Goal: Task Accomplishment & Management: Complete application form

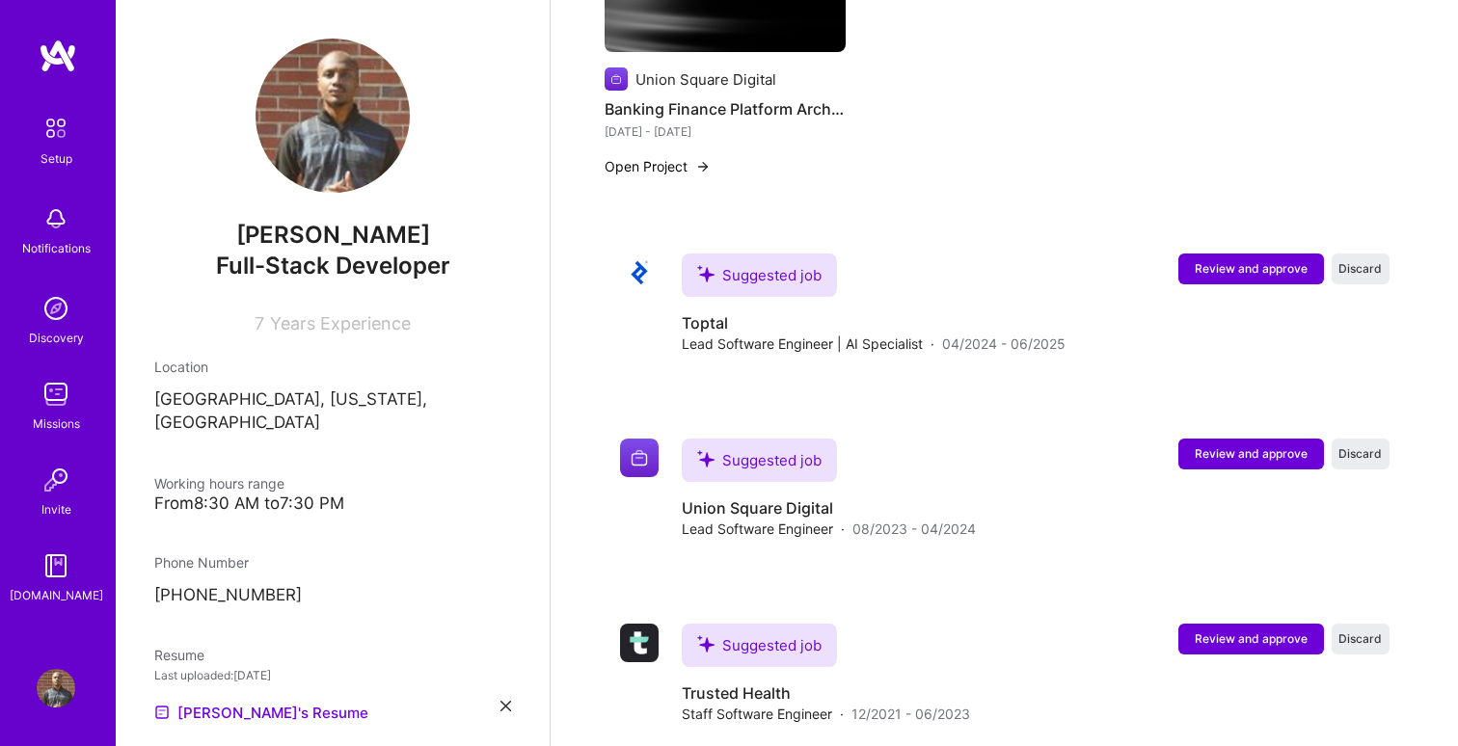
scroll to position [1167, 0]
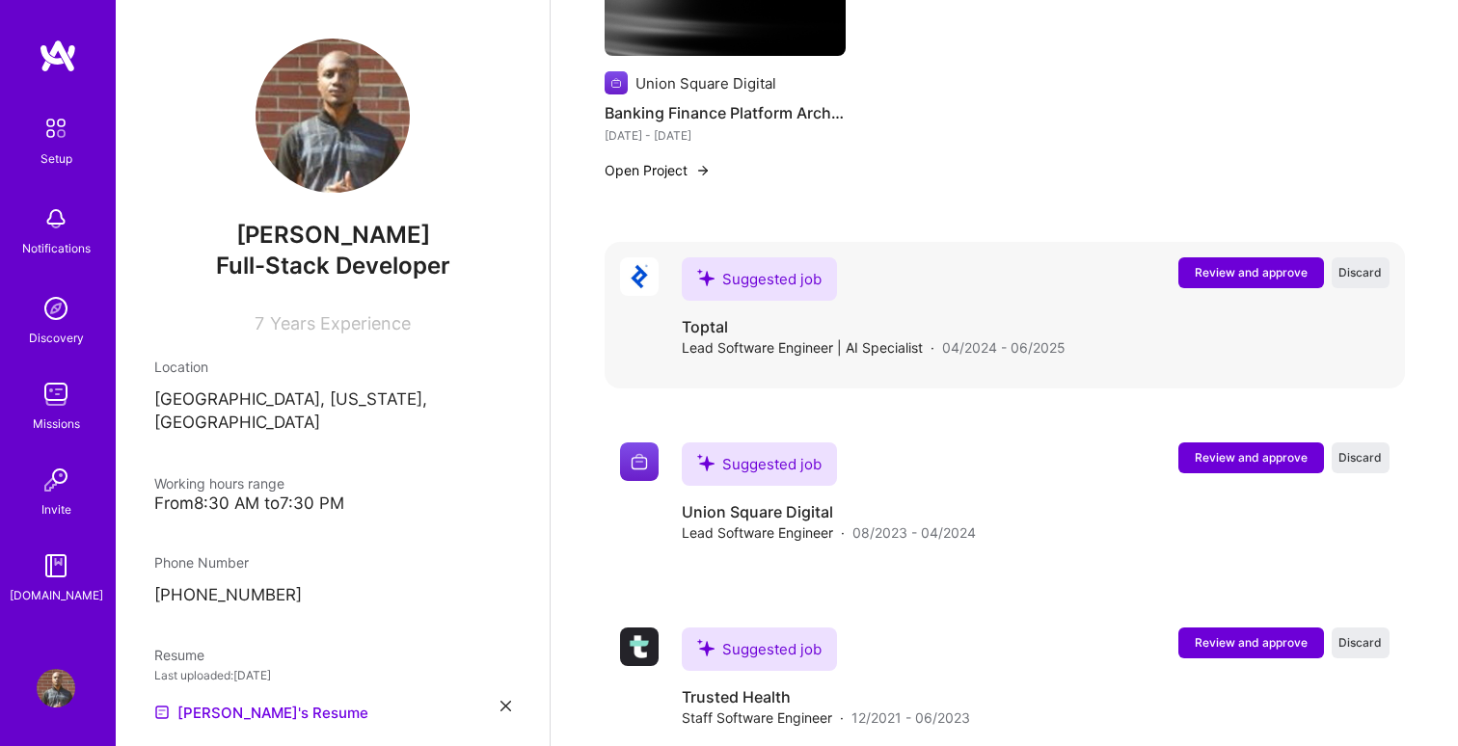
click at [1196, 264] on span "Review and approve" at bounding box center [1251, 272] width 113 height 16
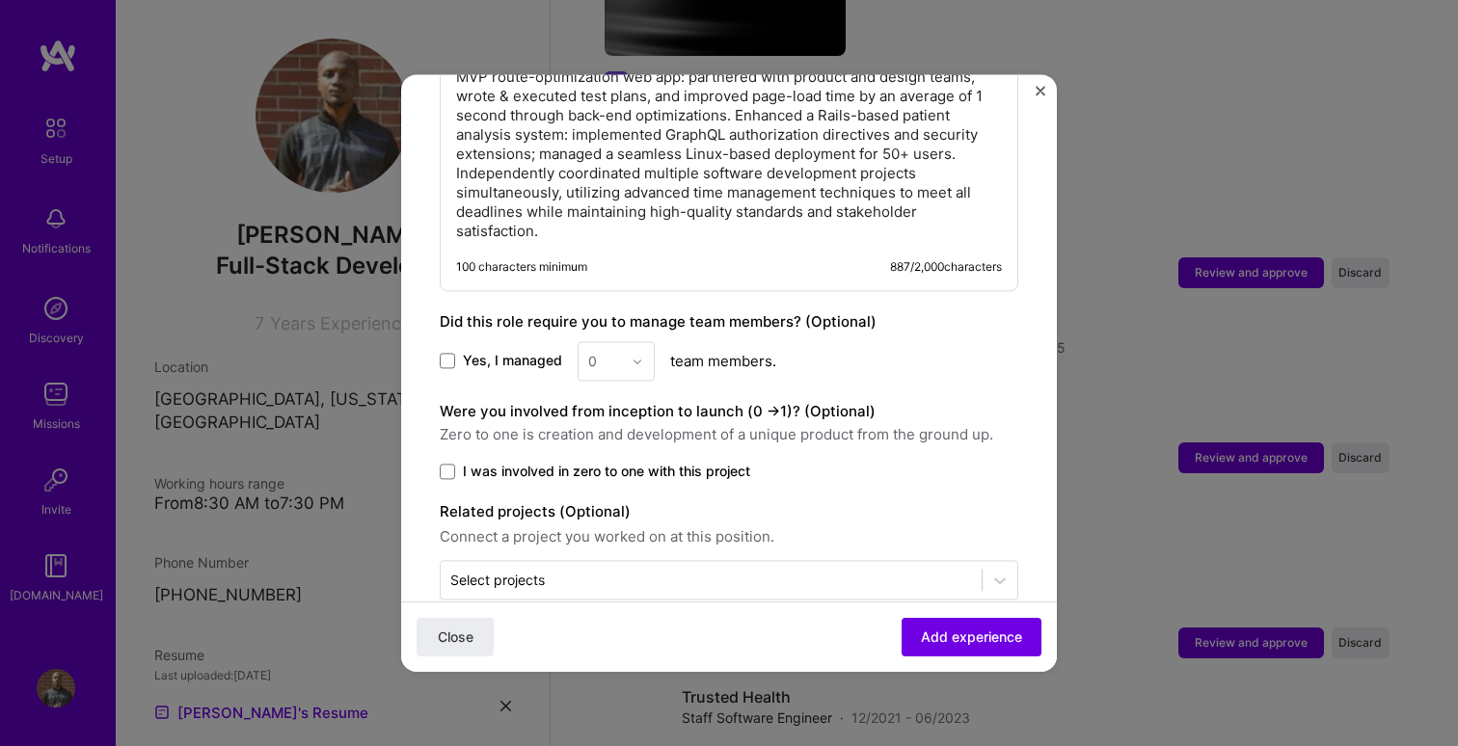
scroll to position [1342, 0]
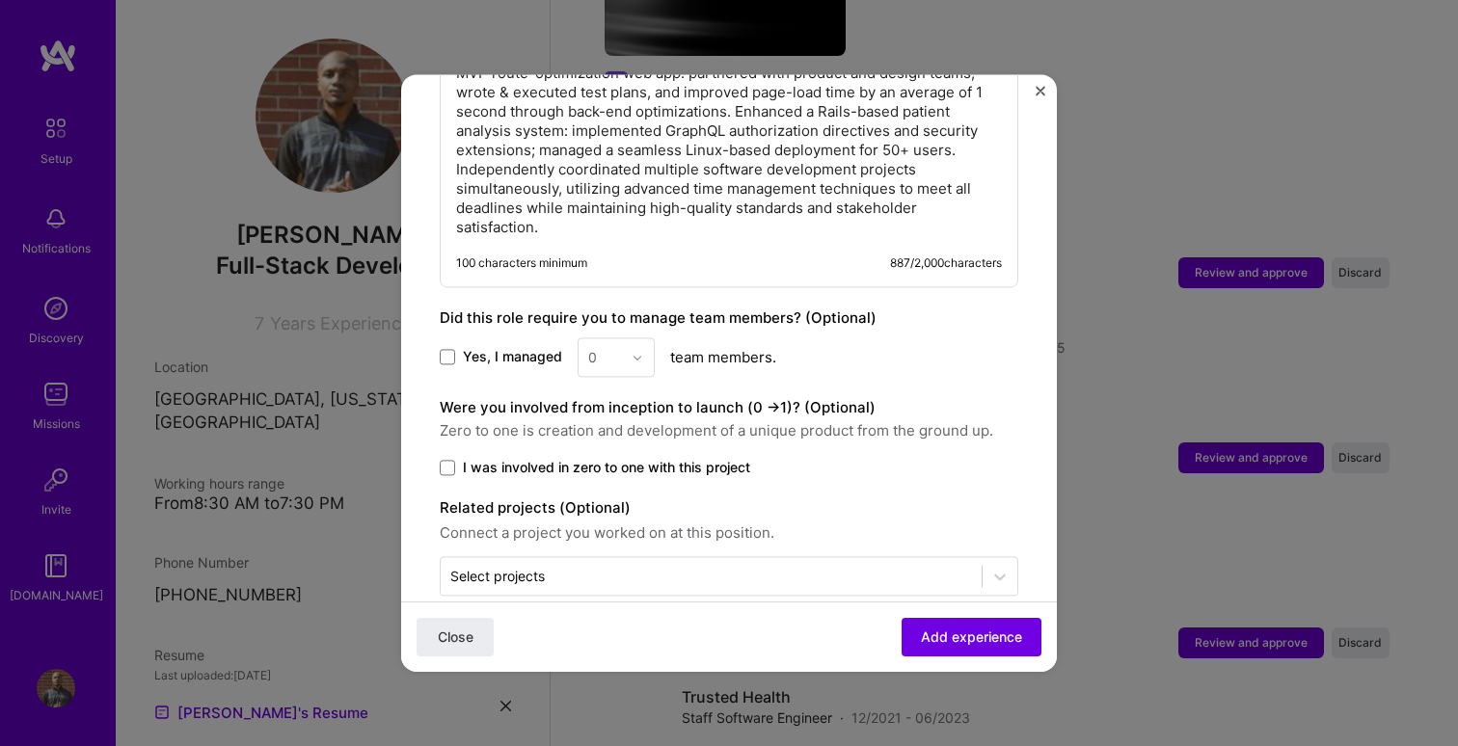
click at [455, 458] on label "I was involved in zero to one with this project" at bounding box center [729, 467] width 578 height 19
click at [0, 0] on input "I was involved in zero to one with this project" at bounding box center [0, 0] width 0 height 0
click at [448, 350] on span at bounding box center [447, 357] width 15 height 15
click at [0, 0] on input "Yes, I managed" at bounding box center [0, 0] width 0 height 0
click at [607, 347] on input "text" at bounding box center [605, 357] width 34 height 20
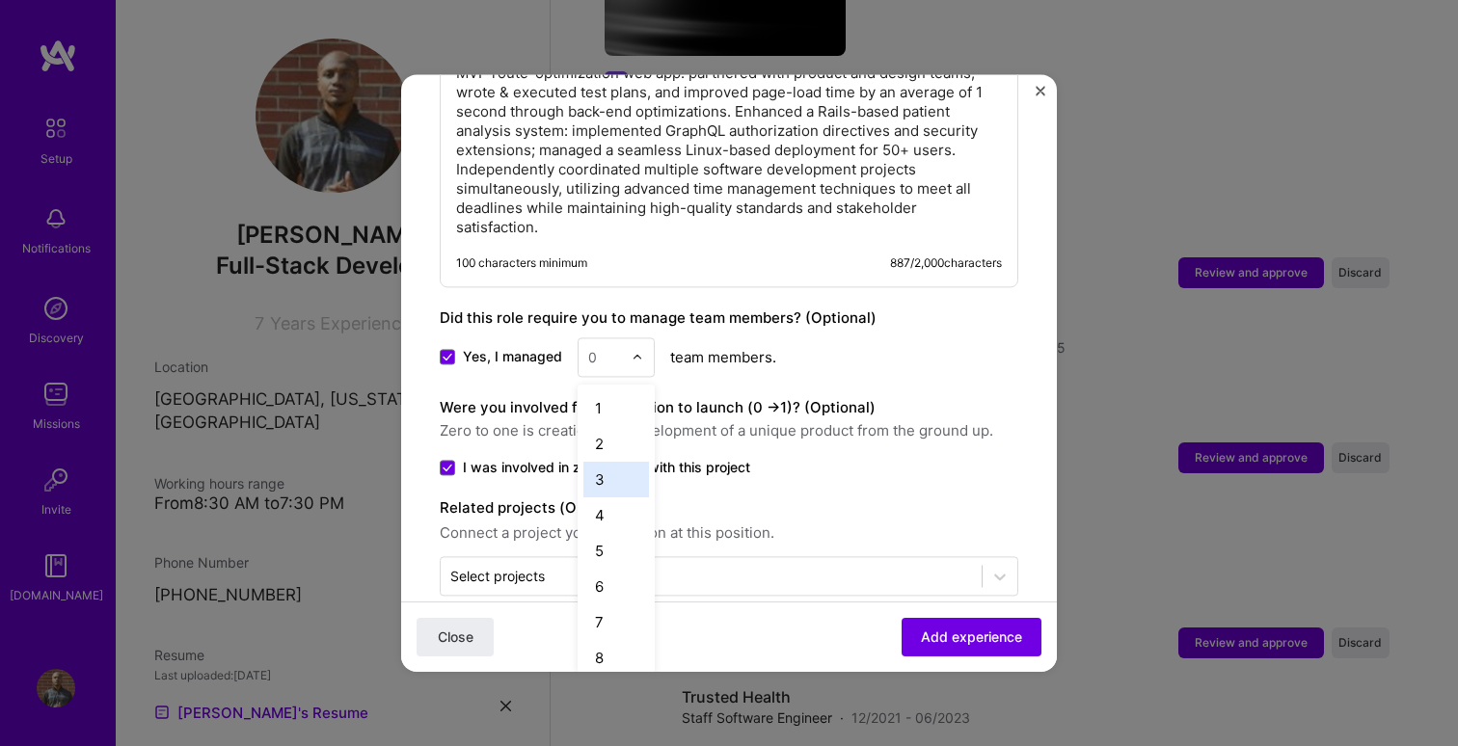
click at [603, 462] on div "3" at bounding box center [616, 480] width 66 height 36
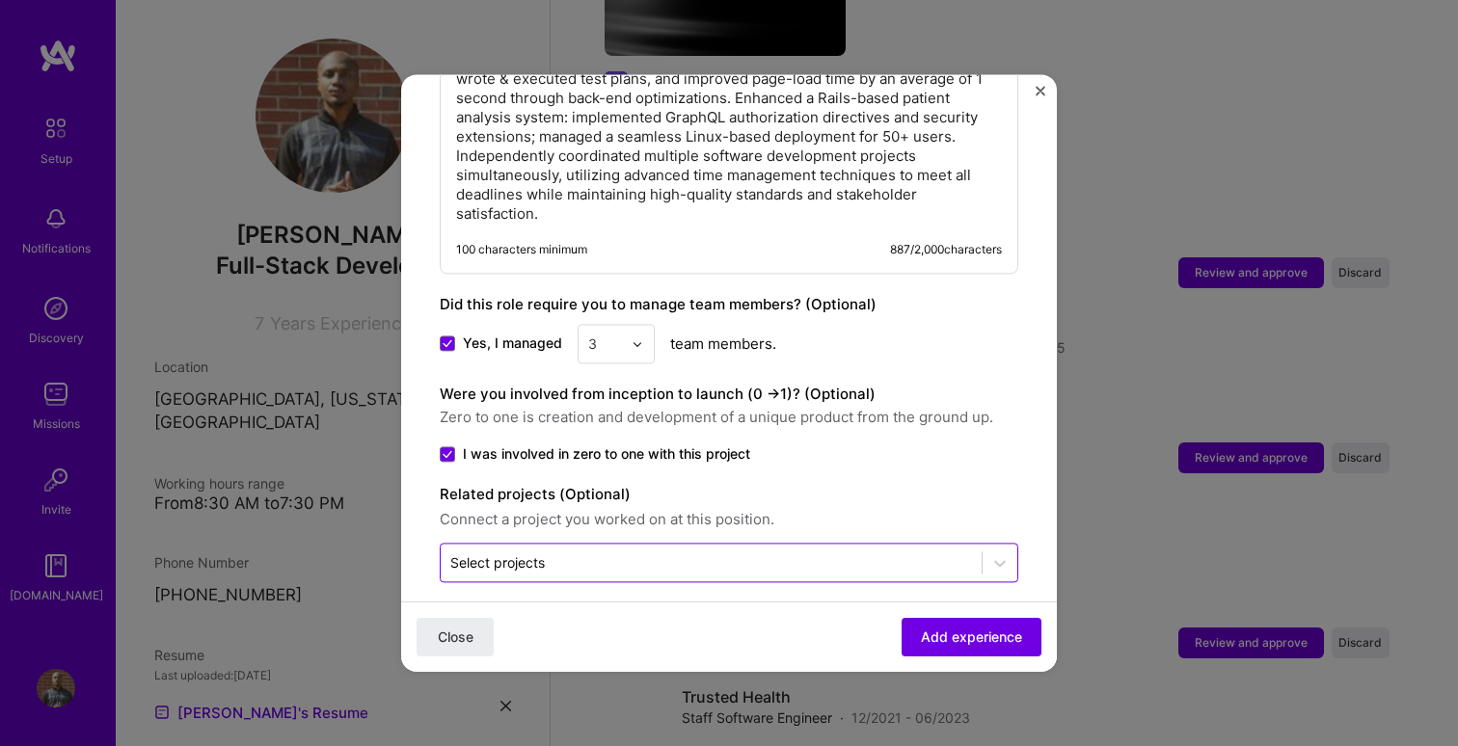
click at [554, 552] on input "text" at bounding box center [711, 562] width 522 height 20
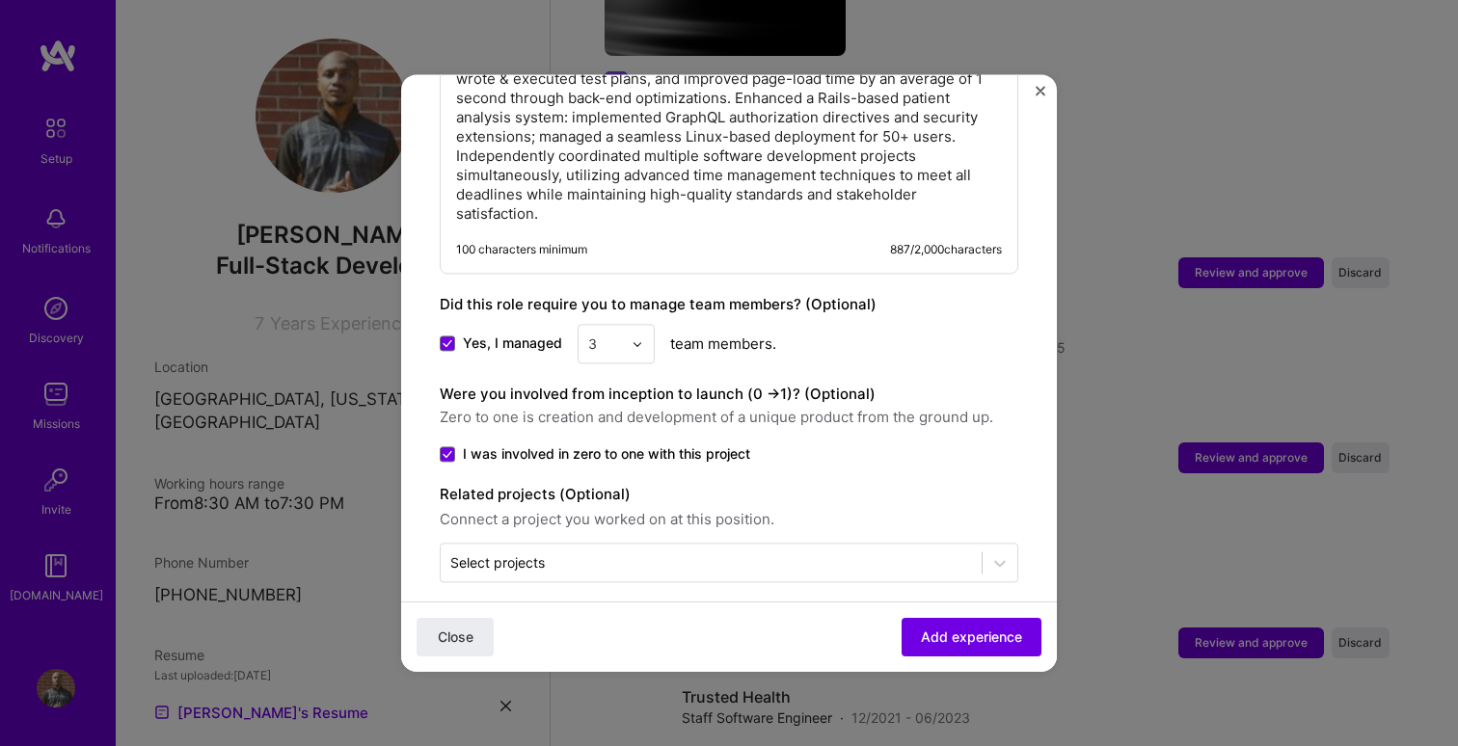
click at [677, 218] on div "Completed a crypto market analysis system processing 1M+ network requests daily…" at bounding box center [729, 92] width 578 height 363
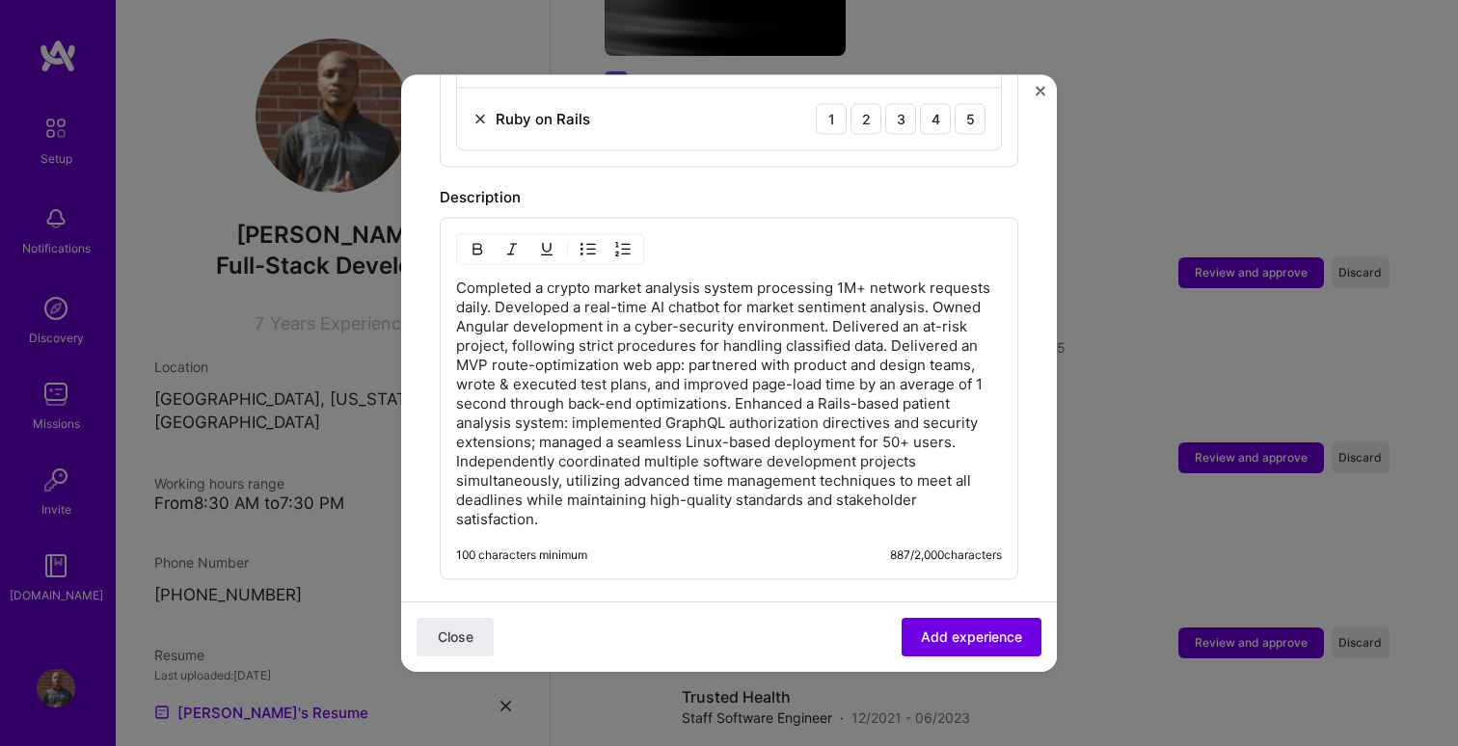
scroll to position [1060, 0]
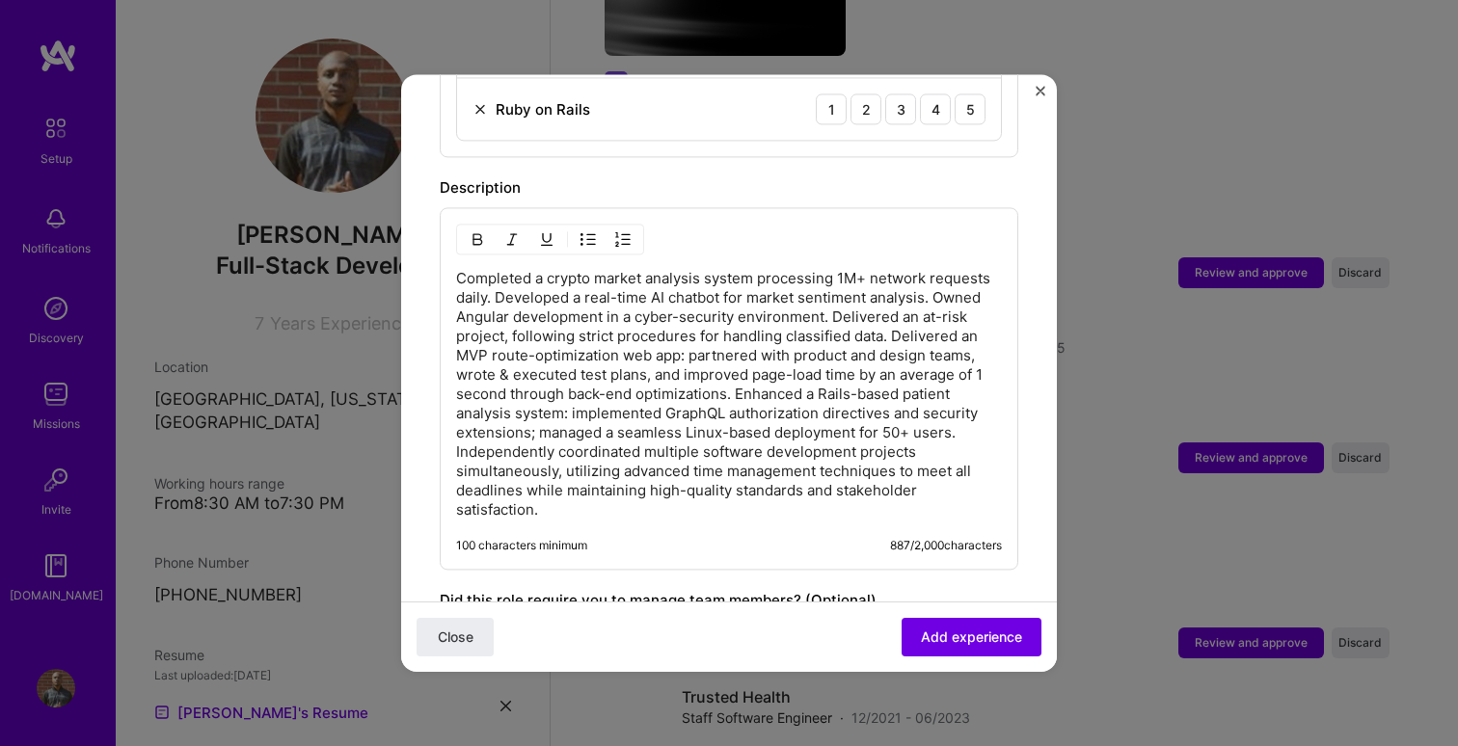
click at [500, 283] on p "Completed a crypto market analysis system processing 1M+ network requests daily…" at bounding box center [729, 394] width 546 height 251
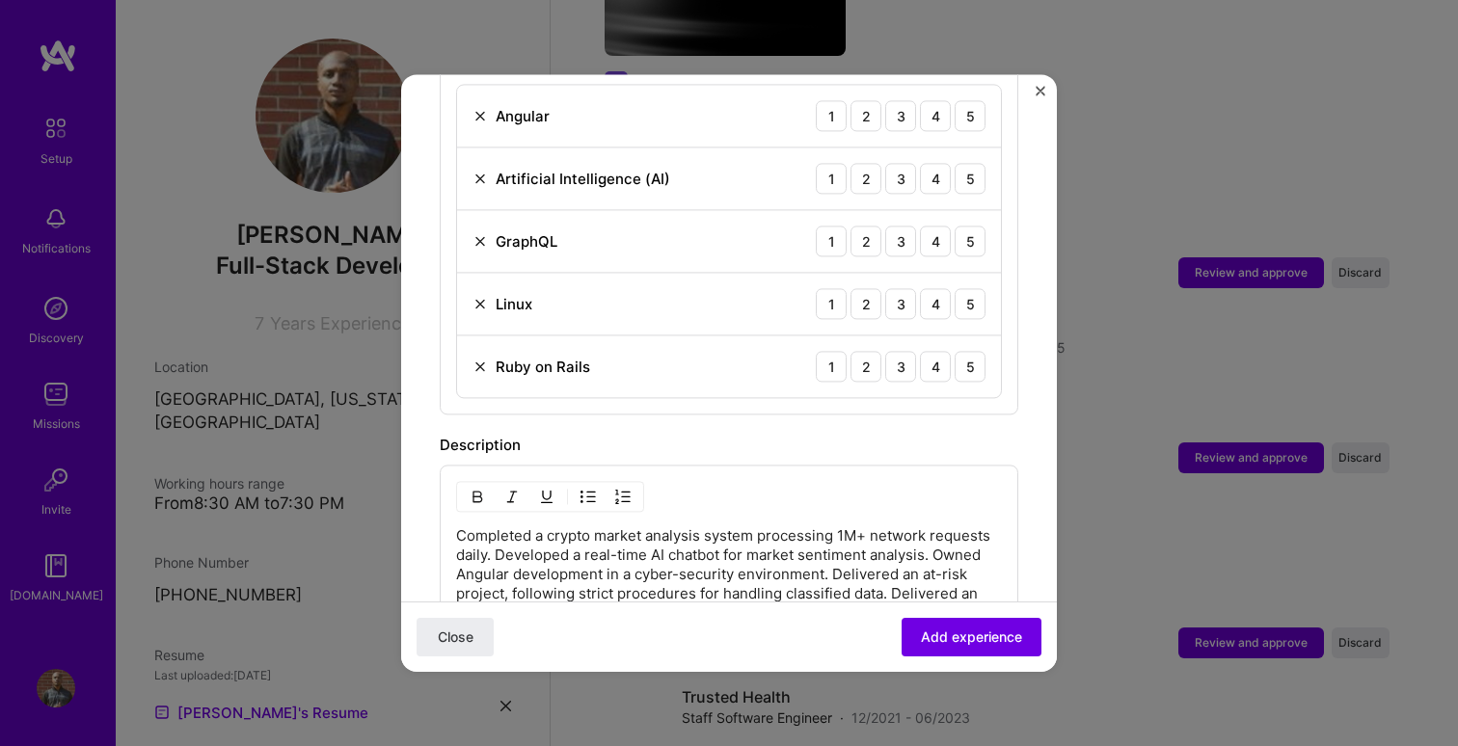
scroll to position [799, 0]
click at [980, 354] on div "5" at bounding box center [969, 369] width 31 height 31
click at [969, 291] on div "5" at bounding box center [969, 306] width 31 height 31
click at [971, 238] on div "5" at bounding box center [969, 243] width 31 height 31
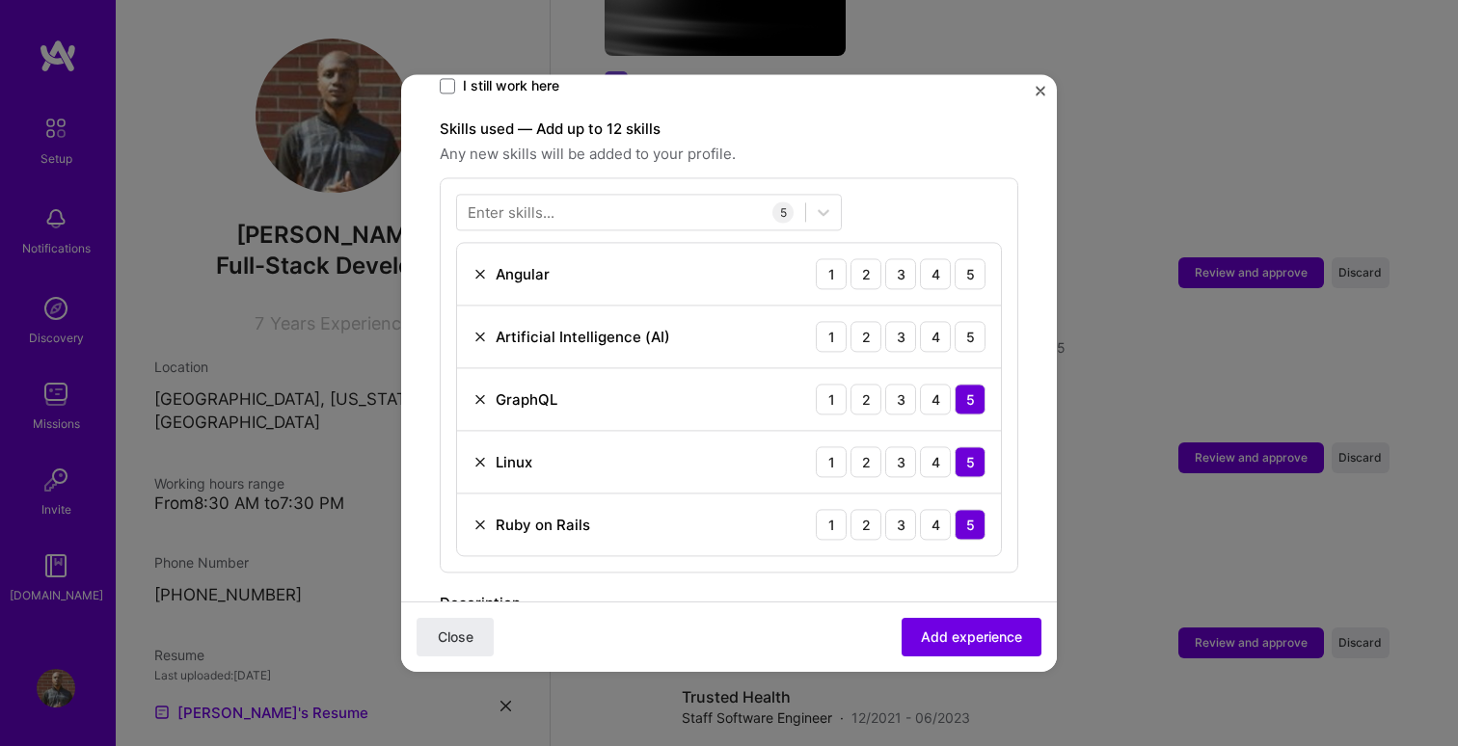
scroll to position [641, 0]
click at [913, 261] on div "3" at bounding box center [900, 276] width 31 height 31
click at [938, 324] on div "4" at bounding box center [935, 339] width 31 height 31
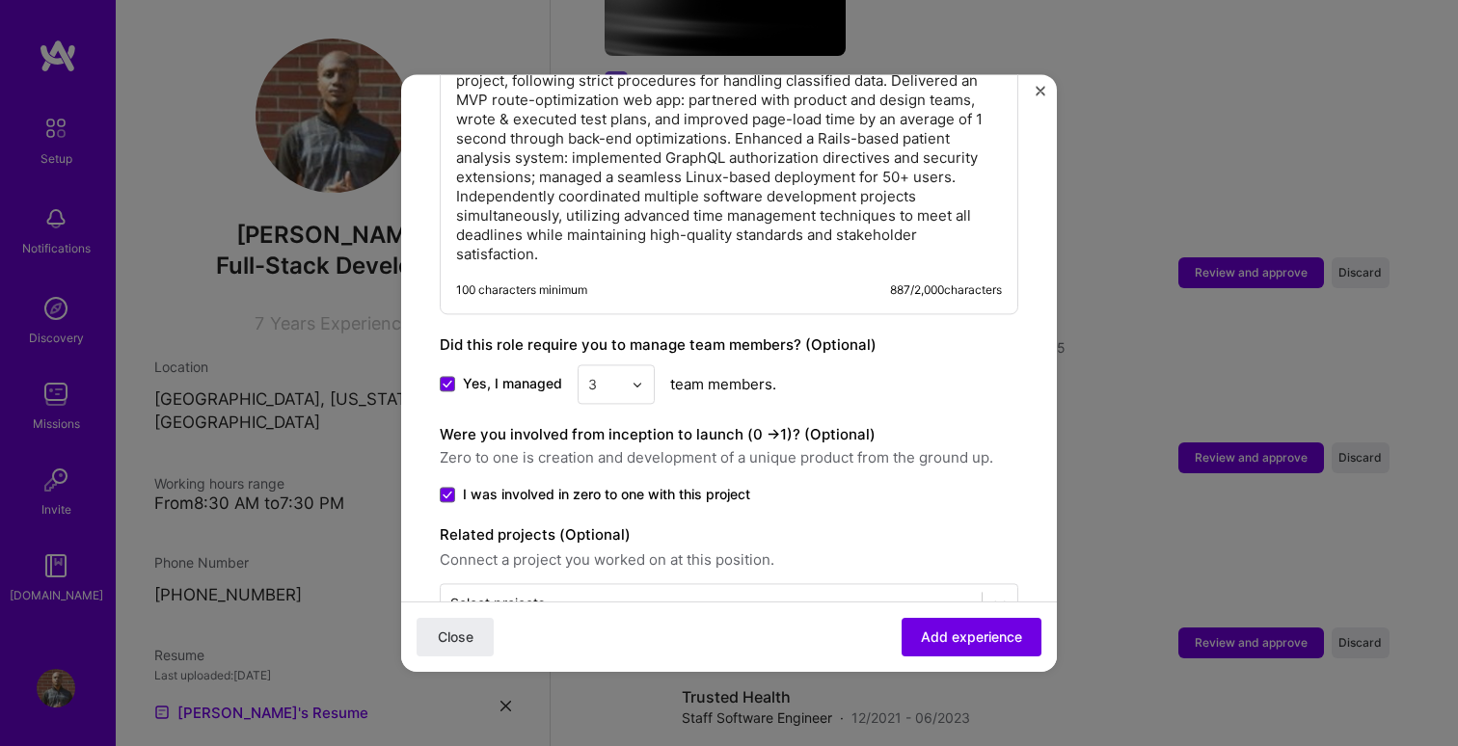
scroll to position [1356, 0]
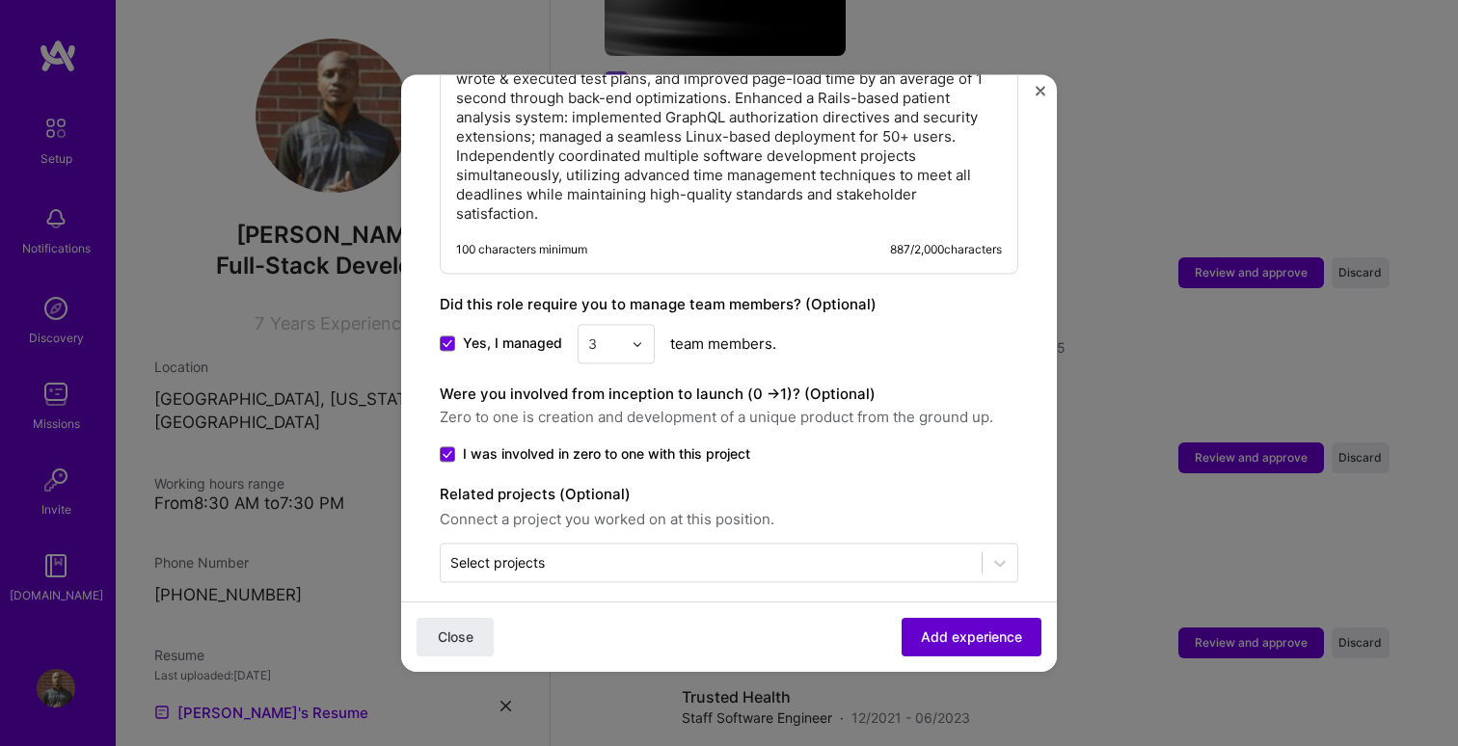
click at [982, 626] on button "Add experience" at bounding box center [971, 637] width 140 height 39
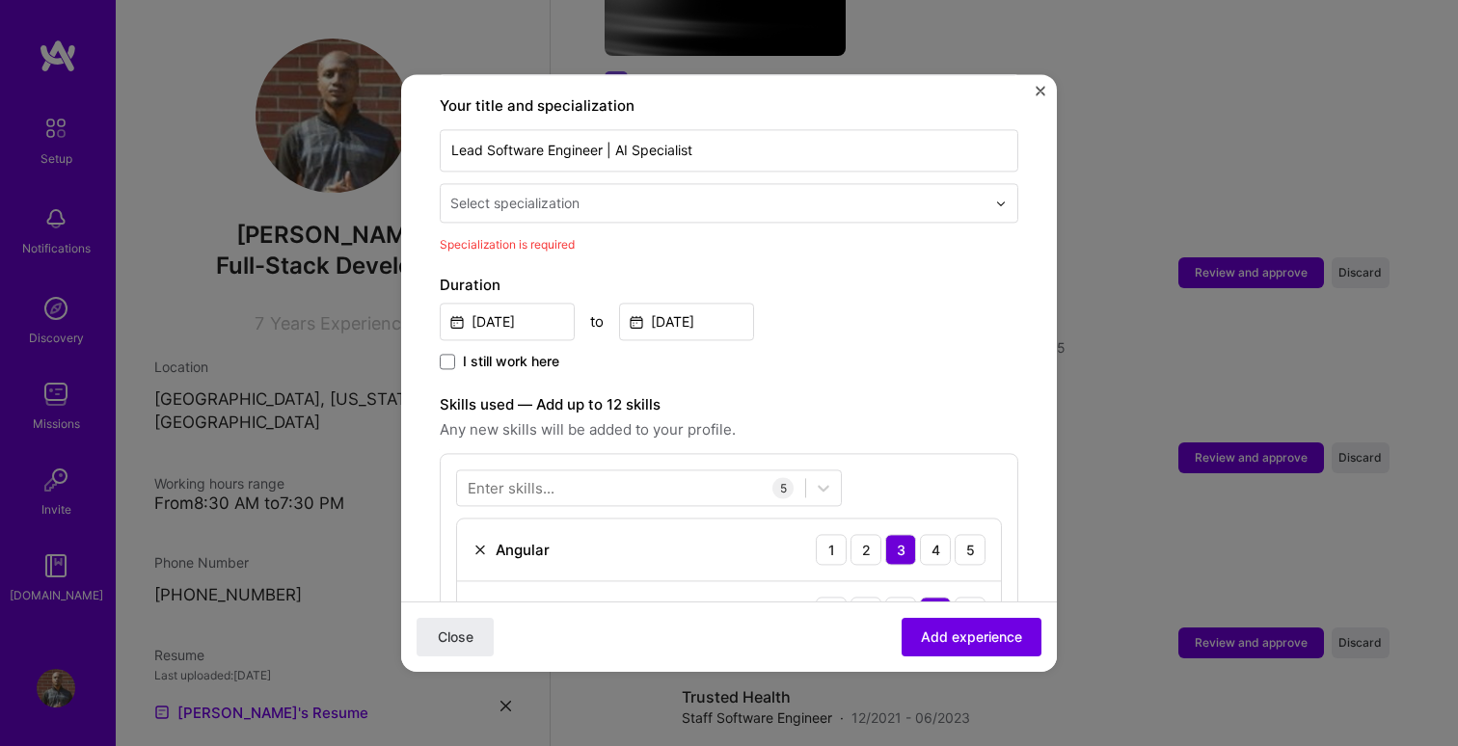
scroll to position [400, 0]
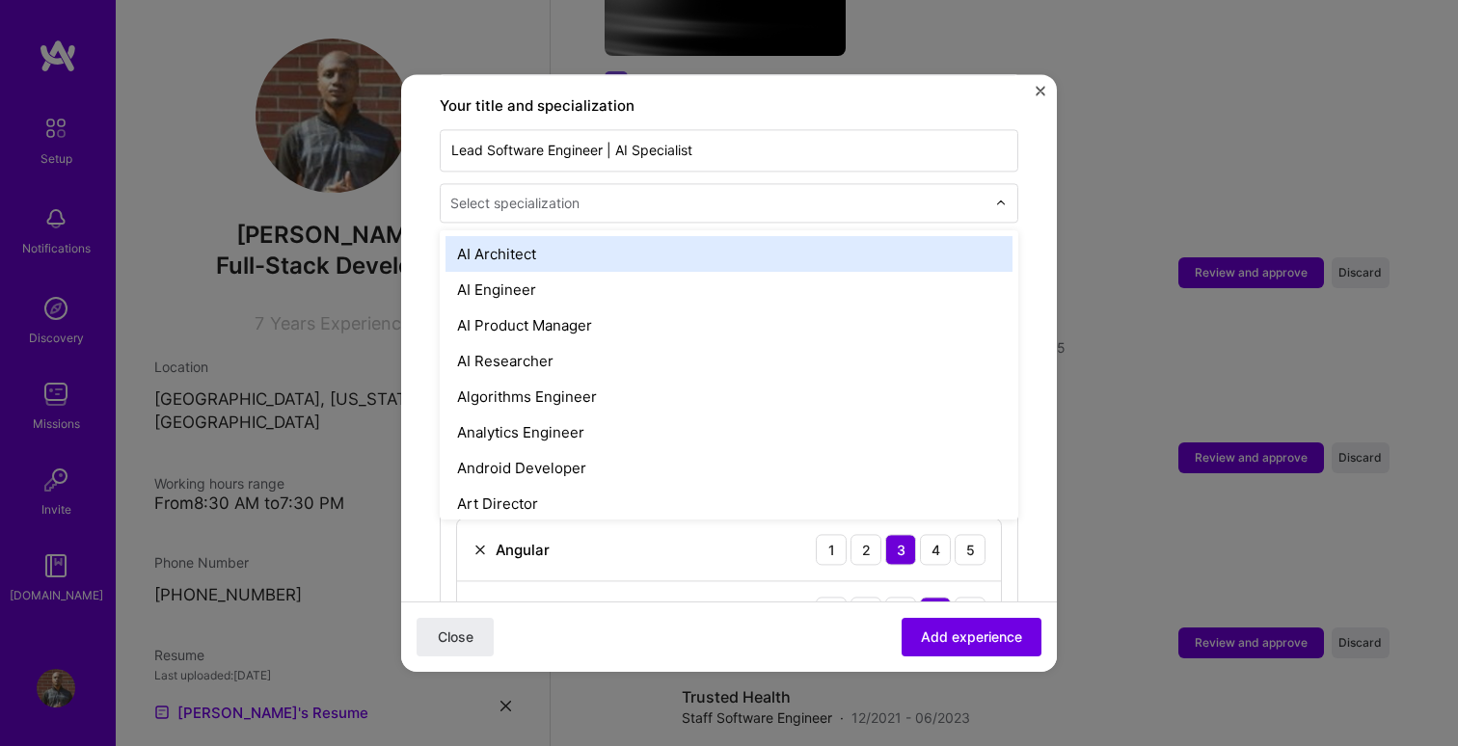
click at [639, 193] on input "text" at bounding box center [719, 203] width 539 height 20
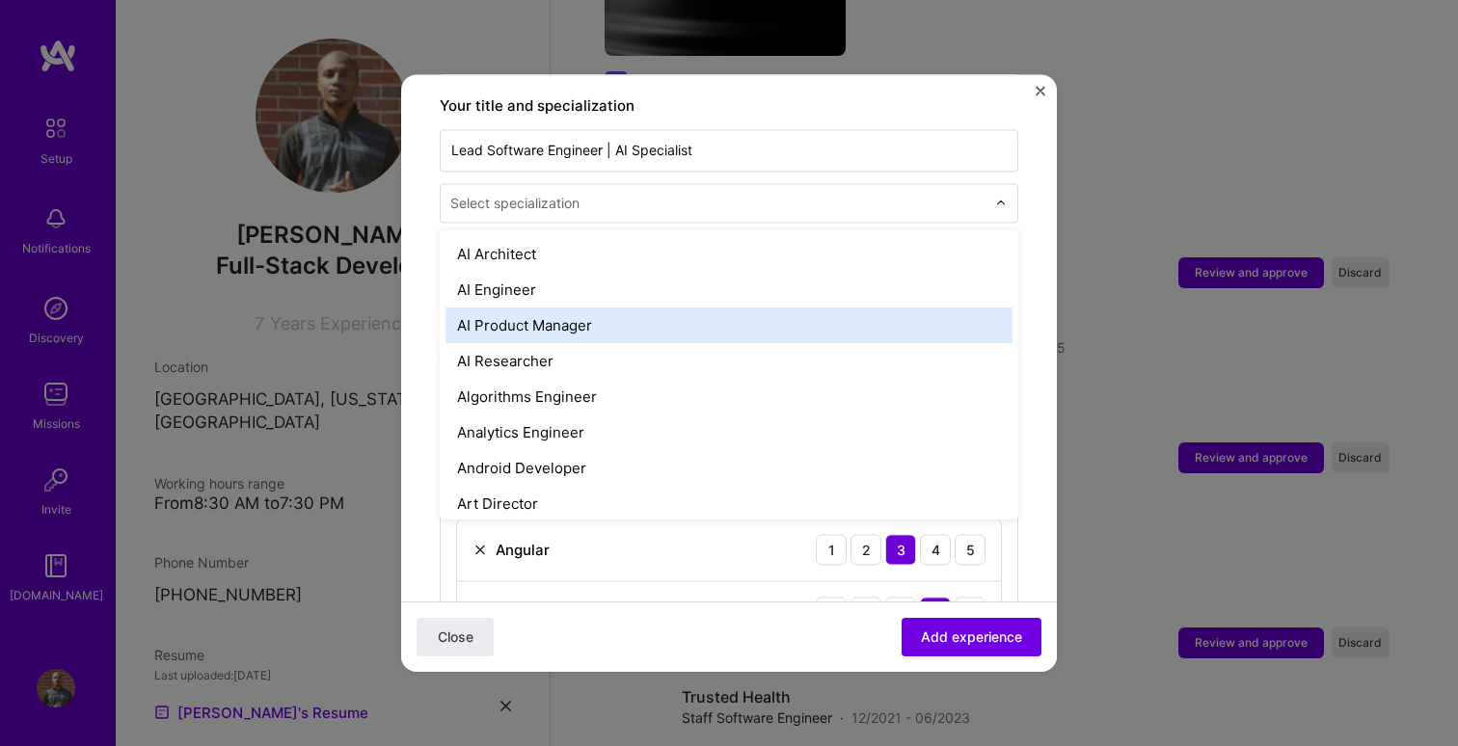
click at [646, 309] on div "AI Product Manager" at bounding box center [728, 326] width 567 height 36
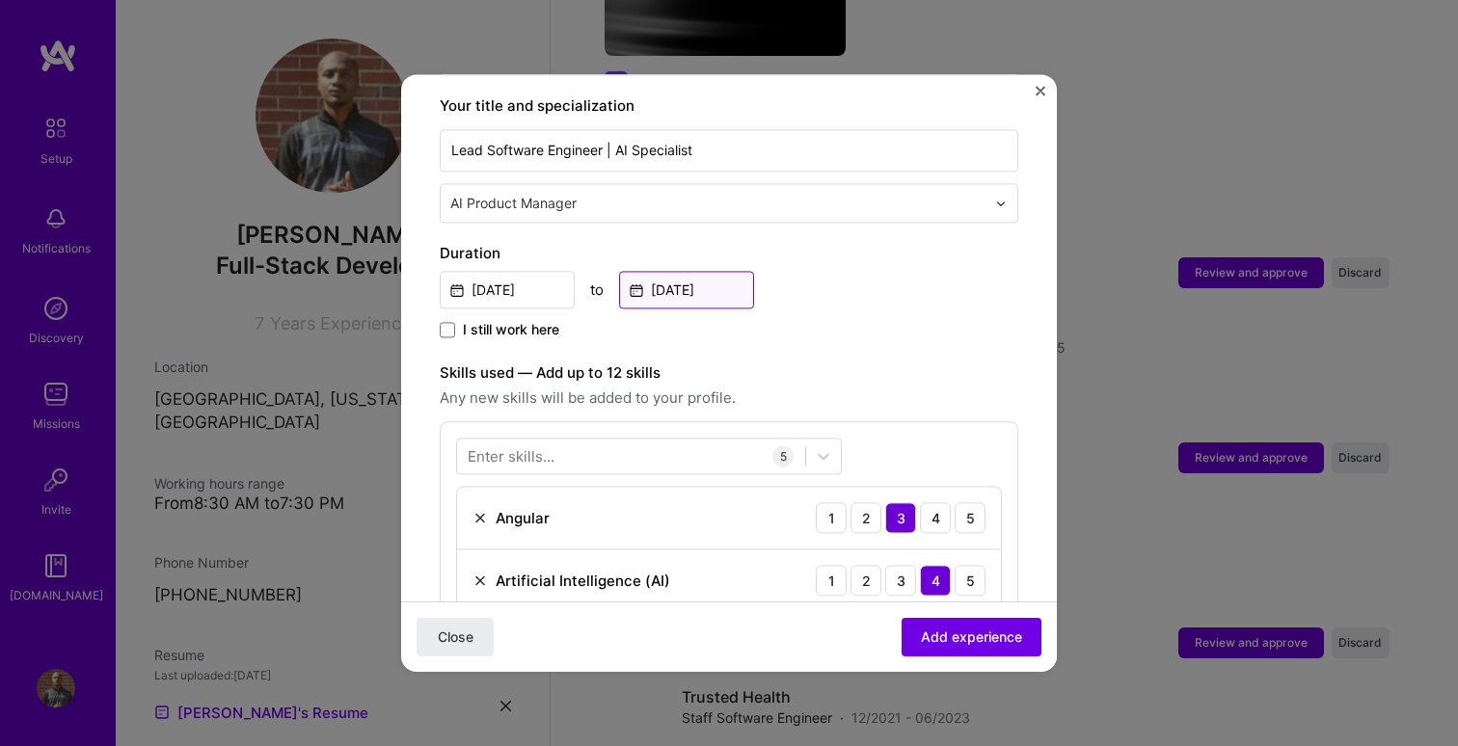
click at [664, 271] on input "[DATE]" at bounding box center [686, 290] width 135 height 38
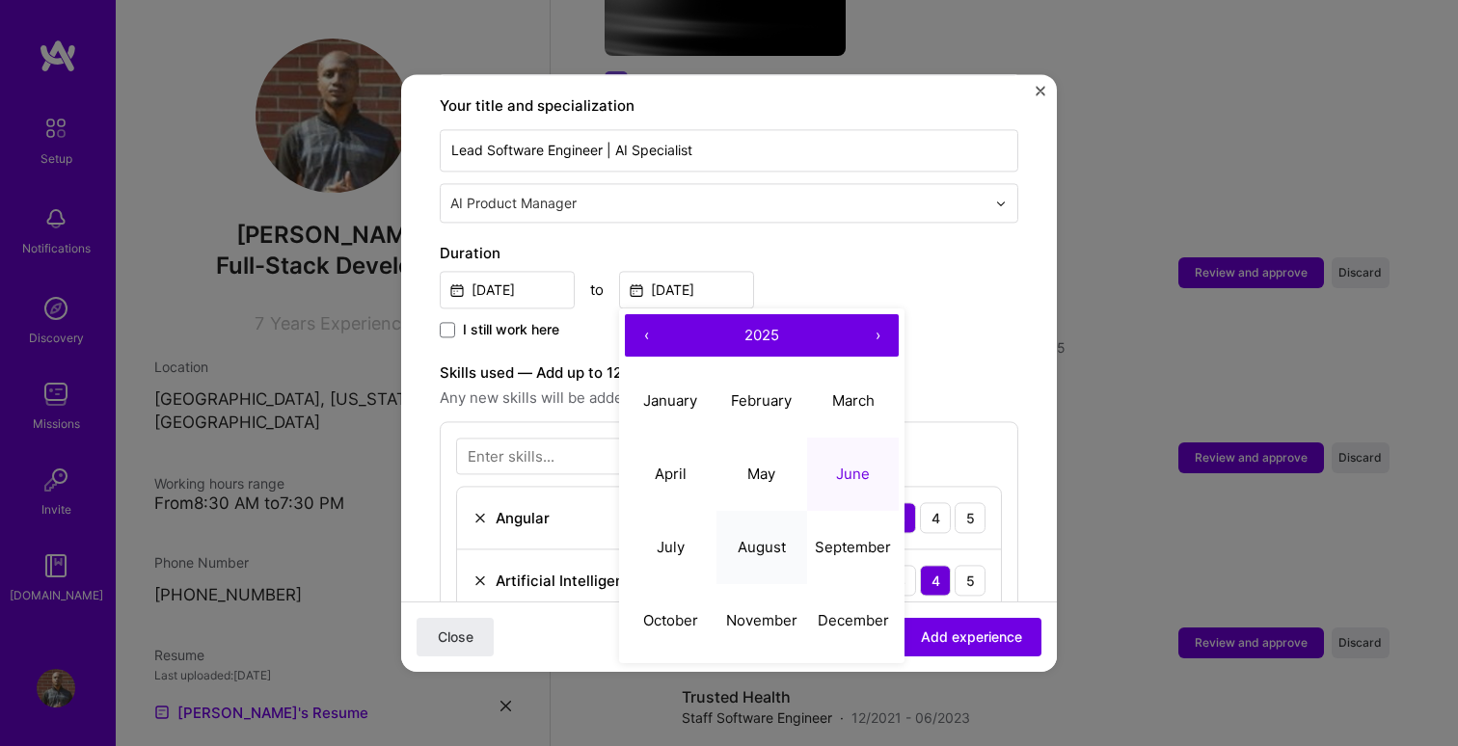
click at [736, 528] on button "August" at bounding box center [762, 547] width 92 height 73
type input "[DATE]"
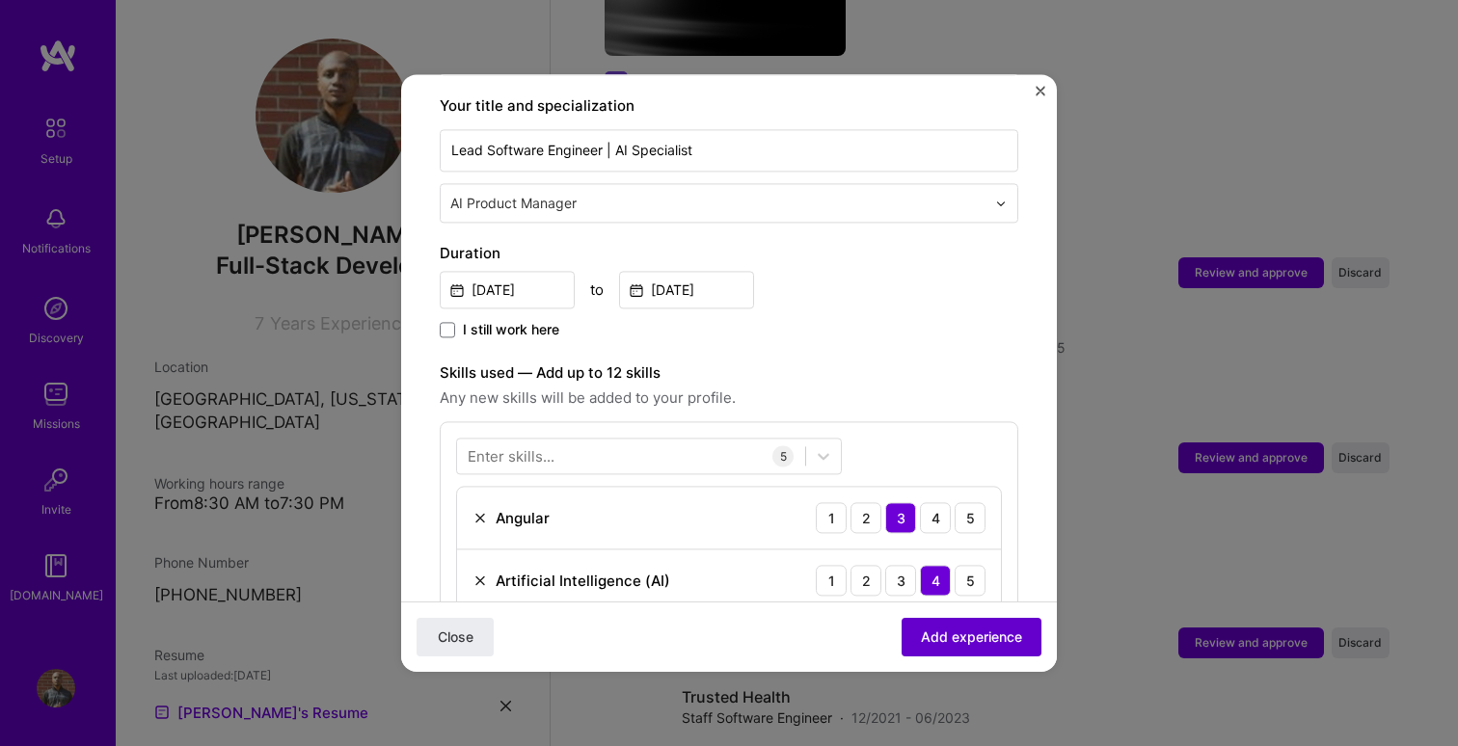
click at [941, 628] on span "Add experience" at bounding box center [971, 637] width 101 height 19
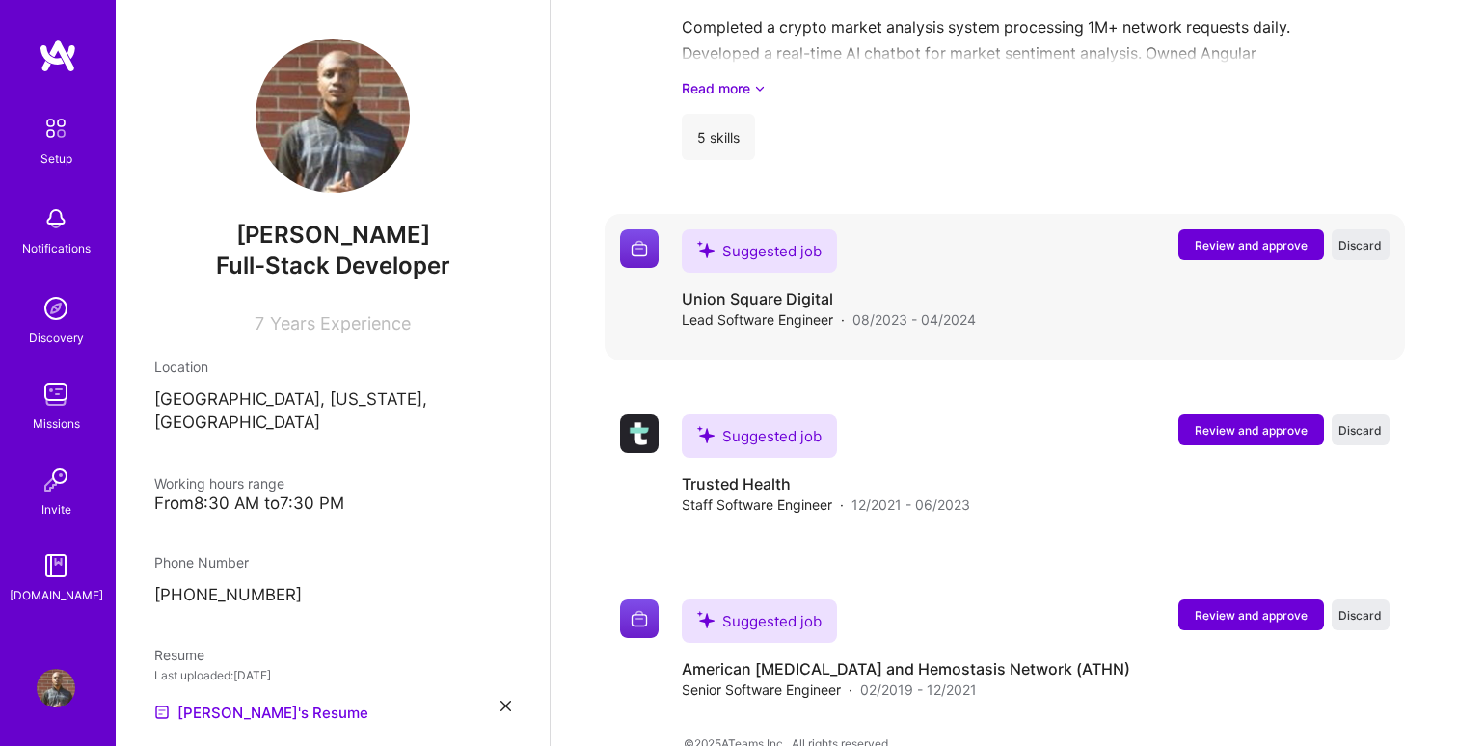
scroll to position [1596, 0]
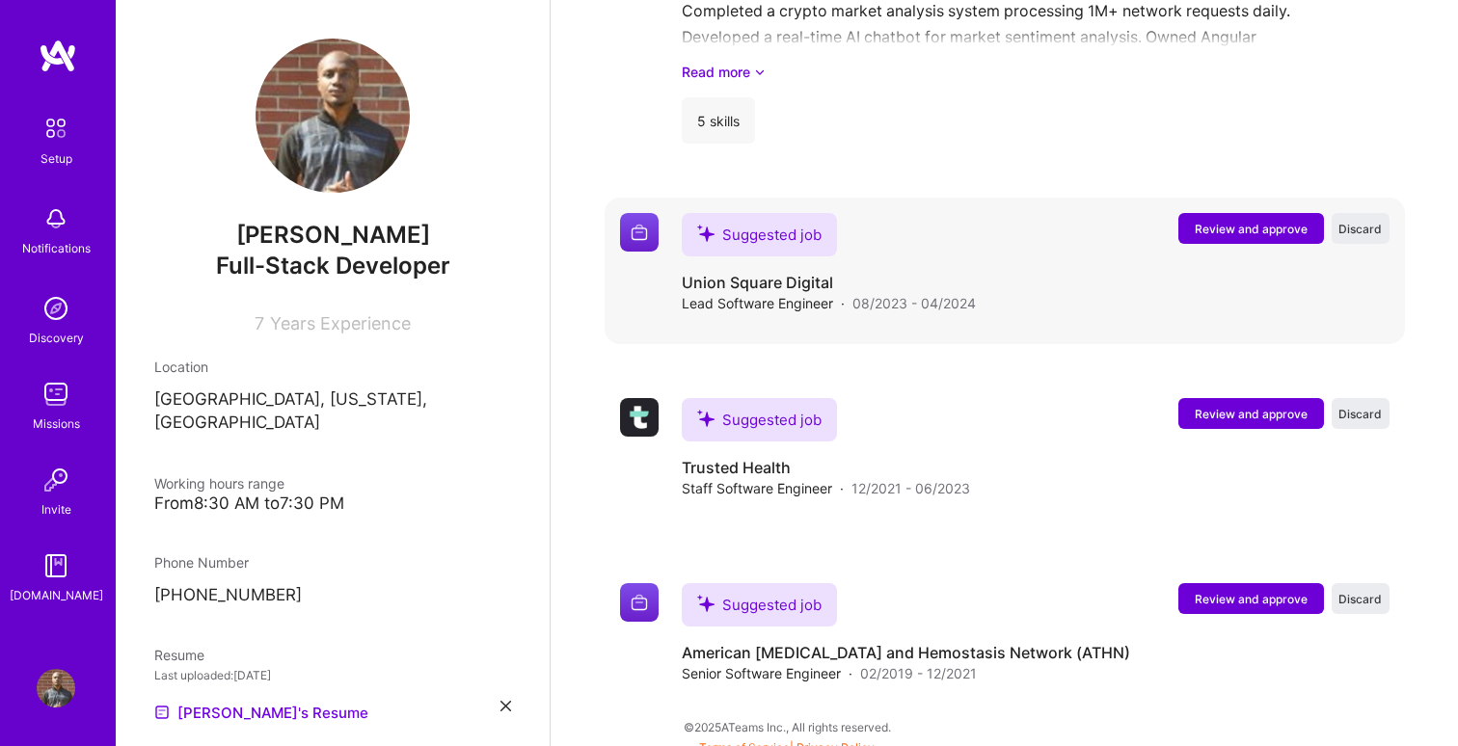
click at [1250, 221] on span "Review and approve" at bounding box center [1251, 229] width 113 height 16
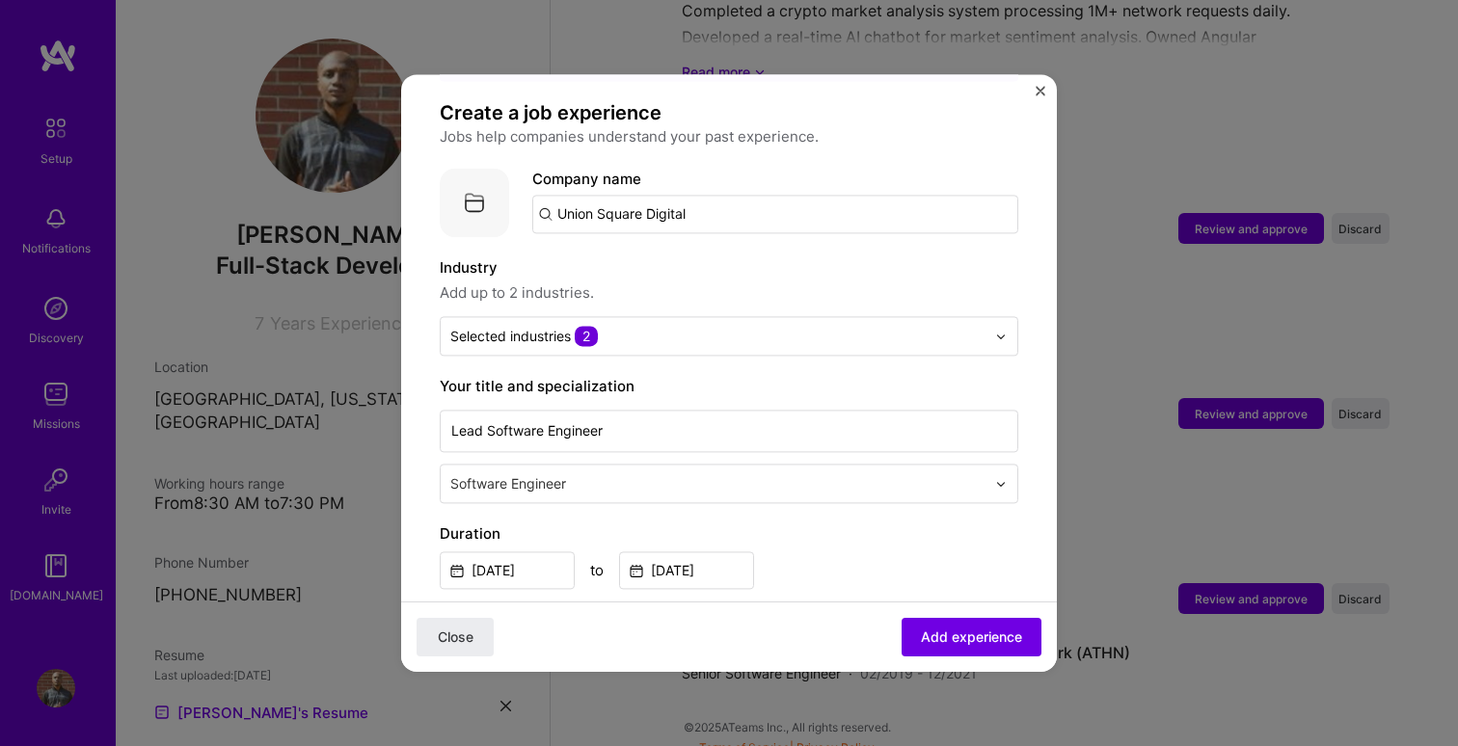
scroll to position [123, 0]
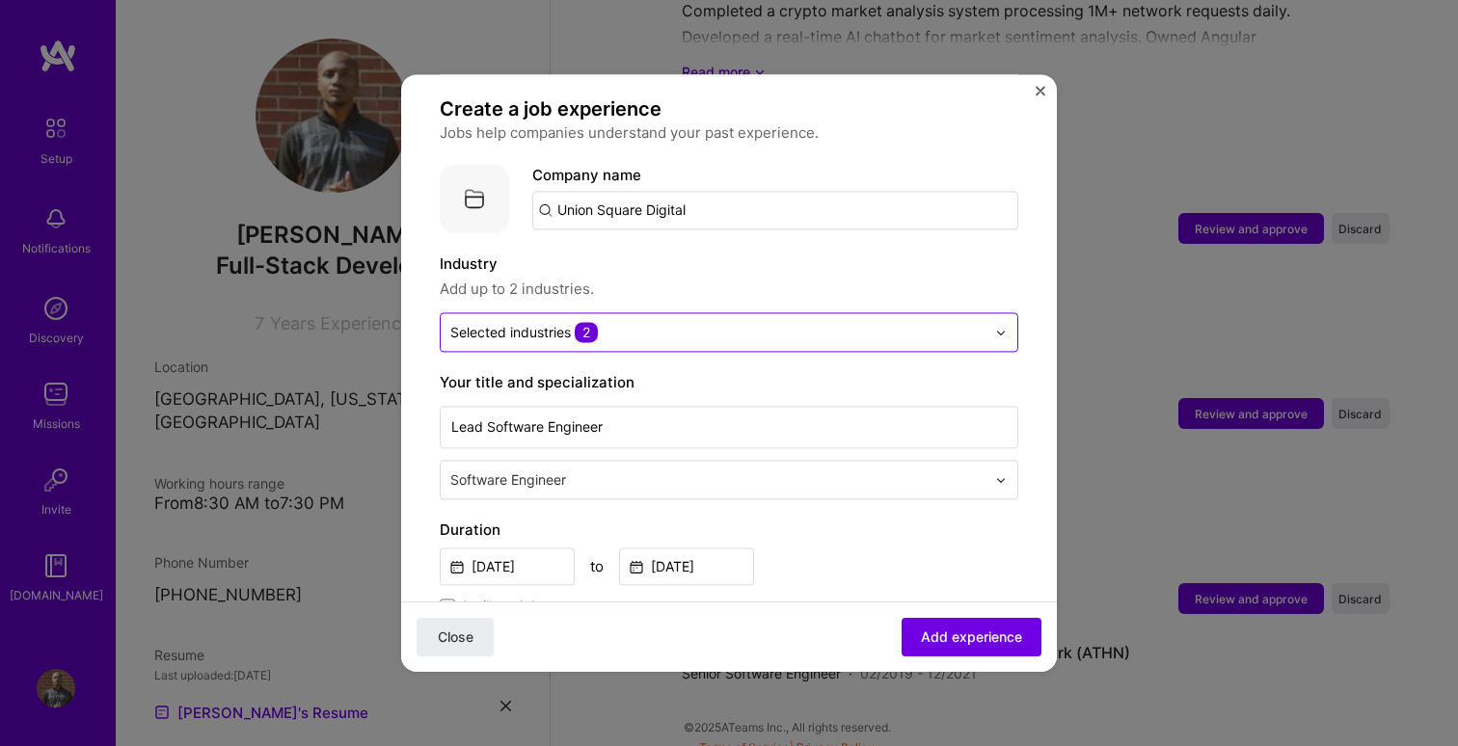
click at [739, 322] on input "text" at bounding box center [717, 332] width 535 height 20
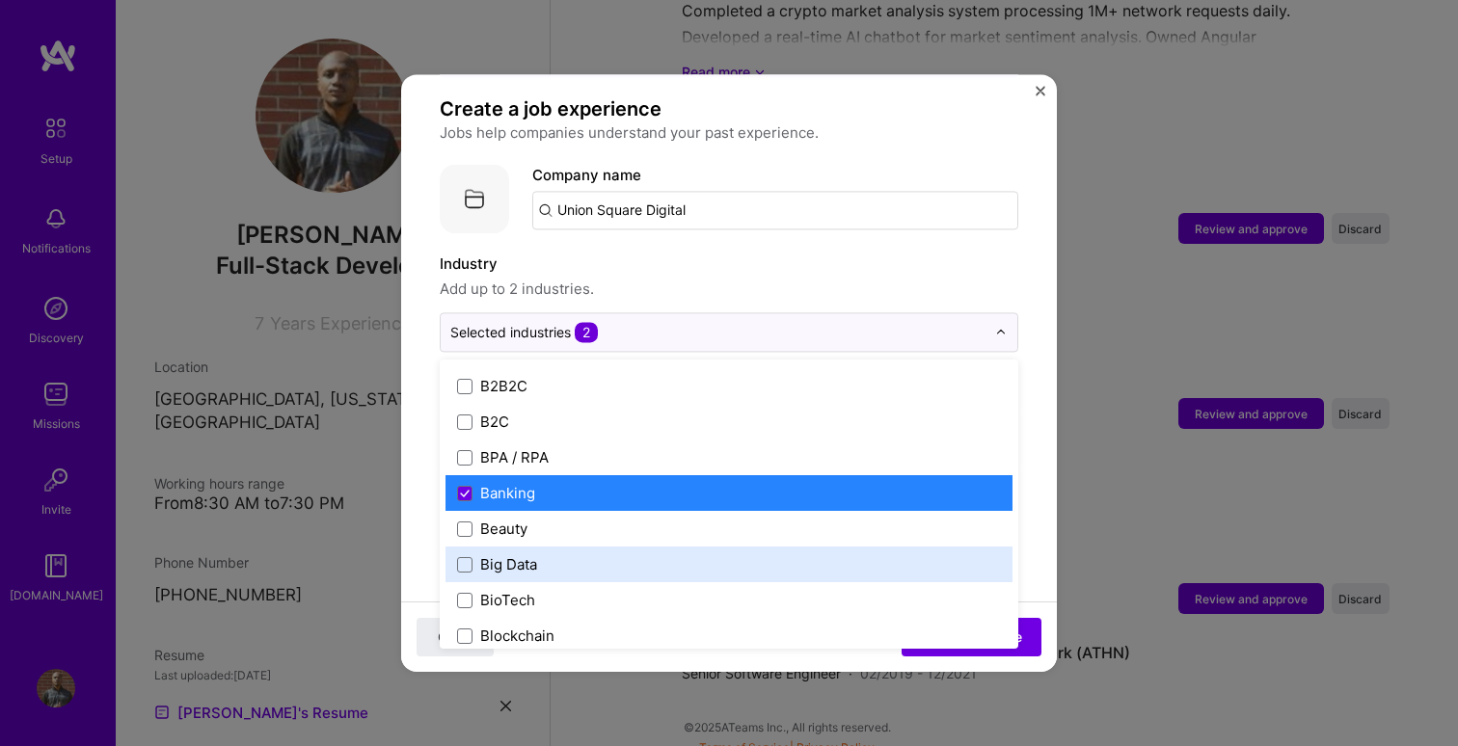
scroll to position [570, 0]
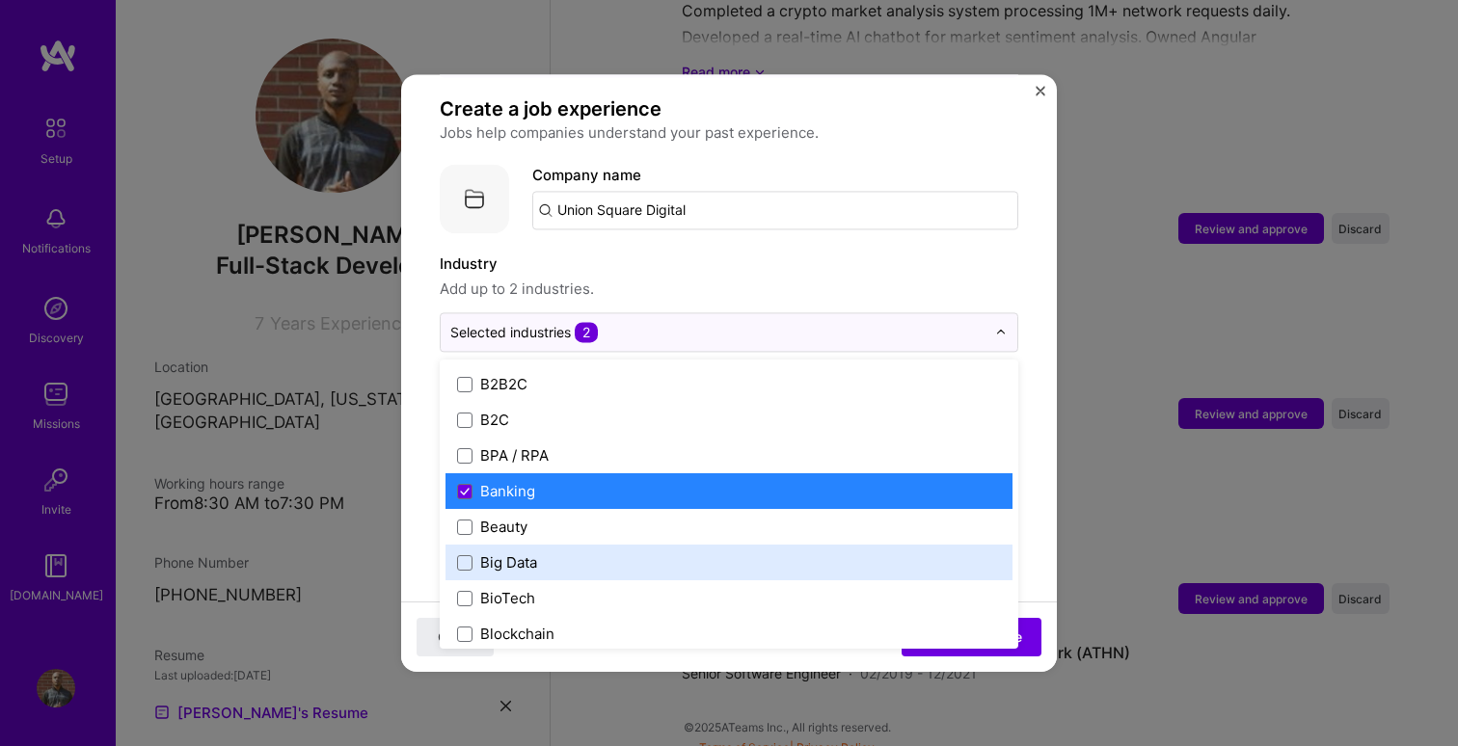
click at [534, 552] on div "Big Data" at bounding box center [508, 562] width 57 height 20
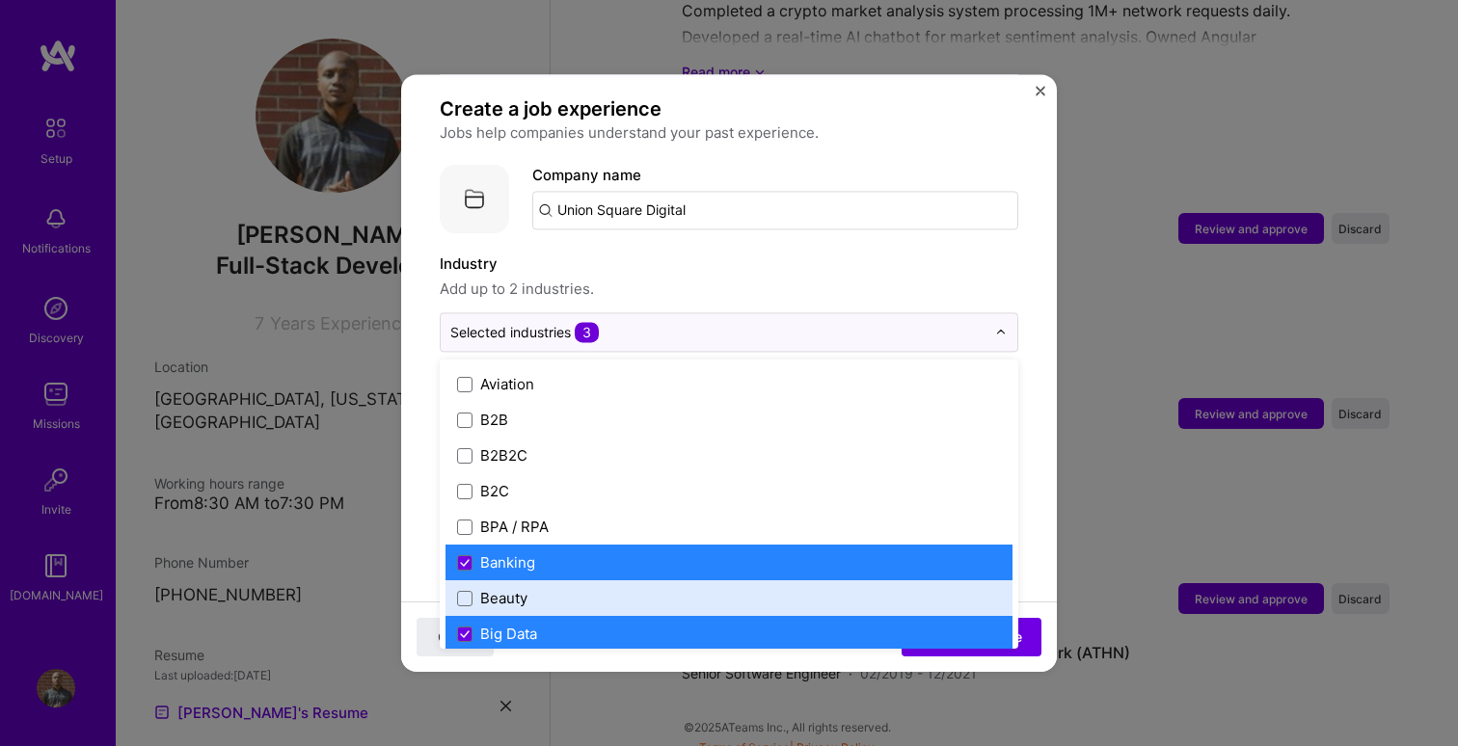
scroll to position [489, 0]
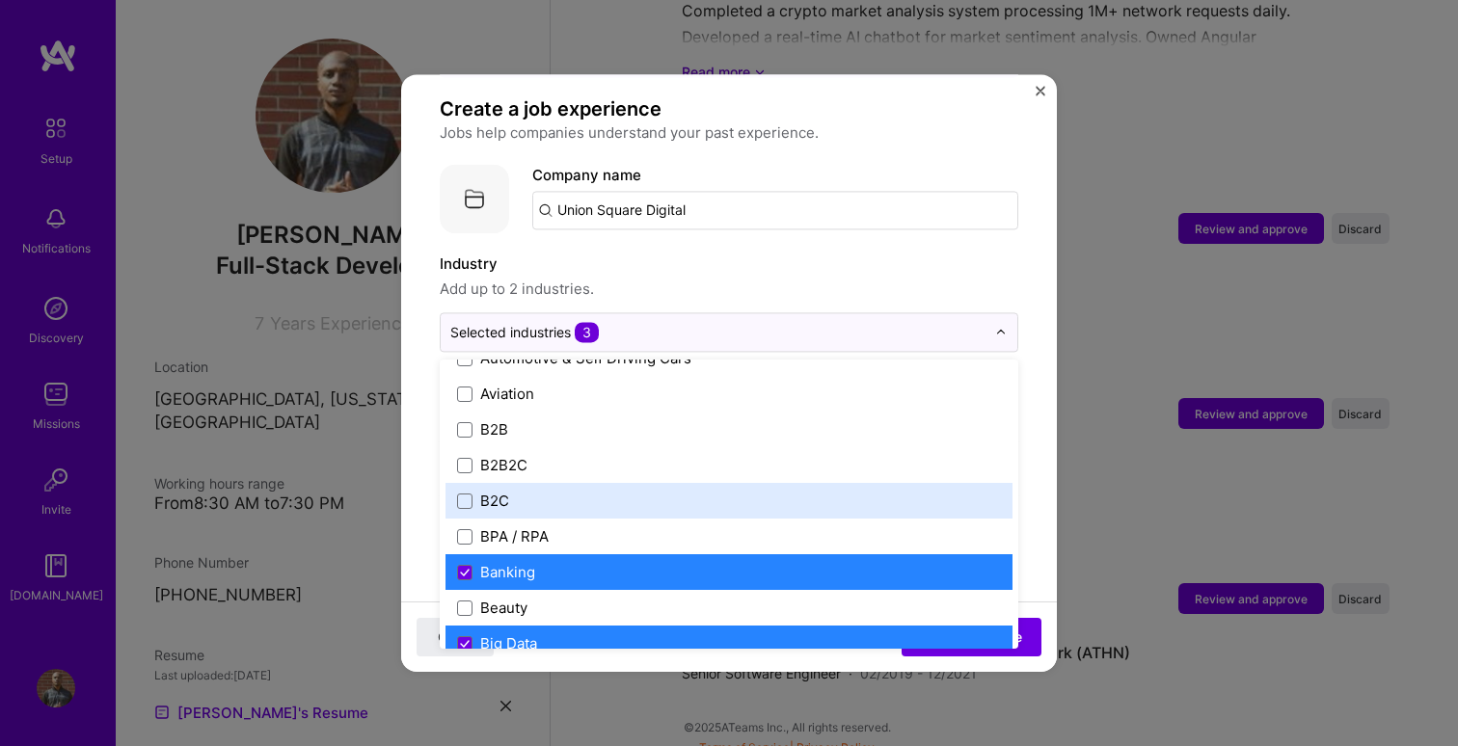
click at [498, 491] on div "B2C" at bounding box center [494, 501] width 29 height 20
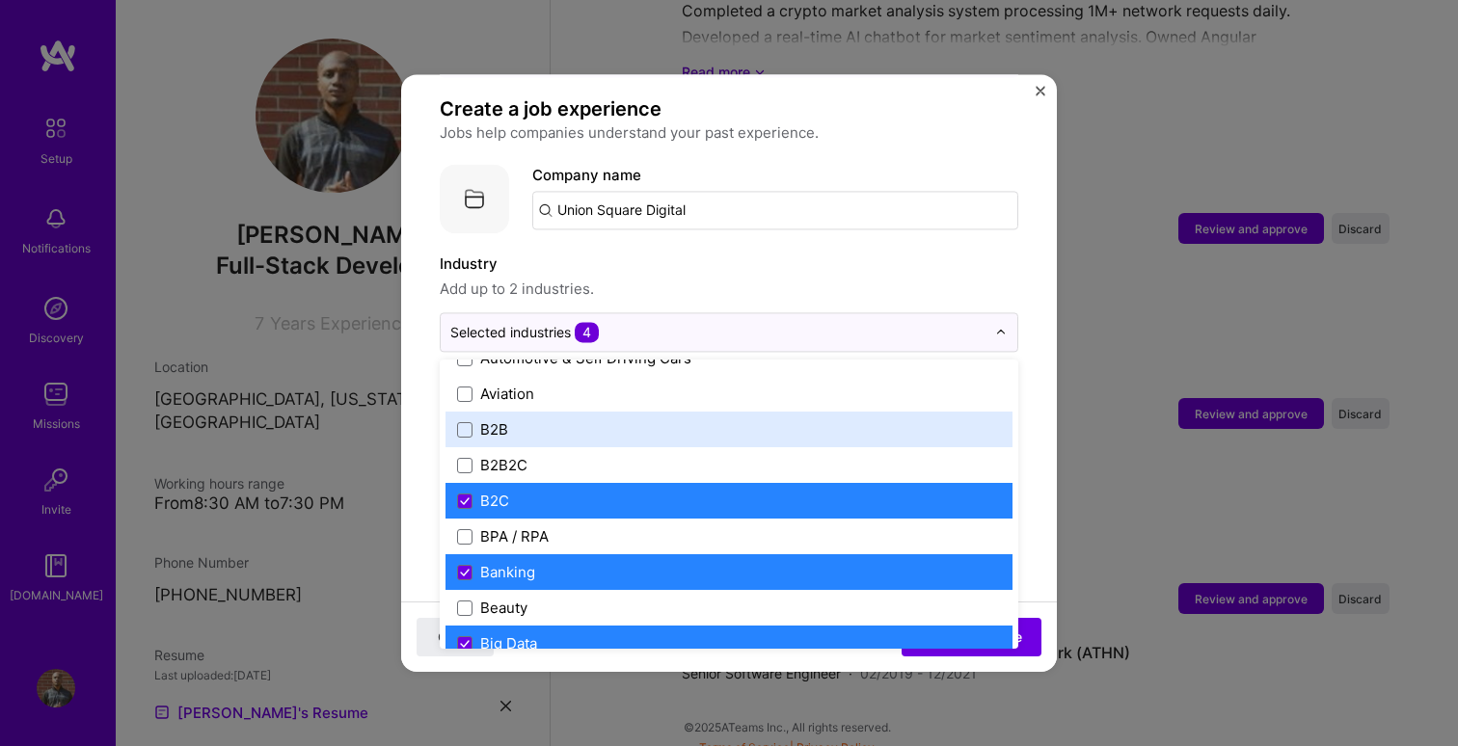
click at [498, 419] on div "B2B" at bounding box center [494, 429] width 28 height 20
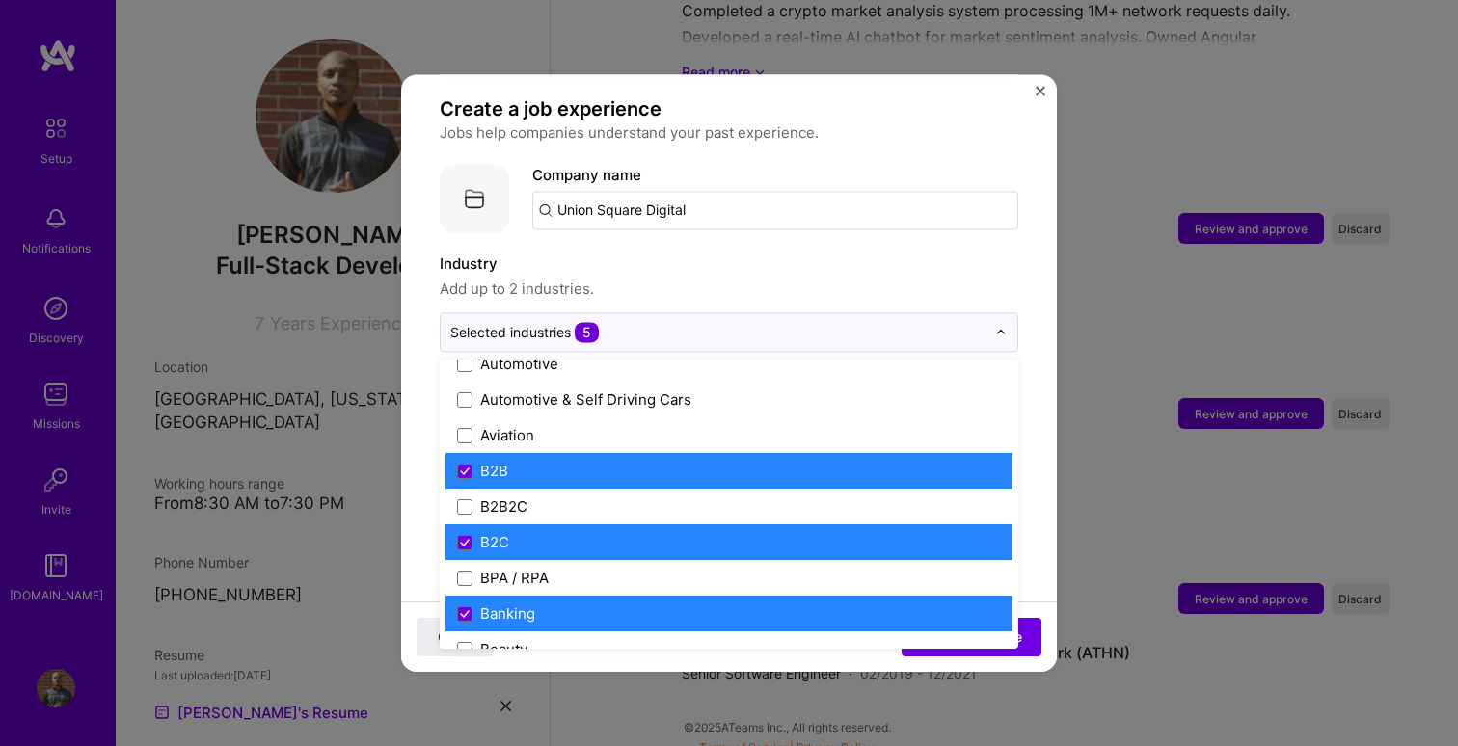
scroll to position [444, 0]
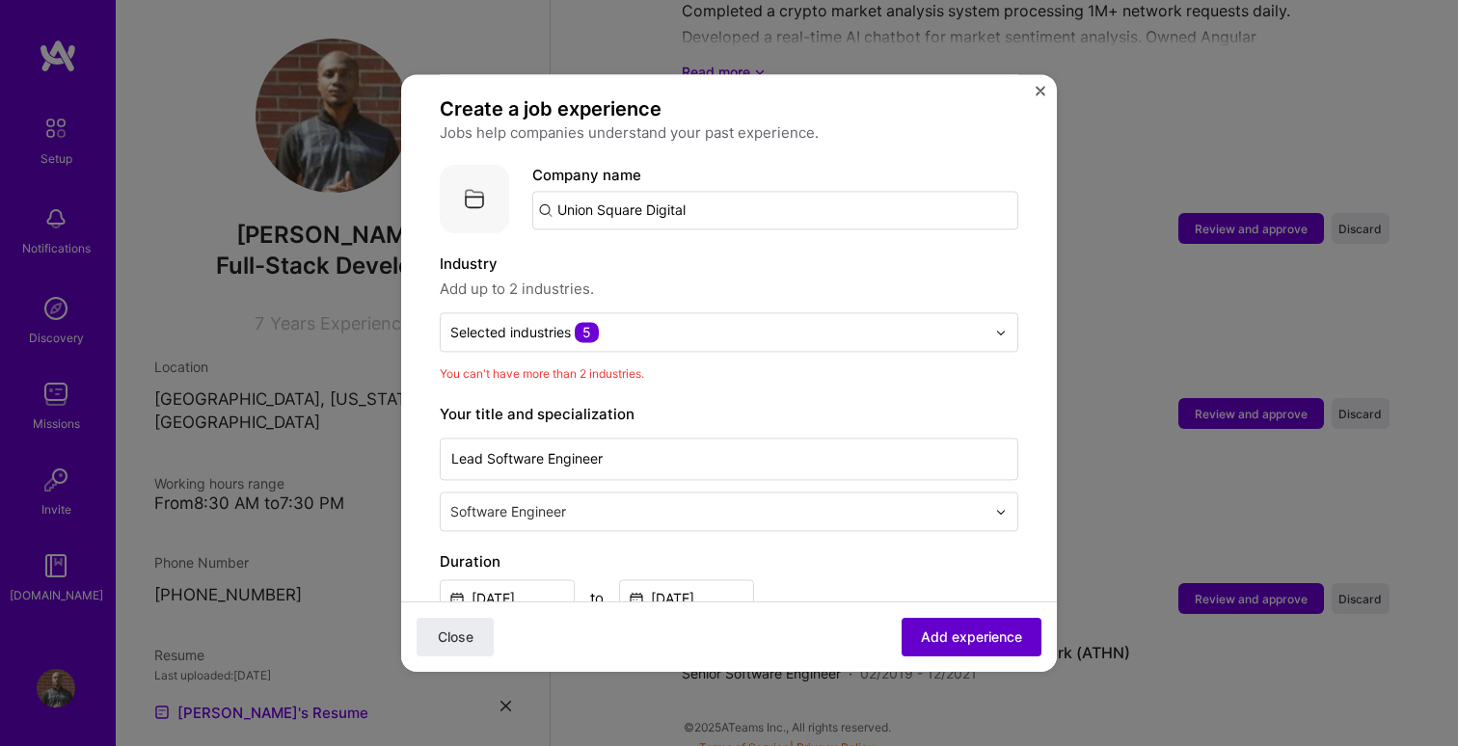
click at [963, 648] on button "Add experience" at bounding box center [971, 637] width 140 height 39
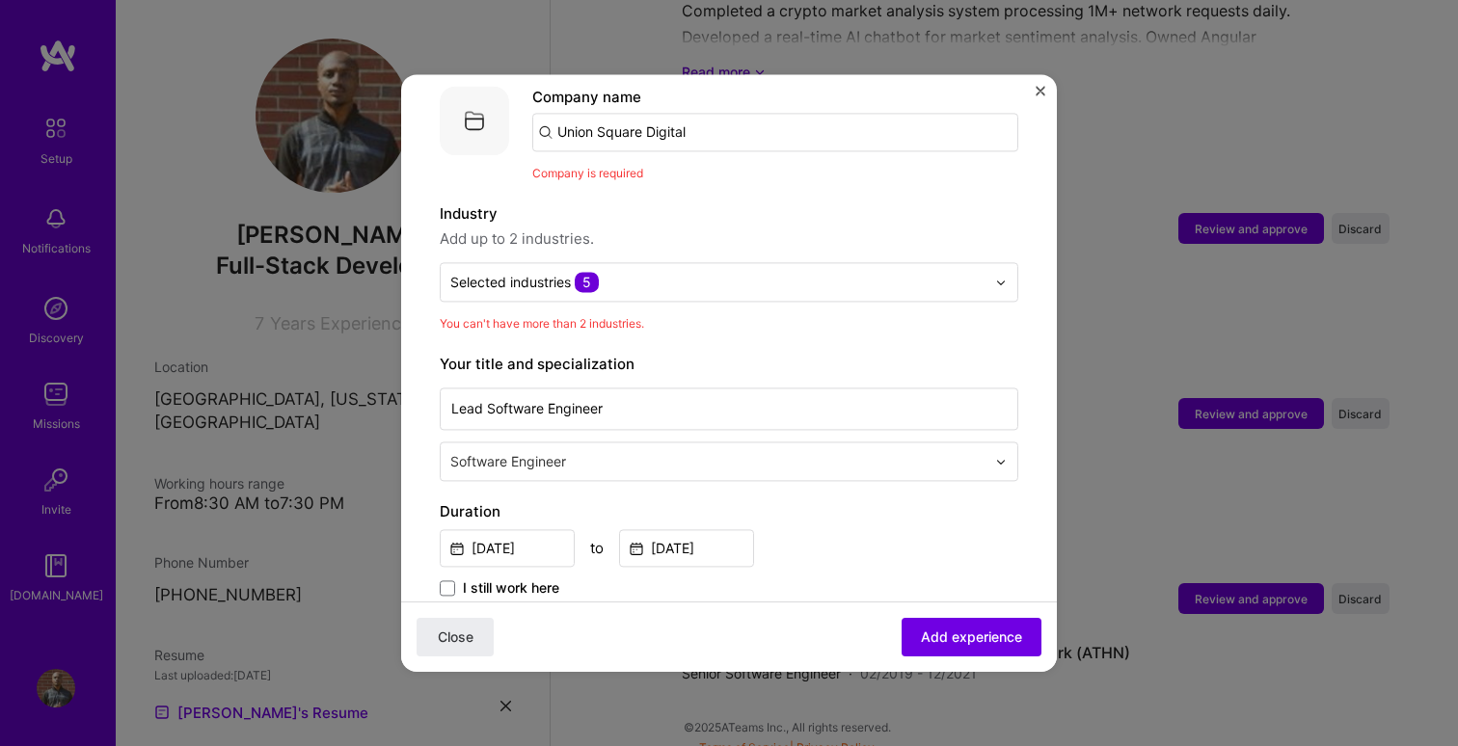
scroll to position [203, 0]
click at [715, 270] on input "text" at bounding box center [717, 280] width 535 height 20
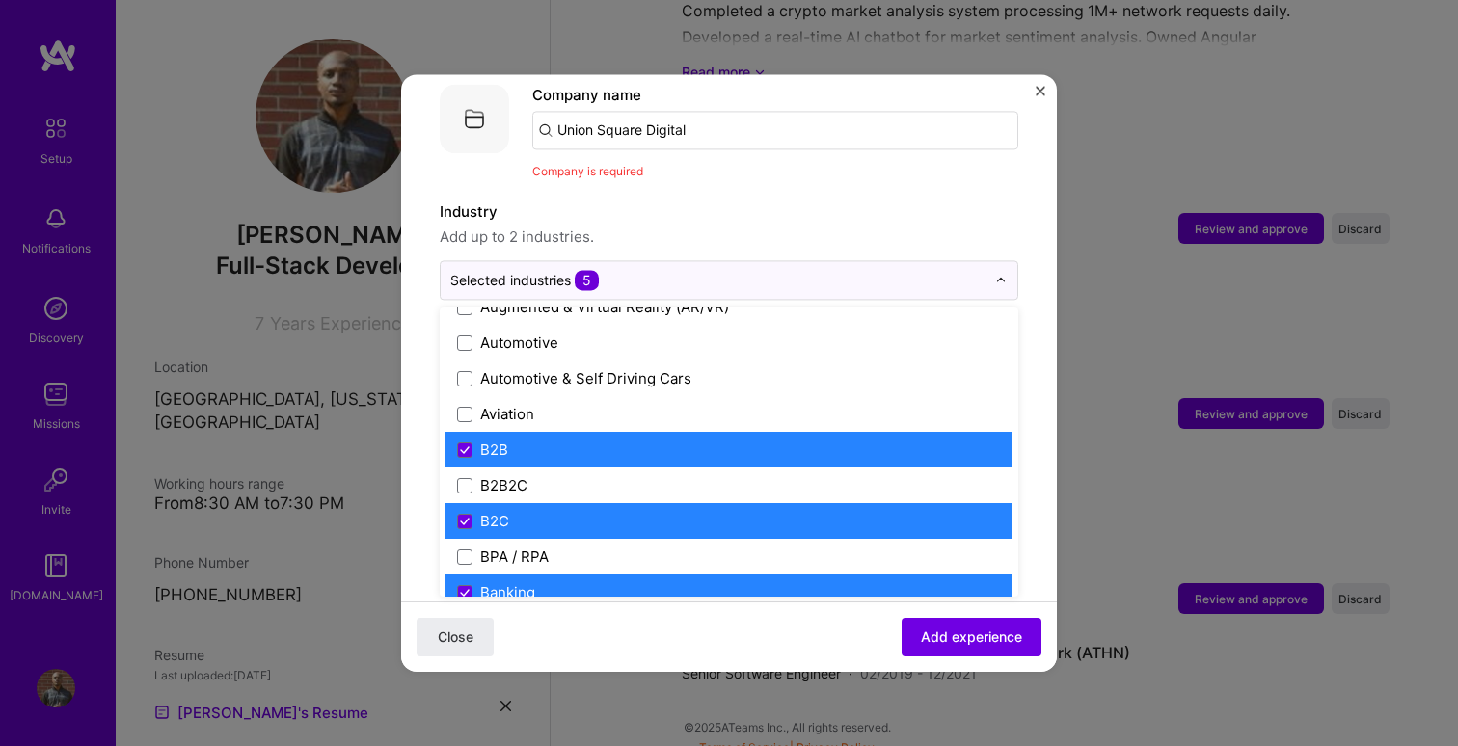
scroll to position [437, 0]
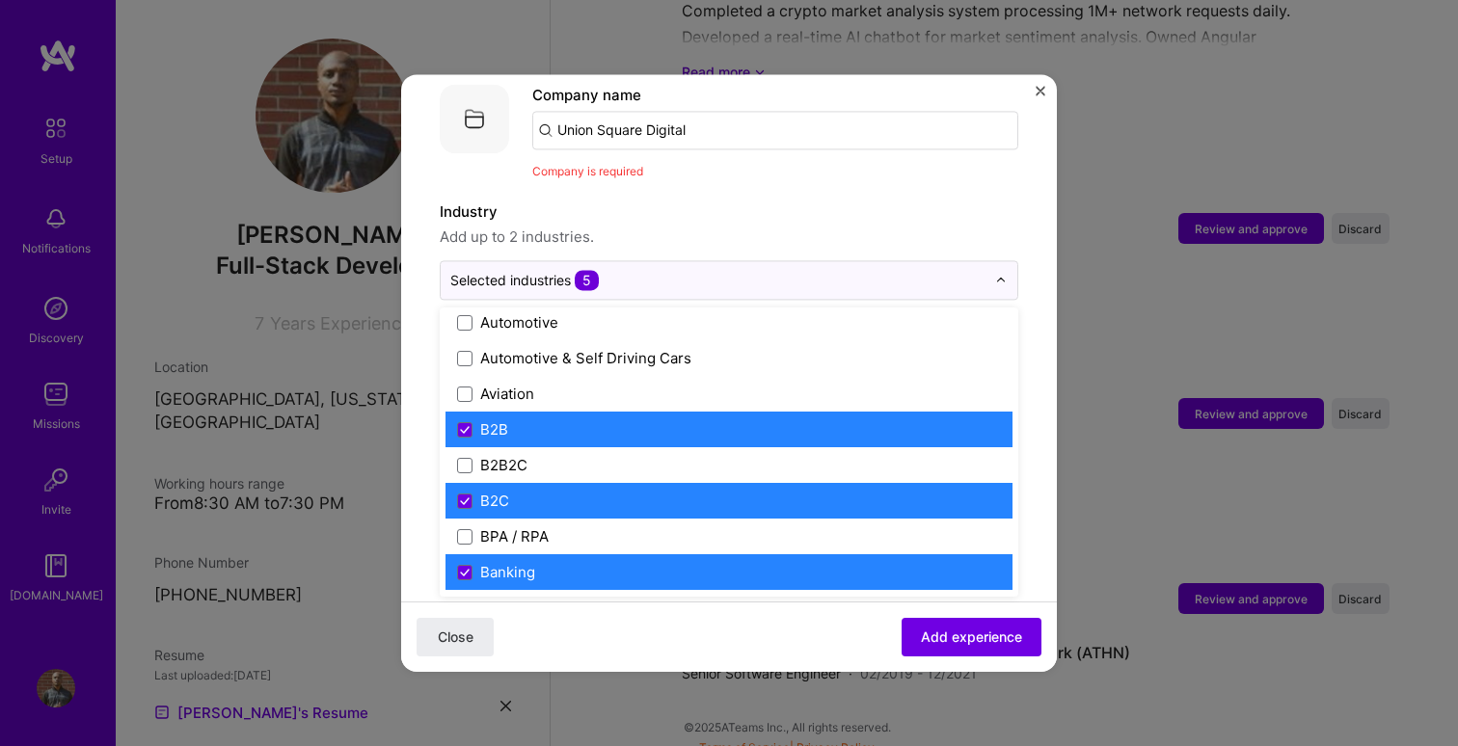
click at [552, 419] on label "B2B" at bounding box center [729, 429] width 544 height 20
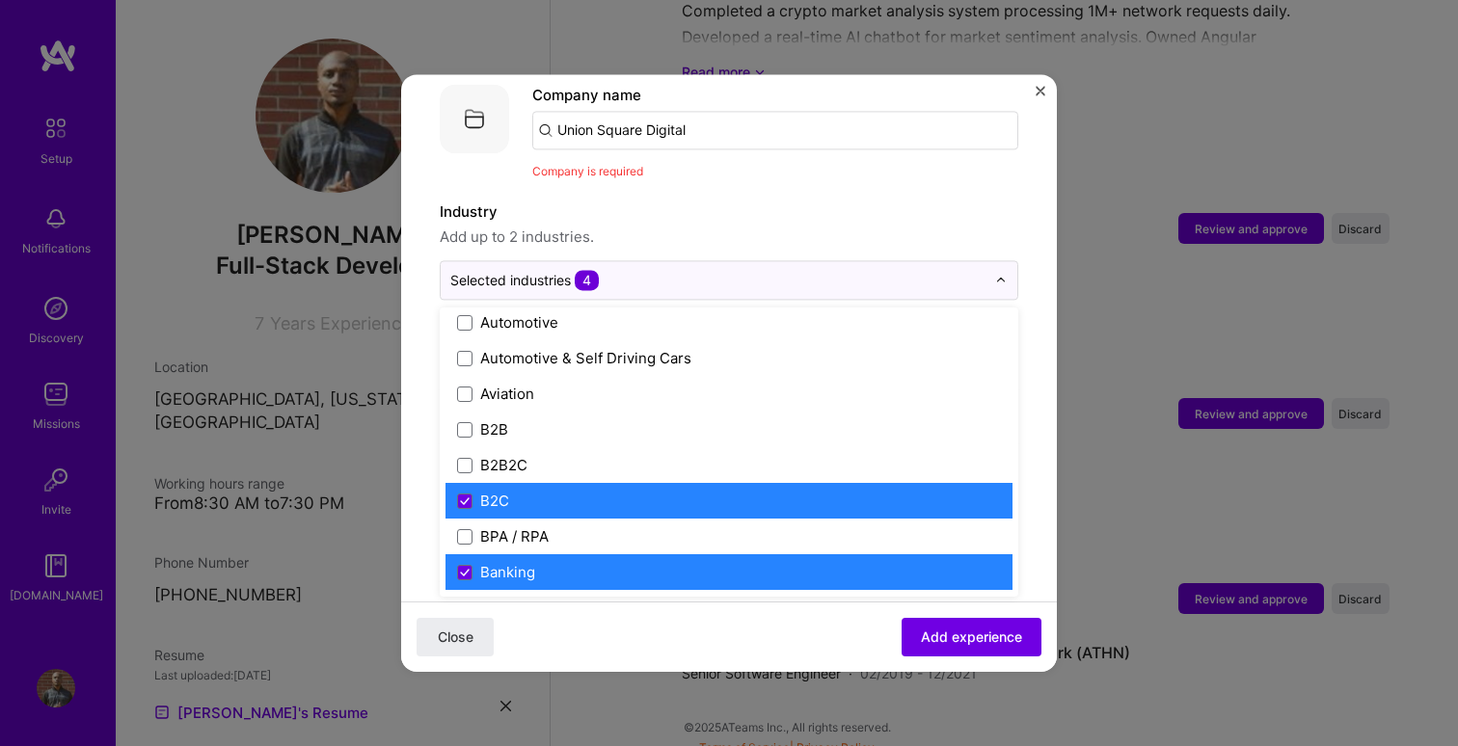
click at [544, 491] on label "B2C" at bounding box center [729, 501] width 544 height 20
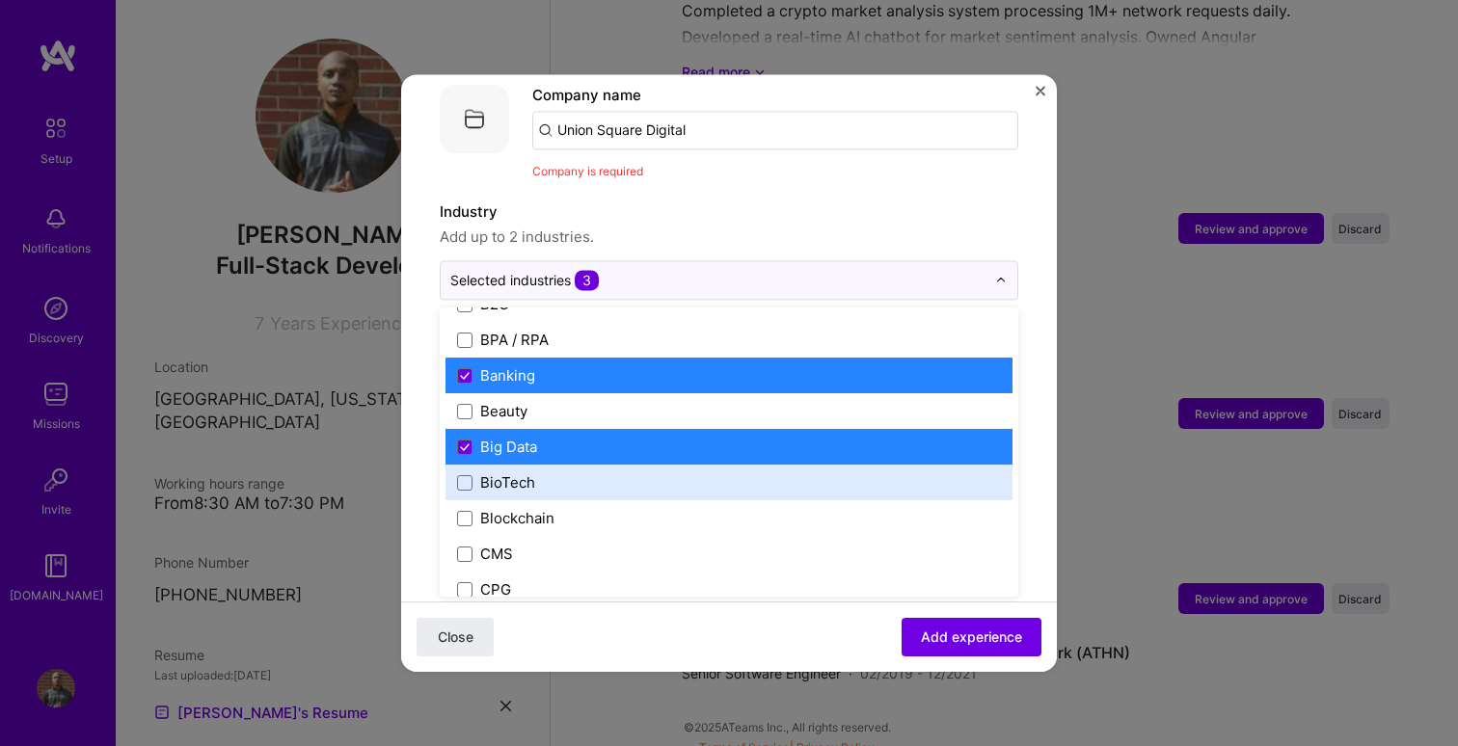
scroll to position [637, 0]
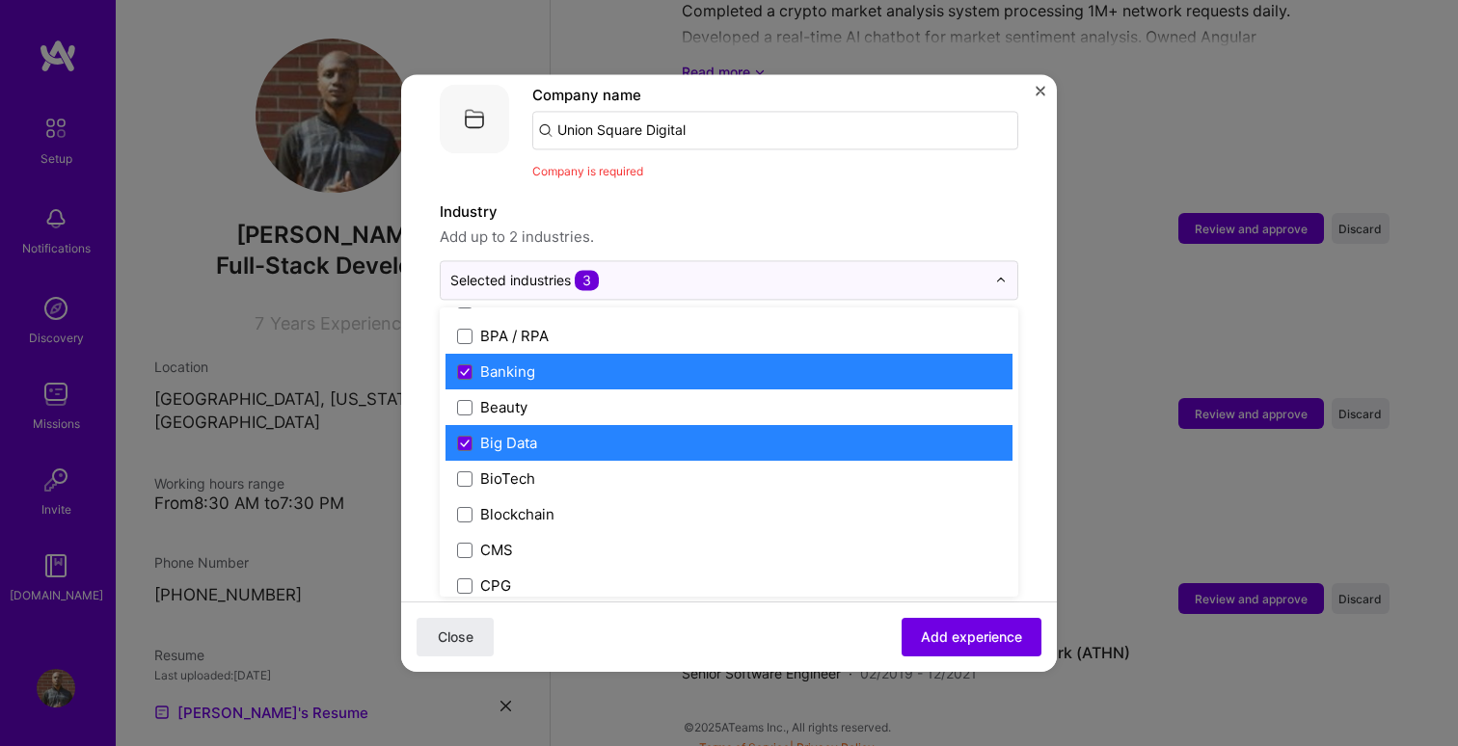
click at [741, 425] on div "Big Data" at bounding box center [728, 443] width 567 height 36
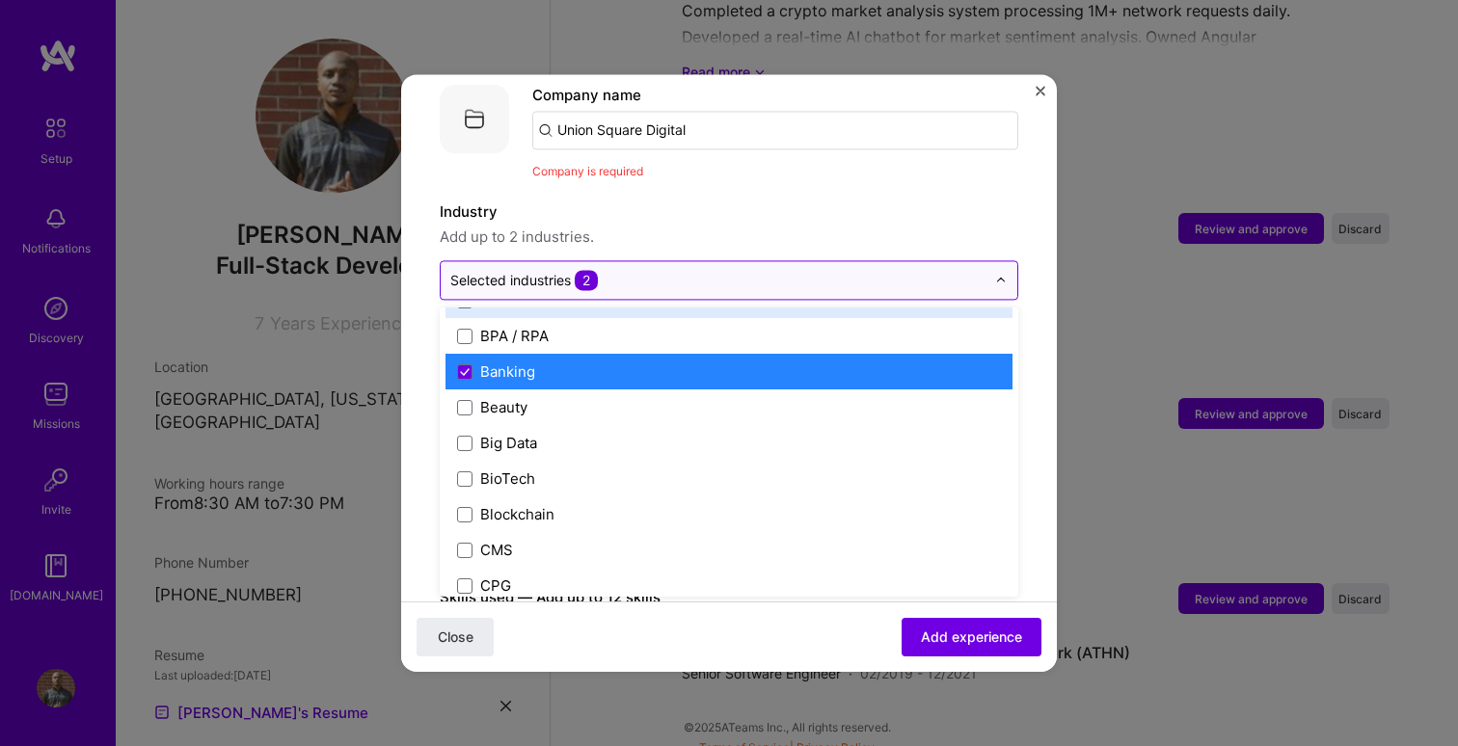
click at [797, 270] on input "text" at bounding box center [717, 280] width 535 height 20
click at [902, 226] on span "Add up to 2 industries." at bounding box center [729, 237] width 578 height 23
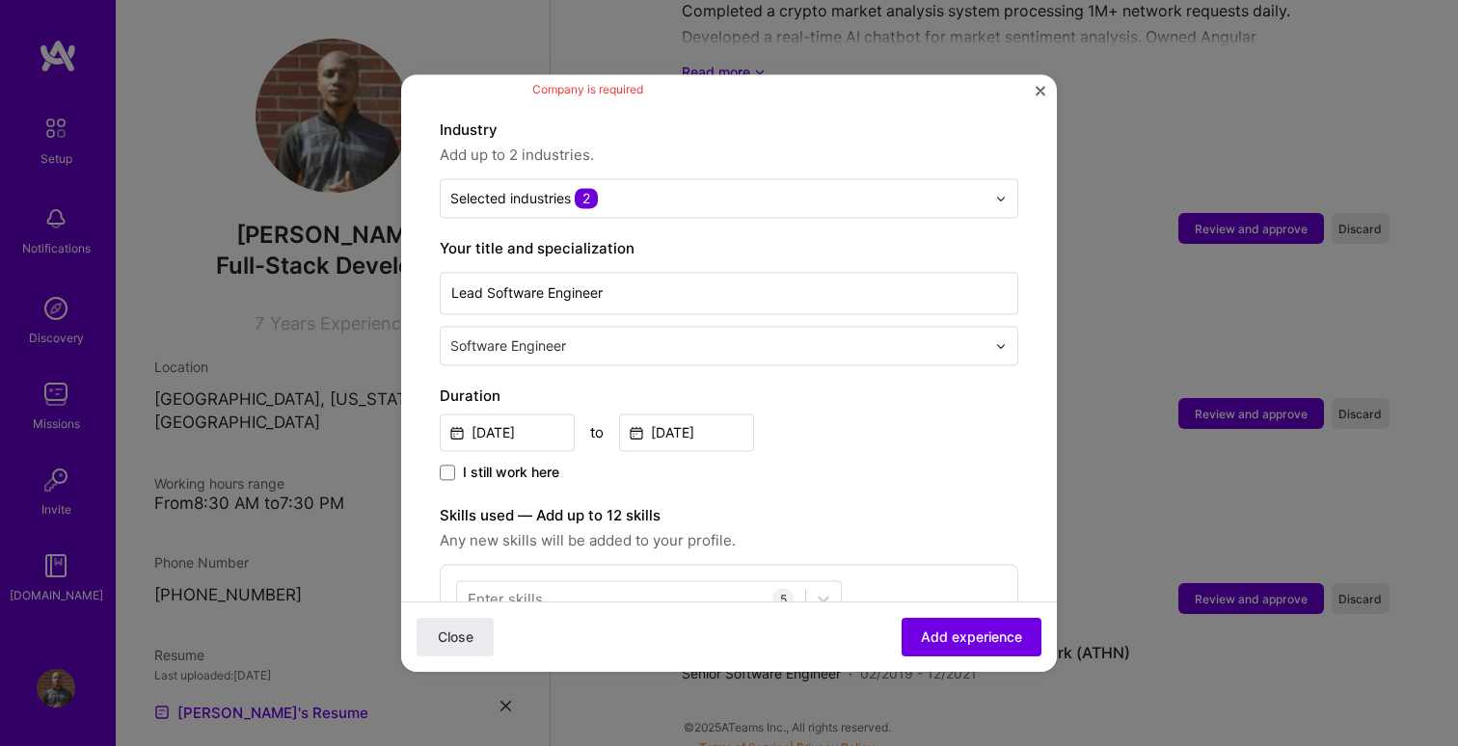
scroll to position [286, 0]
click at [686, 277] on input "Lead Software Engineer" at bounding box center [729, 292] width 578 height 42
click at [685, 236] on label "Your title and specialization" at bounding box center [729, 247] width 578 height 23
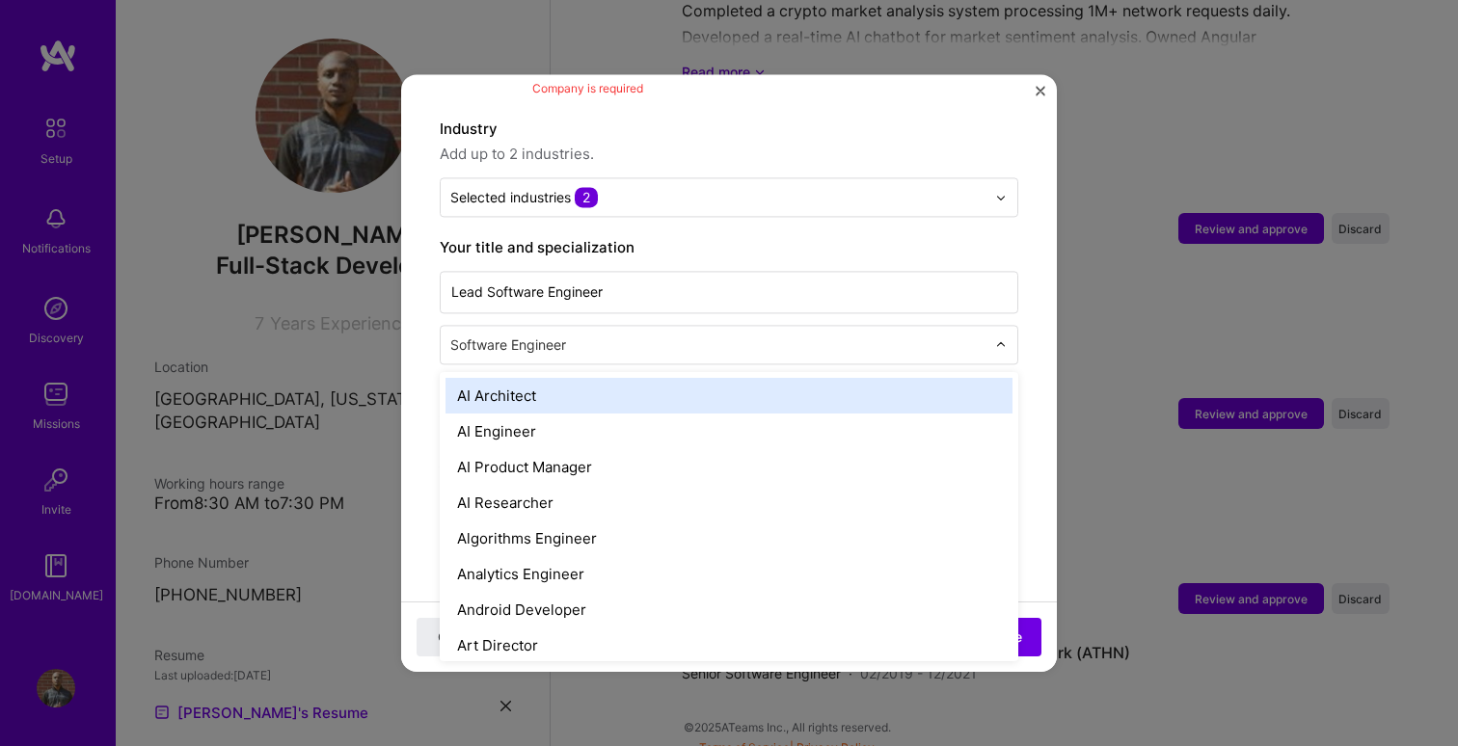
click at [653, 335] on input "text" at bounding box center [719, 345] width 539 height 20
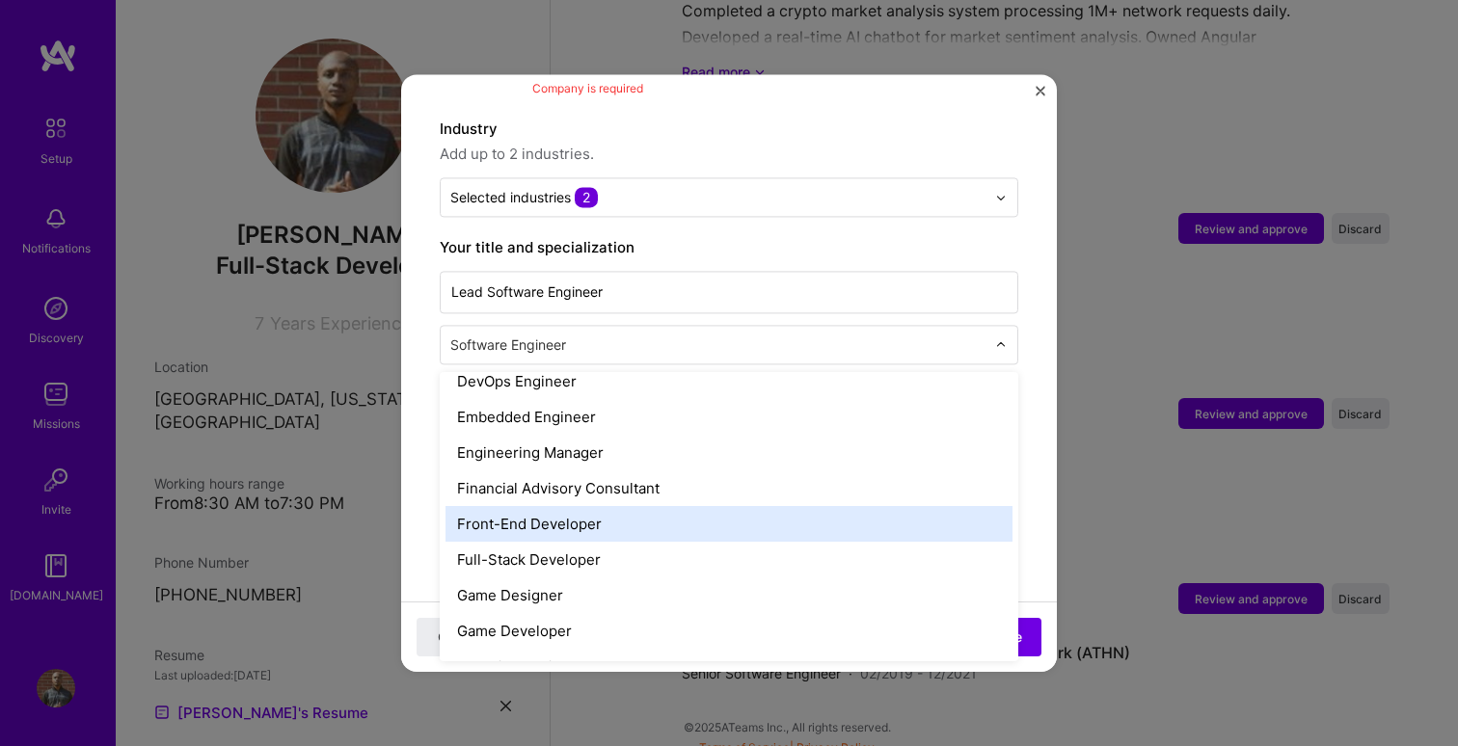
scroll to position [979, 0]
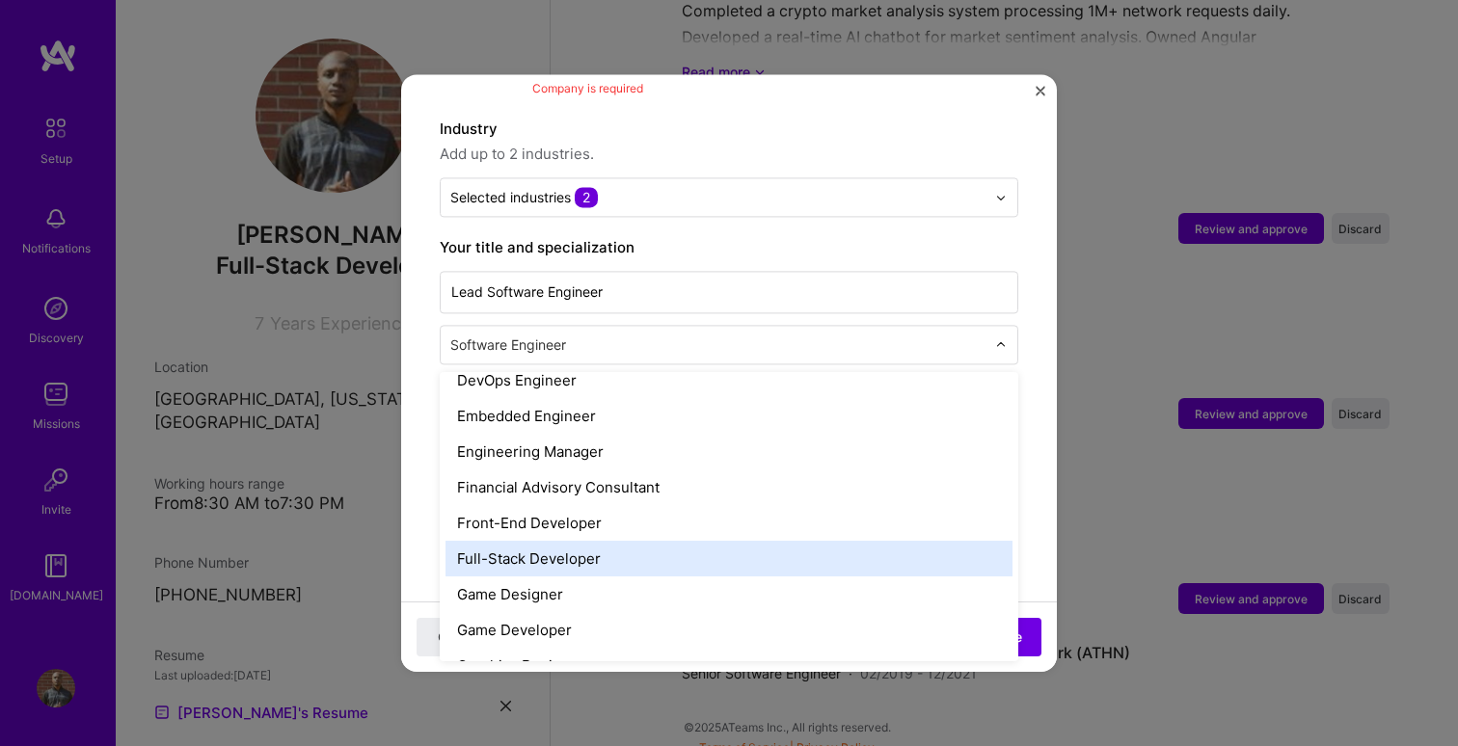
click at [652, 541] on div "Full-Stack Developer" at bounding box center [728, 559] width 567 height 36
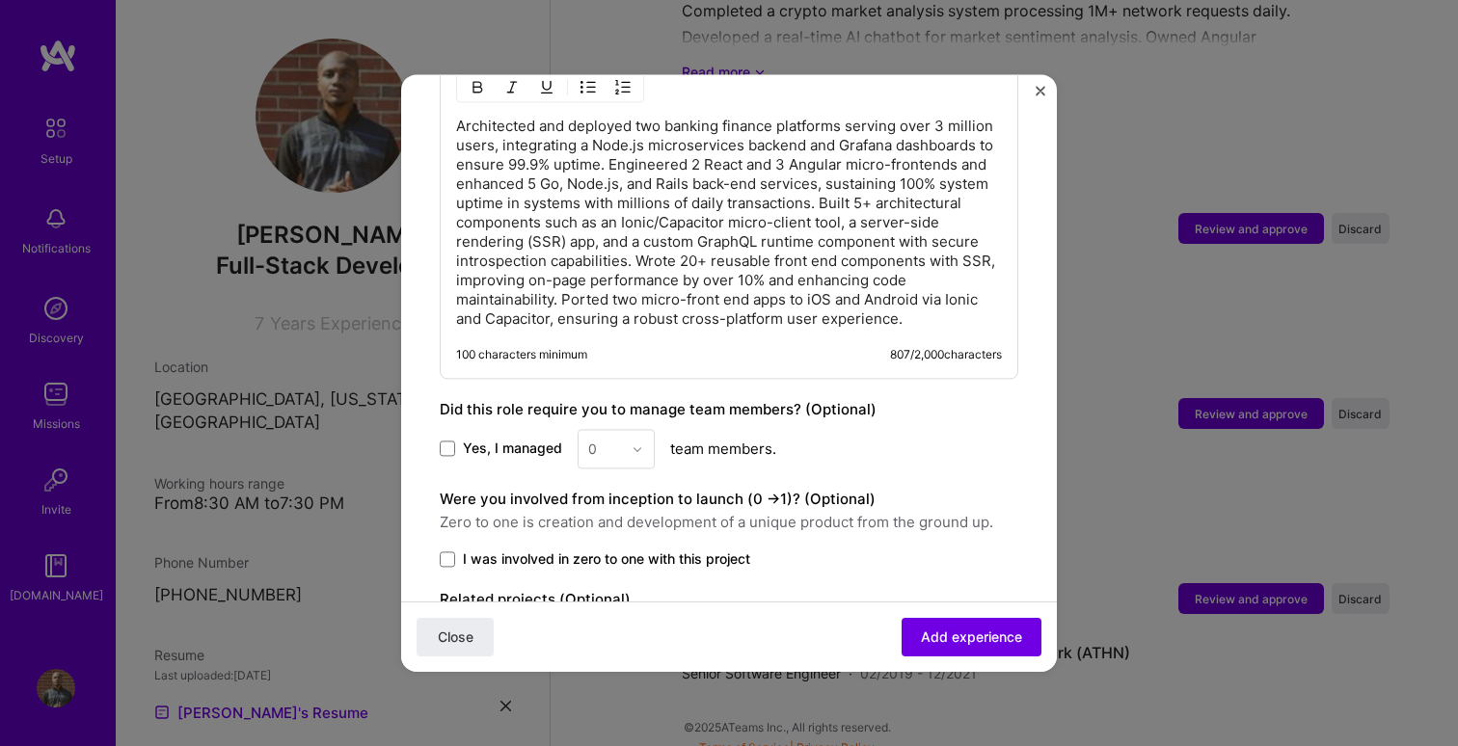
scroll to position [1315, 0]
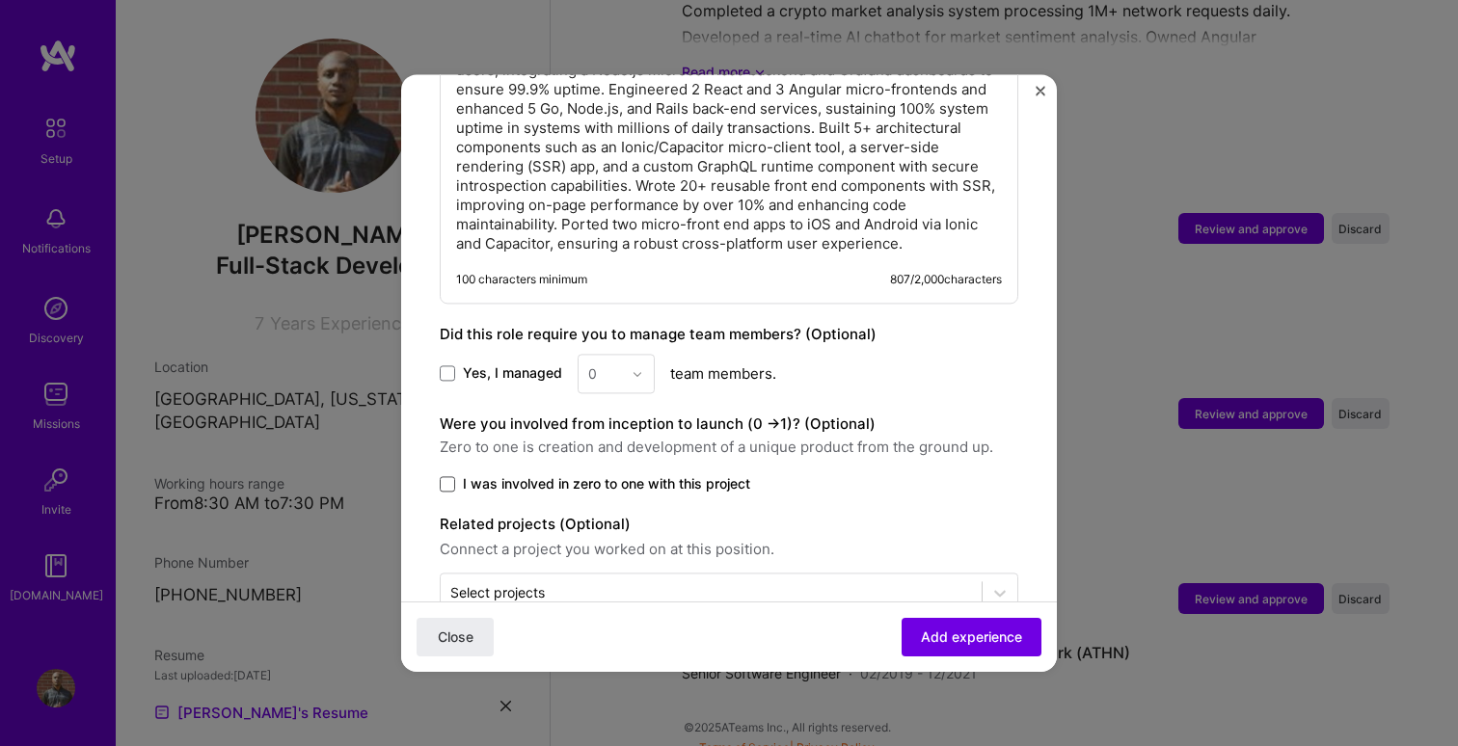
click at [449, 476] on span at bounding box center [447, 483] width 15 height 15
click at [0, 0] on input "I was involved in zero to one with this project" at bounding box center [0, 0] width 0 height 0
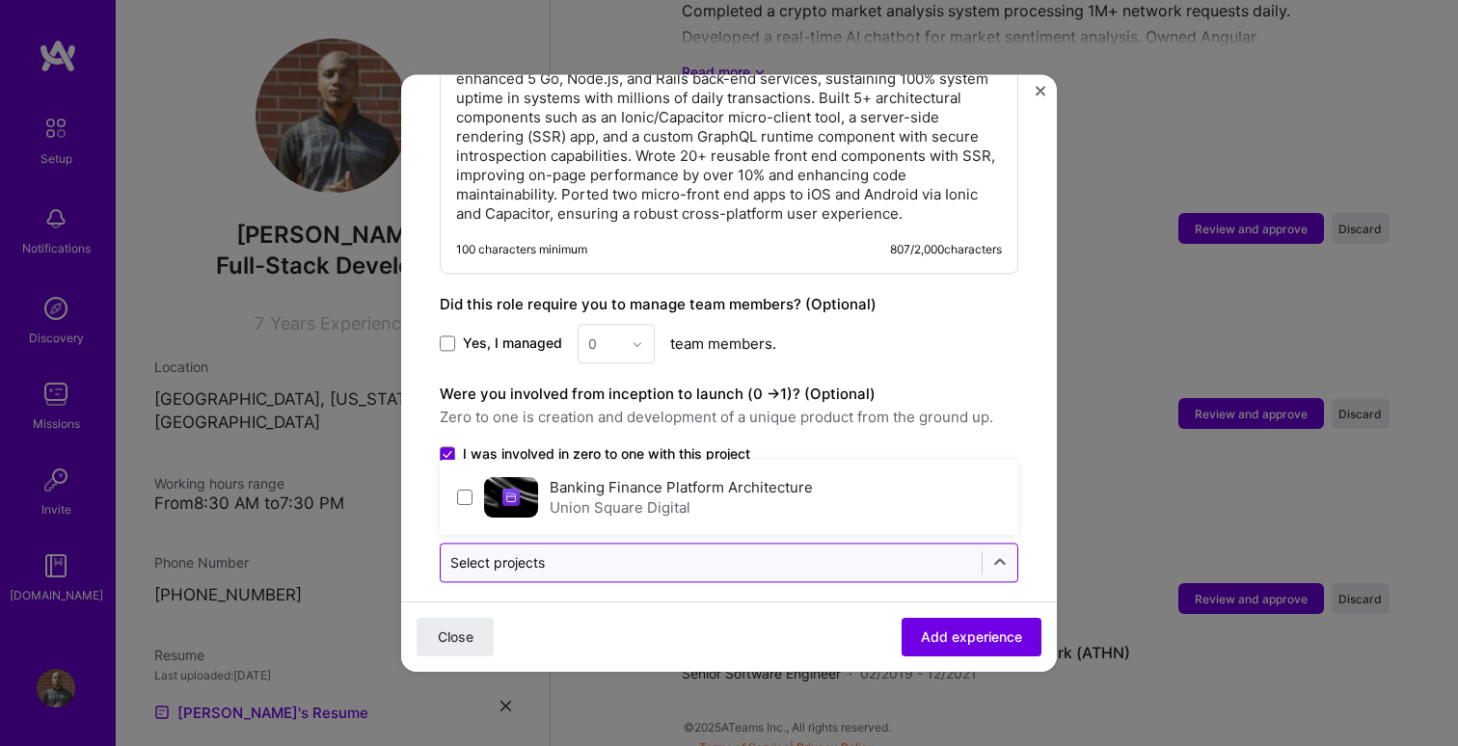
click at [733, 552] on input "text" at bounding box center [711, 562] width 522 height 20
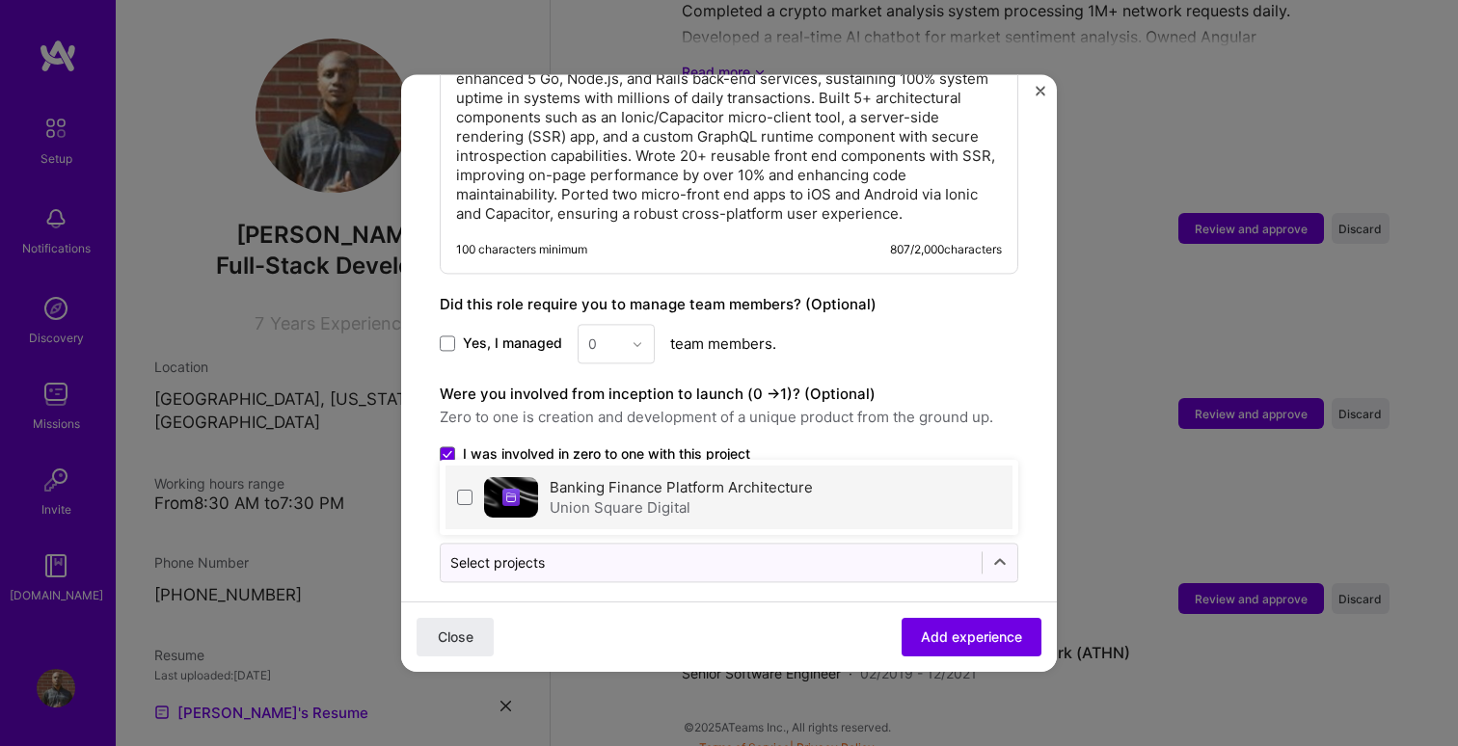
click at [758, 478] on label "Banking Finance Platform Architecture" at bounding box center [681, 487] width 263 height 18
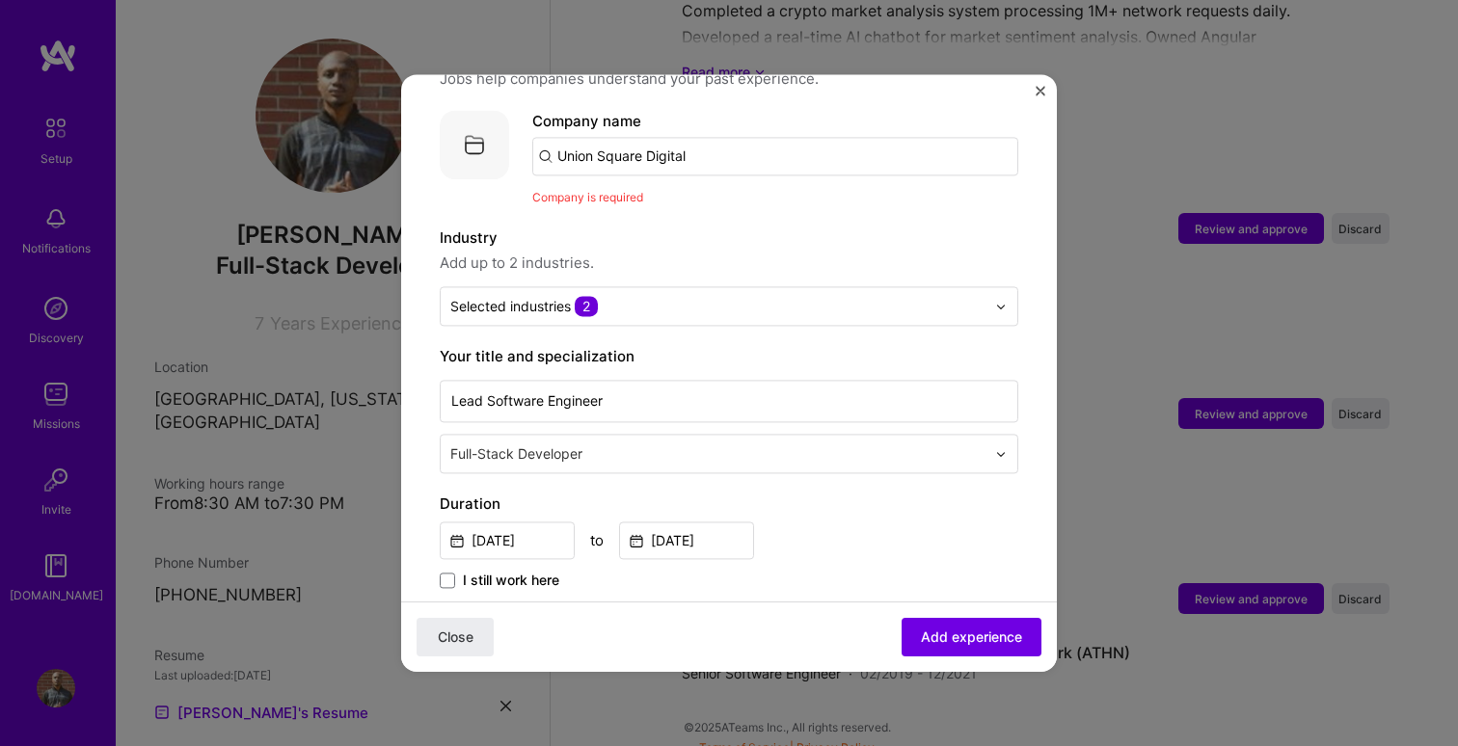
scroll to position [0, 0]
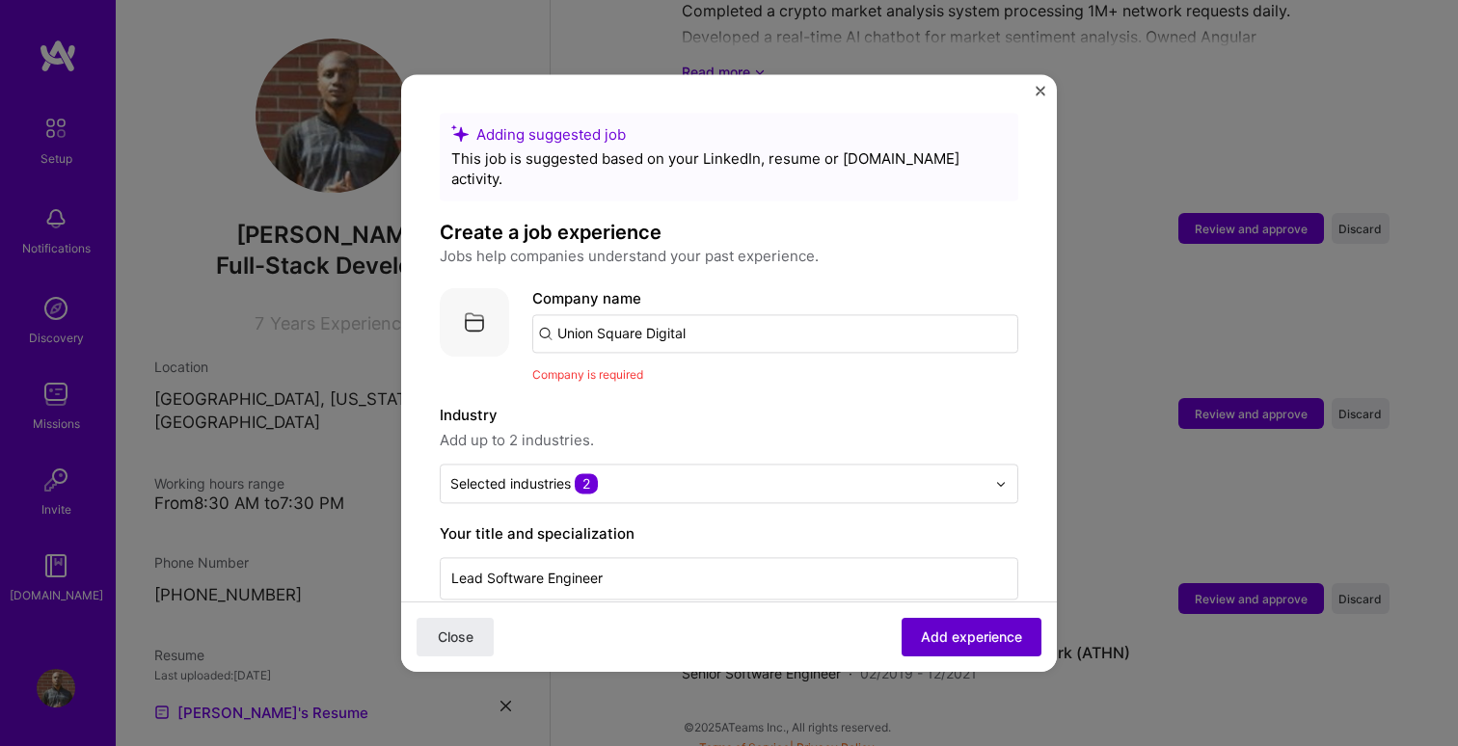
click at [975, 633] on span "Add experience" at bounding box center [971, 637] width 101 height 19
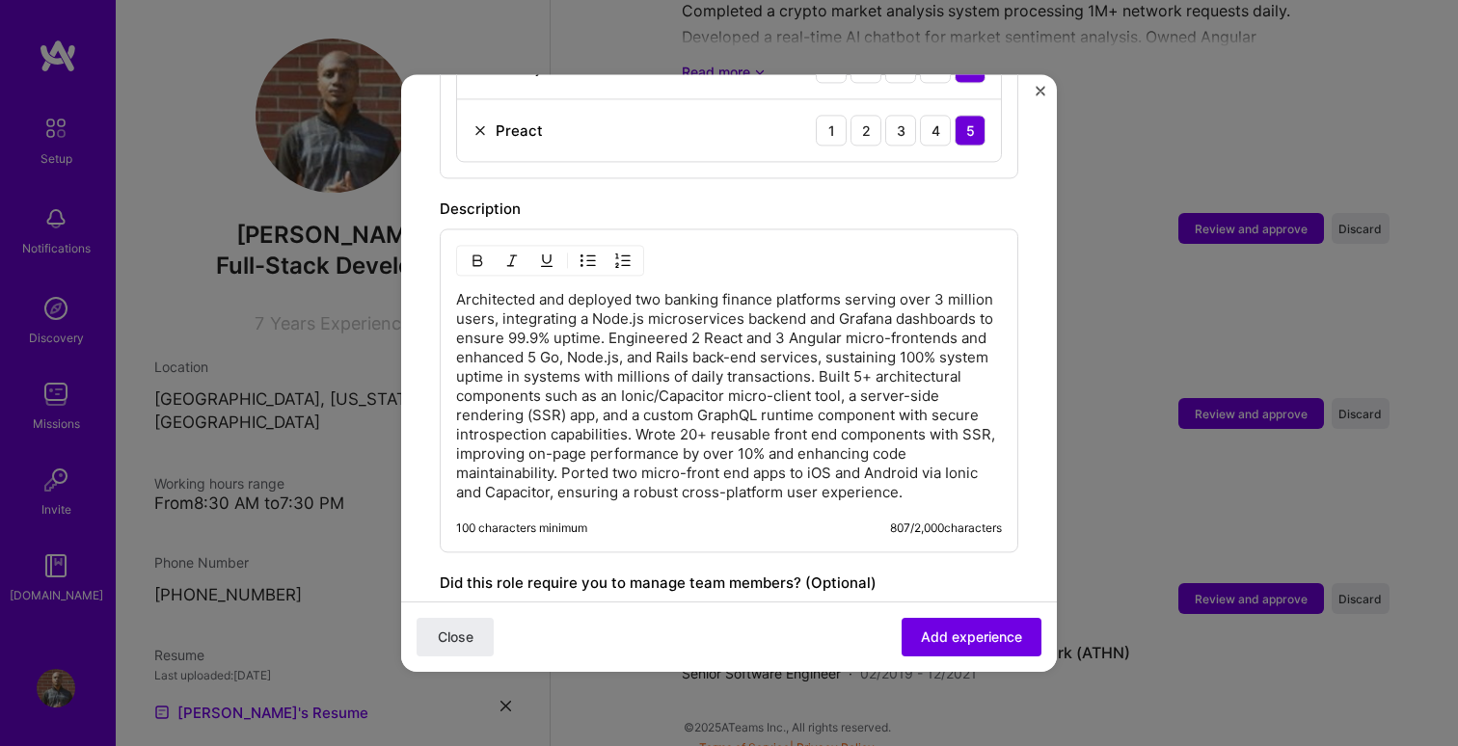
scroll to position [1345, 0]
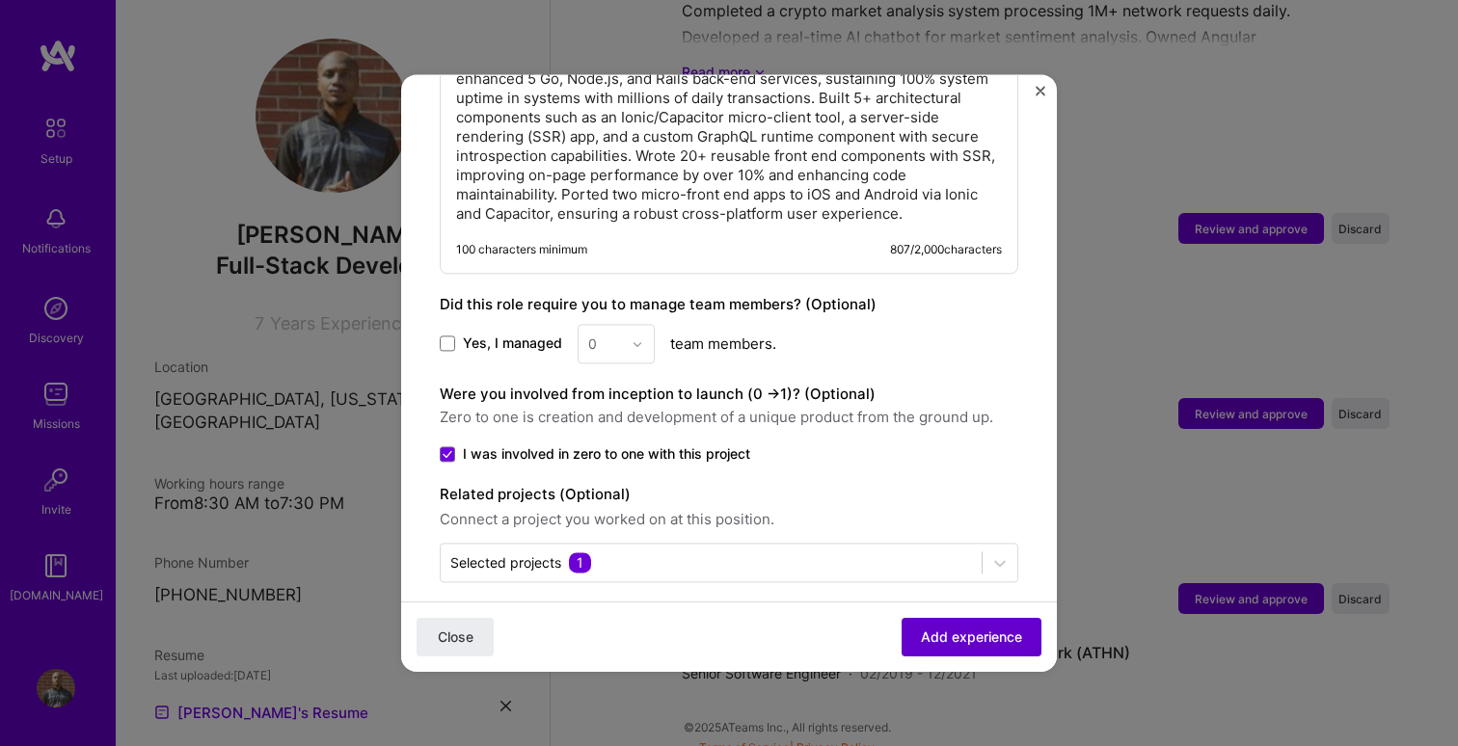
click at [944, 651] on button "Add experience" at bounding box center [971, 637] width 140 height 39
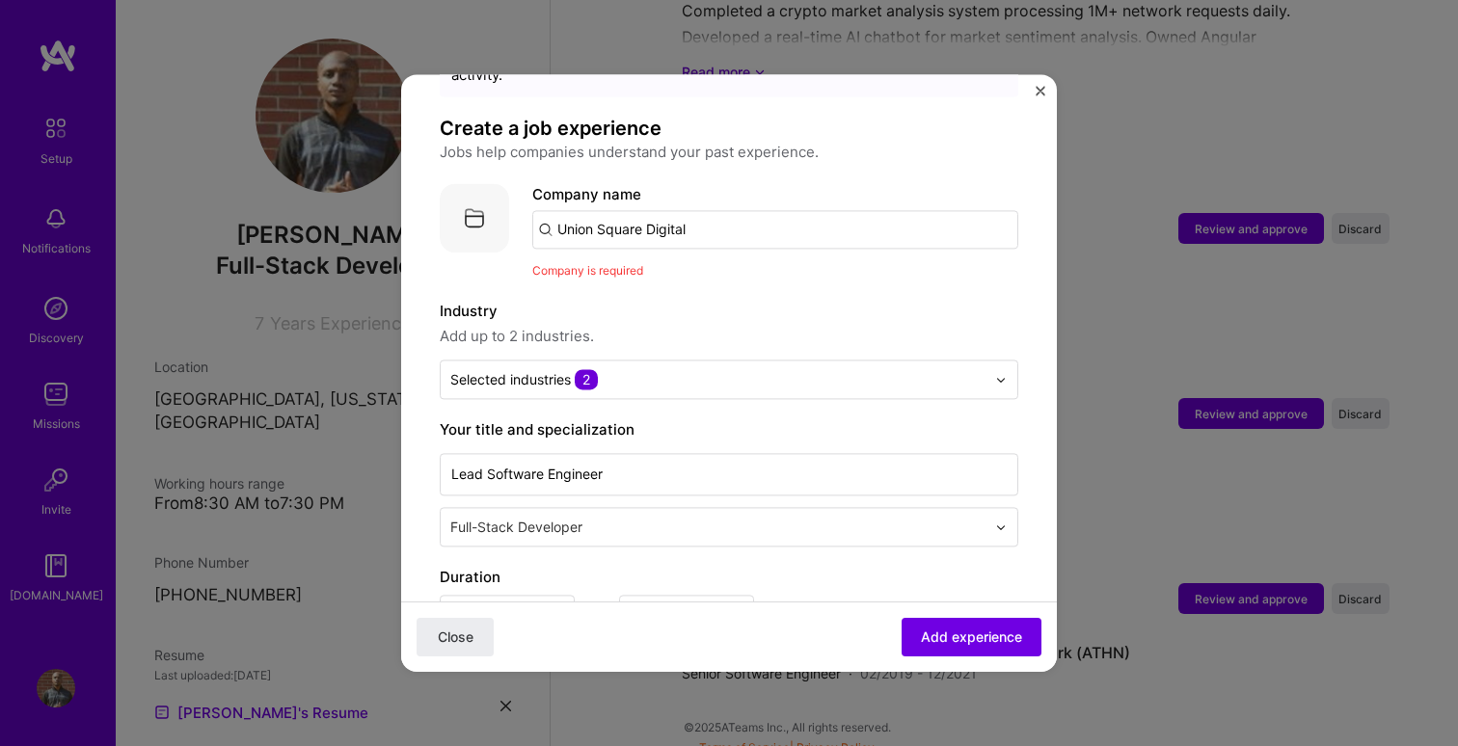
scroll to position [103, 0]
click at [700, 217] on input "Union Square Digital" at bounding box center [775, 230] width 486 height 39
paste input "Union Square Digital"
type input "Union Square Digital"
click at [723, 267] on div "Union Square Digital" at bounding box center [719, 284] width 159 height 34
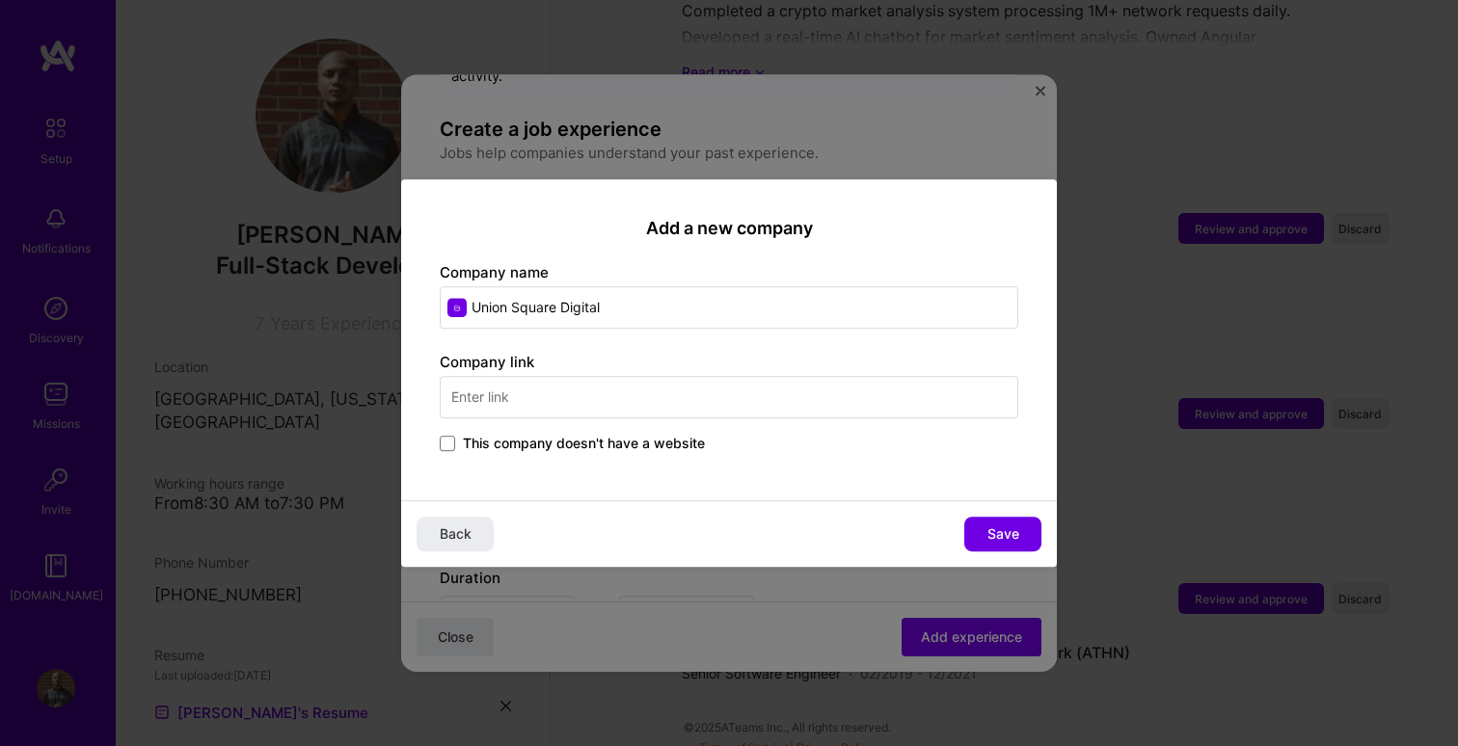
click at [633, 439] on span "This company doesn't have a website" at bounding box center [584, 443] width 242 height 19
click at [0, 0] on input "This company doesn't have a website" at bounding box center [0, 0] width 0 height 0
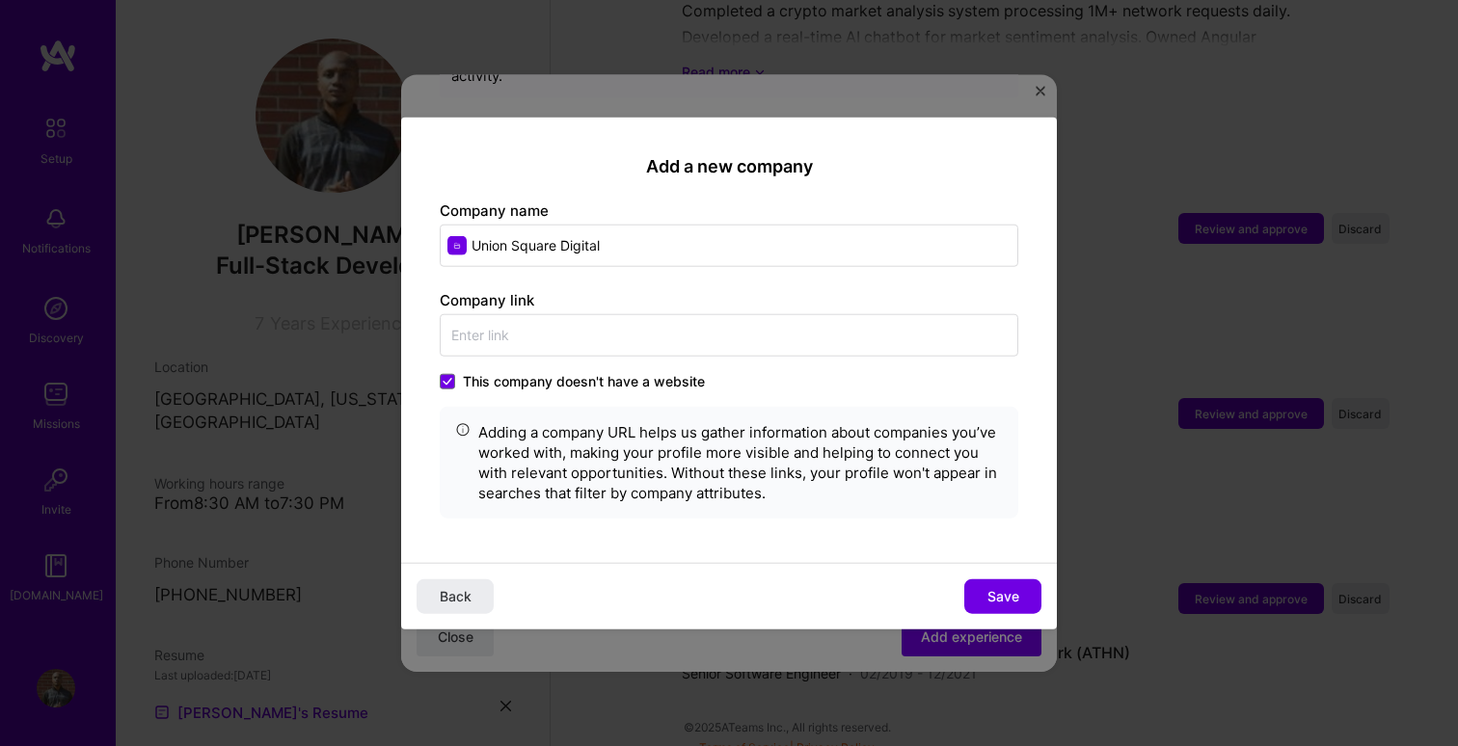
click at [591, 388] on span "This company doesn't have a website" at bounding box center [584, 380] width 242 height 19
click at [0, 0] on input "This company doesn't have a website" at bounding box center [0, 0] width 0 height 0
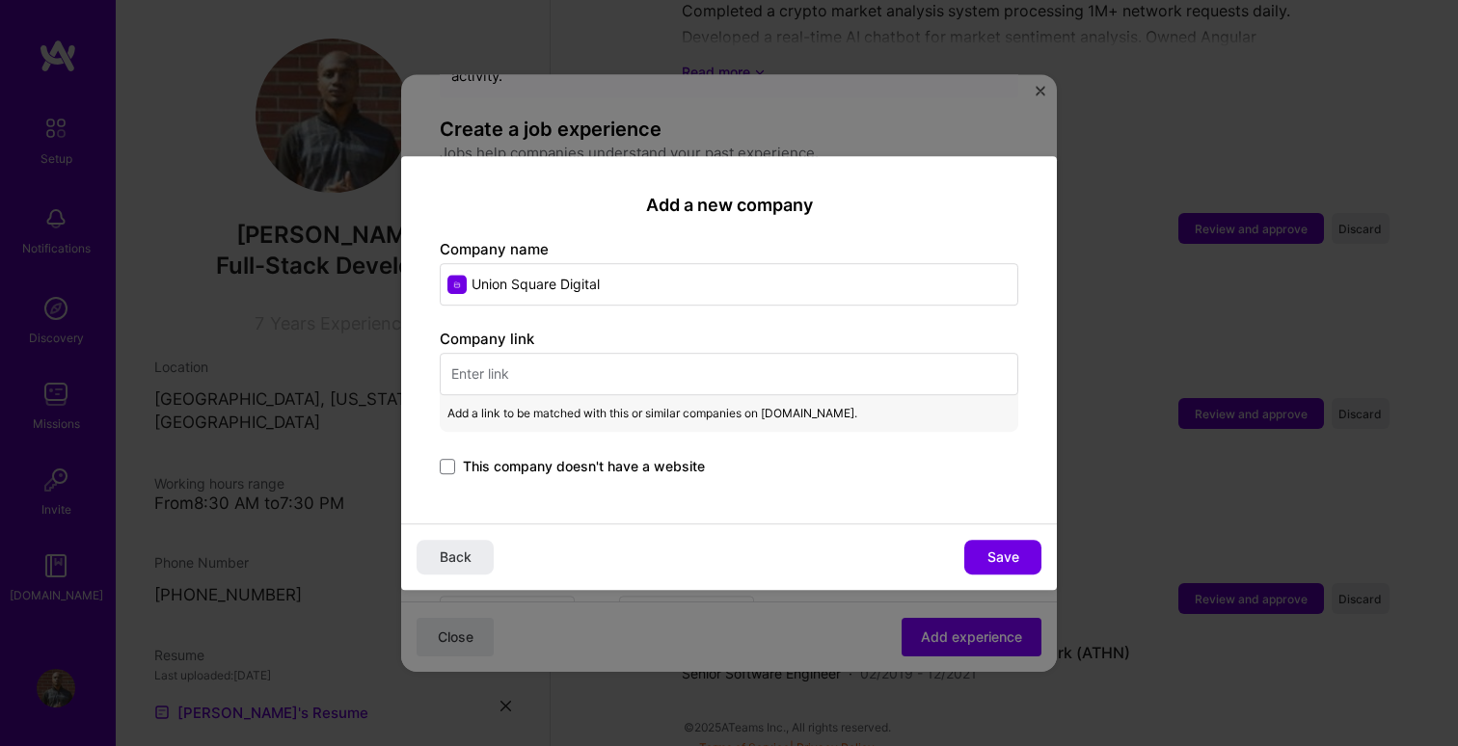
click at [598, 361] on input "text" at bounding box center [729, 374] width 578 height 42
paste input "[URL][DOMAIN_NAME]"
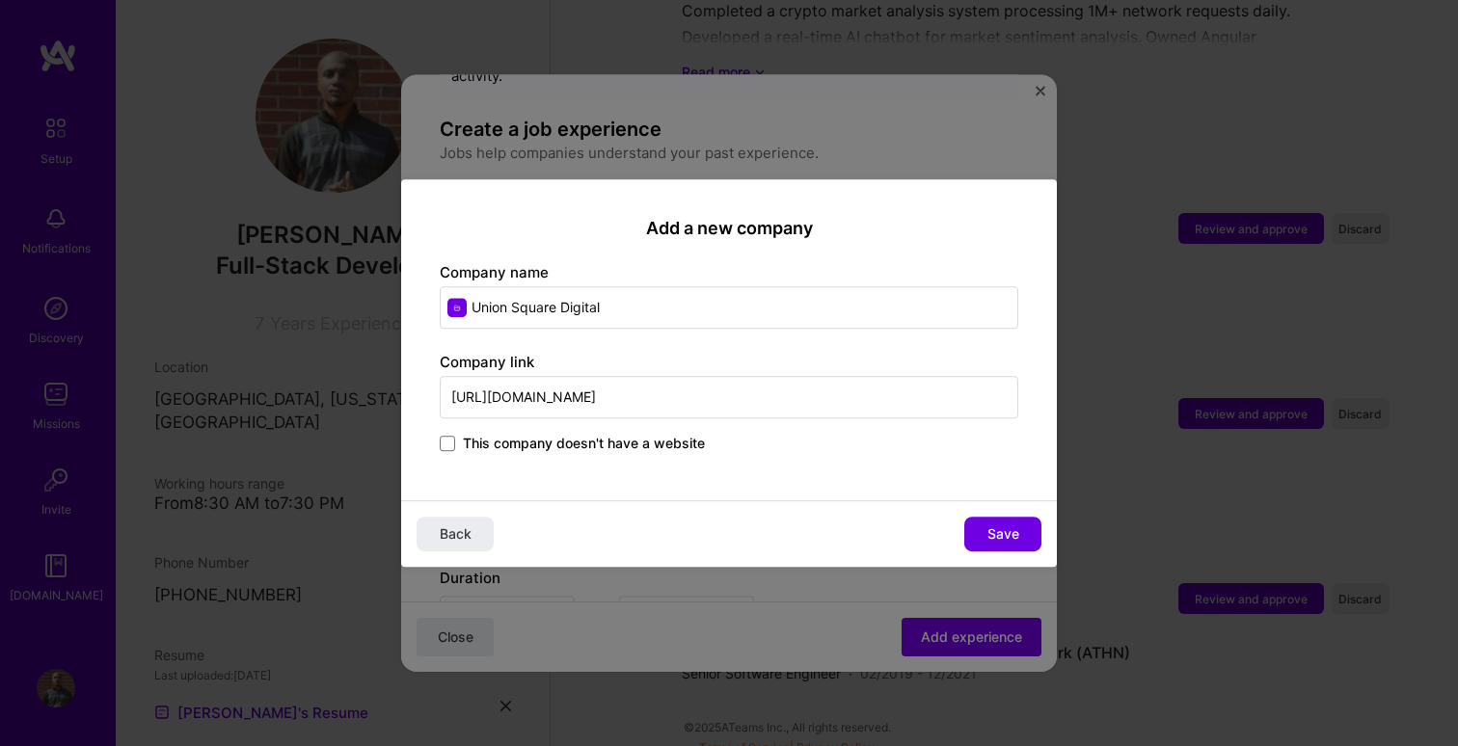
type input "[URL][DOMAIN_NAME]"
click at [999, 537] on span "Save" at bounding box center [1003, 533] width 32 height 19
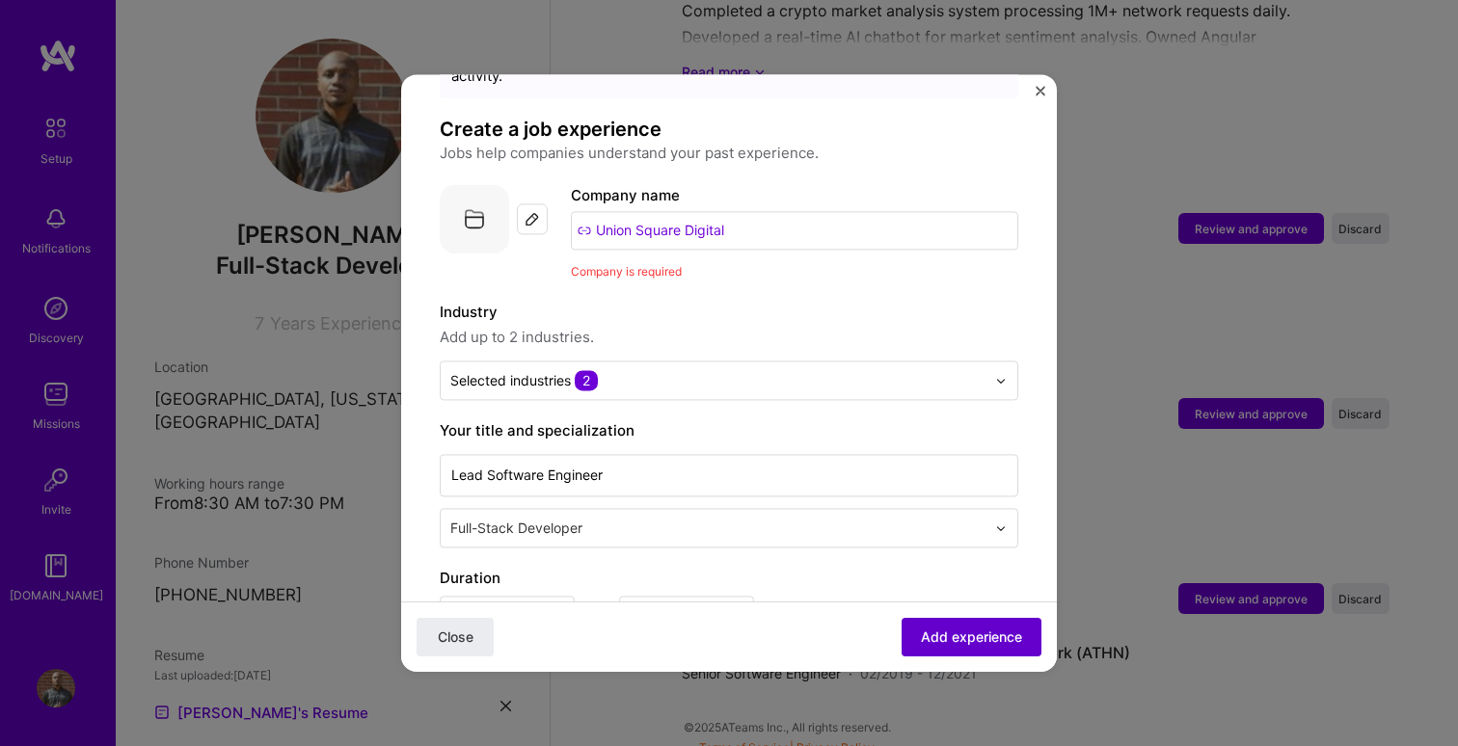
click at [965, 636] on span "Add experience" at bounding box center [971, 637] width 101 height 19
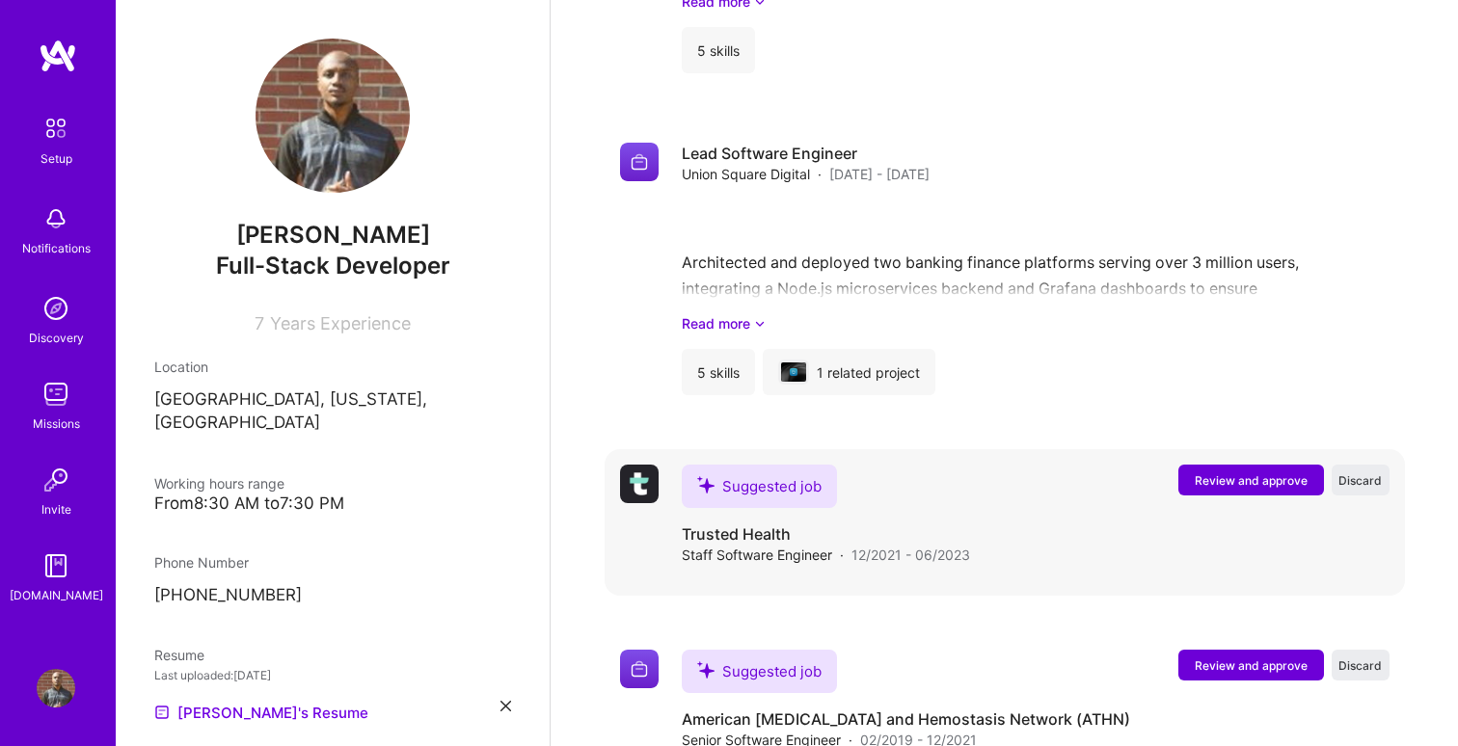
scroll to position [1733, 0]
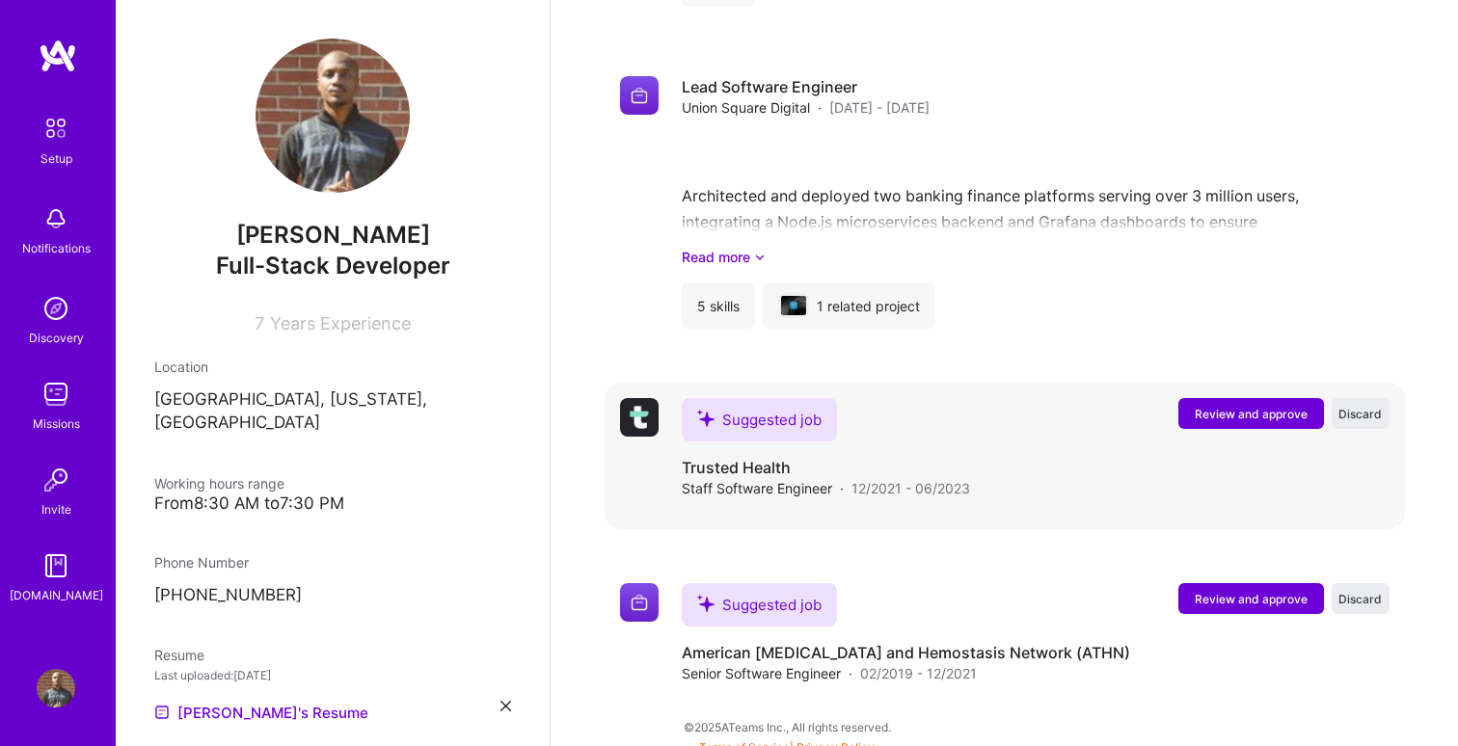
click at [1235, 406] on span "Review and approve" at bounding box center [1251, 414] width 113 height 16
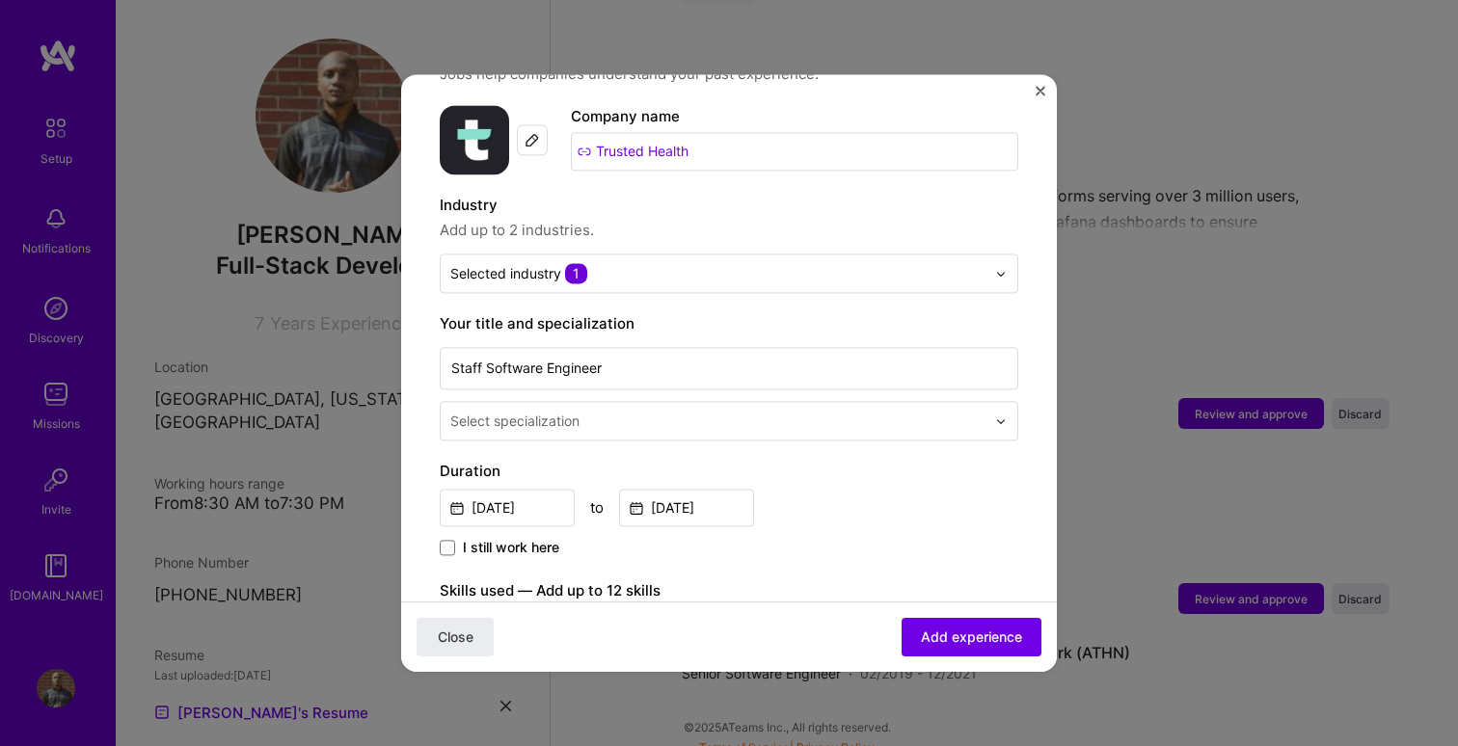
scroll to position [187, 0]
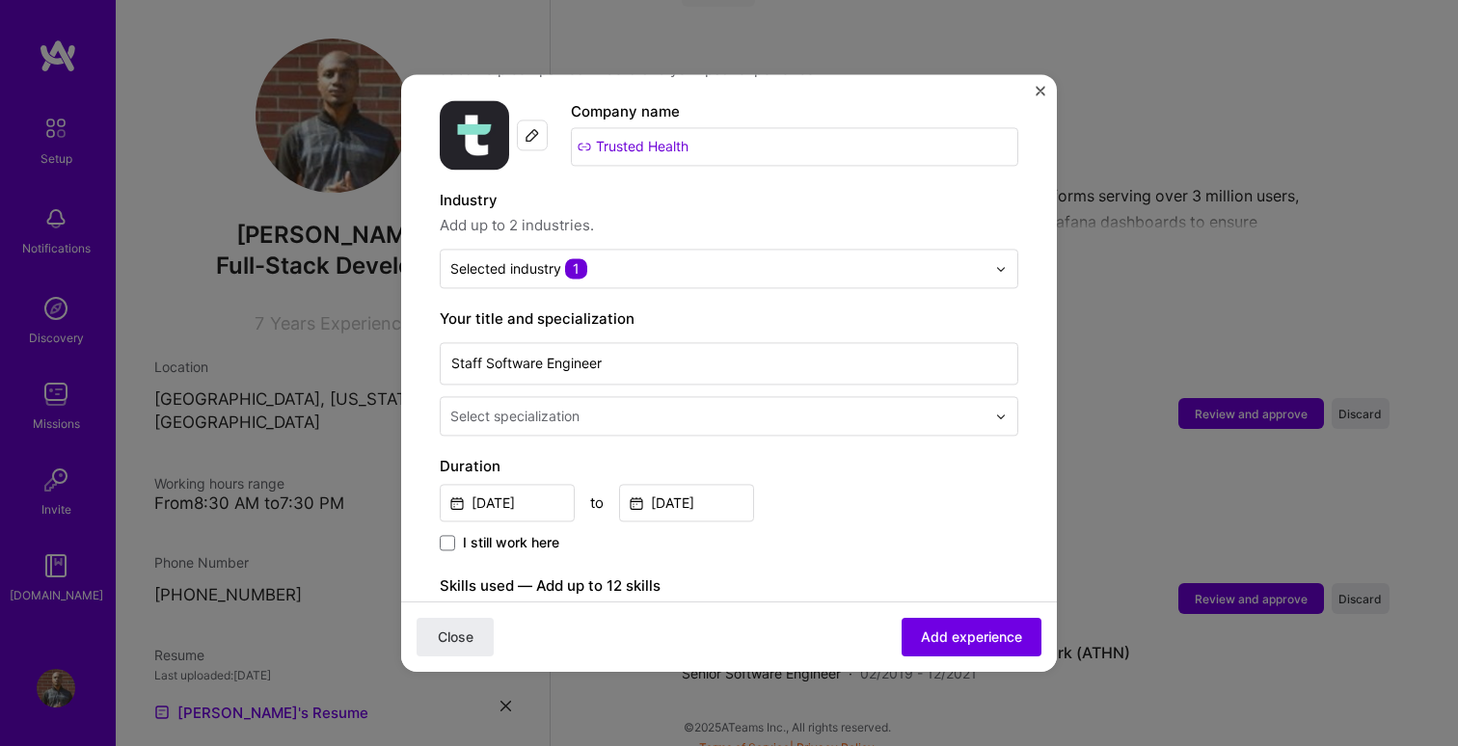
click at [678, 406] on input "text" at bounding box center [719, 416] width 539 height 20
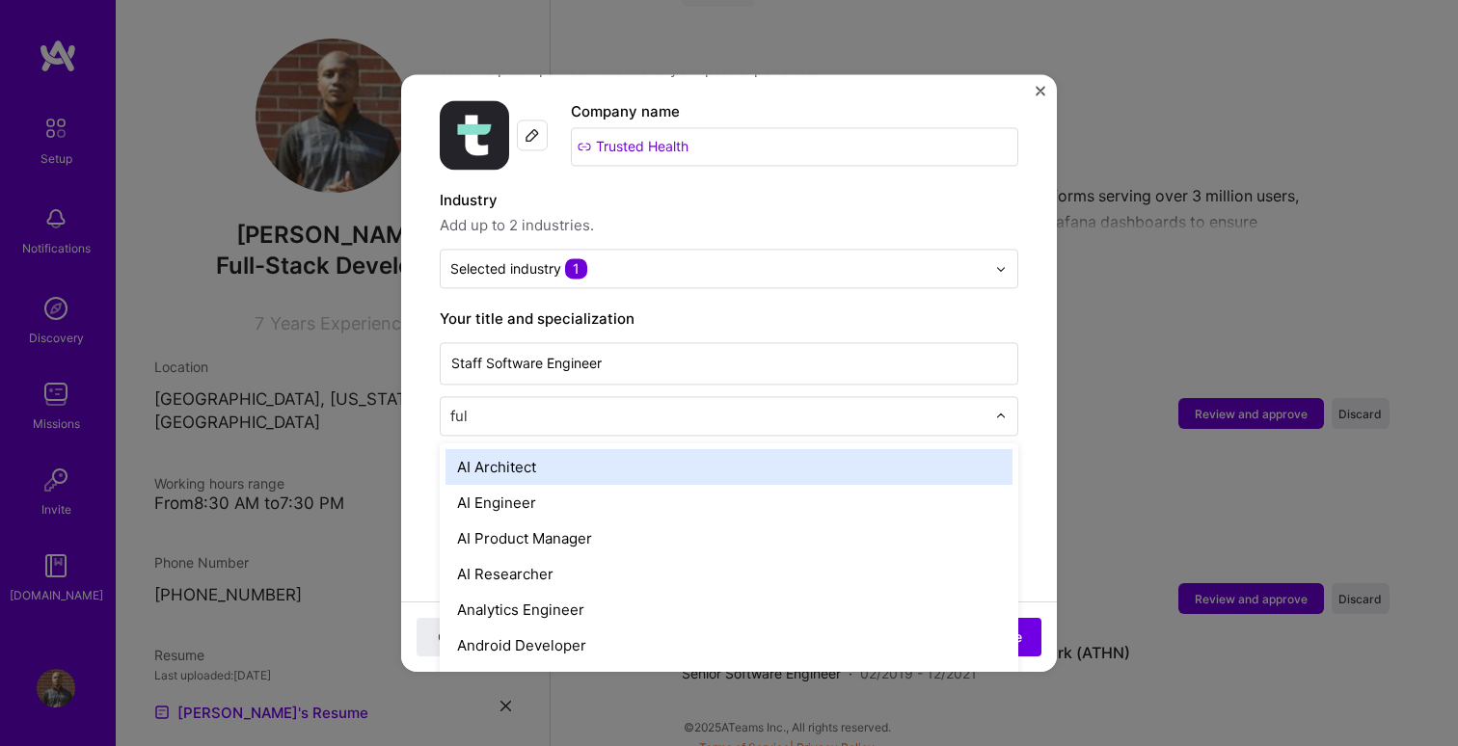
type input "full"
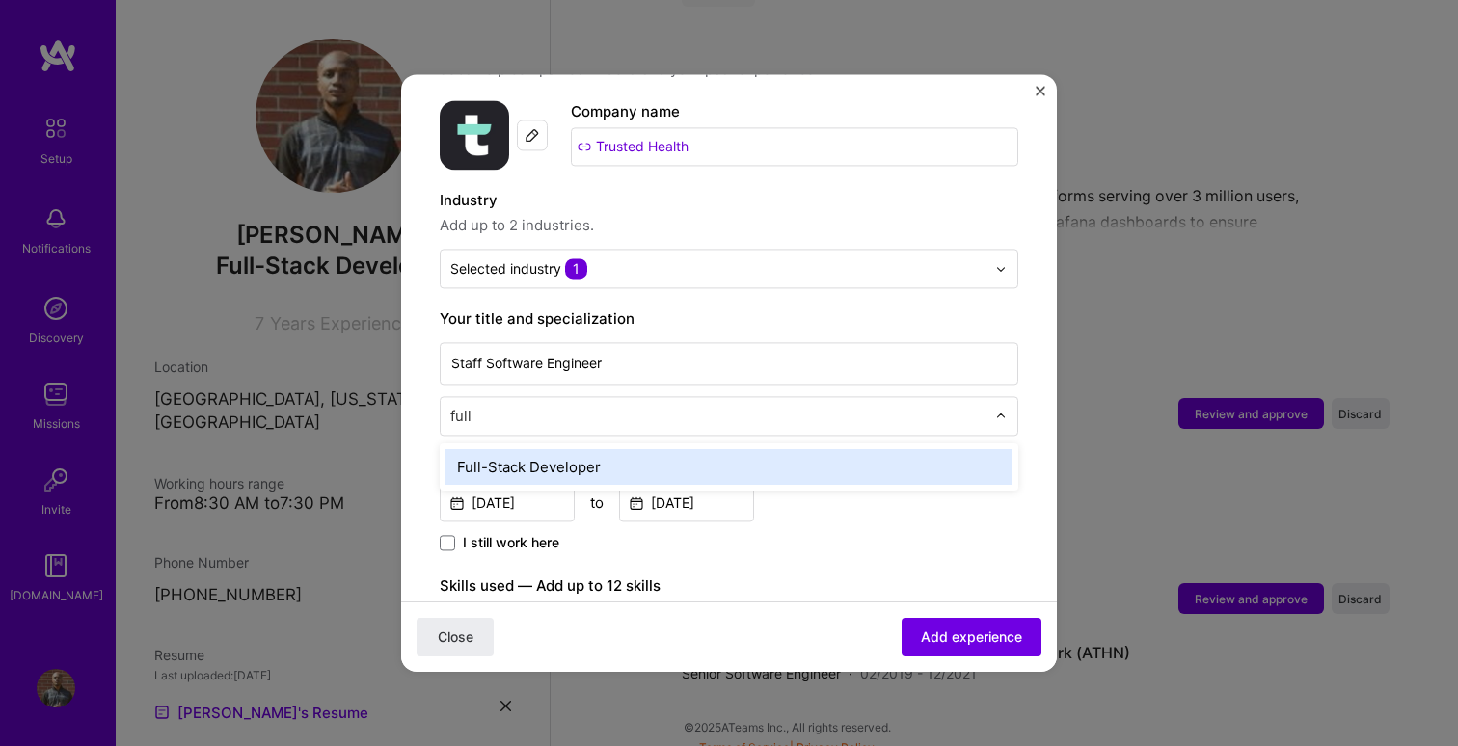
click at [640, 449] on div "Full-Stack Developer" at bounding box center [728, 467] width 567 height 36
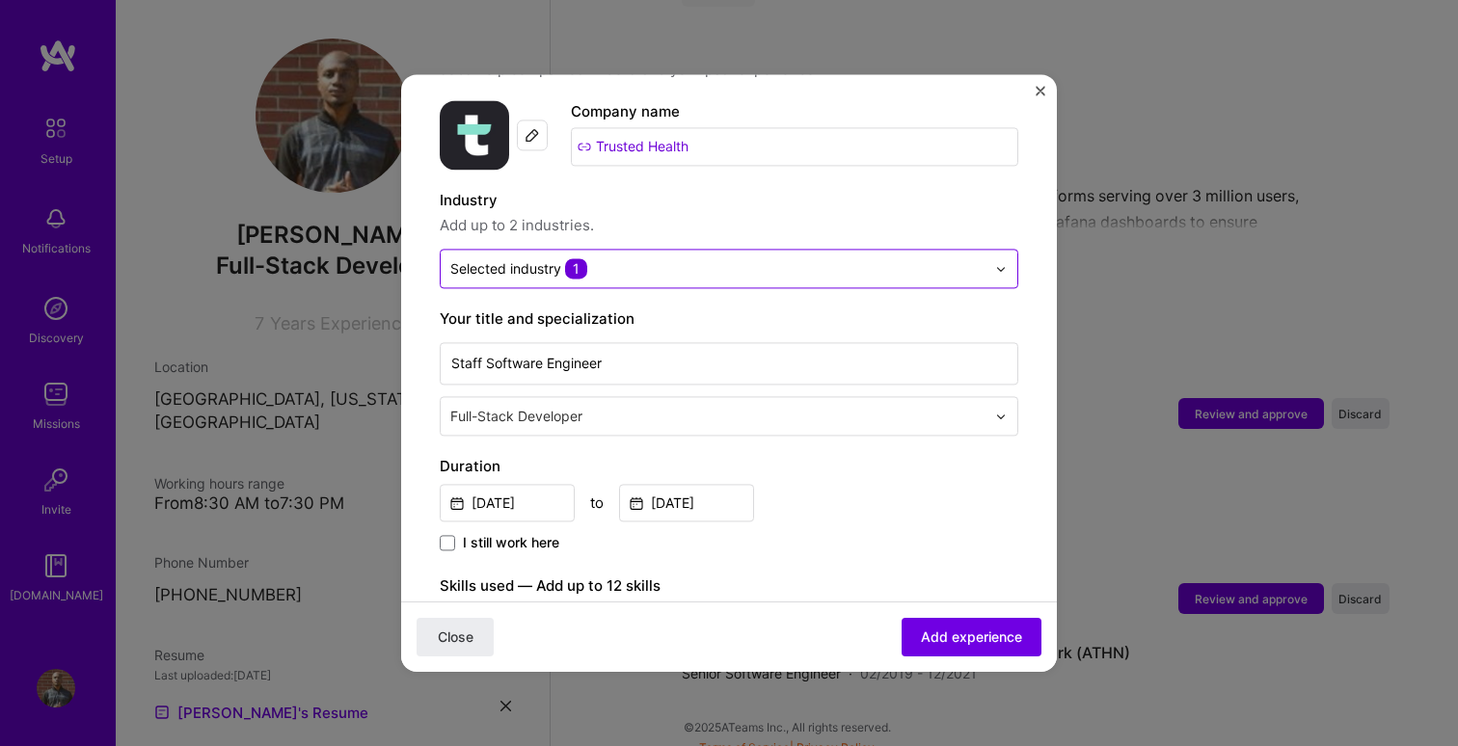
click at [701, 258] on input "text" at bounding box center [717, 268] width 535 height 20
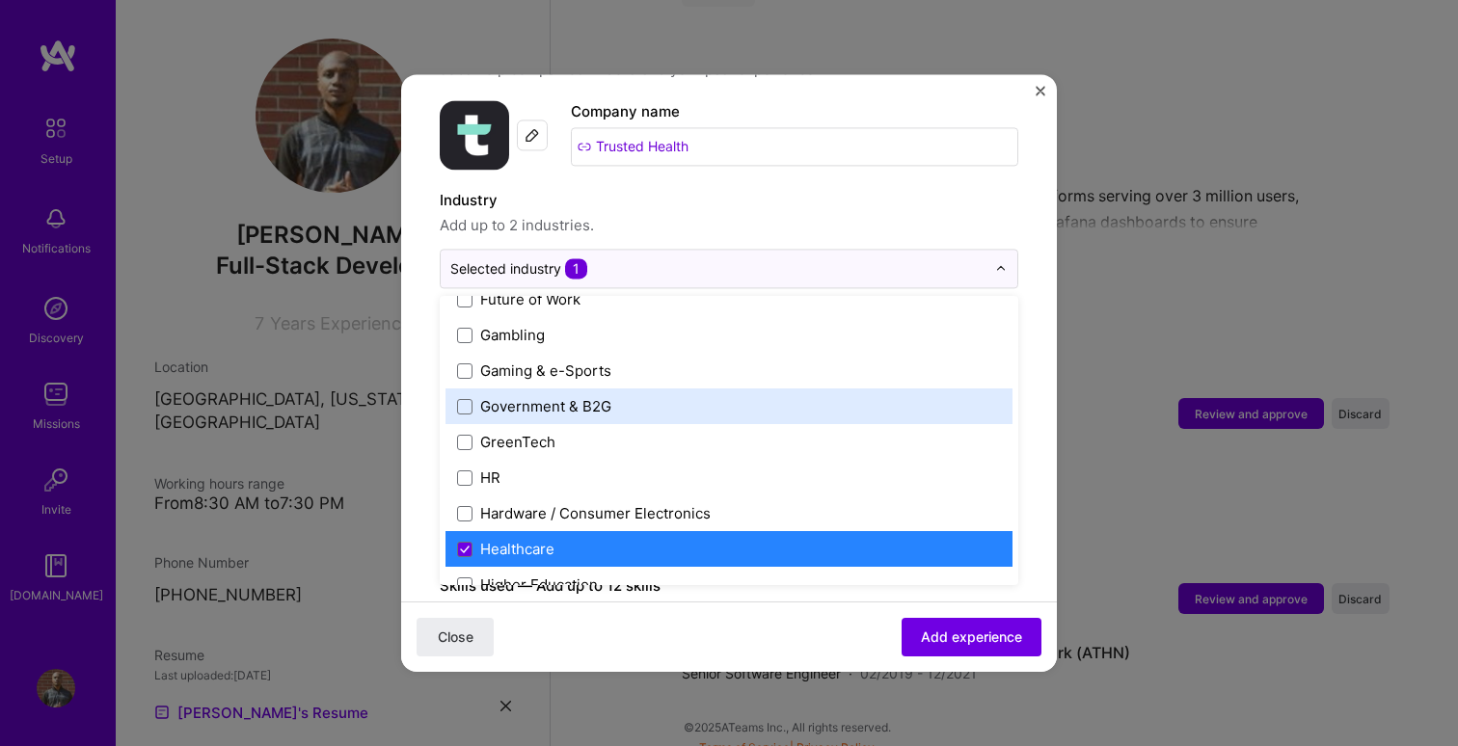
scroll to position [2226, 0]
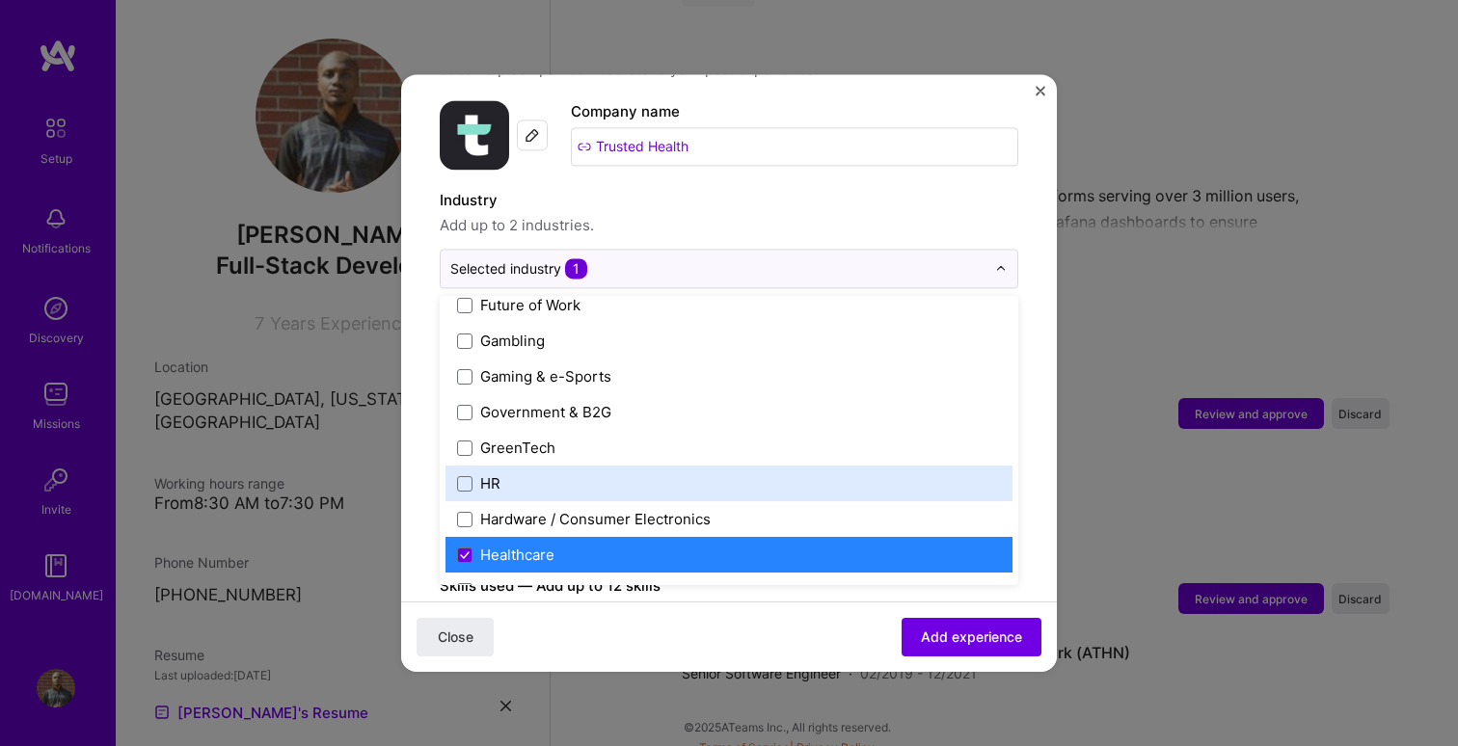
click at [690, 473] on label "HR" at bounding box center [729, 483] width 544 height 20
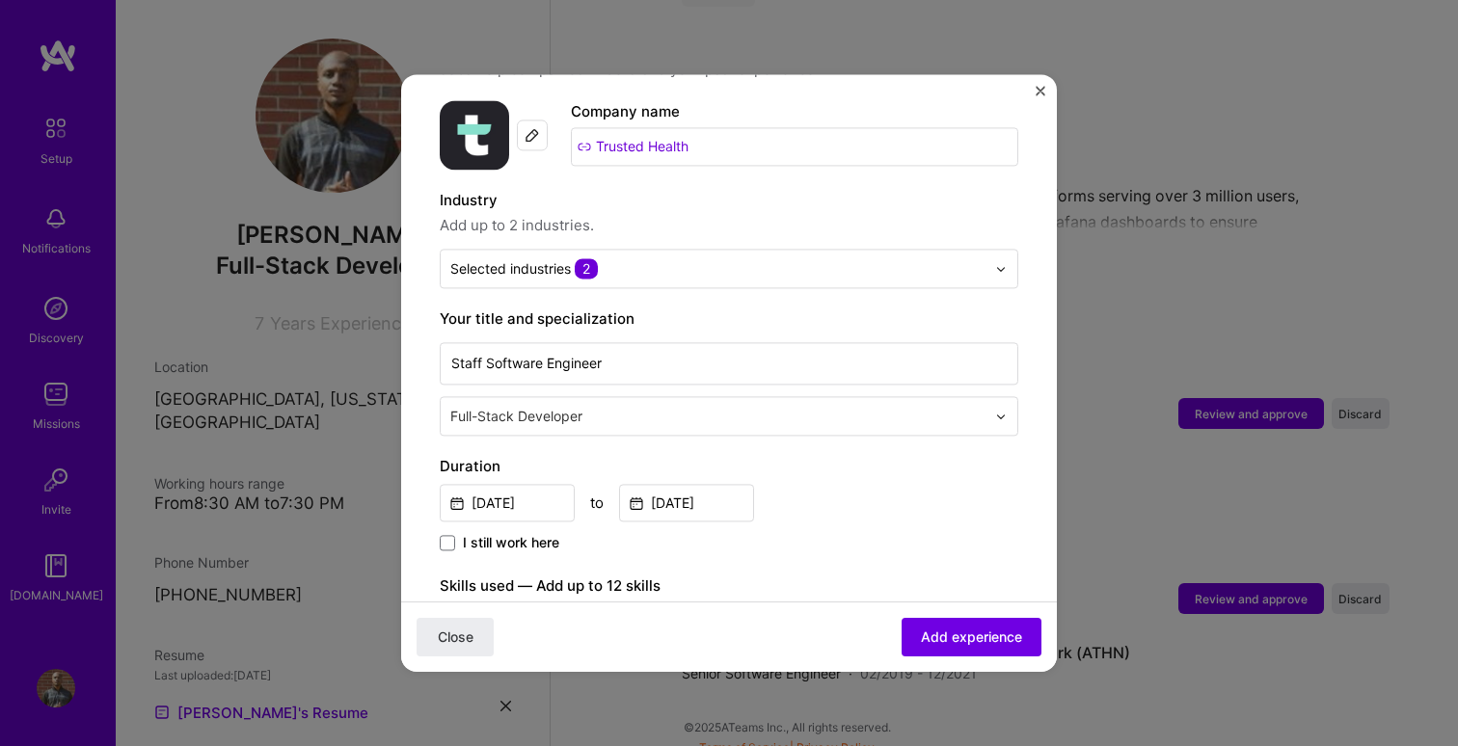
click at [786, 600] on span "Any new skills will be added to your profile." at bounding box center [729, 611] width 578 height 23
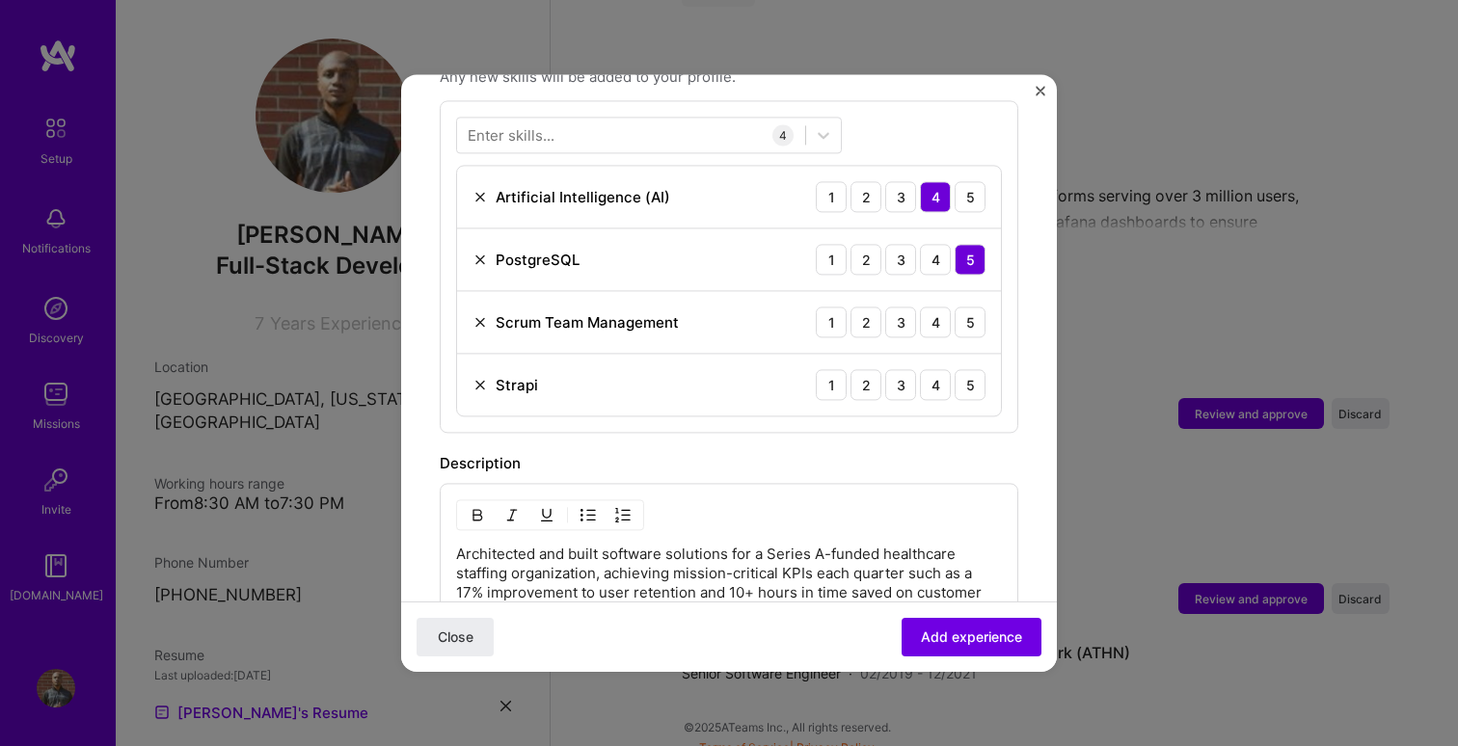
scroll to position [719, 0]
click at [972, 309] on div "5" at bounding box center [969, 324] width 31 height 31
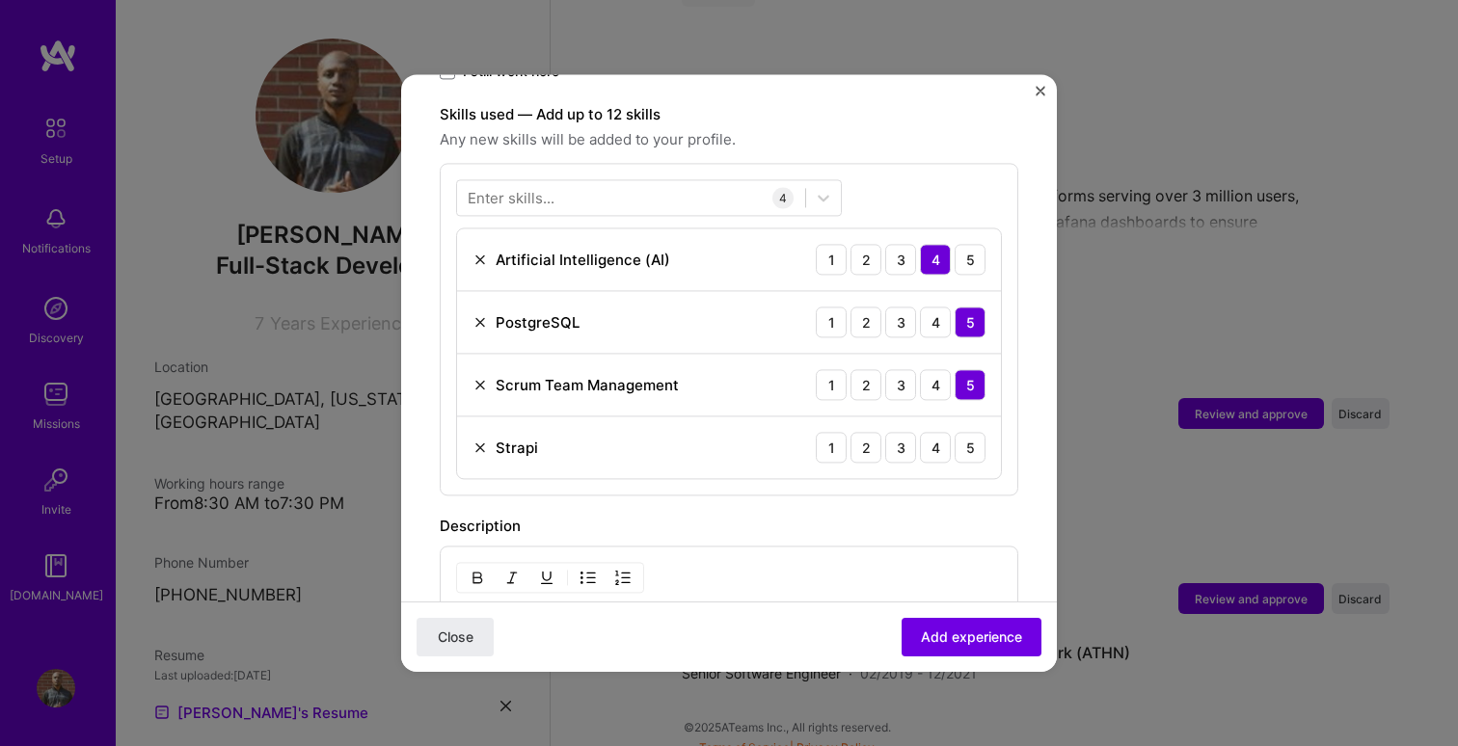
scroll to position [671, 0]
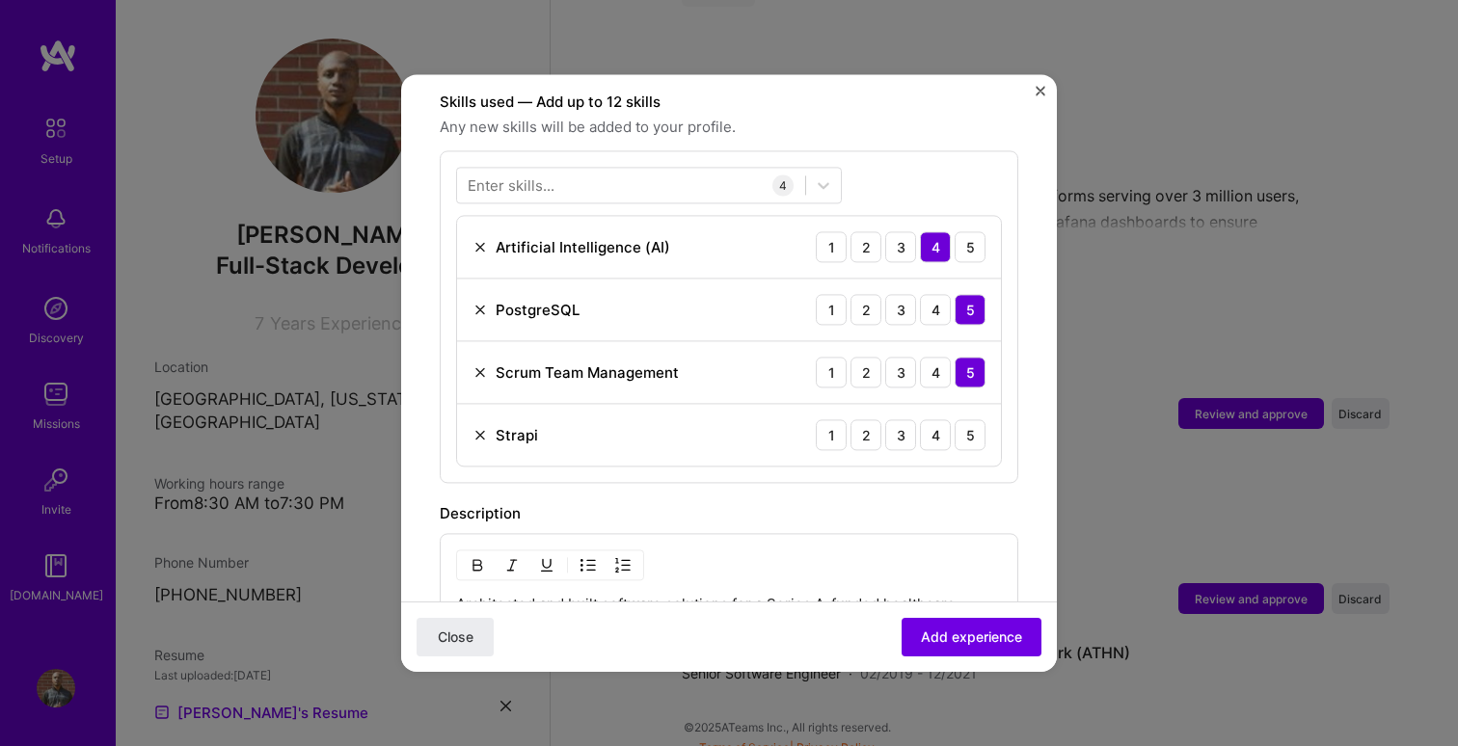
click at [481, 427] on img at bounding box center [479, 434] width 15 height 15
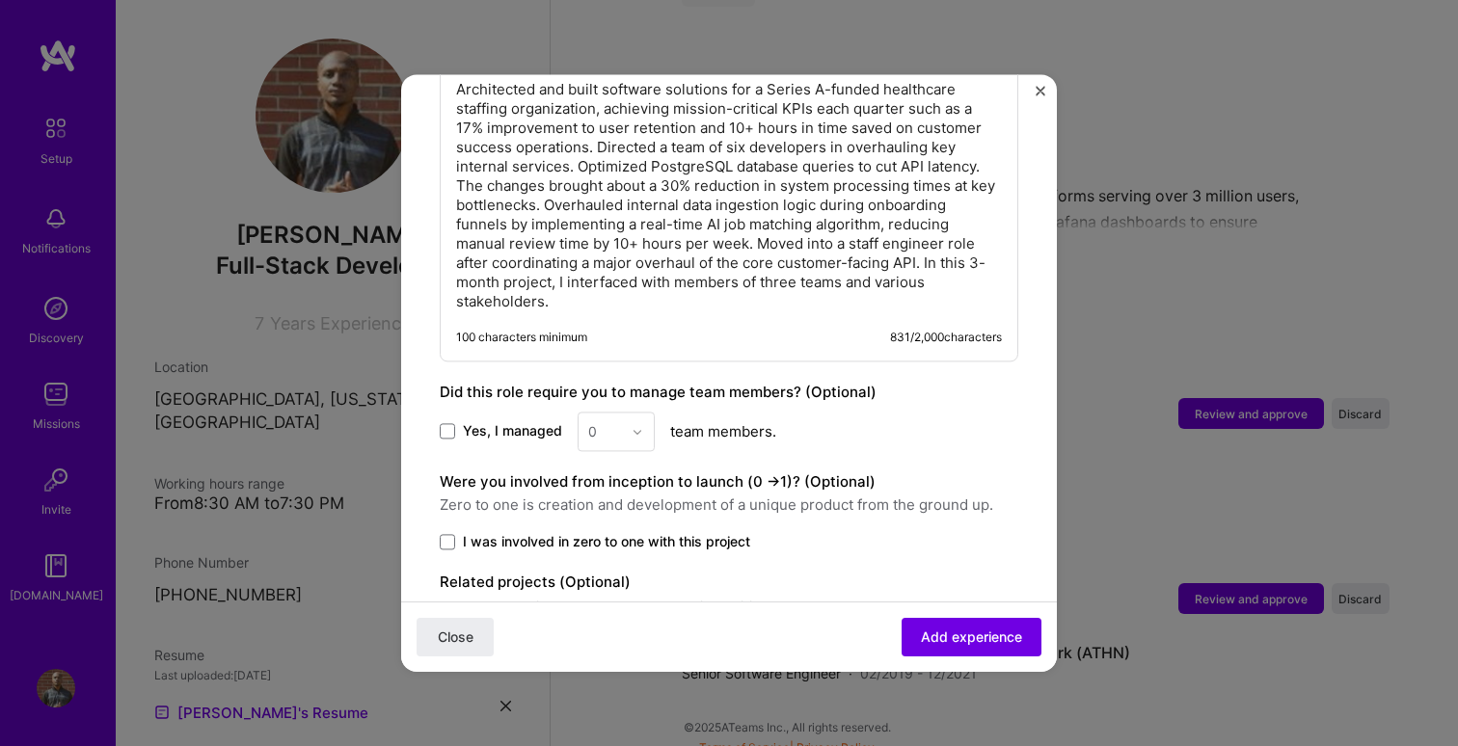
scroll to position [1211, 0]
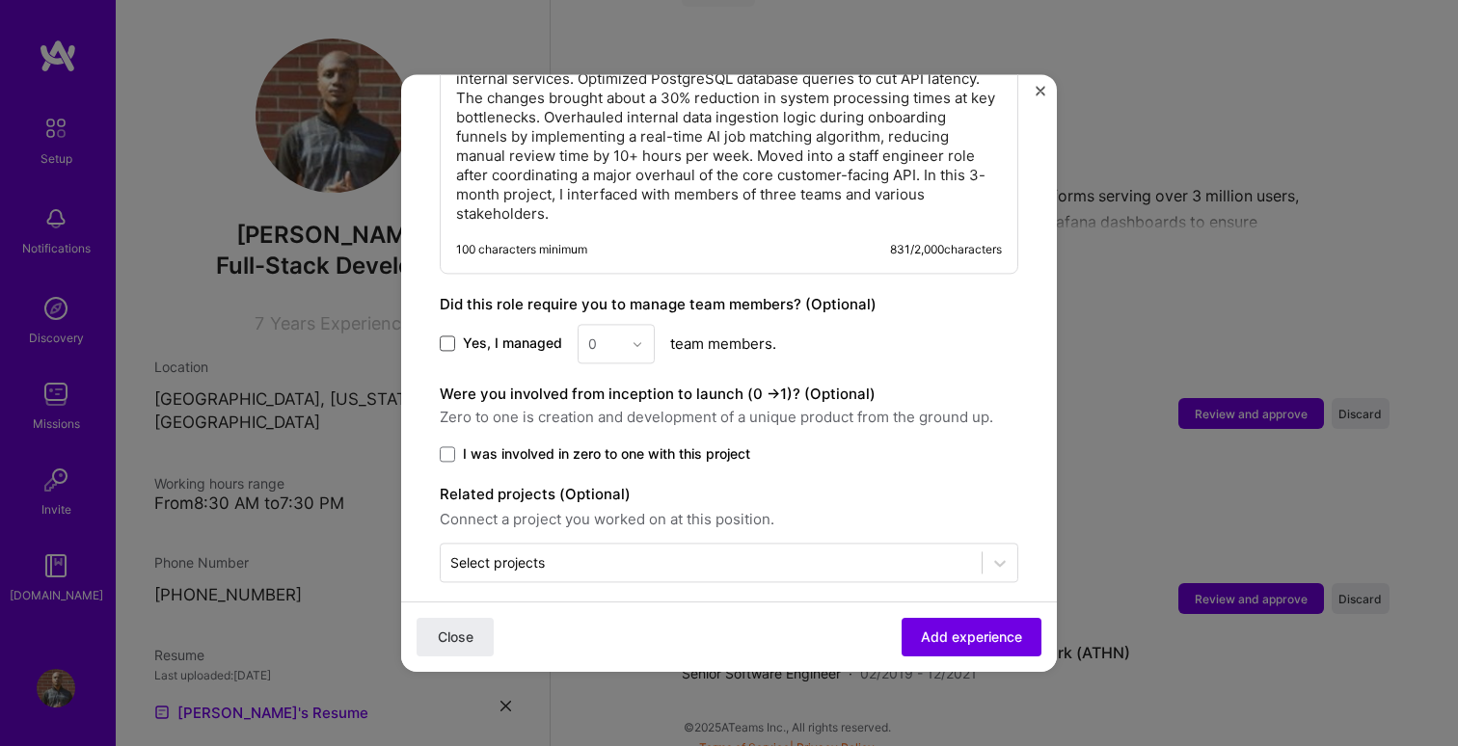
click at [449, 336] on span at bounding box center [447, 343] width 15 height 15
click at [0, 0] on input "Yes, I managed" at bounding box center [0, 0] width 0 height 0
click at [633, 338] on img at bounding box center [638, 344] width 12 height 12
click at [621, 555] on div "6" at bounding box center [616, 573] width 66 height 36
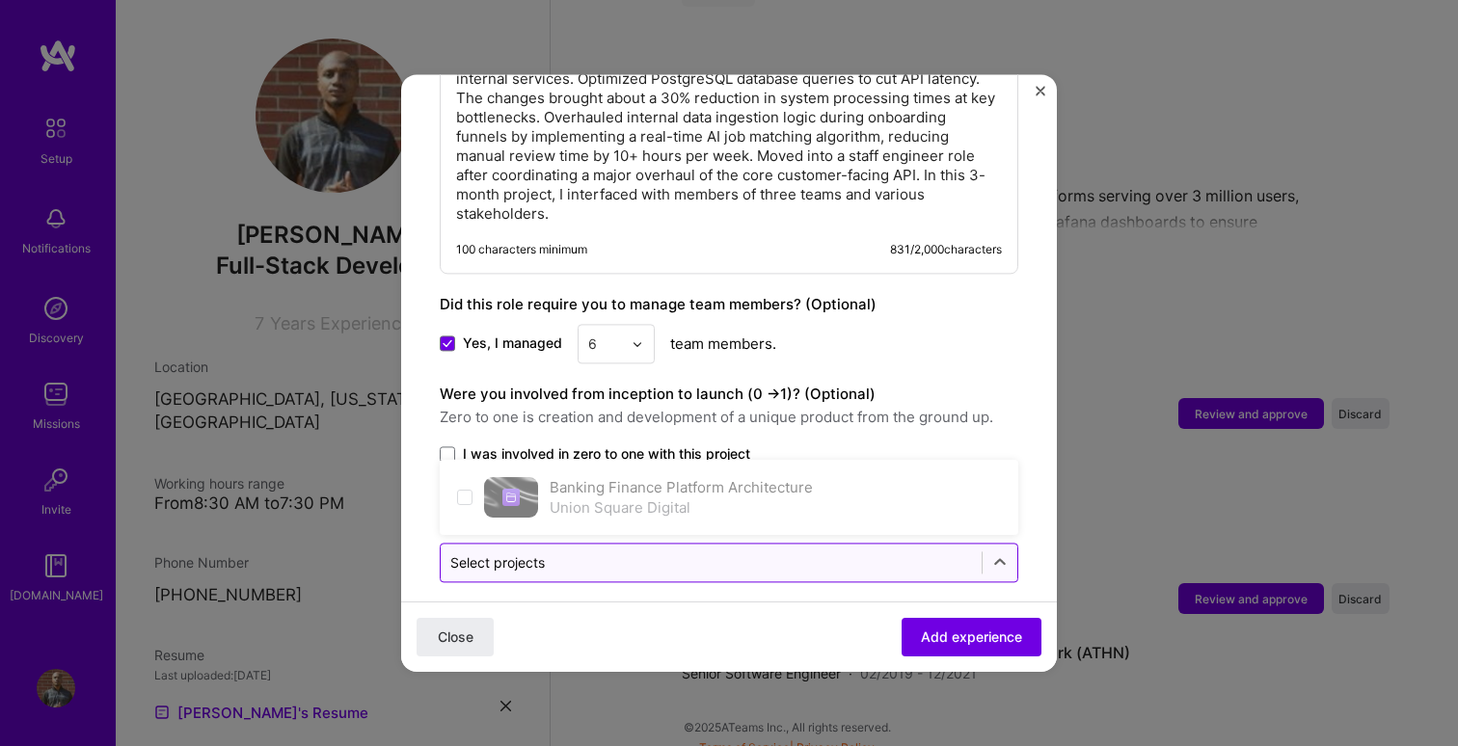
click at [757, 552] on input "text" at bounding box center [711, 562] width 522 height 20
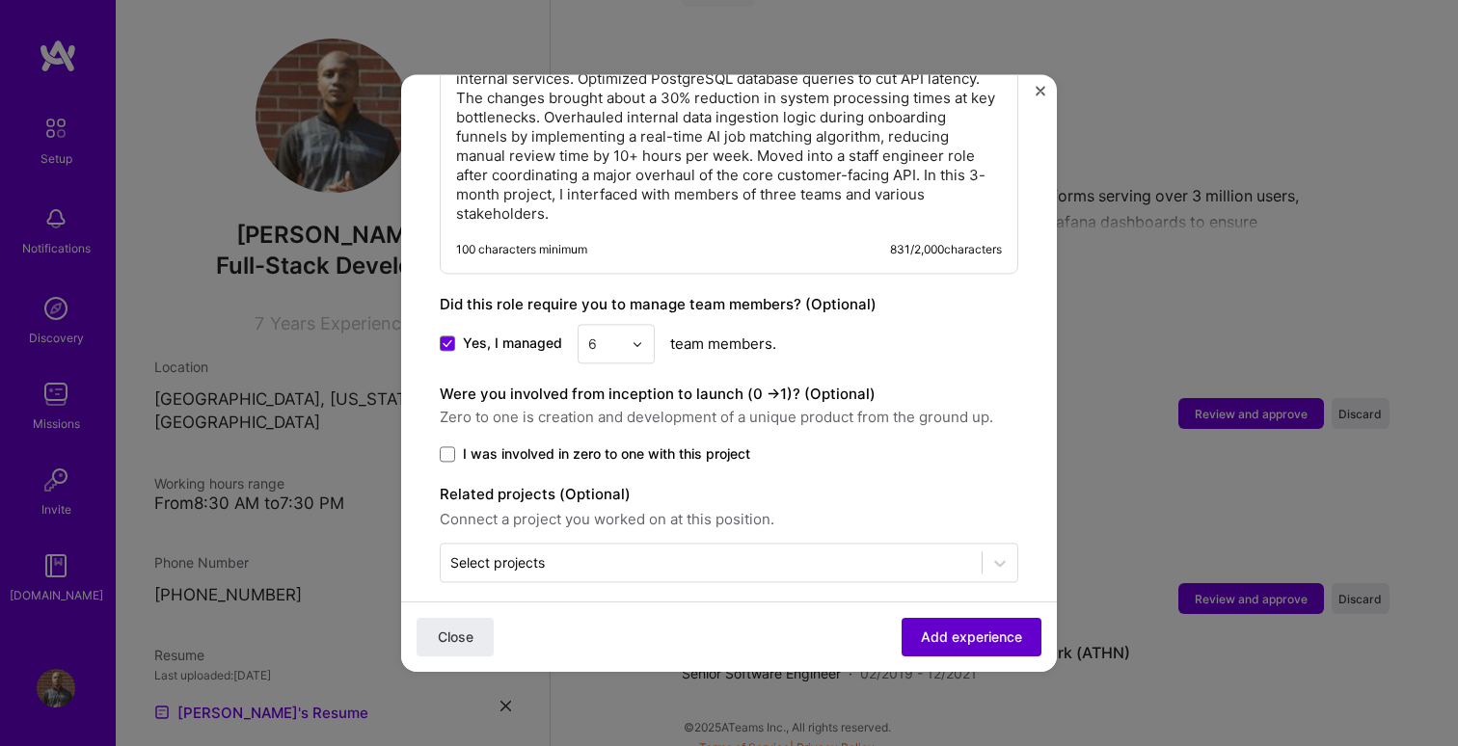
click at [958, 643] on span "Add experience" at bounding box center [971, 637] width 101 height 19
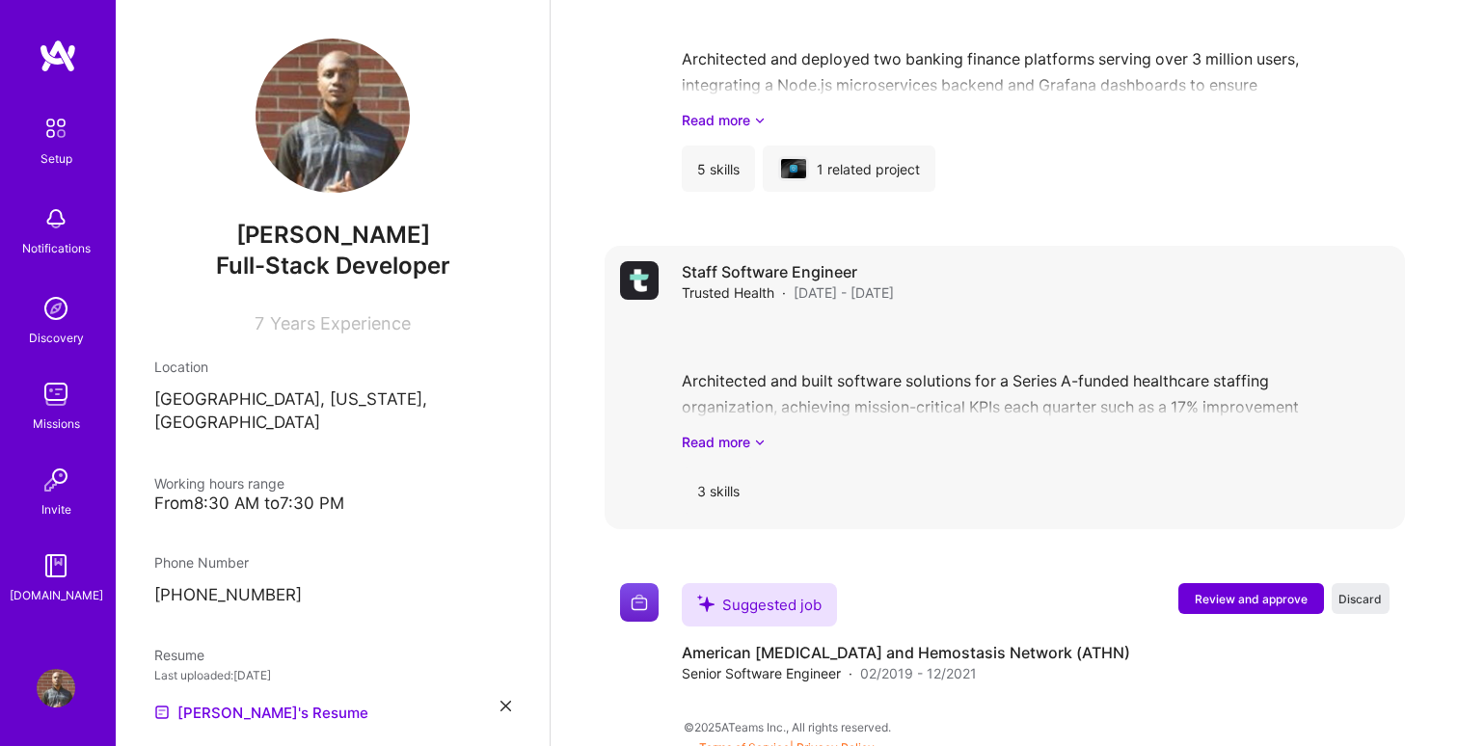
scroll to position [1841, 0]
click at [1240, 590] on span "Review and approve" at bounding box center [1251, 598] width 113 height 16
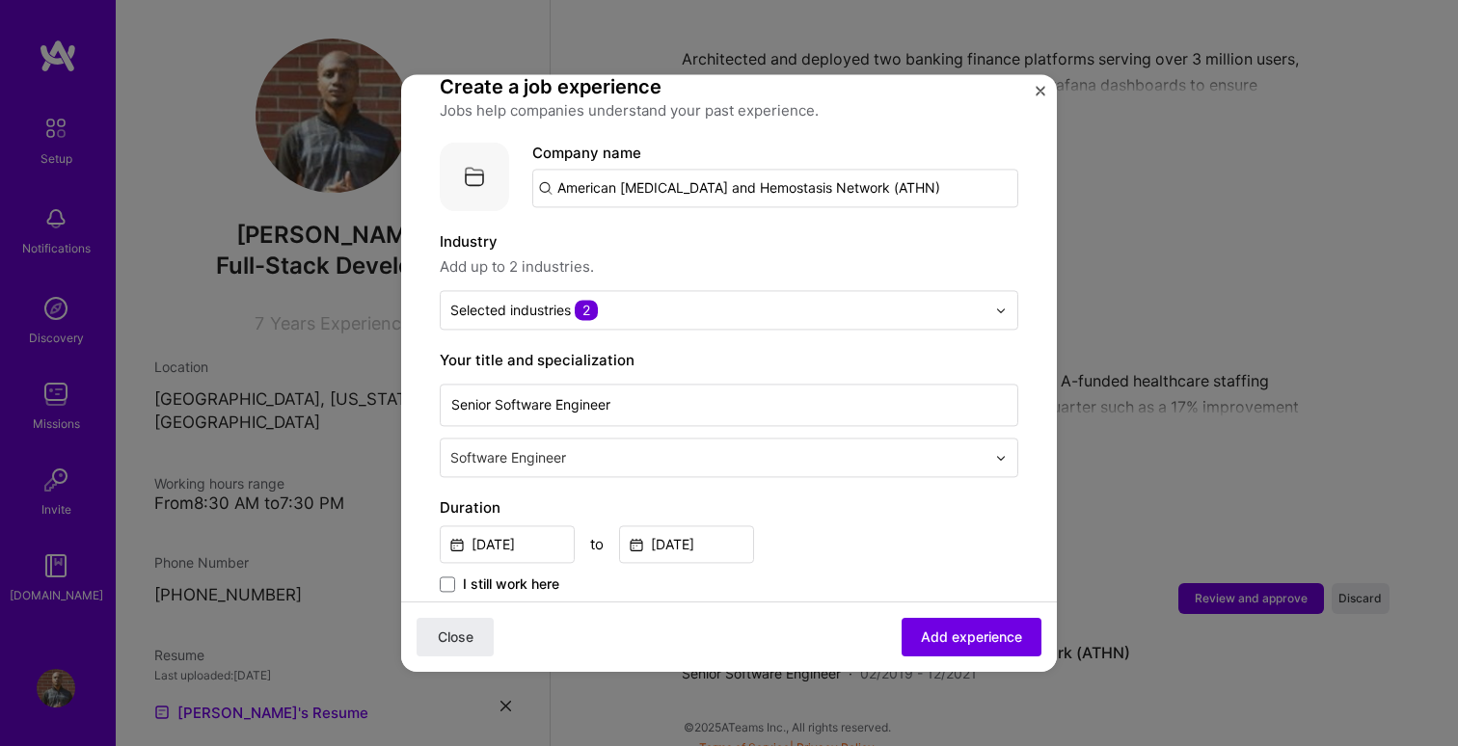
scroll to position [148, 0]
click at [917, 169] on input "American [MEDICAL_DATA] and Hemostasis Network (ATHN)" at bounding box center [775, 185] width 486 height 39
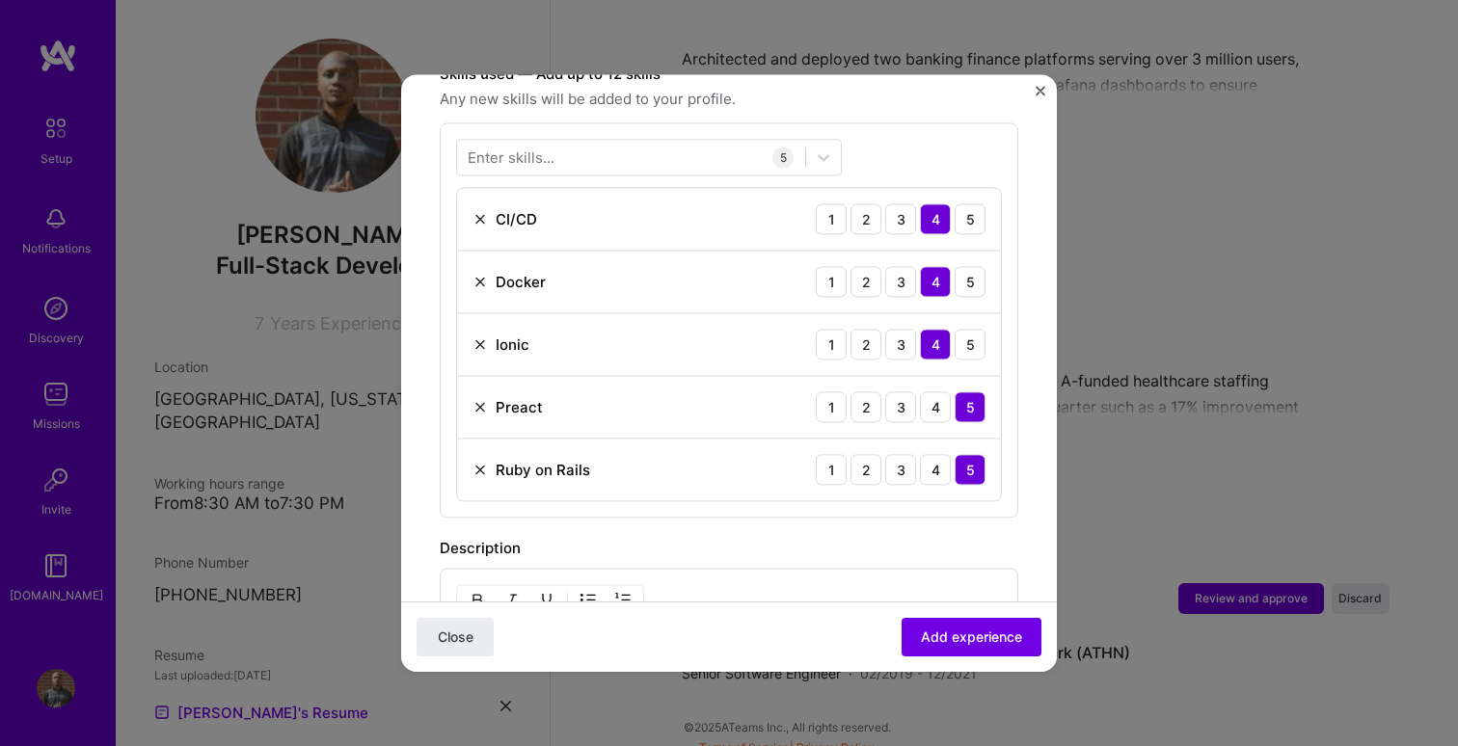
scroll to position [708, 0]
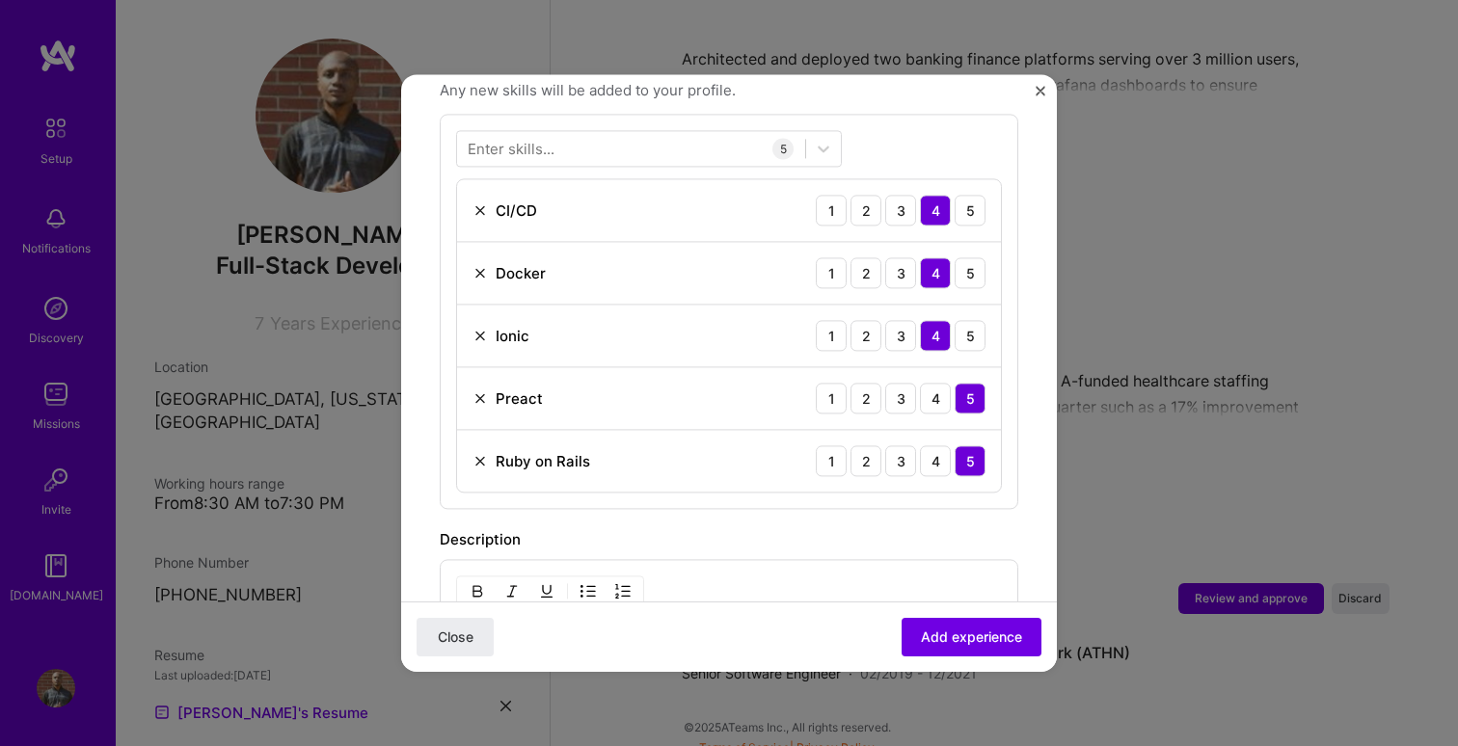
click at [503, 389] on div "Preact" at bounding box center [519, 399] width 47 height 20
click at [519, 389] on div "Preact" at bounding box center [519, 399] width 47 height 20
click at [480, 390] on img at bounding box center [479, 397] width 15 height 15
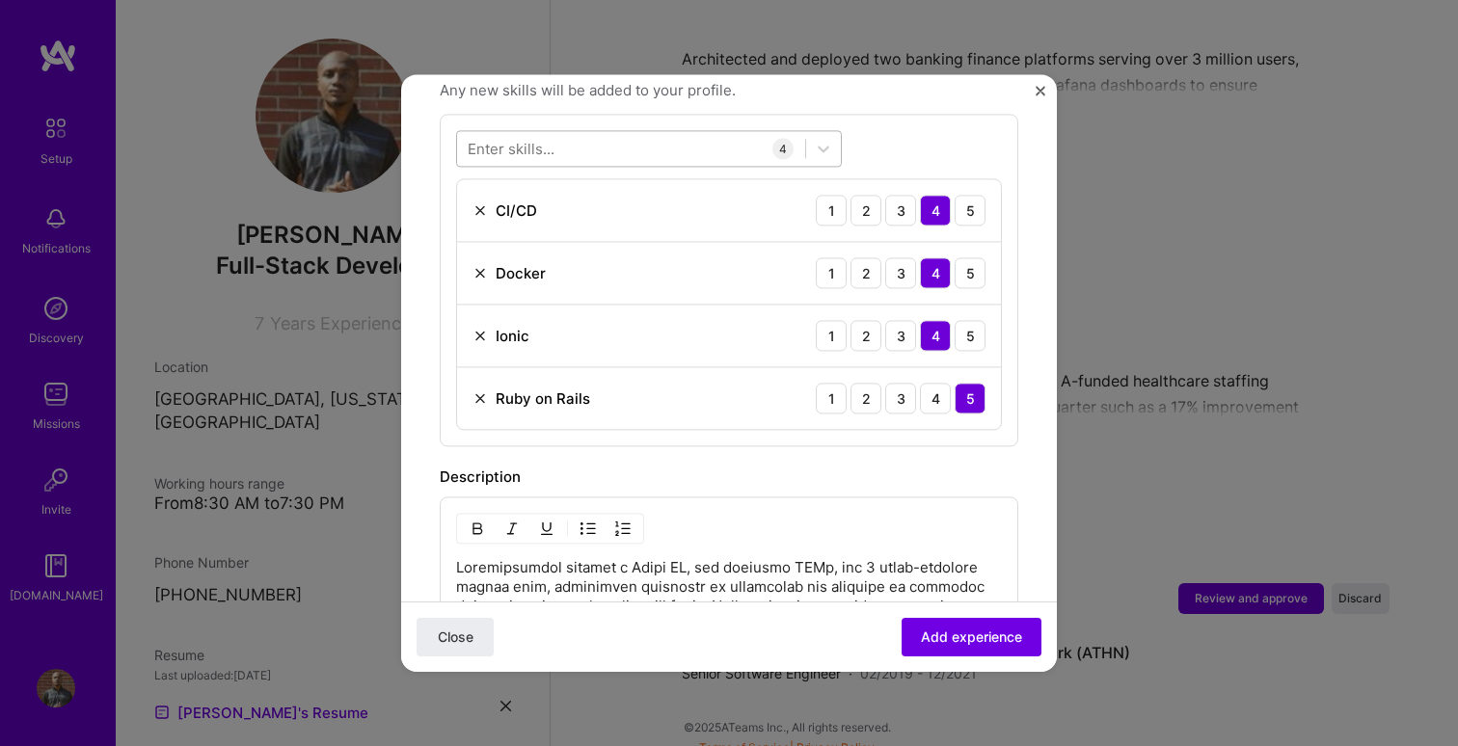
click at [559, 133] on div at bounding box center [631, 149] width 348 height 32
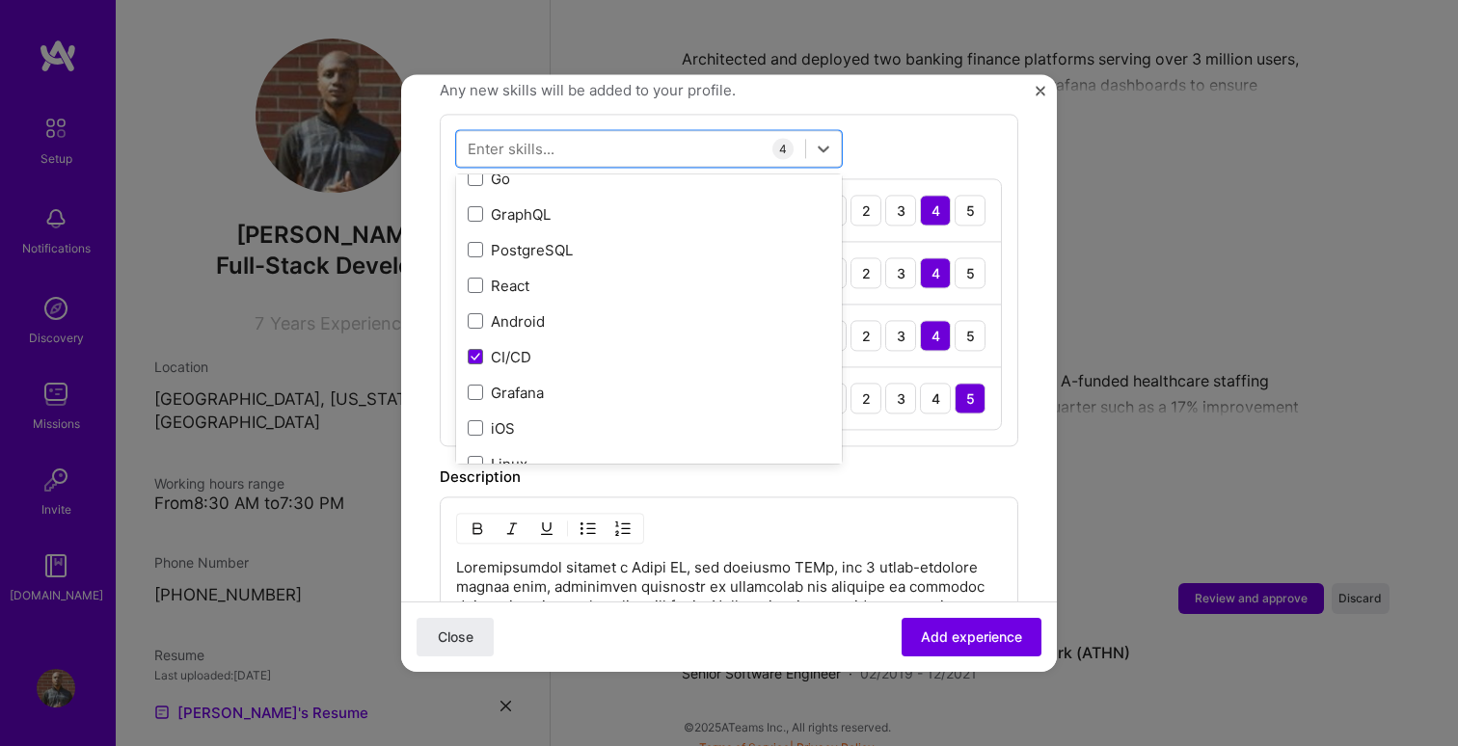
scroll to position [371, 0]
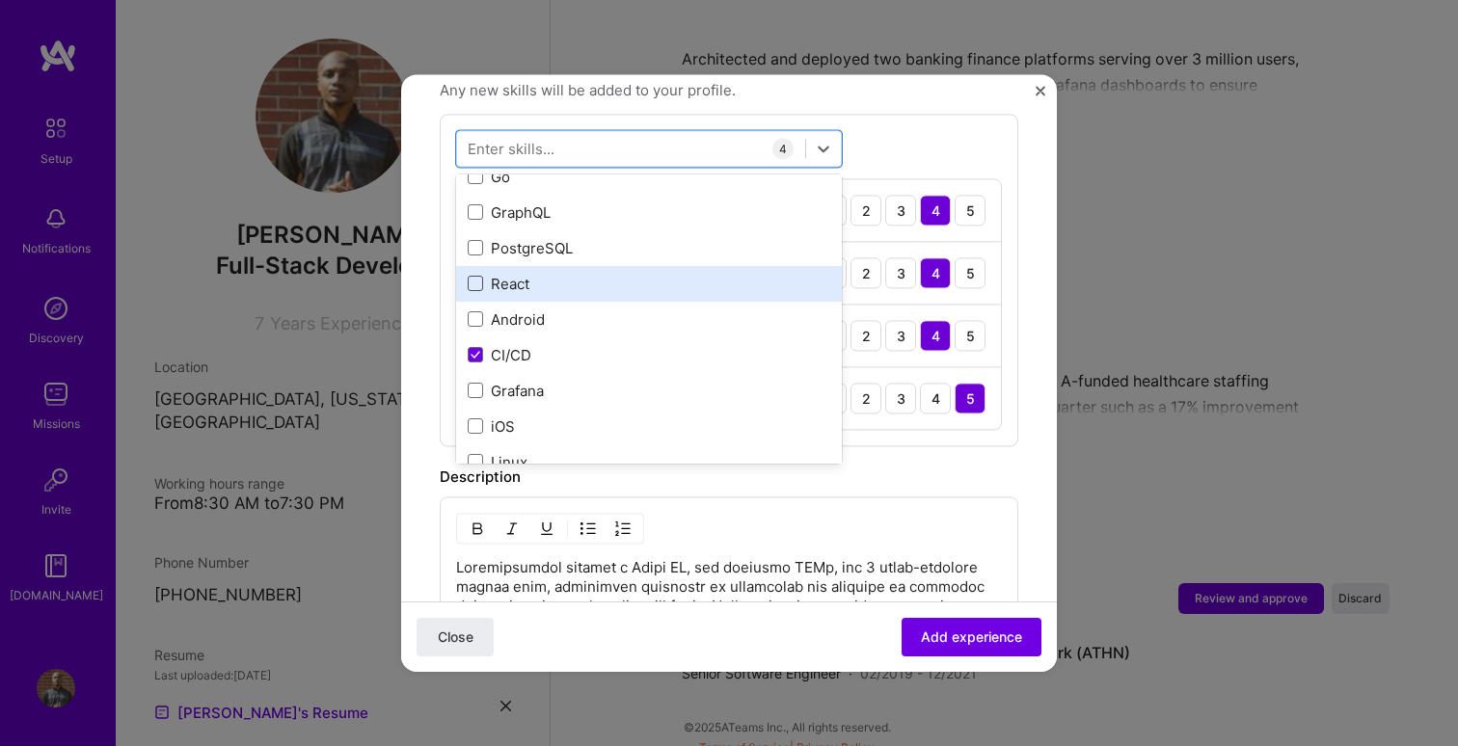
click at [475, 277] on span at bounding box center [475, 284] width 15 height 15
click at [0, 0] on input "checkbox" at bounding box center [0, 0] width 0 height 0
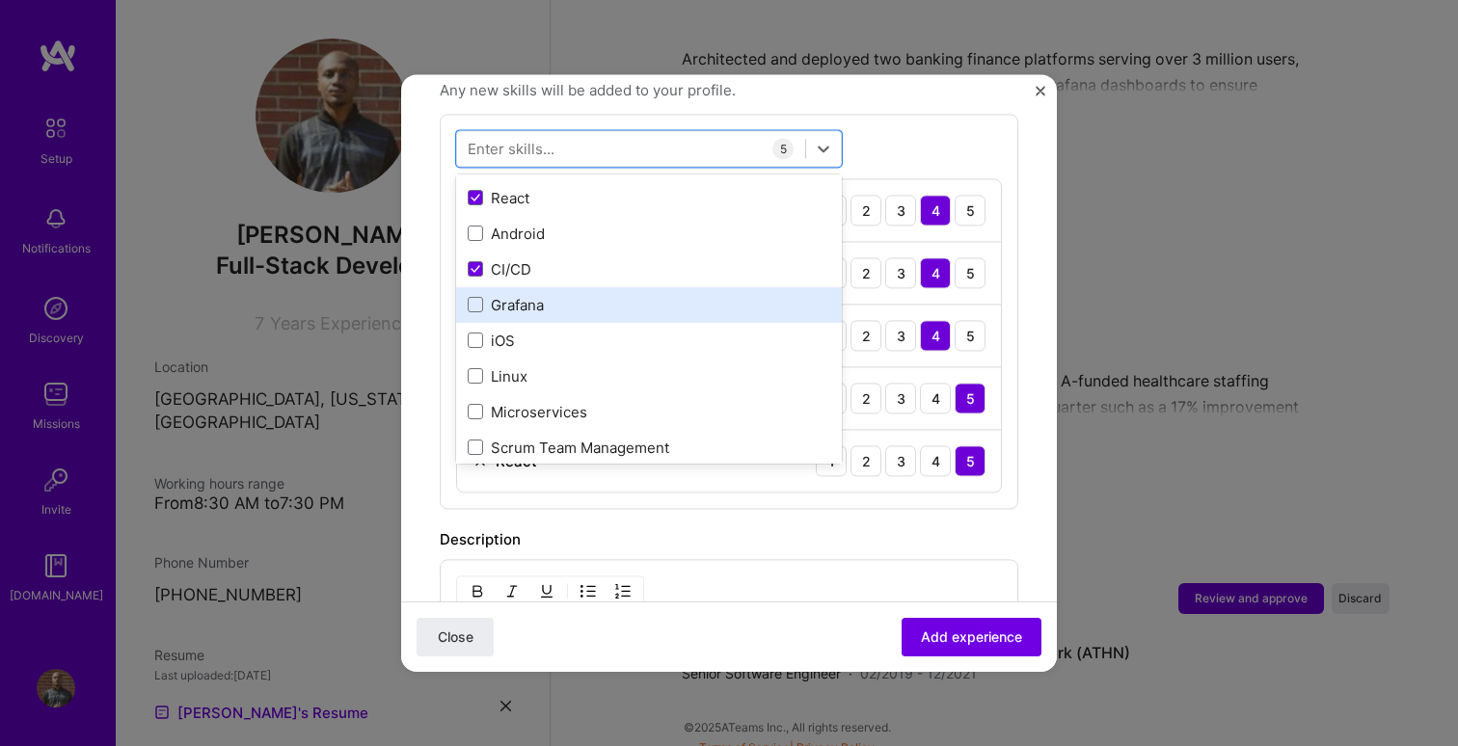
scroll to position [459, 0]
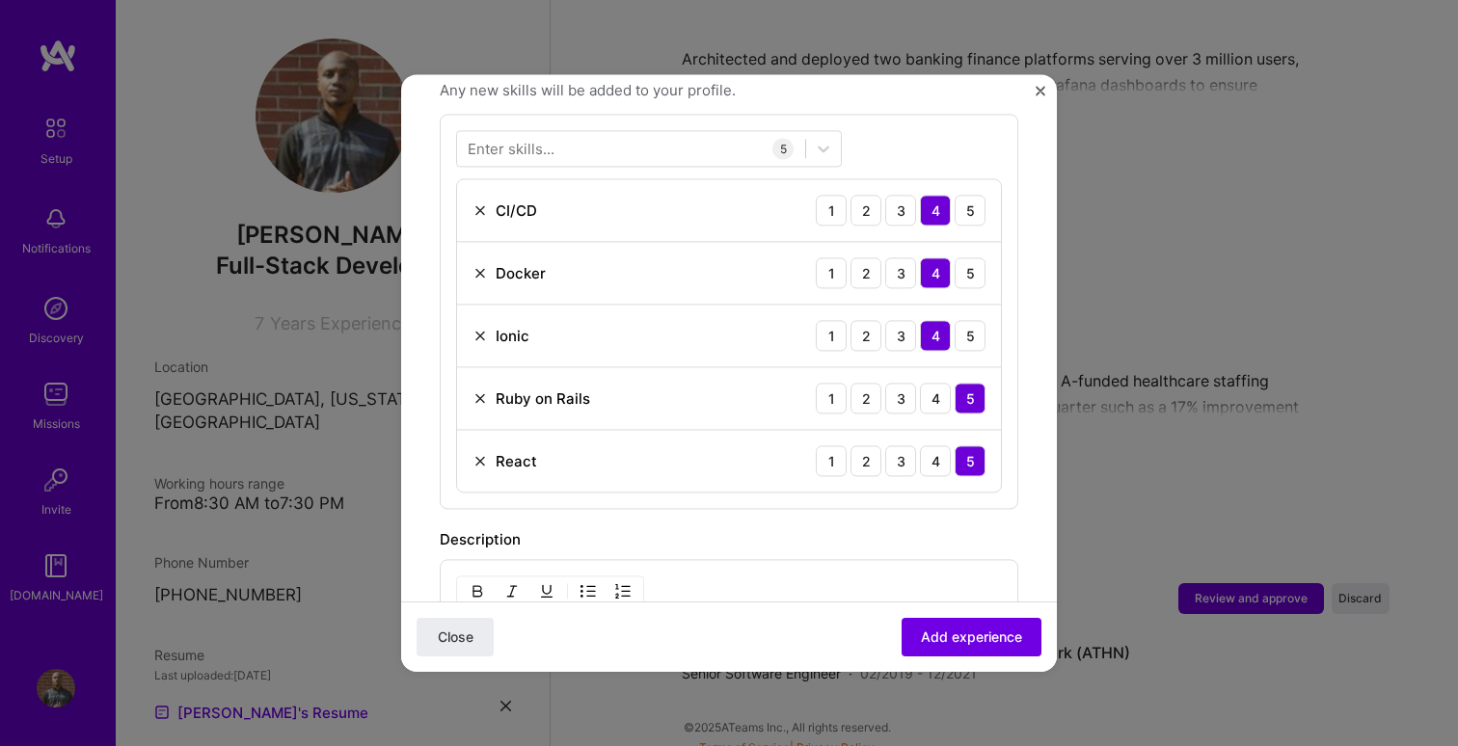
click at [680, 486] on div "Enter skills... 5 CI/CD 1 2 3 4 5 Docker 1 2 3 4 5 Ionic 1 2 3 4 5 Ruby on Rail…" at bounding box center [729, 311] width 578 height 395
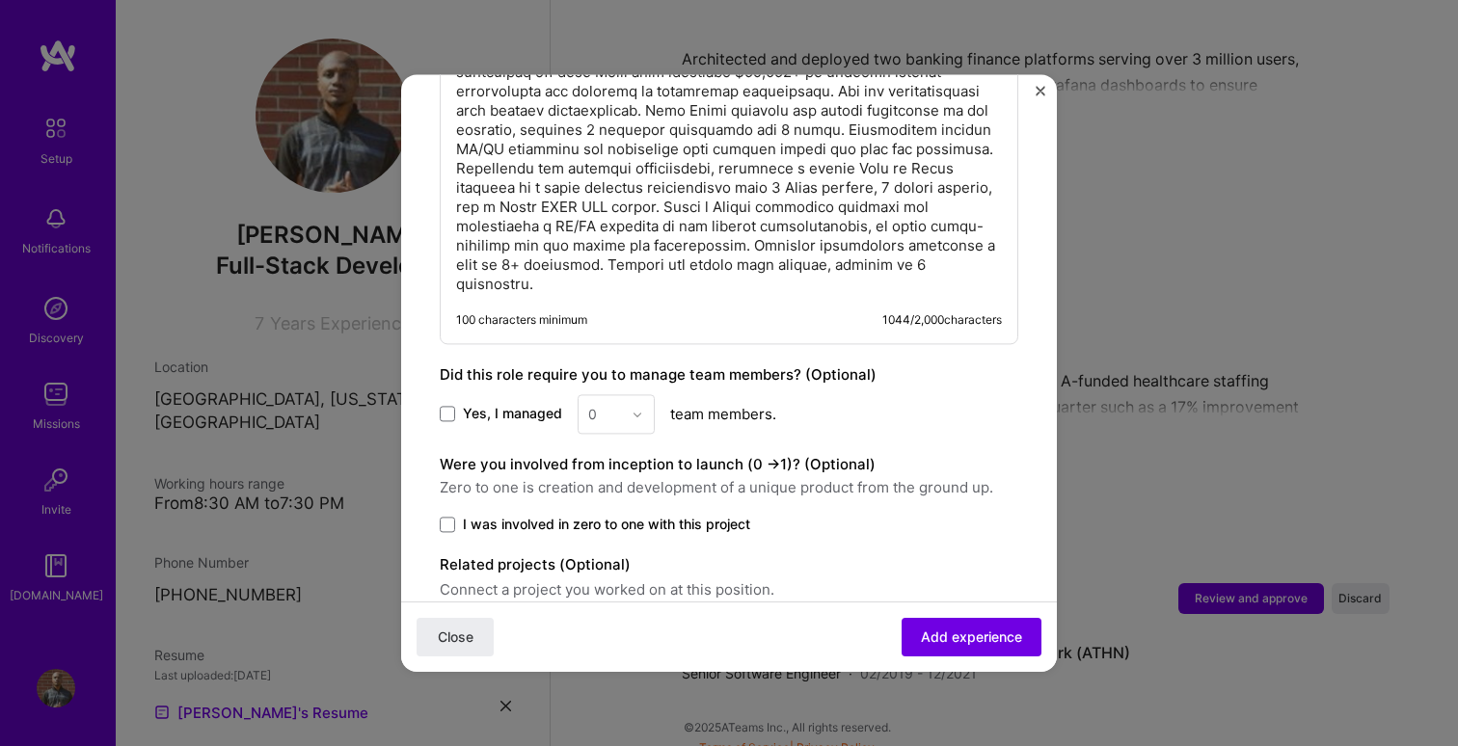
scroll to position [1375, 0]
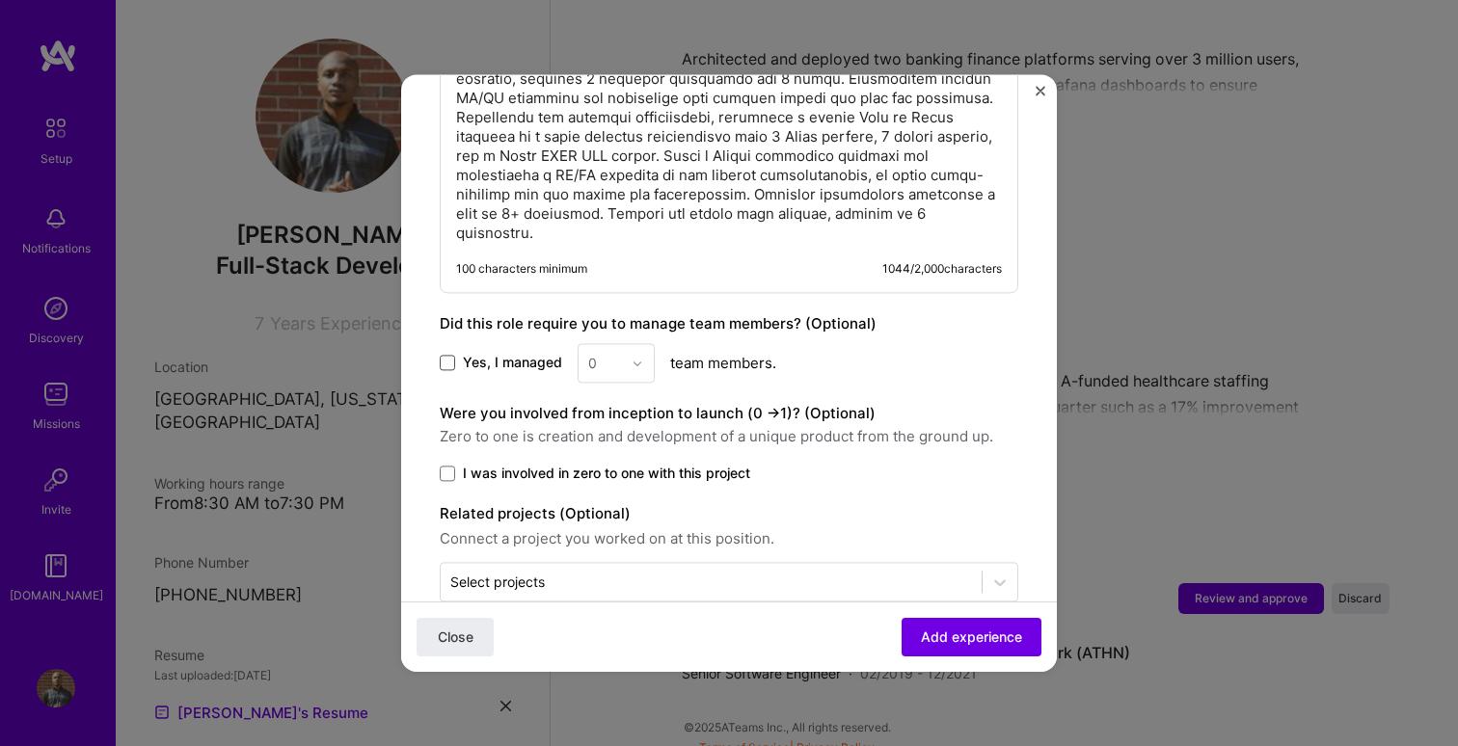
click at [448, 356] on span at bounding box center [447, 363] width 15 height 15
click at [0, 0] on input "Yes, I managed" at bounding box center [0, 0] width 0 height 0
click at [609, 353] on input "text" at bounding box center [605, 363] width 34 height 20
click at [625, 468] on div "3" at bounding box center [616, 486] width 66 height 36
click at [455, 464] on label "I was involved in zero to one with this project" at bounding box center [729, 473] width 578 height 19
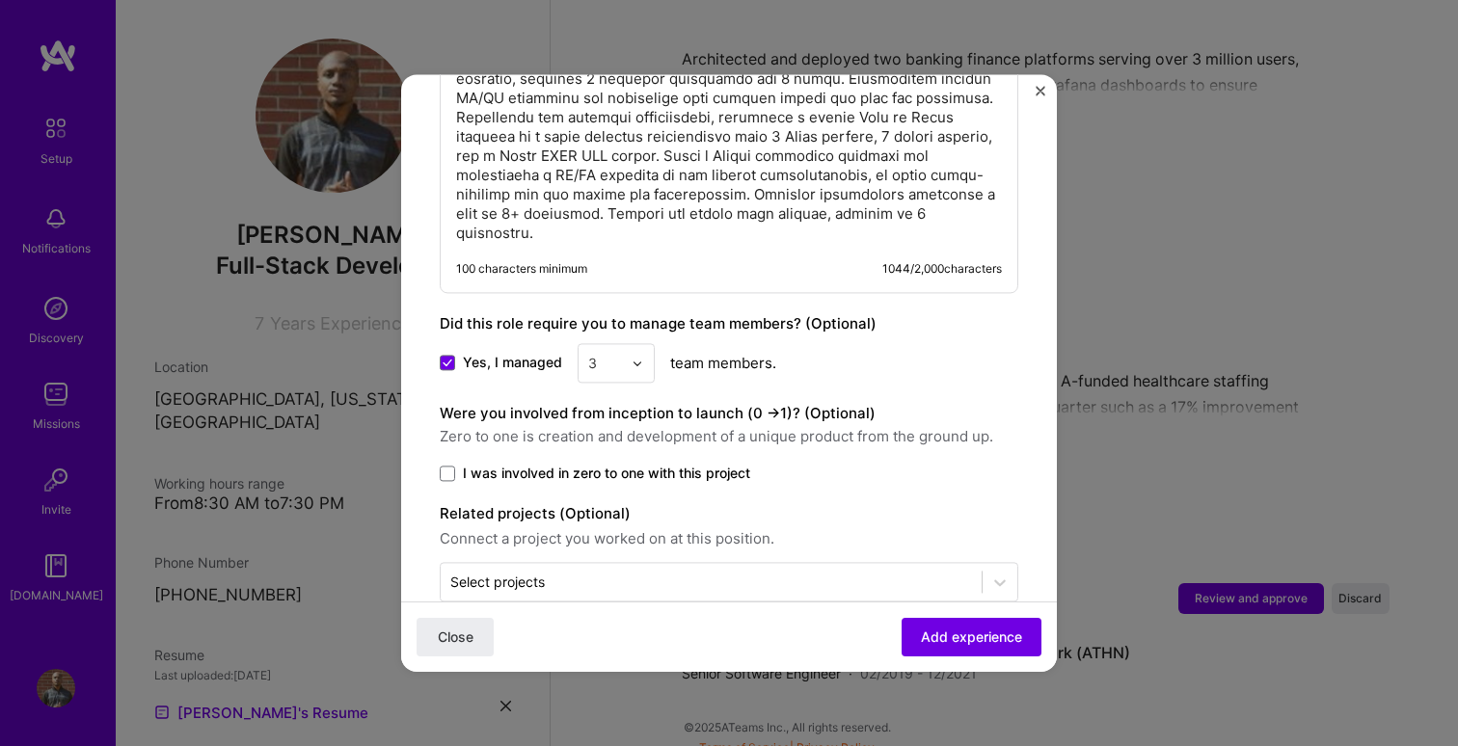
click at [0, 0] on input "I was involved in zero to one with this project" at bounding box center [0, 0] width 0 height 0
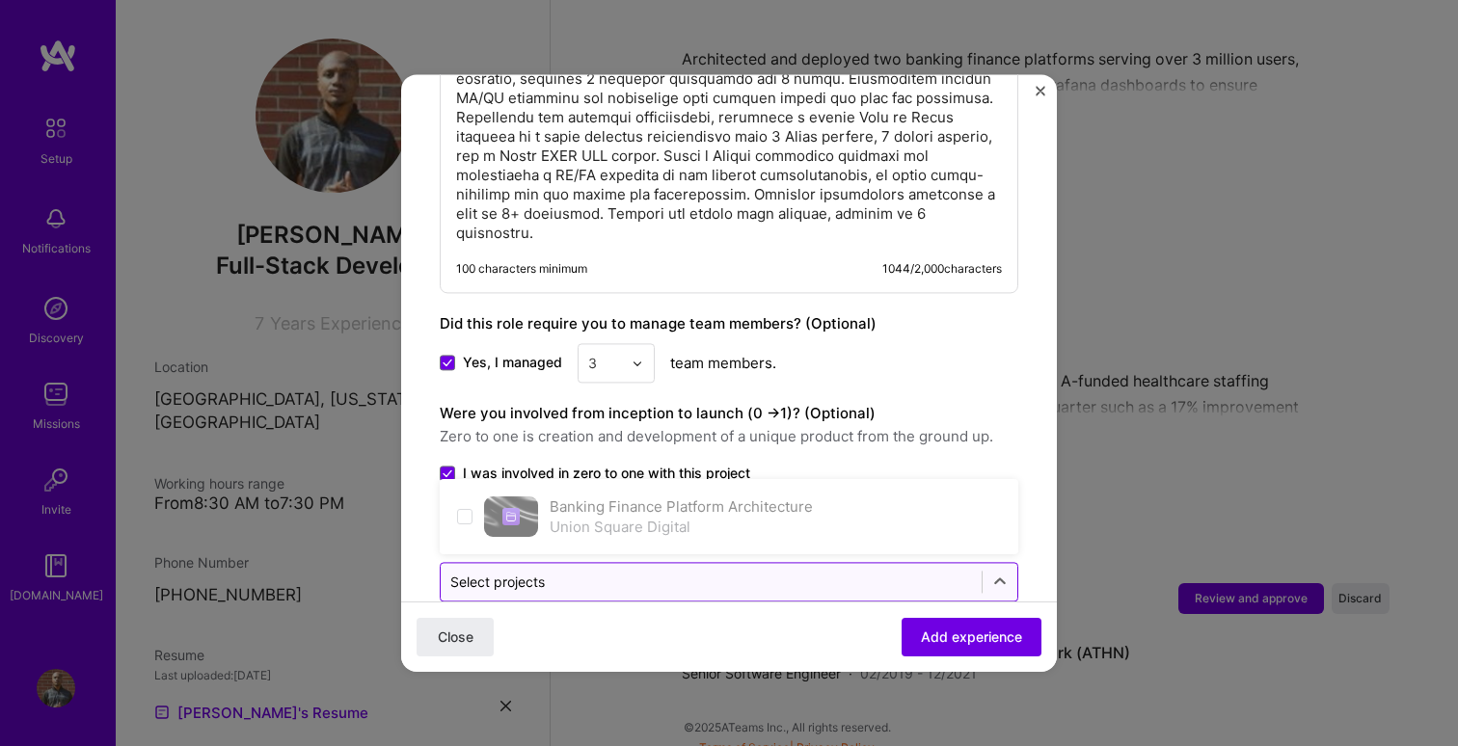
click at [773, 572] on input "text" at bounding box center [711, 582] width 522 height 20
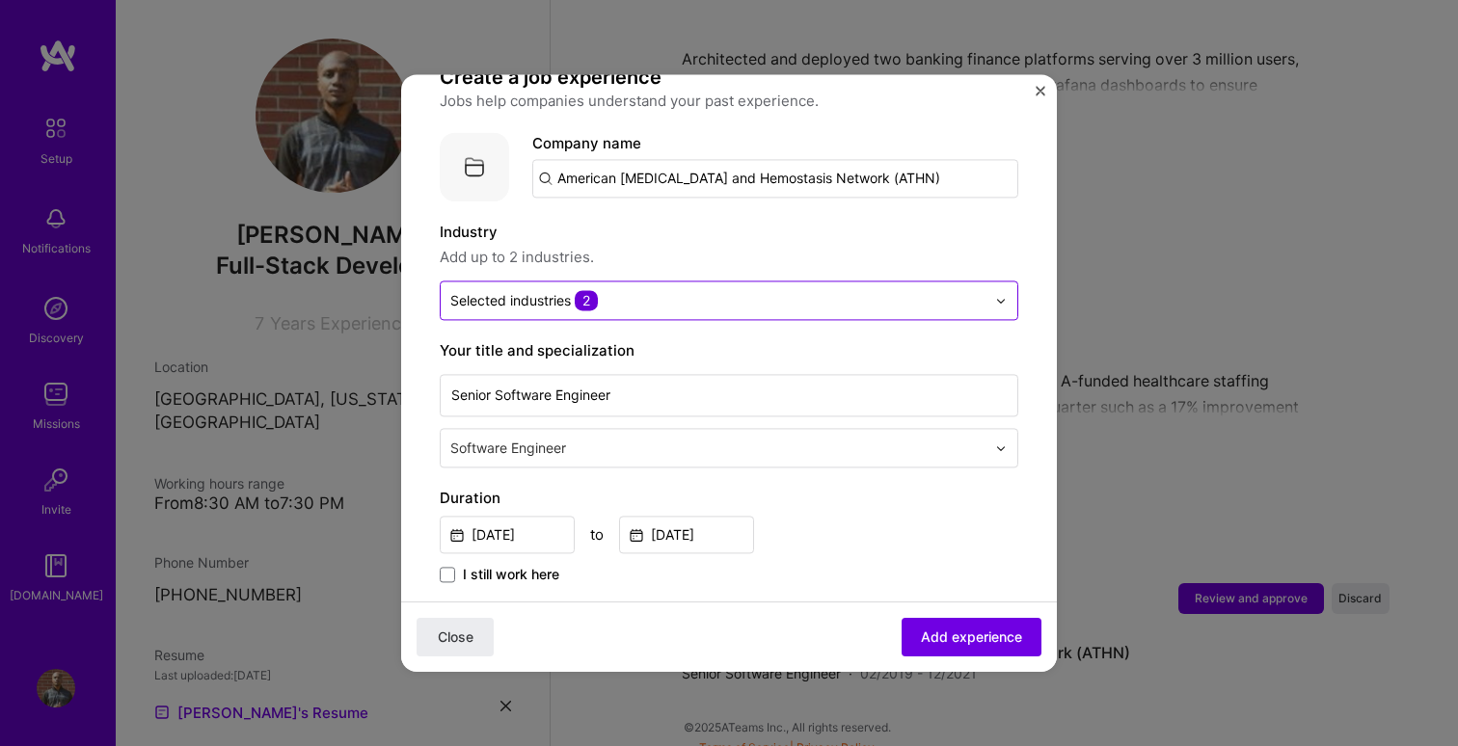
scroll to position [157, 0]
click at [749, 436] on input "text" at bounding box center [719, 446] width 539 height 20
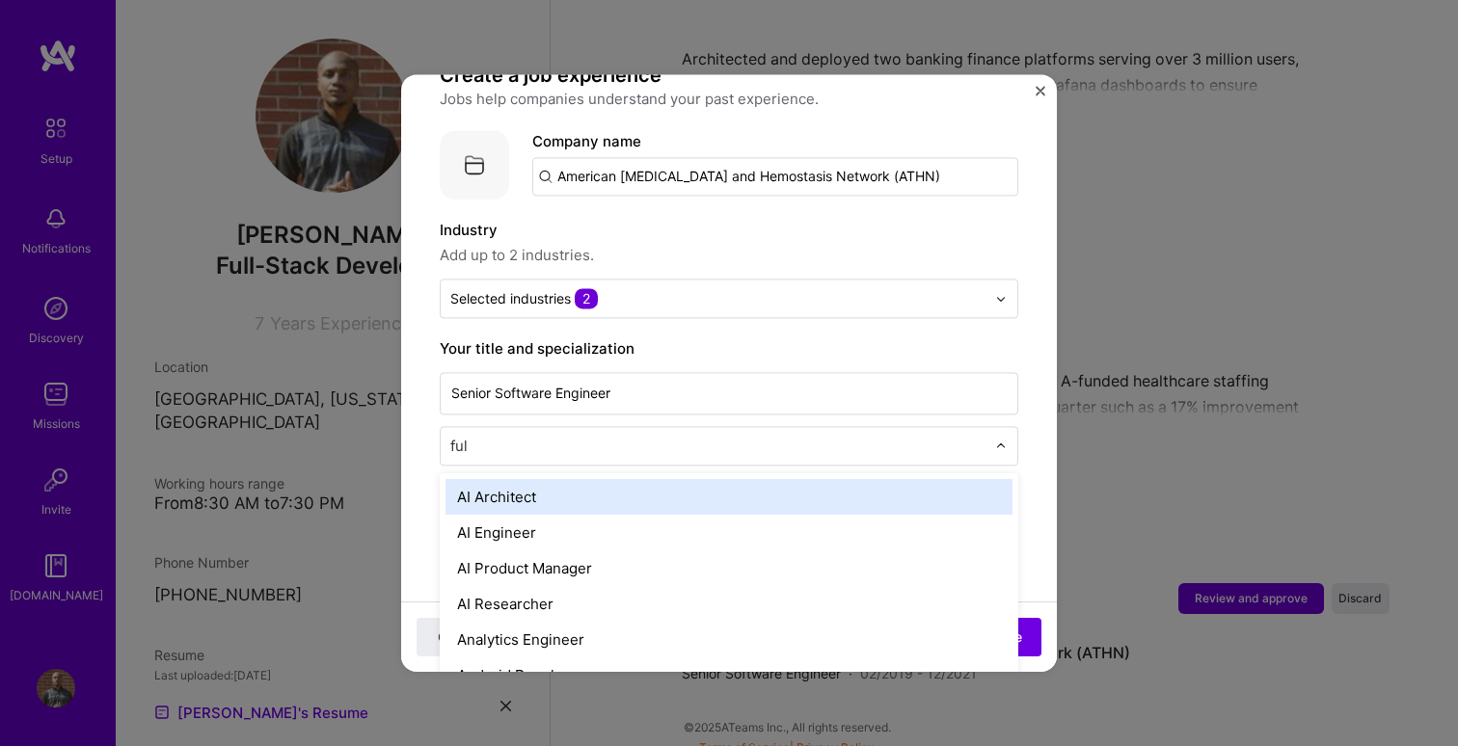
type input "full"
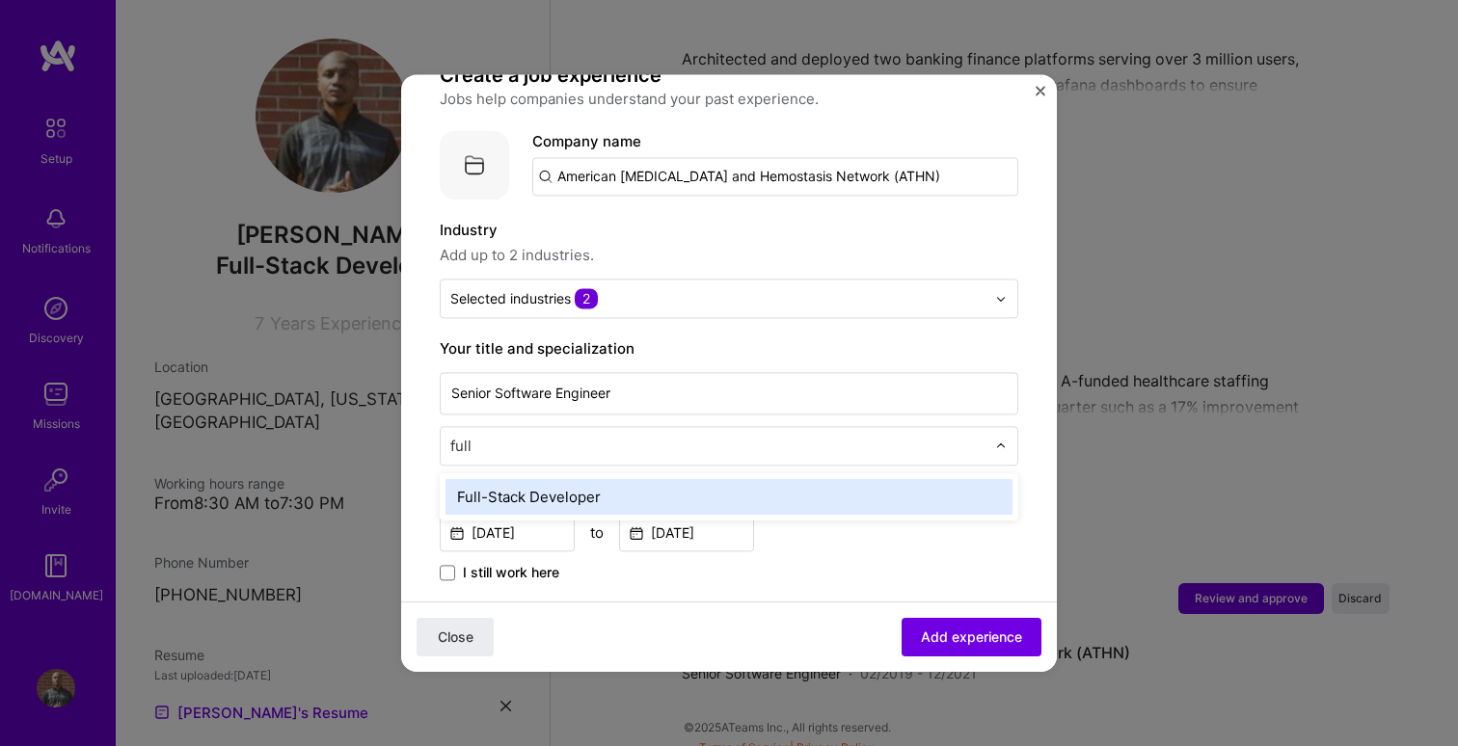
click at [683, 479] on div "Full-Stack Developer" at bounding box center [728, 497] width 567 height 36
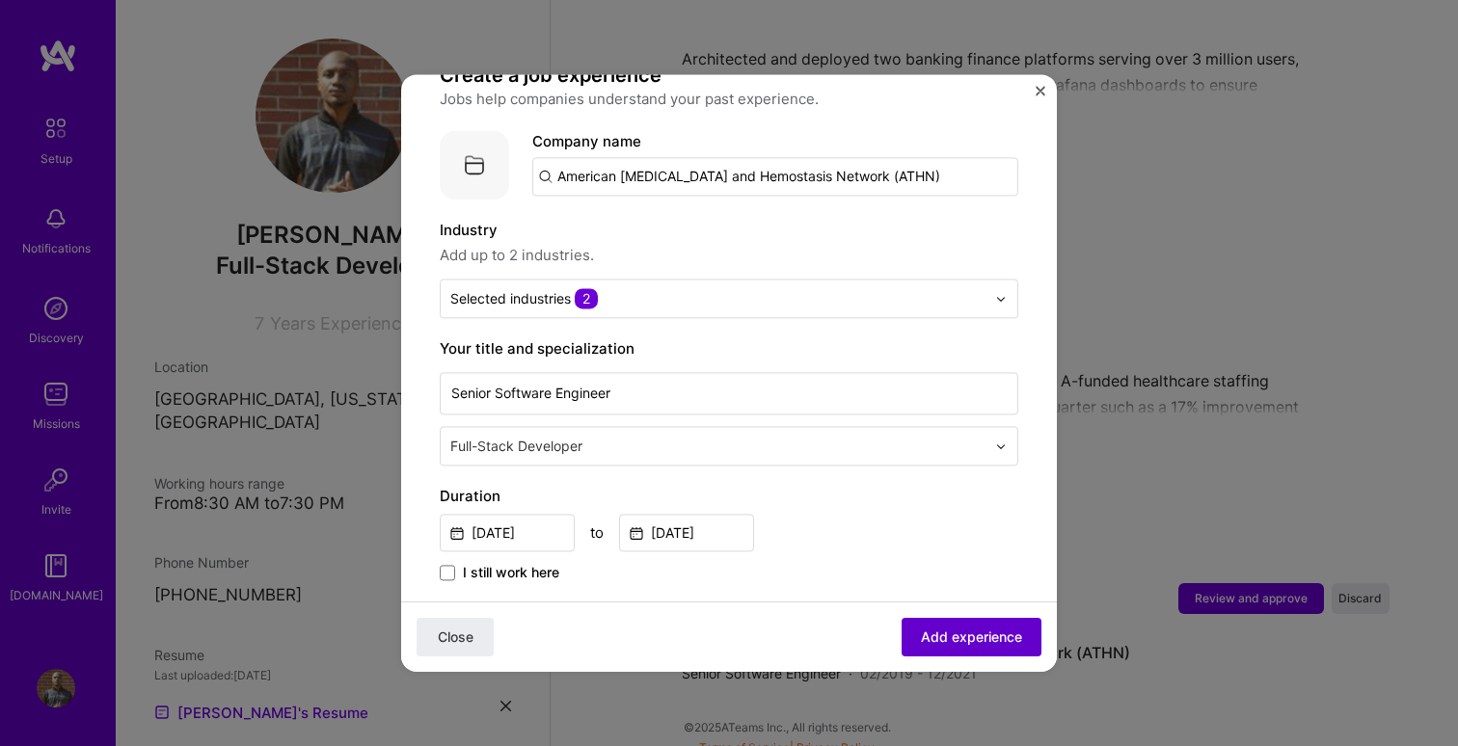
click at [961, 646] on span "Add experience" at bounding box center [971, 637] width 101 height 19
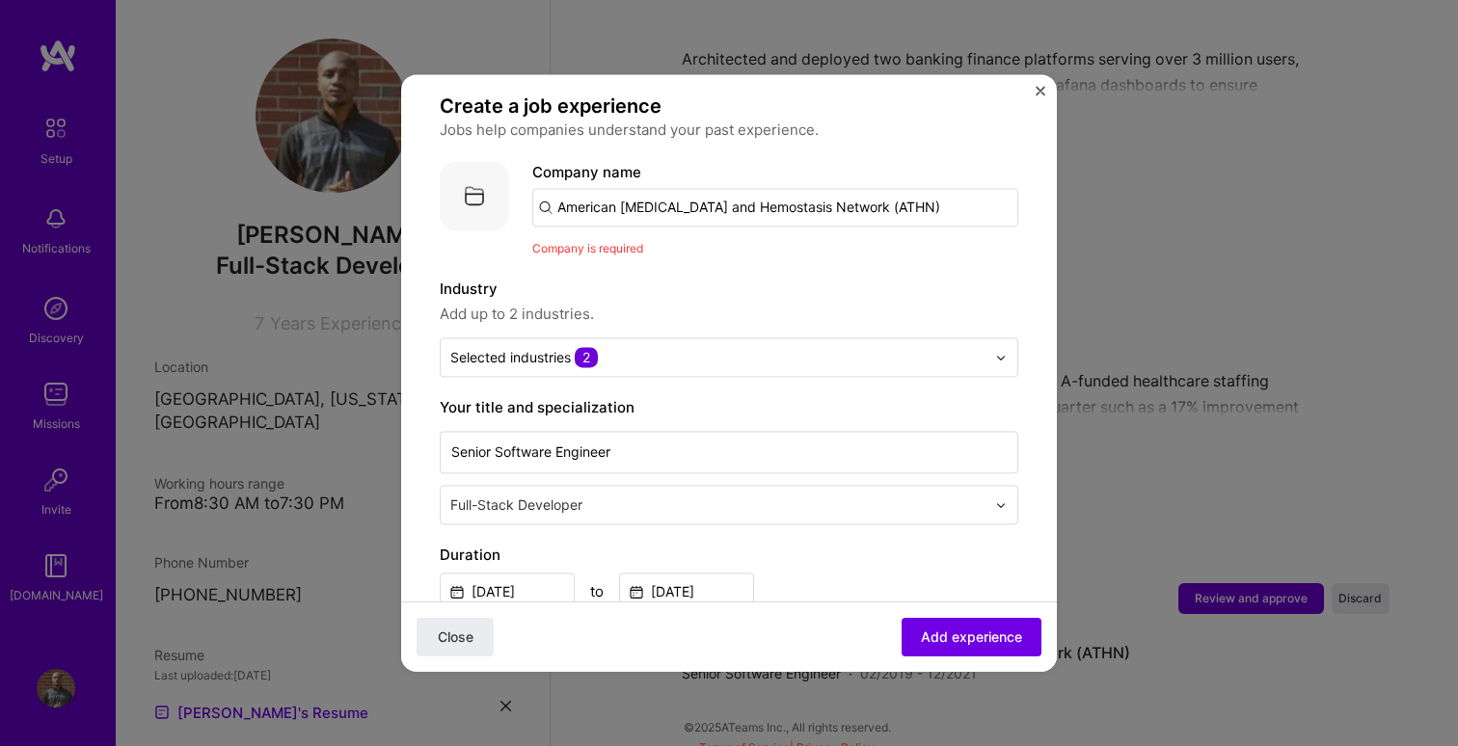
scroll to position [114, 0]
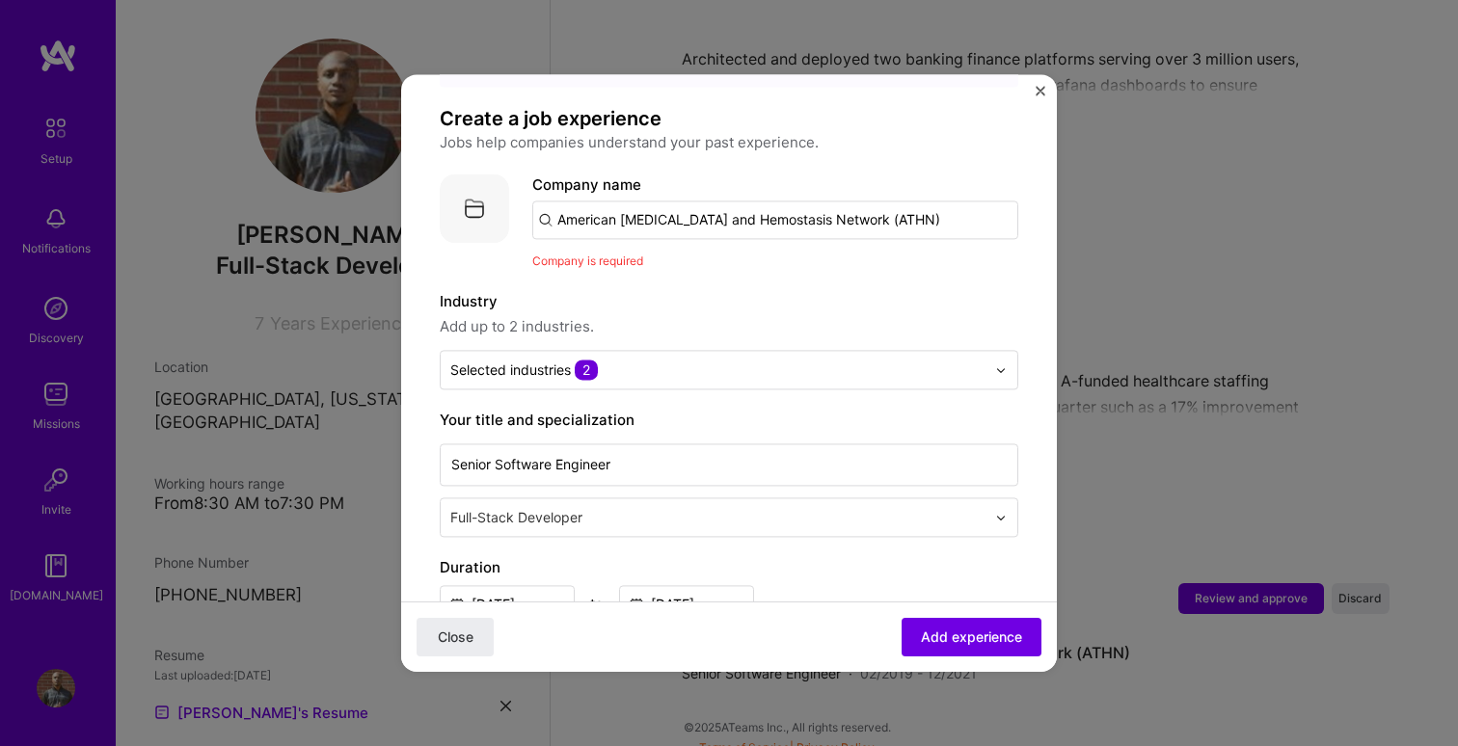
click at [909, 201] on input "American [MEDICAL_DATA] and Hemostasis Network (ATHN)" at bounding box center [775, 220] width 486 height 39
type input "American [MEDICAL_DATA] and Hemostasis Network (ATHN)"
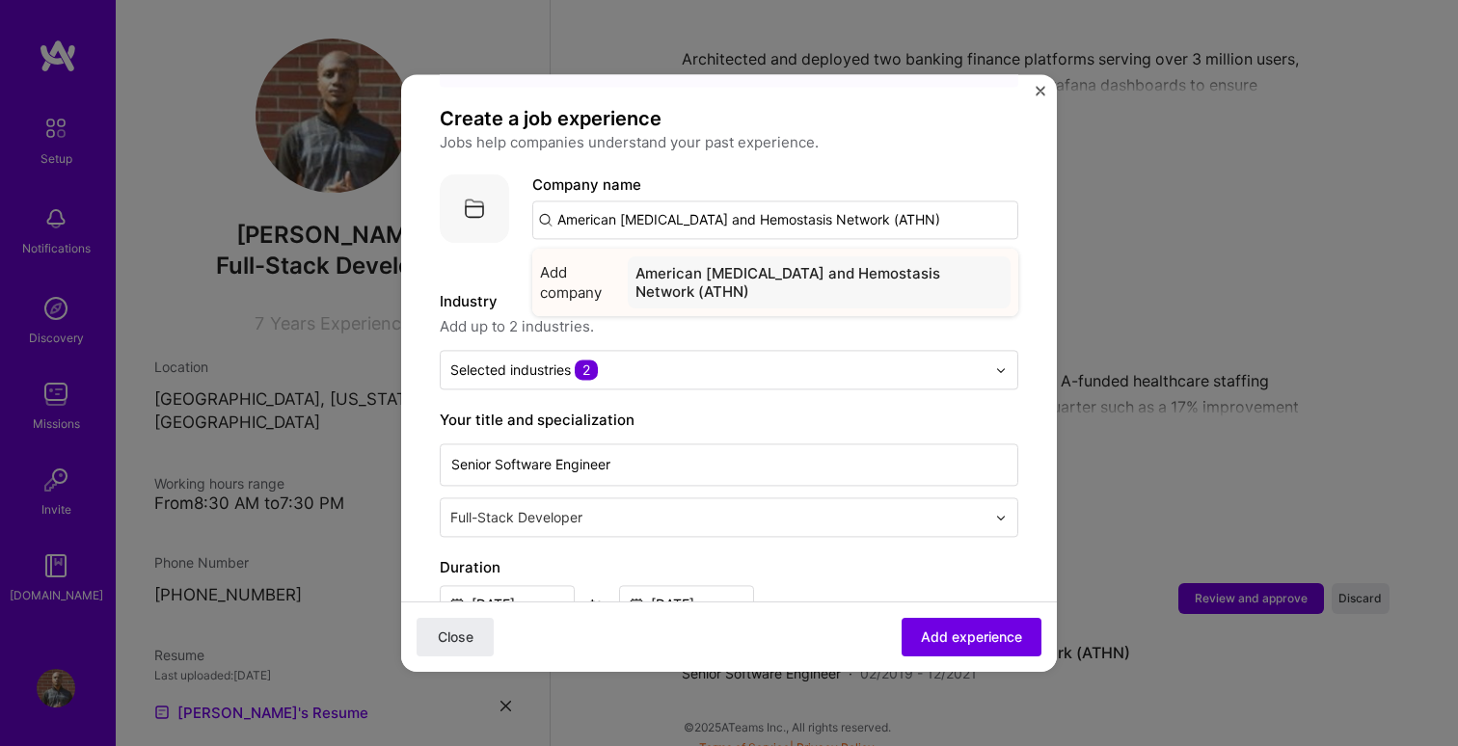
click at [776, 265] on div "American [MEDICAL_DATA] and Hemostasis Network (ATHN)" at bounding box center [819, 282] width 383 height 52
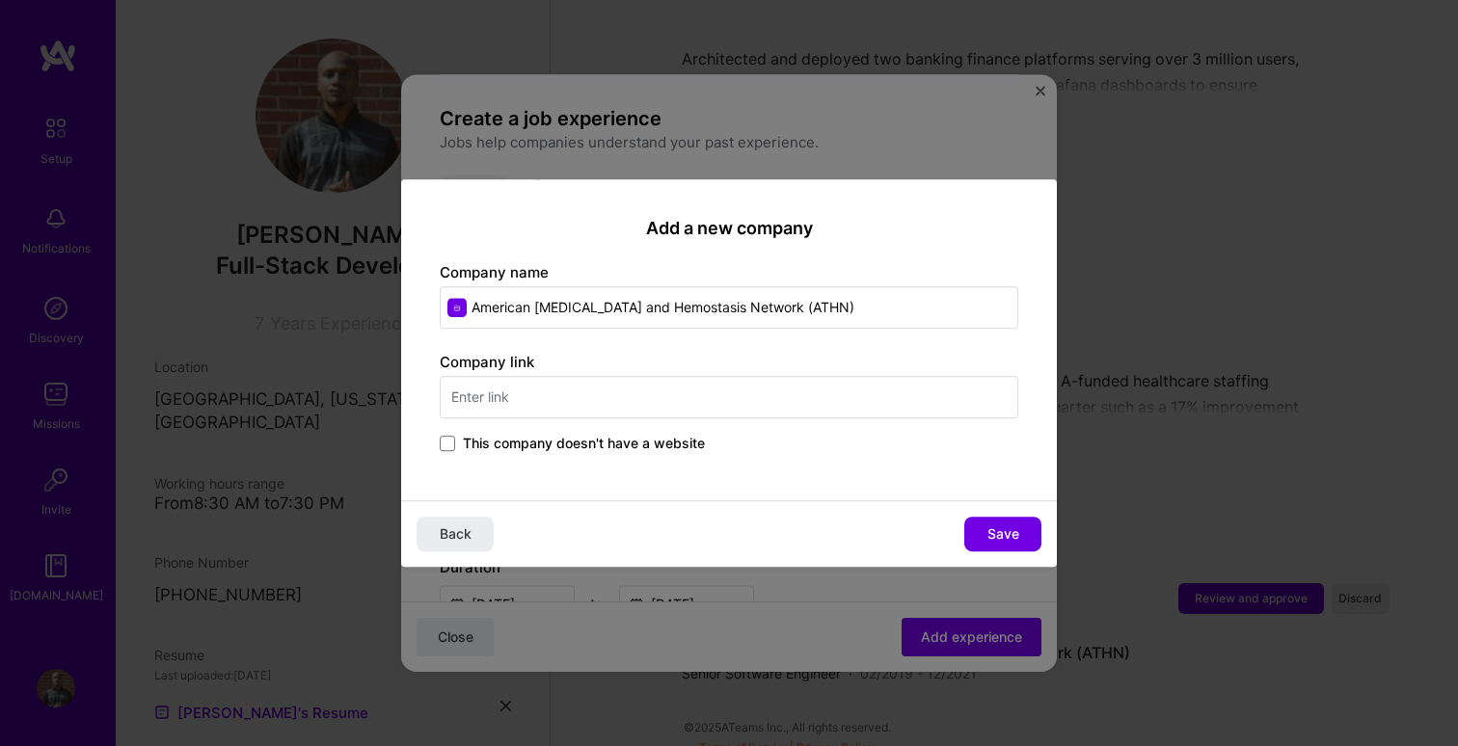
click at [660, 388] on input "text" at bounding box center [729, 397] width 578 height 42
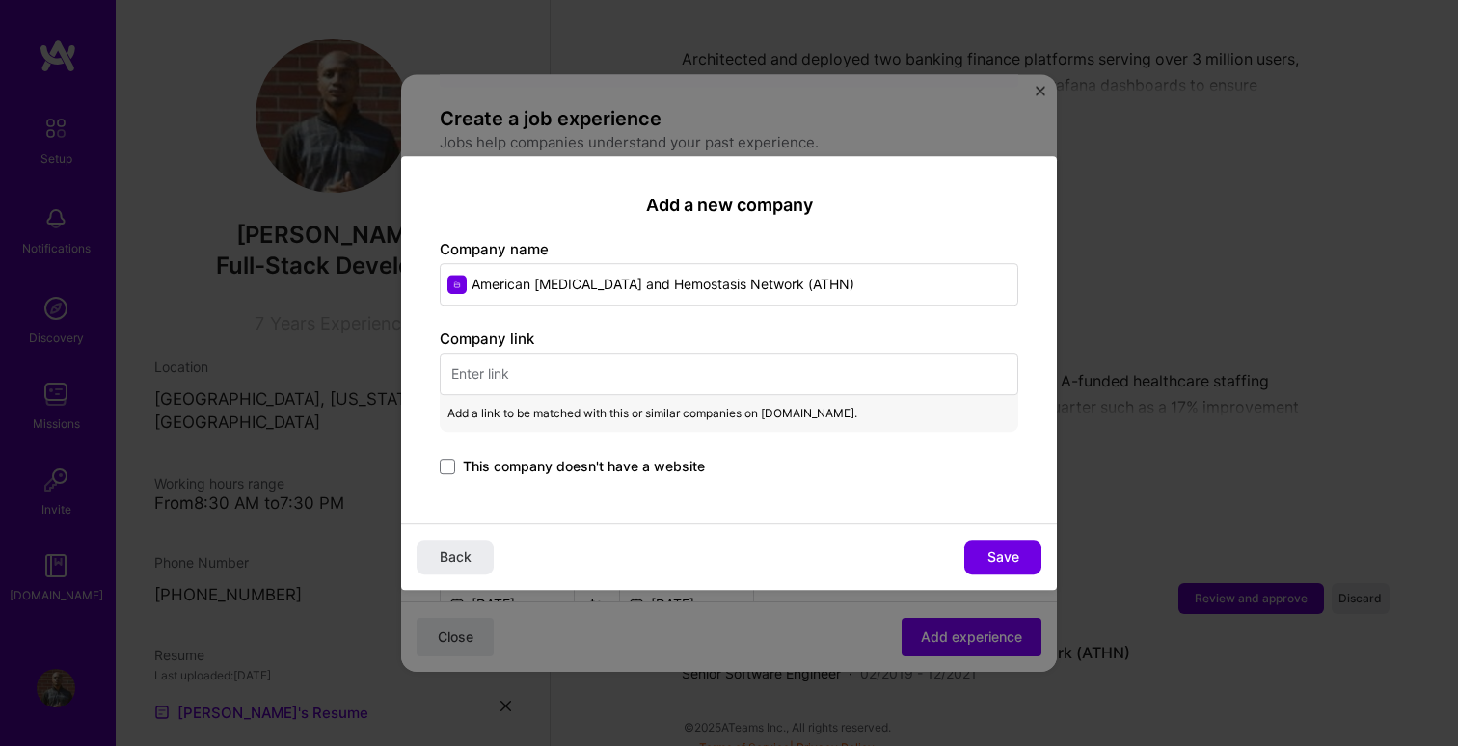
click at [741, 284] on input "American [MEDICAL_DATA] and Hemostasis Network (ATHN)" at bounding box center [729, 284] width 578 height 42
drag, startPoint x: 741, startPoint y: 284, endPoint x: 508, endPoint y: 269, distance: 233.8
click at [508, 269] on input "American [MEDICAL_DATA] and Hemostasis Network (ATHN)" at bounding box center [729, 284] width 578 height 42
click at [650, 368] on input "text" at bounding box center [729, 374] width 578 height 42
paste input "[URL][DOMAIN_NAME]"
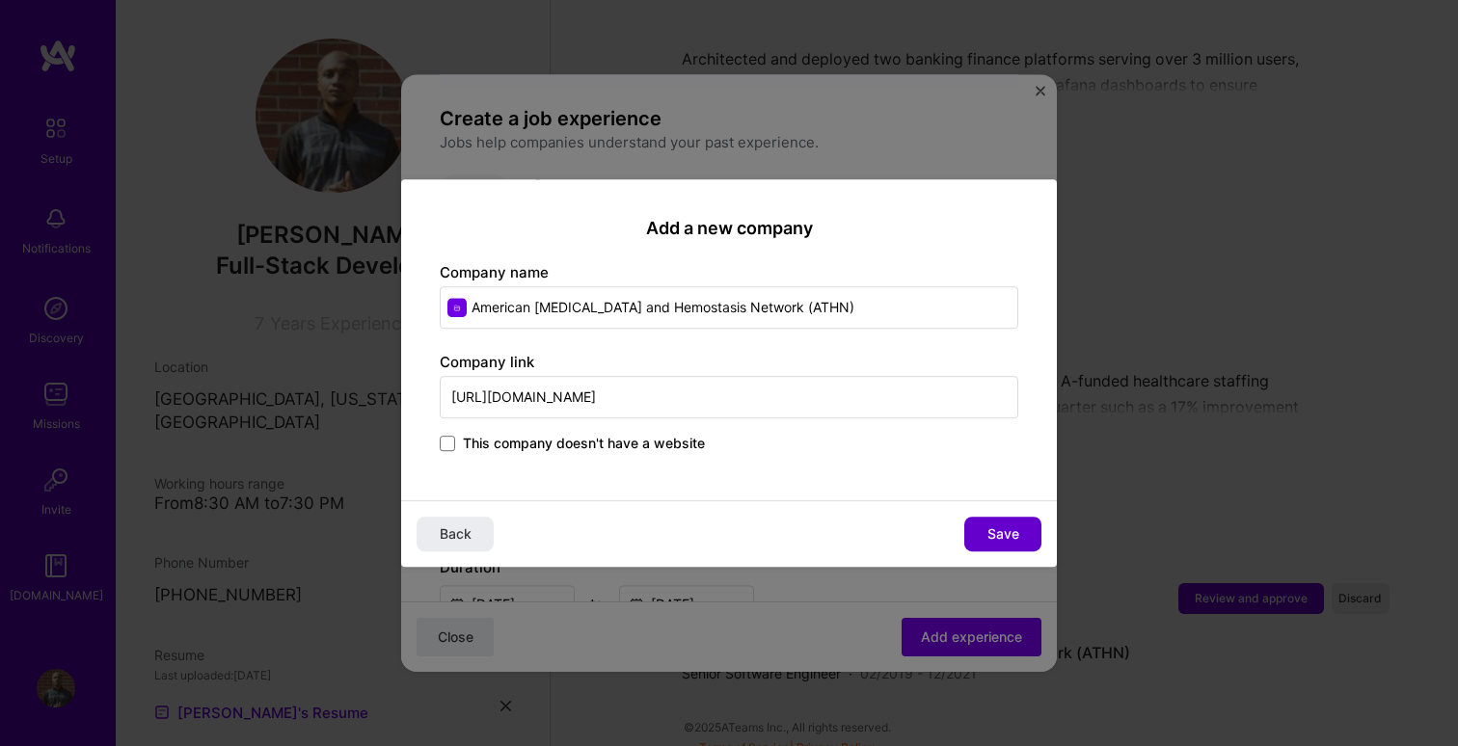
type input "[URL][DOMAIN_NAME]"
click at [1001, 533] on span "Save" at bounding box center [1003, 533] width 32 height 19
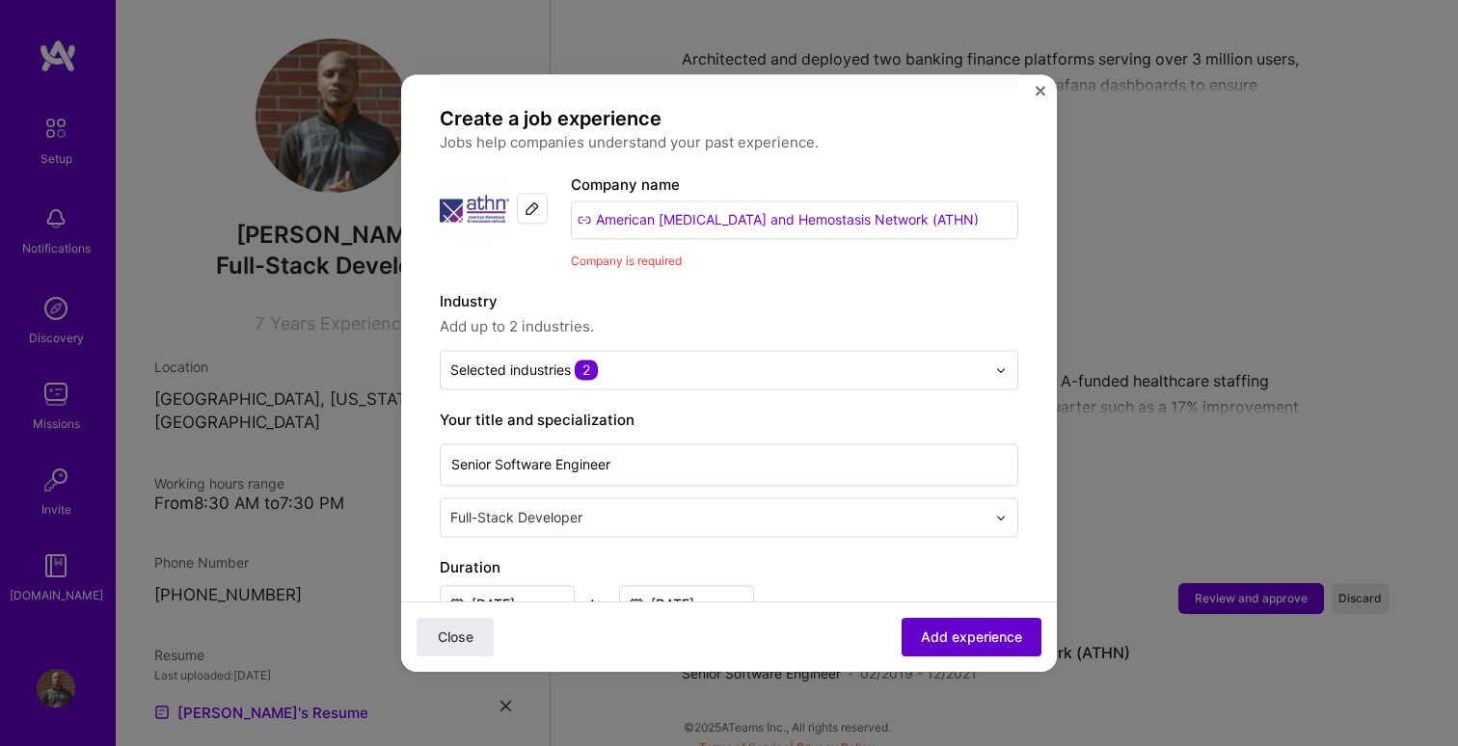
click at [975, 634] on span "Add experience" at bounding box center [971, 637] width 101 height 19
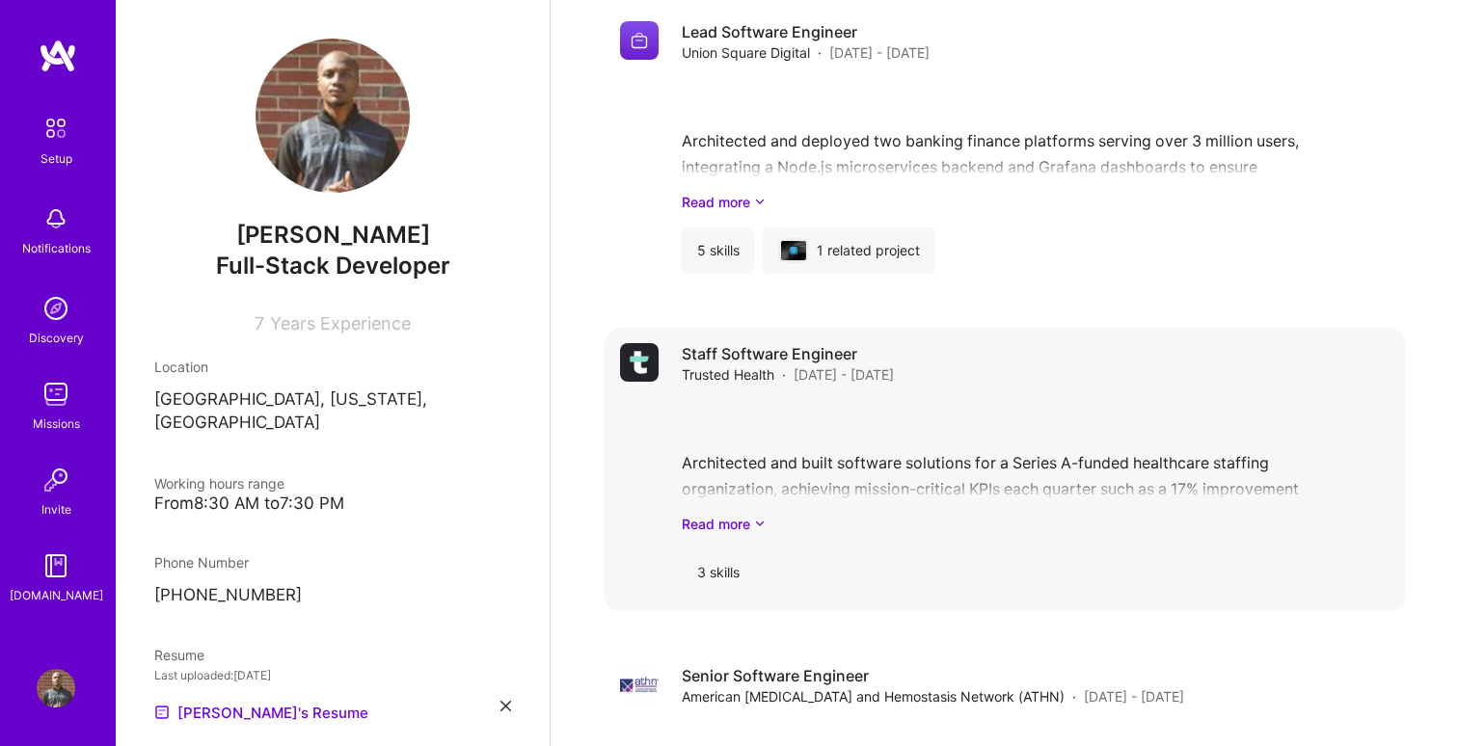
scroll to position [1758, 0]
click at [742, 515] on link "Read more" at bounding box center [1036, 525] width 708 height 20
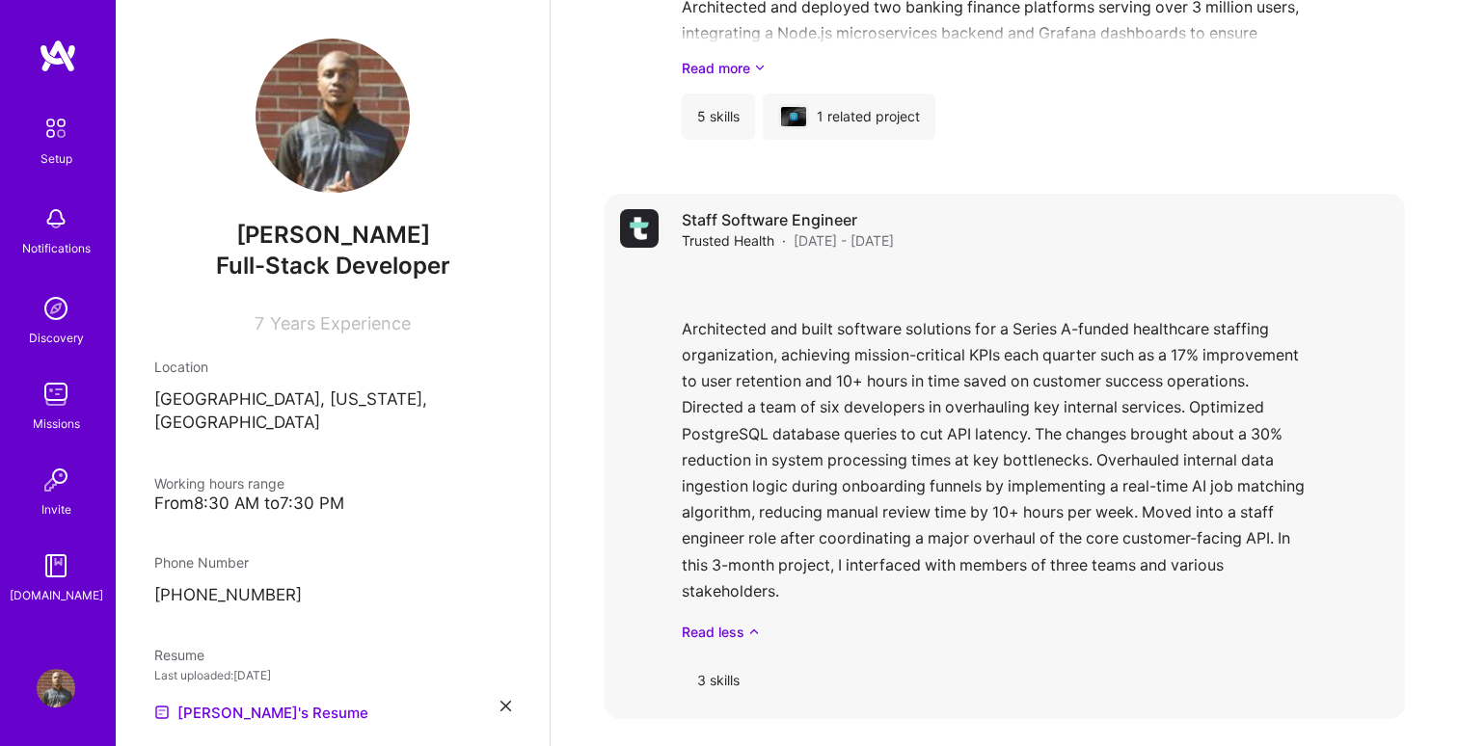
scroll to position [1894, 0]
click at [829, 229] on span "[DATE] - [DATE]" at bounding box center [843, 239] width 100 height 20
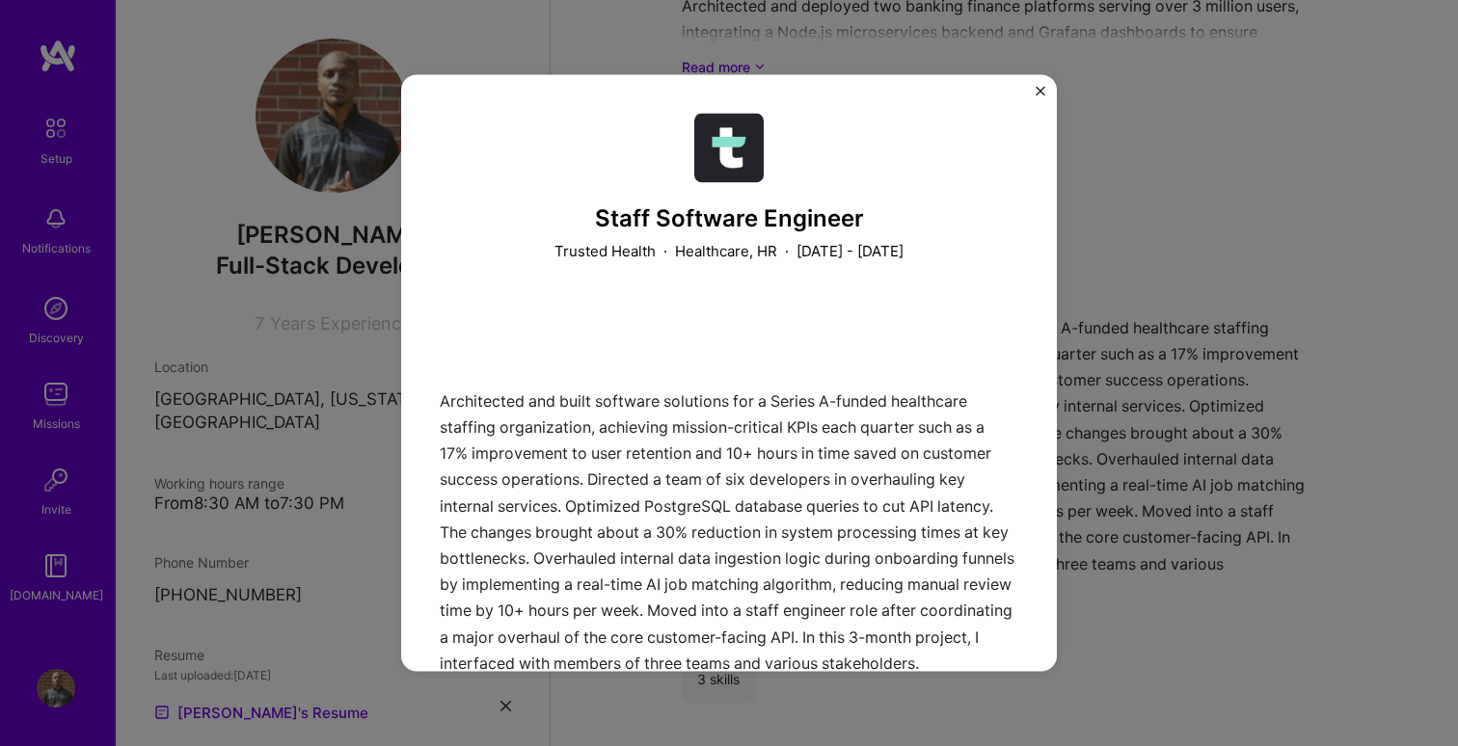
click at [1039, 94] on img "Close" at bounding box center [1040, 91] width 10 height 10
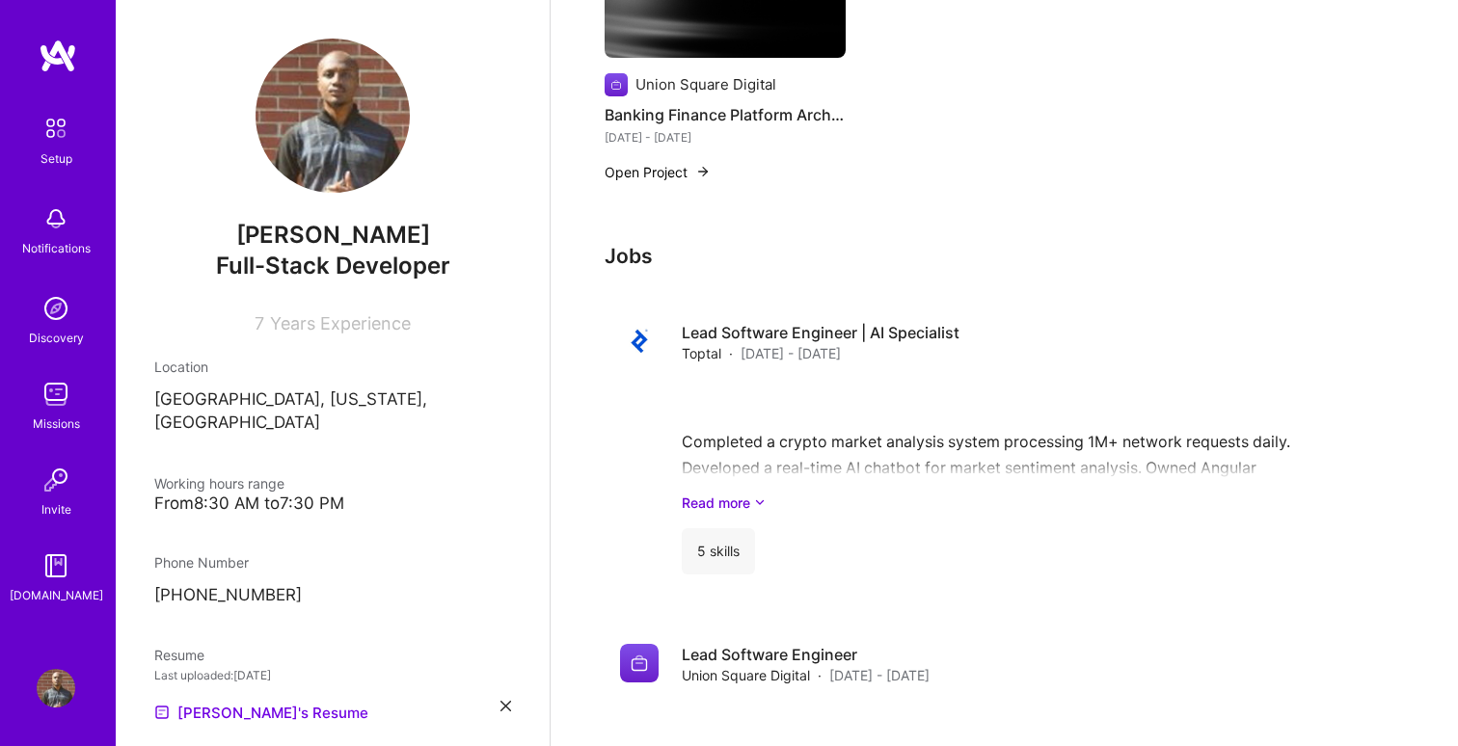
scroll to position [1090, 0]
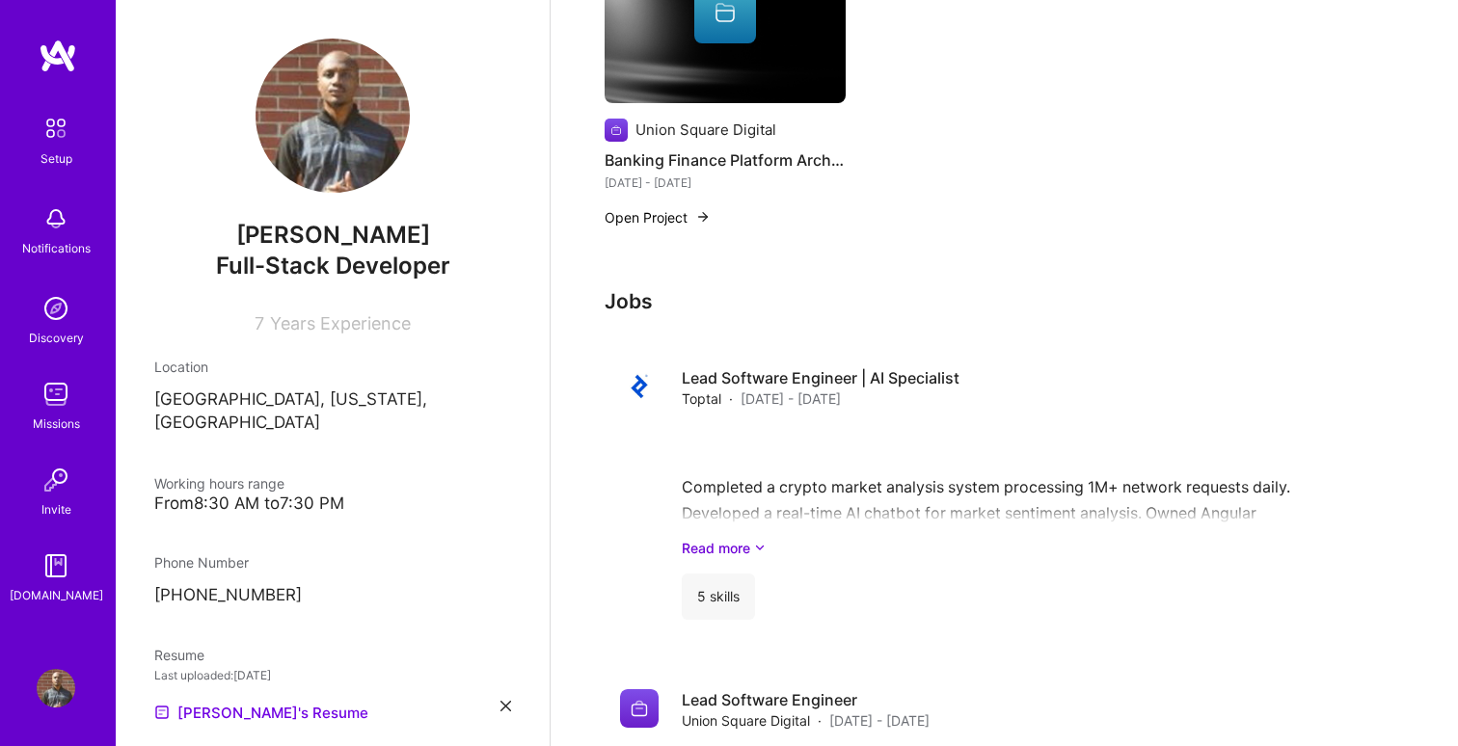
click at [963, 481] on div "Completed a crypto market analysis system processing 1M+ network requests daily…" at bounding box center [1036, 491] width 708 height 134
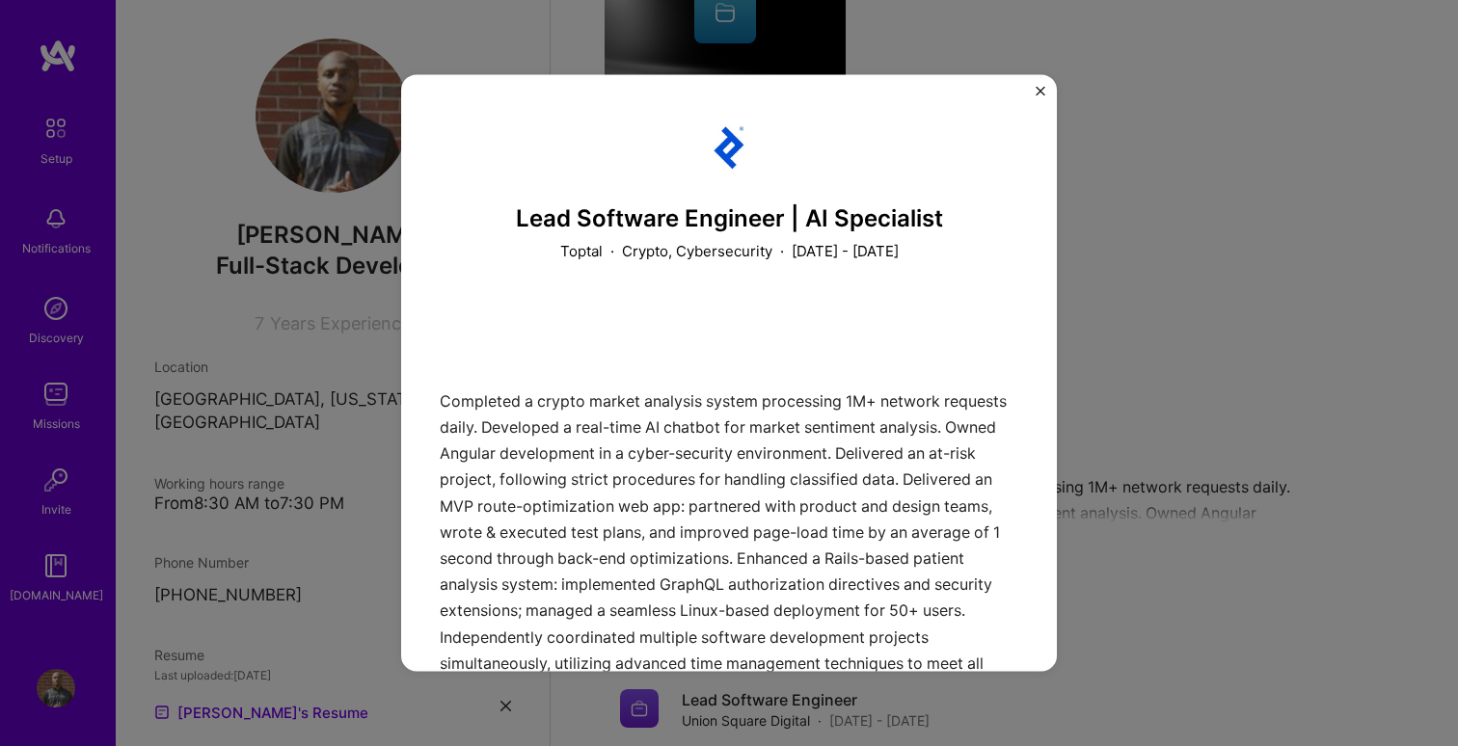
click at [1036, 89] on img "Close" at bounding box center [1040, 91] width 10 height 10
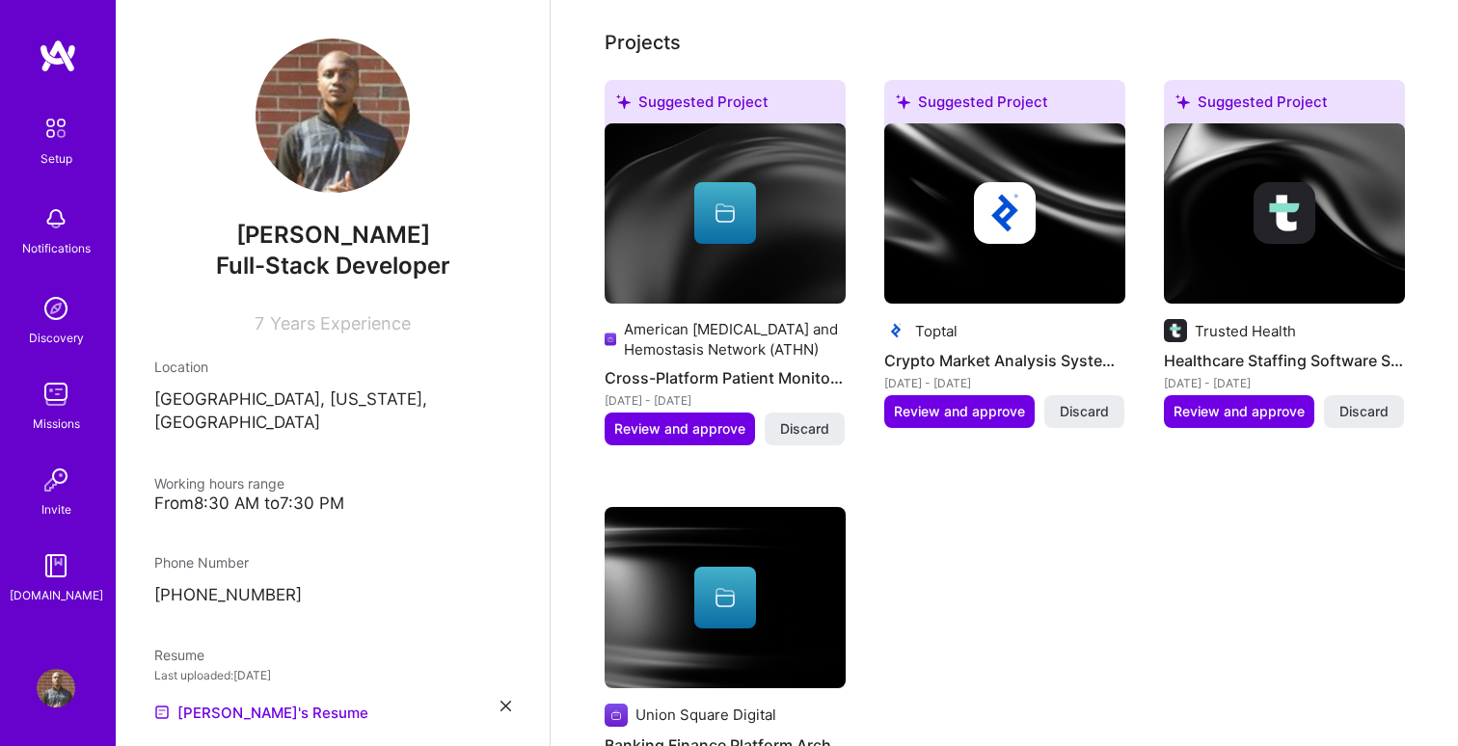
scroll to position [504, 0]
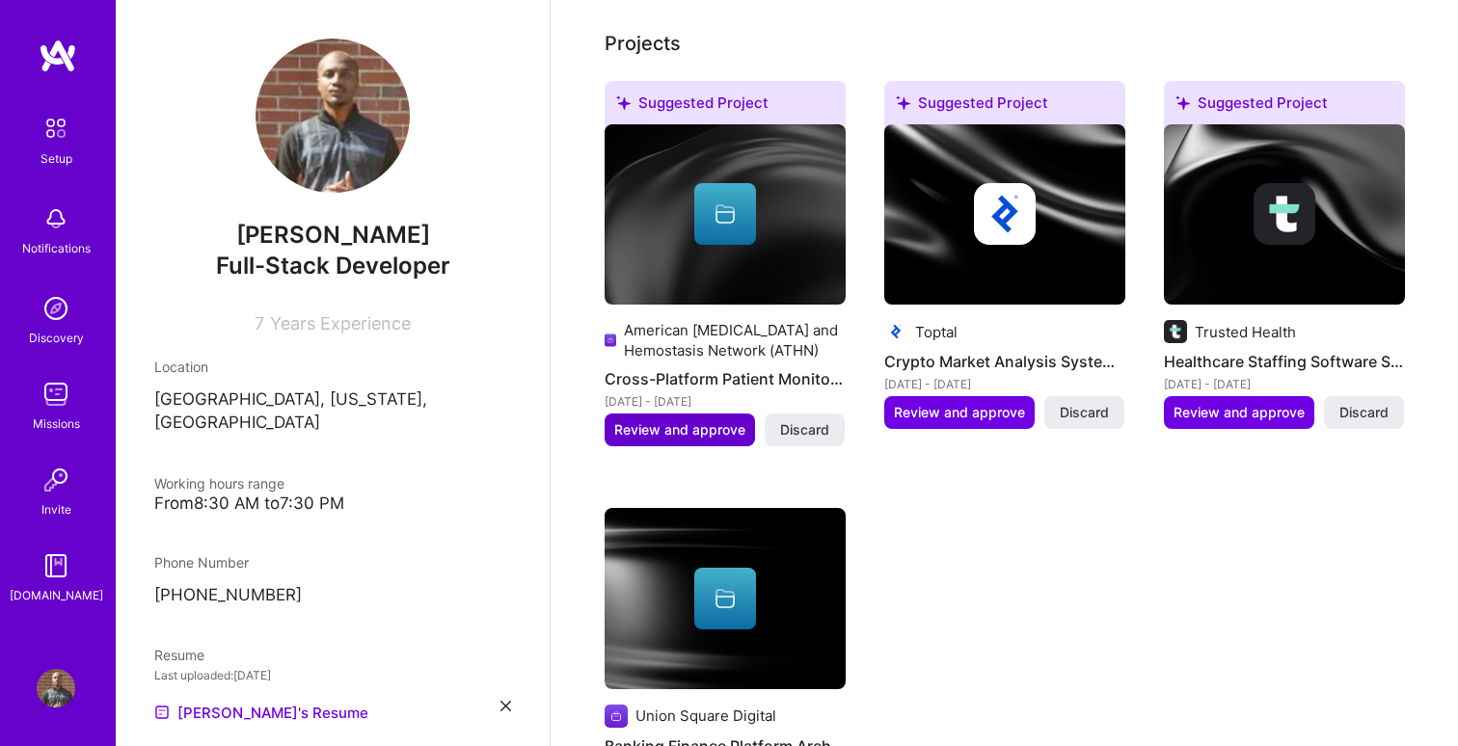
click at [684, 420] on span "Review and approve" at bounding box center [679, 429] width 131 height 19
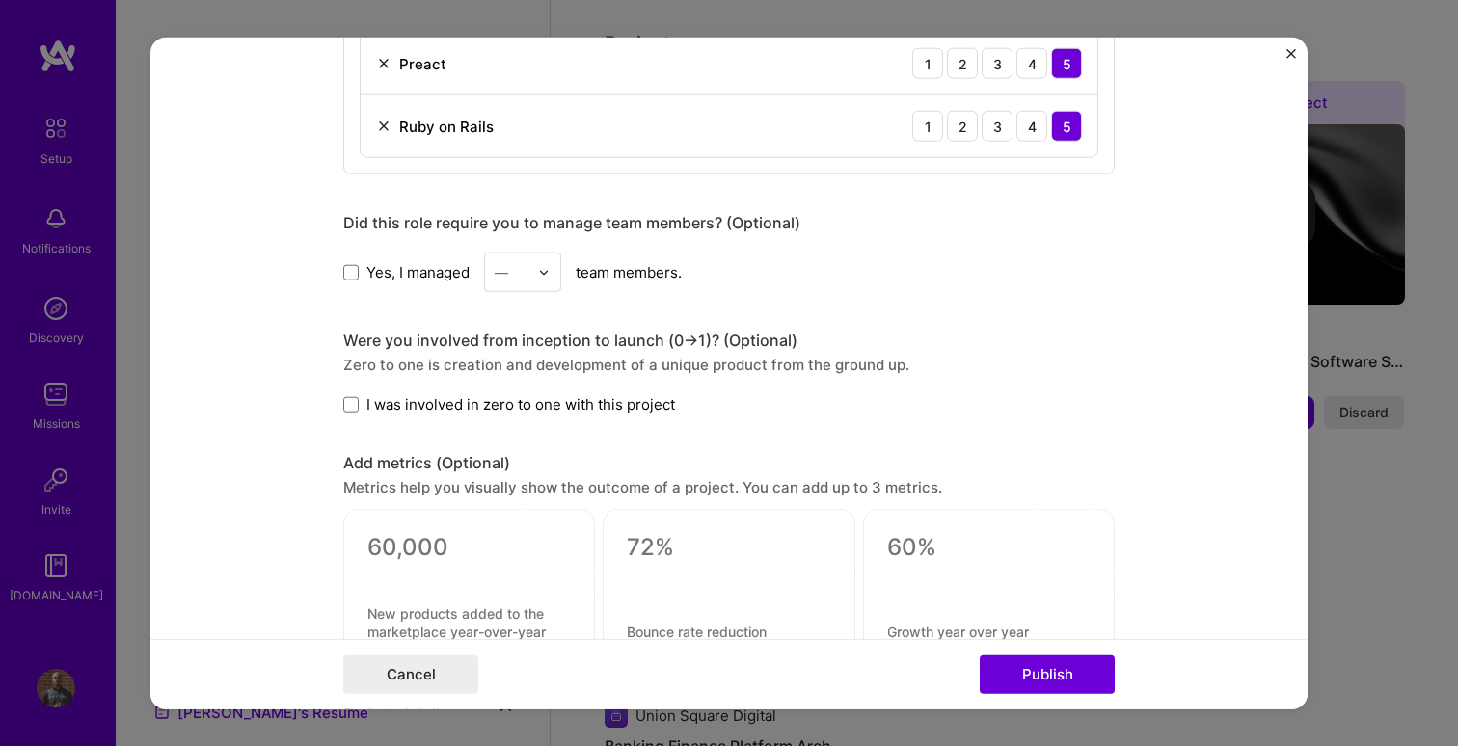
scroll to position [1292, 0]
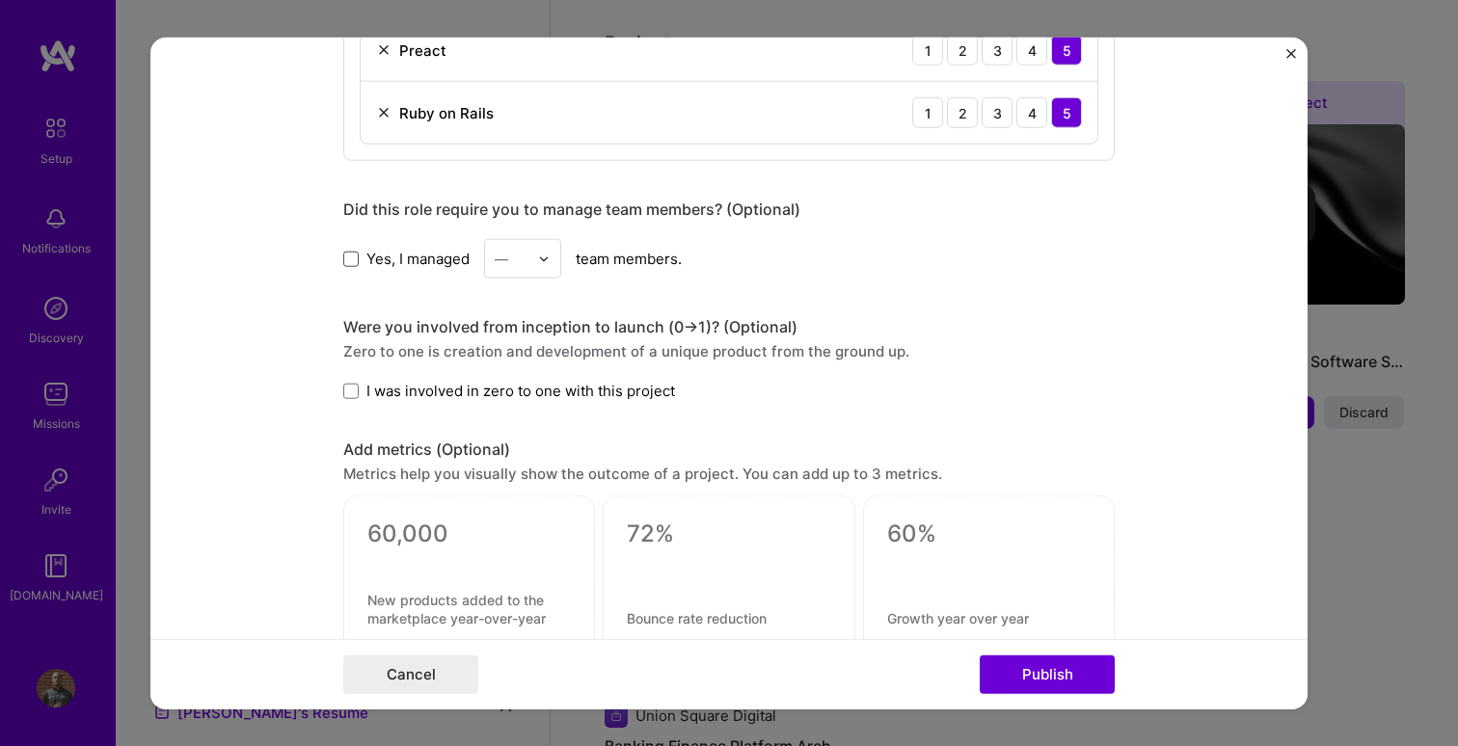
click at [357, 261] on span at bounding box center [350, 258] width 15 height 15
click at [0, 0] on input "Yes, I managed" at bounding box center [0, 0] width 0 height 0
click at [535, 267] on div "—" at bounding box center [511, 259] width 53 height 38
click at [525, 372] on div "3" at bounding box center [523, 381] width 66 height 36
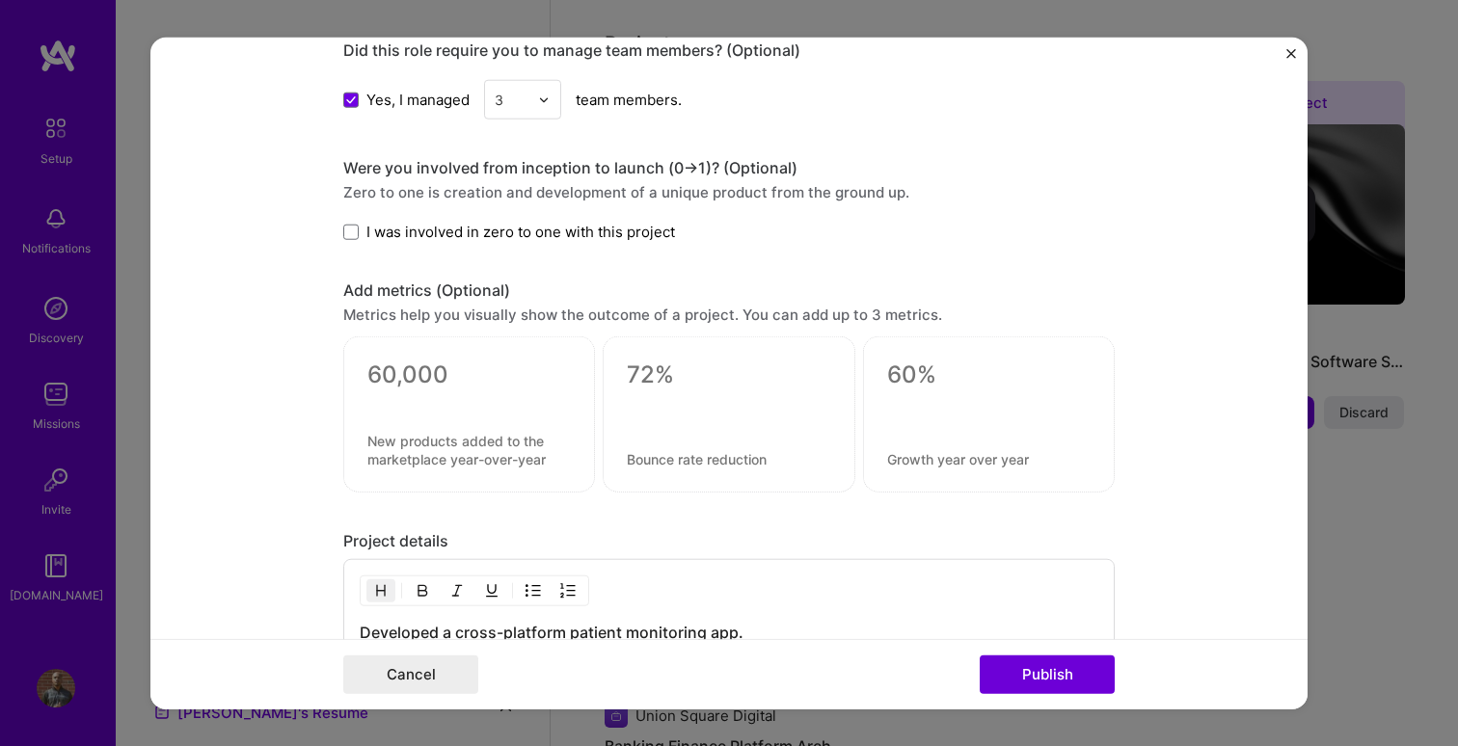
scroll to position [1463, 0]
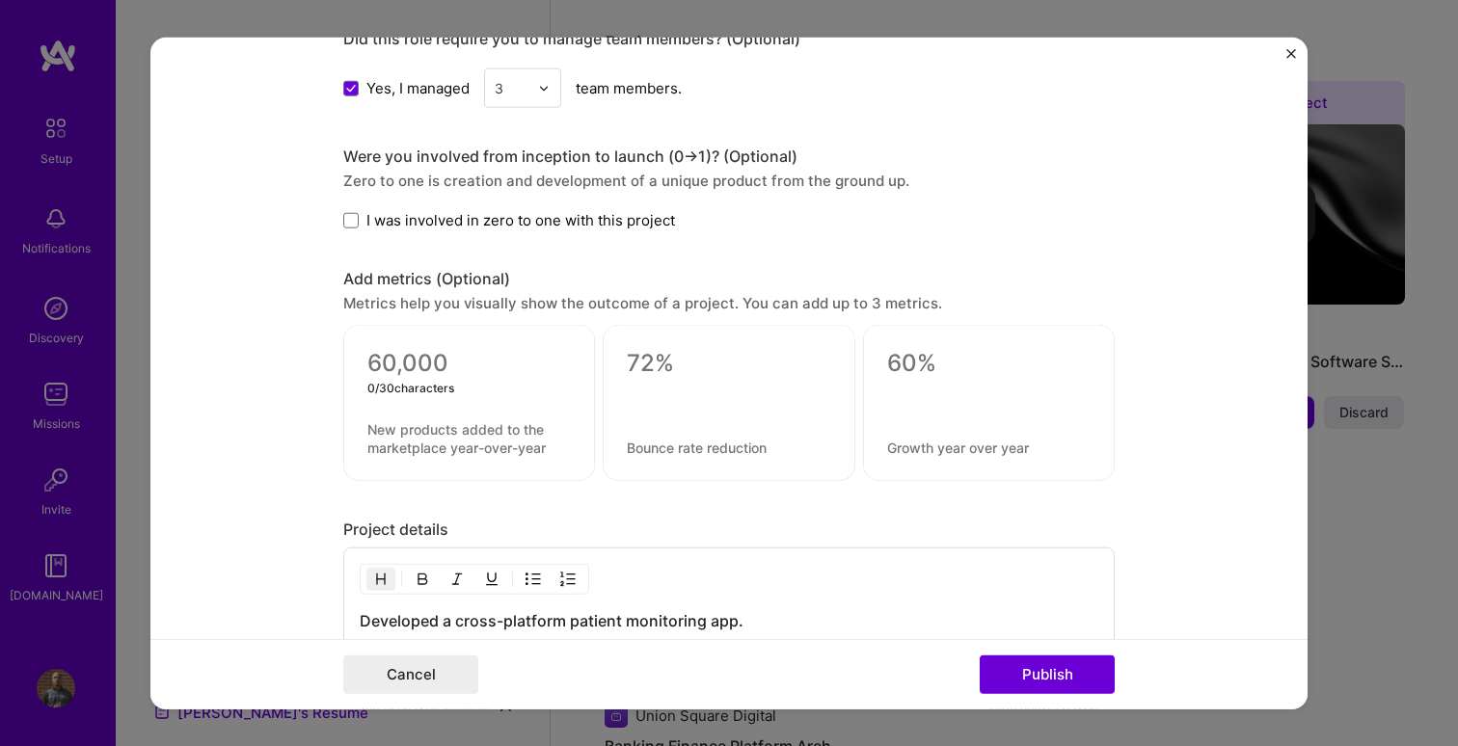
click at [443, 375] on textarea at bounding box center [468, 363] width 203 height 29
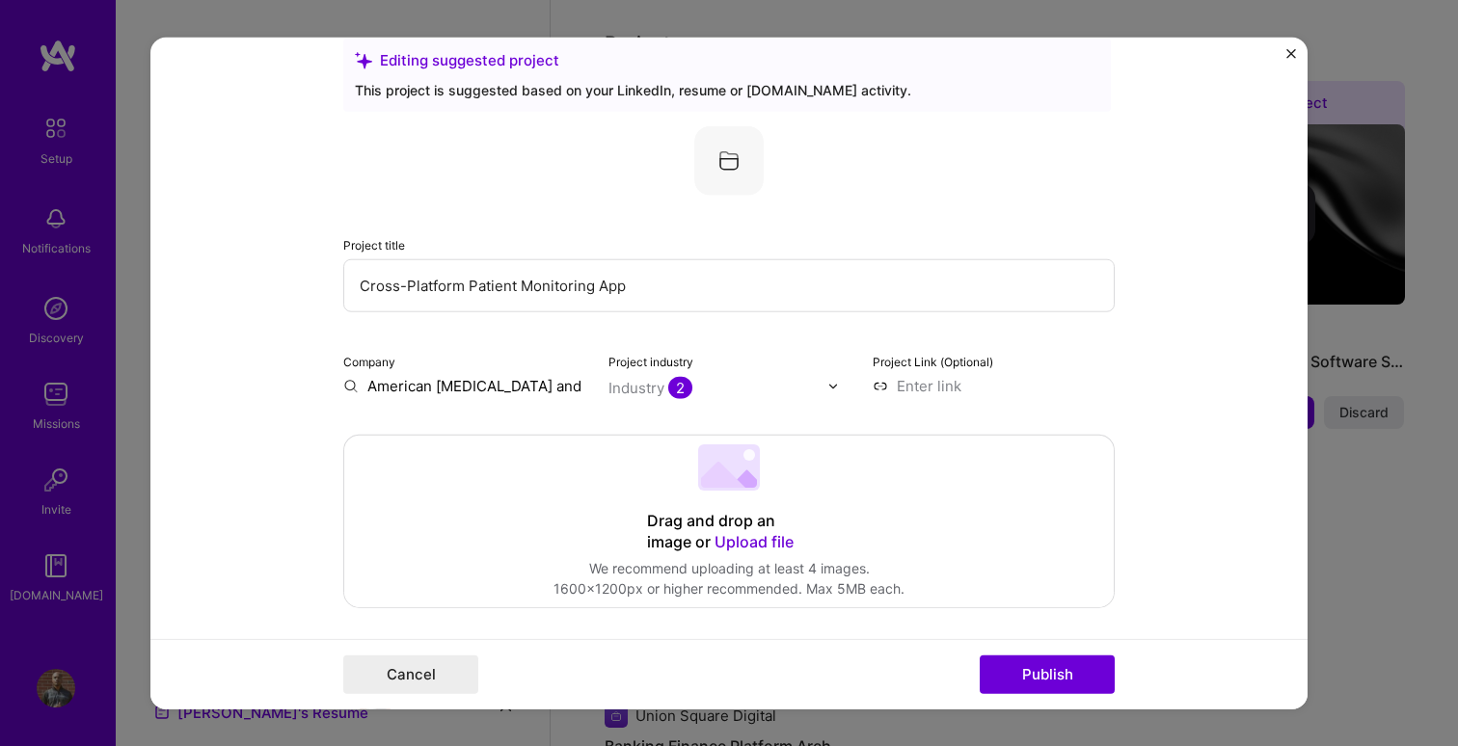
scroll to position [42, 0]
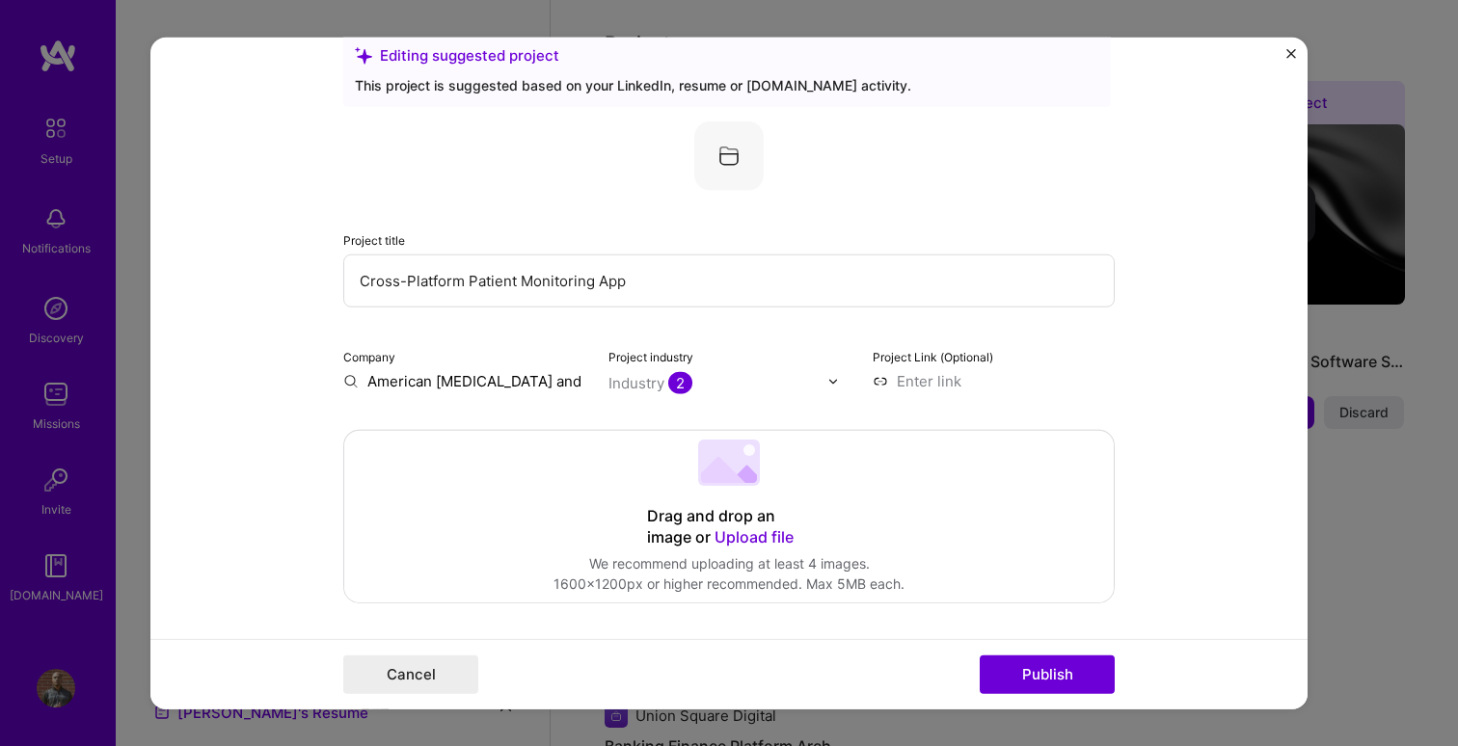
click at [550, 279] on input "Cross-Platform Patient Monitoring App" at bounding box center [728, 281] width 771 height 53
click at [497, 278] on input "Cross-Platform Patient Monitoring App" at bounding box center [728, 281] width 771 height 53
drag, startPoint x: 497, startPoint y: 278, endPoint x: 534, endPoint y: 281, distance: 36.8
click at [534, 281] on input "Cross-Platform Patient Monitoring App" at bounding box center [728, 281] width 771 height 53
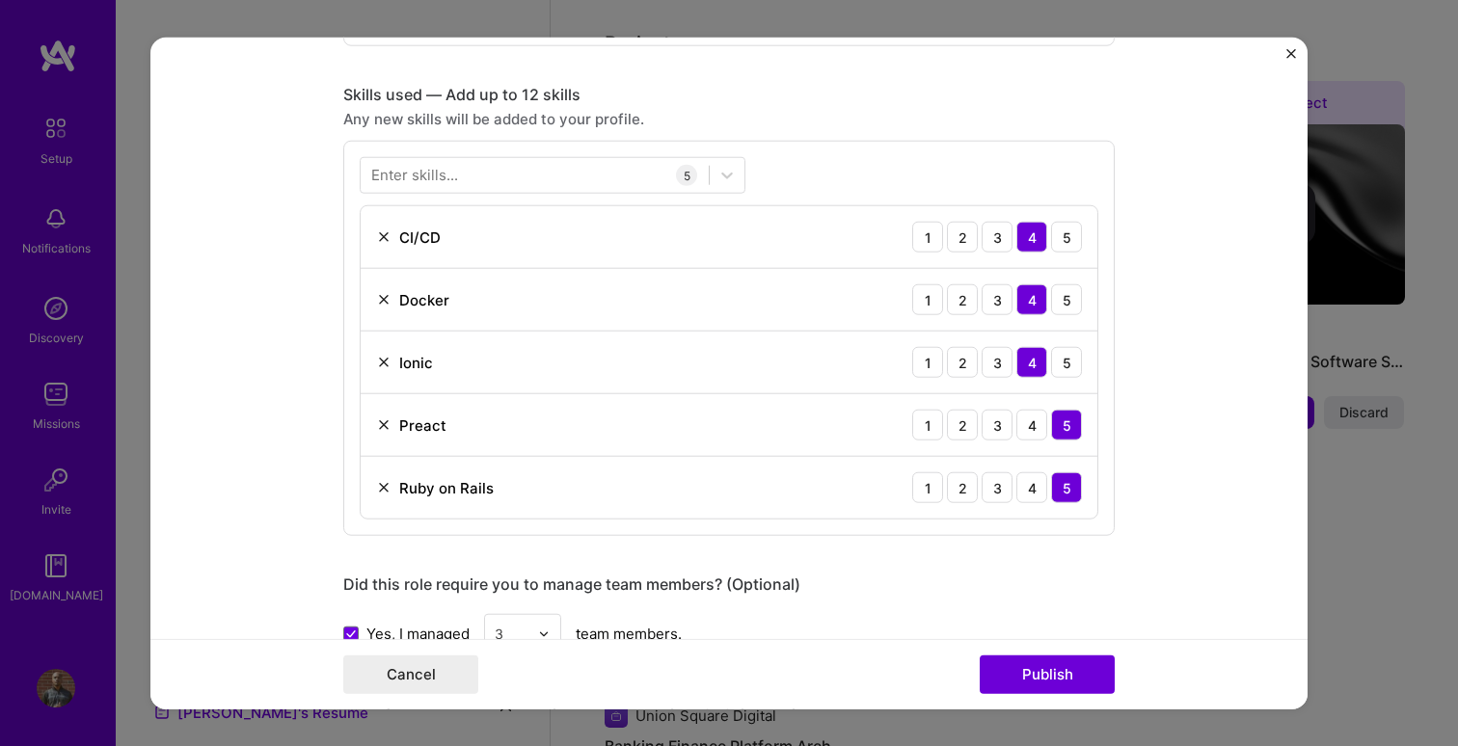
scroll to position [915, 0]
type input "Cross-Platform Behavioral Health App"
click at [381, 428] on img at bounding box center [383, 426] width 15 height 15
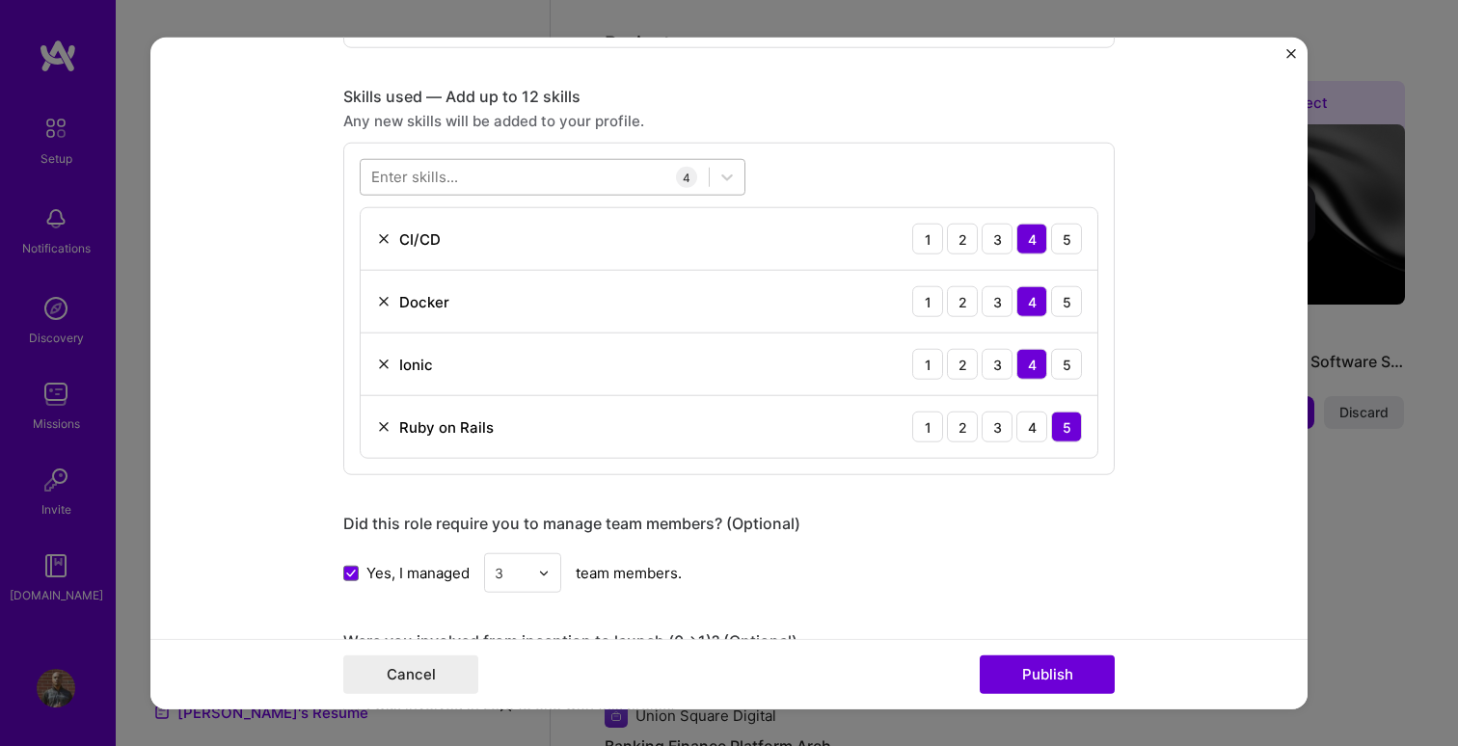
click at [495, 186] on div at bounding box center [535, 177] width 348 height 32
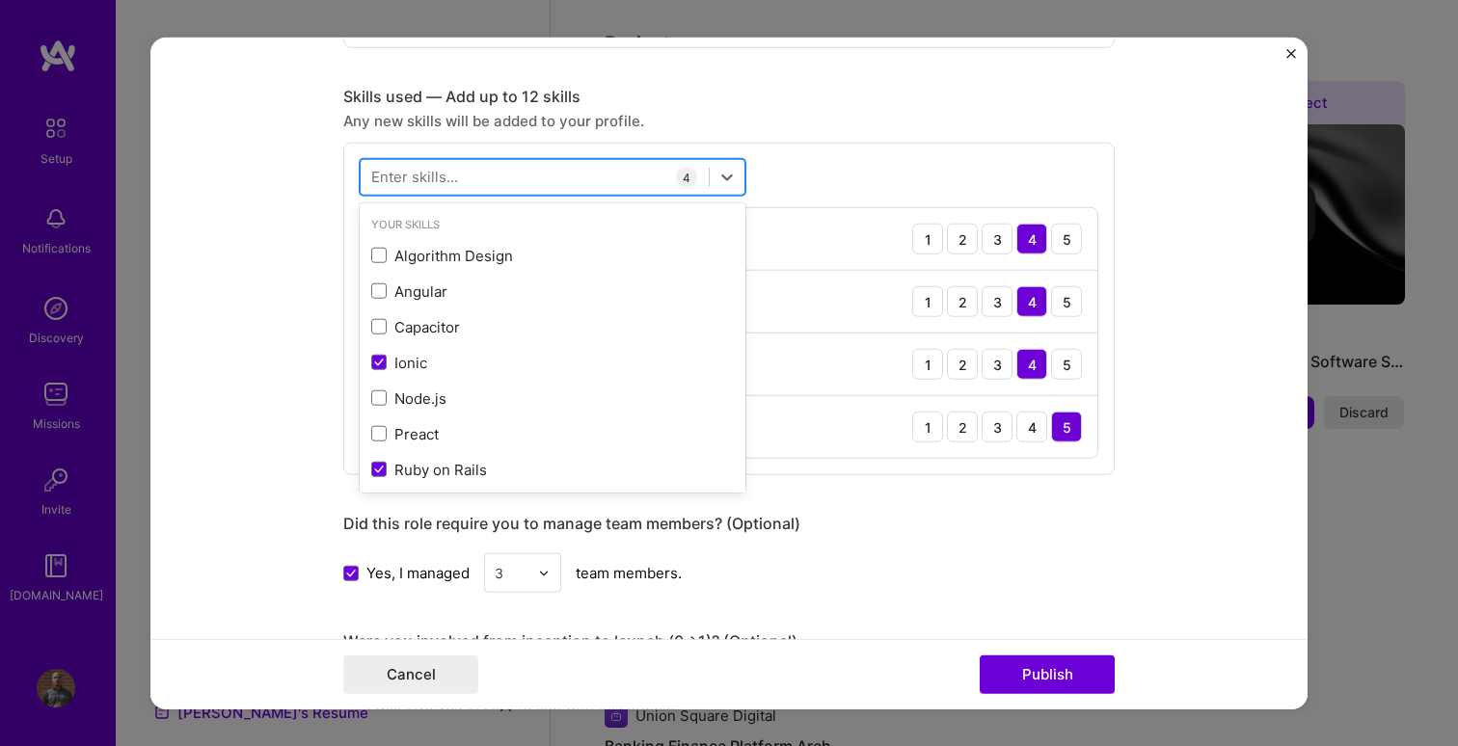
click at [494, 183] on div at bounding box center [535, 177] width 348 height 32
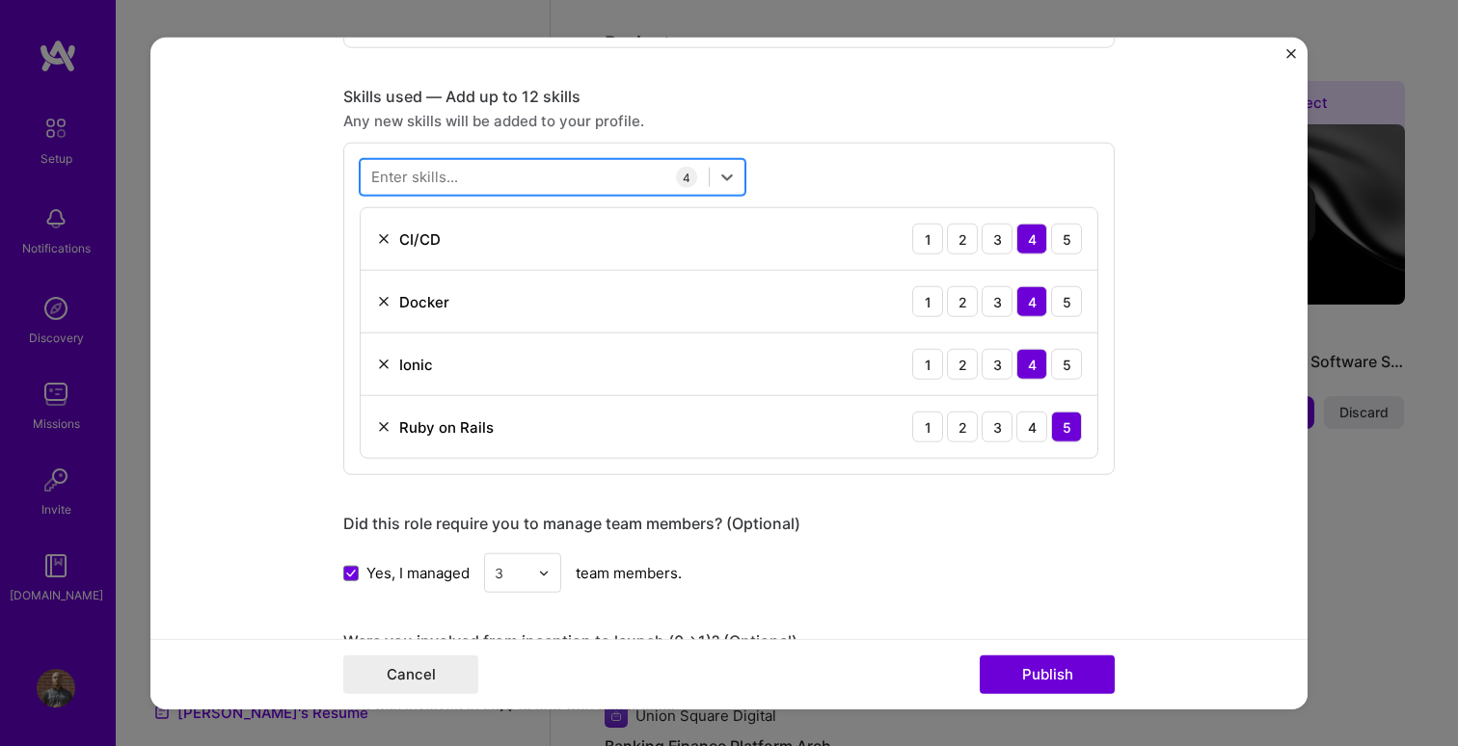
click at [492, 181] on div at bounding box center [535, 177] width 348 height 32
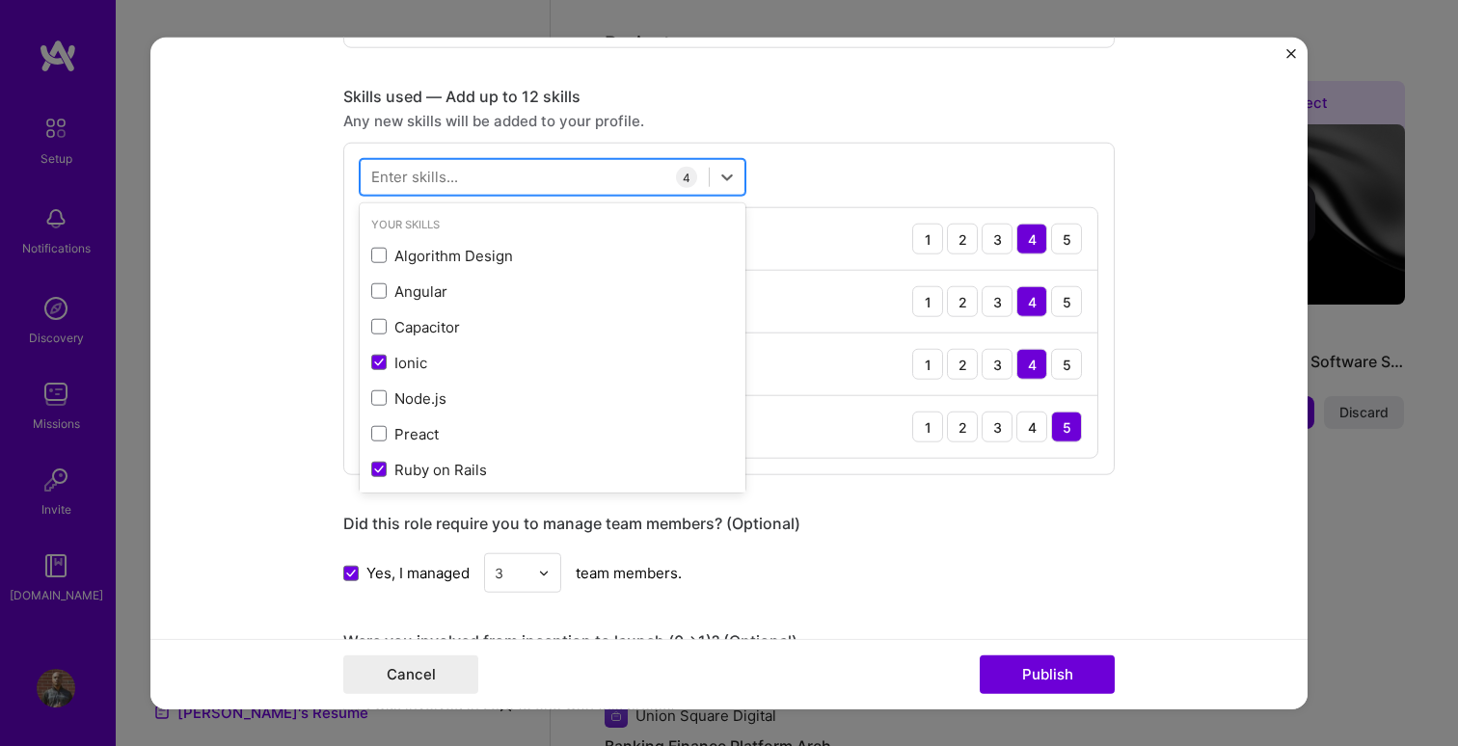
click at [492, 177] on div at bounding box center [535, 177] width 348 height 32
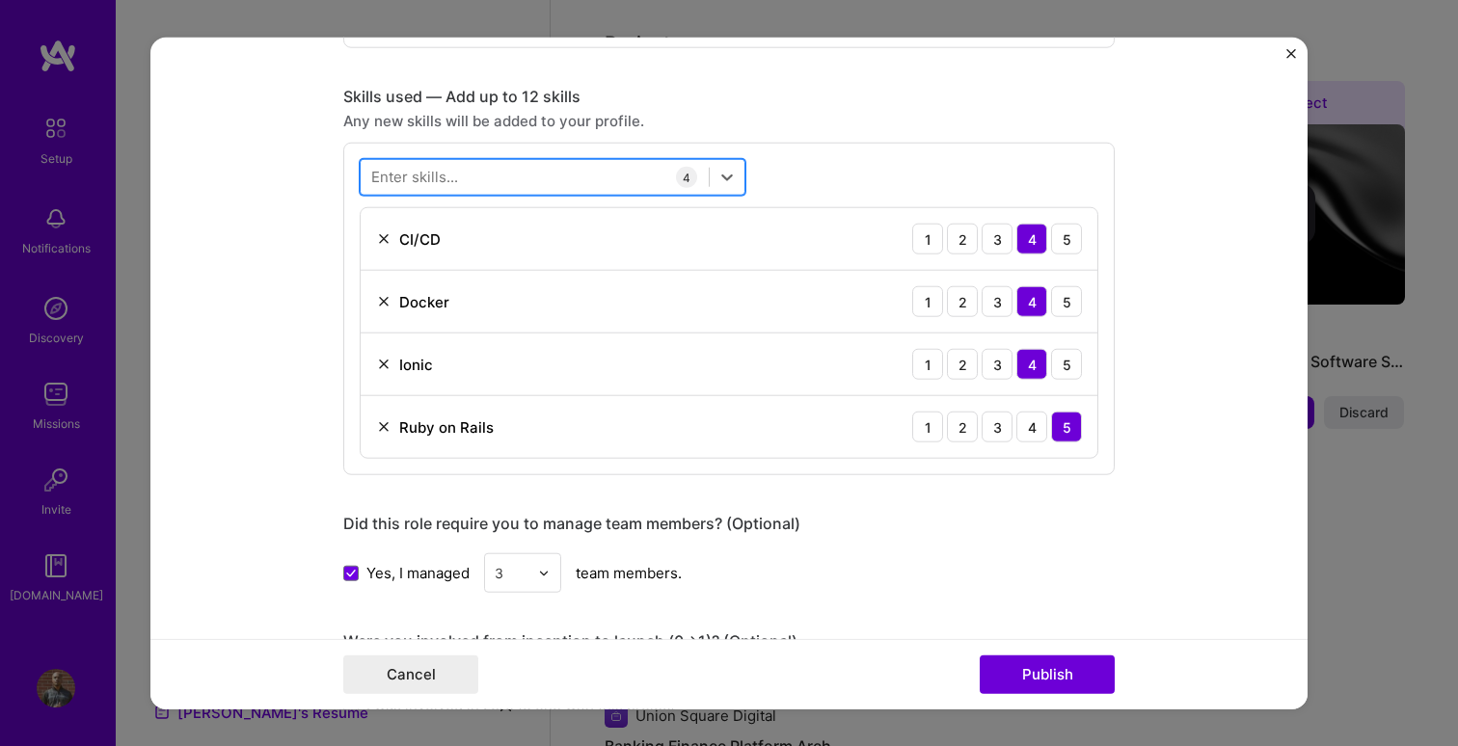
click at [492, 179] on div at bounding box center [535, 177] width 348 height 32
click at [492, 180] on div at bounding box center [535, 177] width 348 height 32
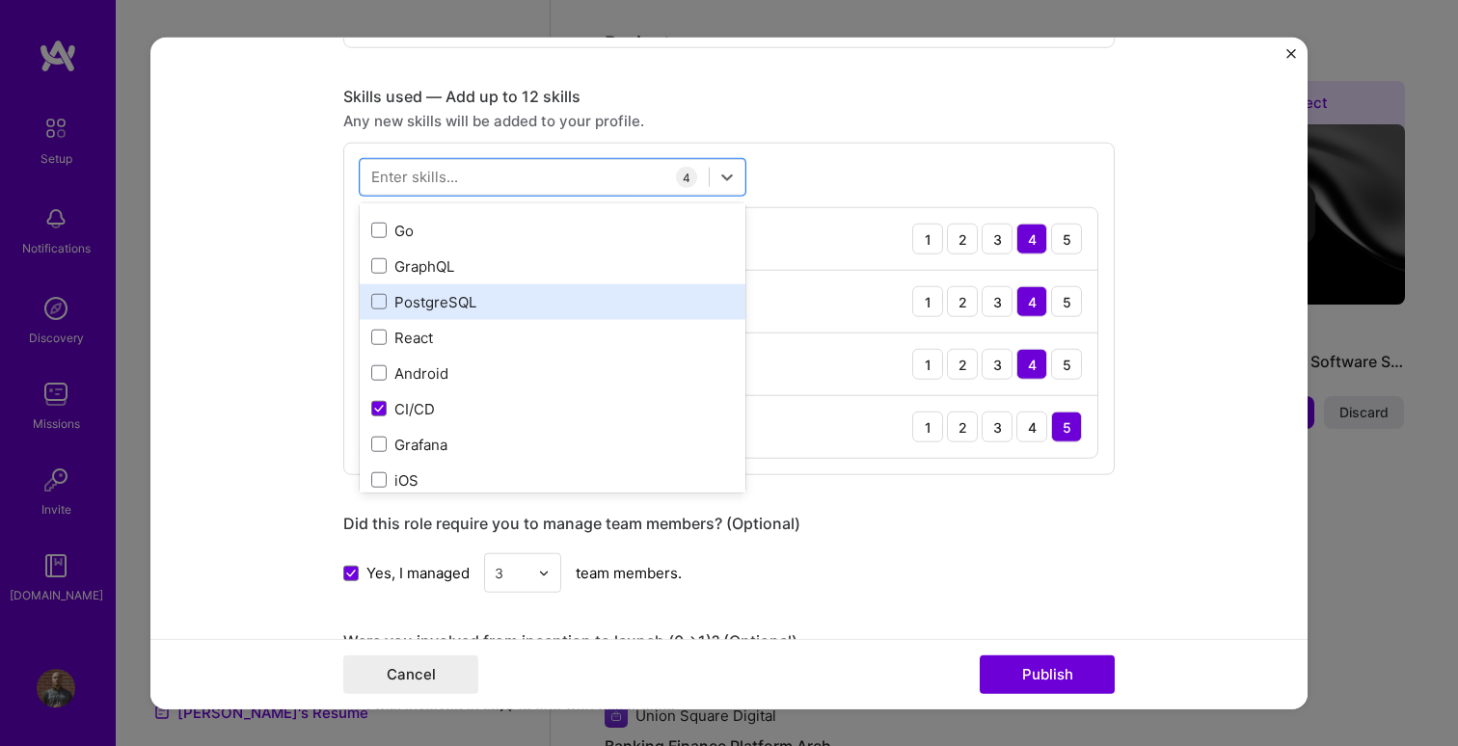
scroll to position [331, 0]
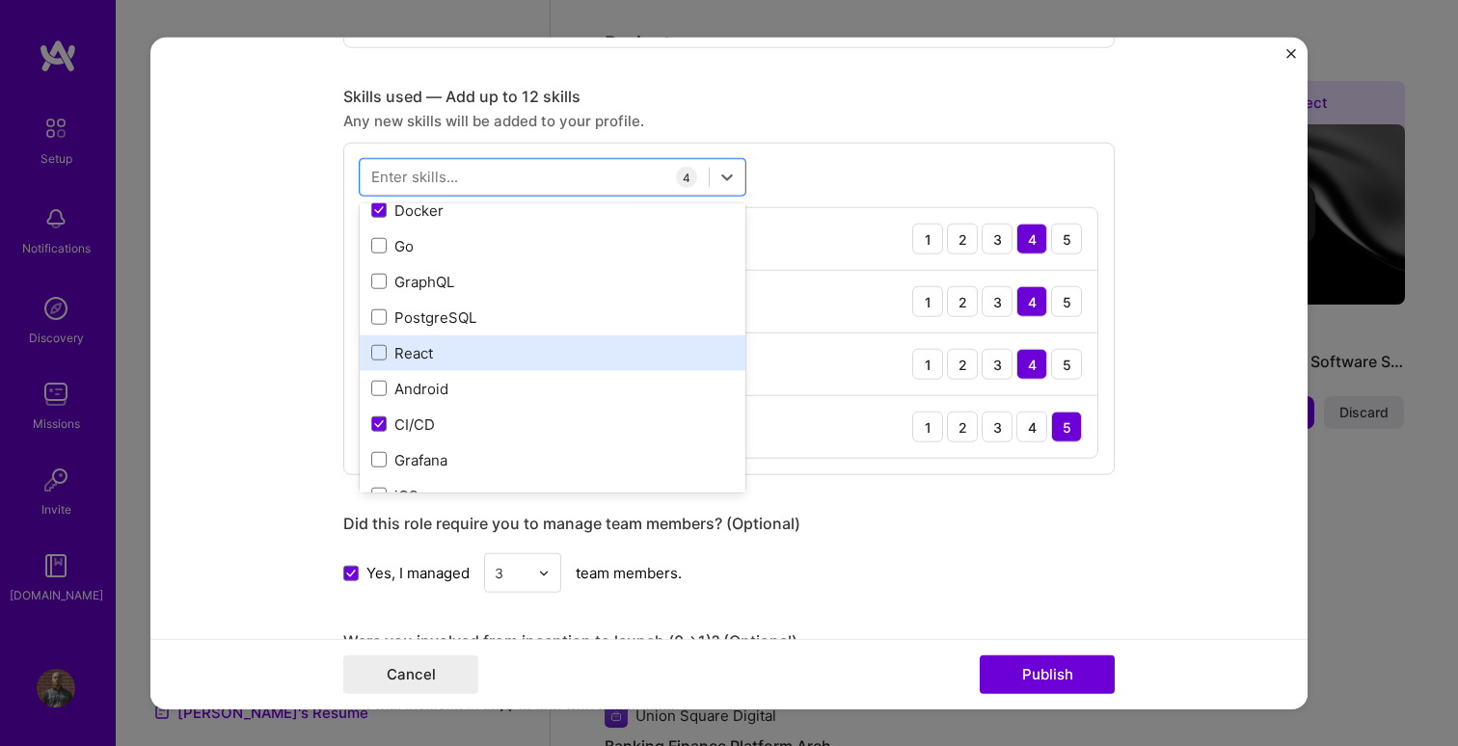
click at [463, 353] on div "React" at bounding box center [552, 353] width 363 height 20
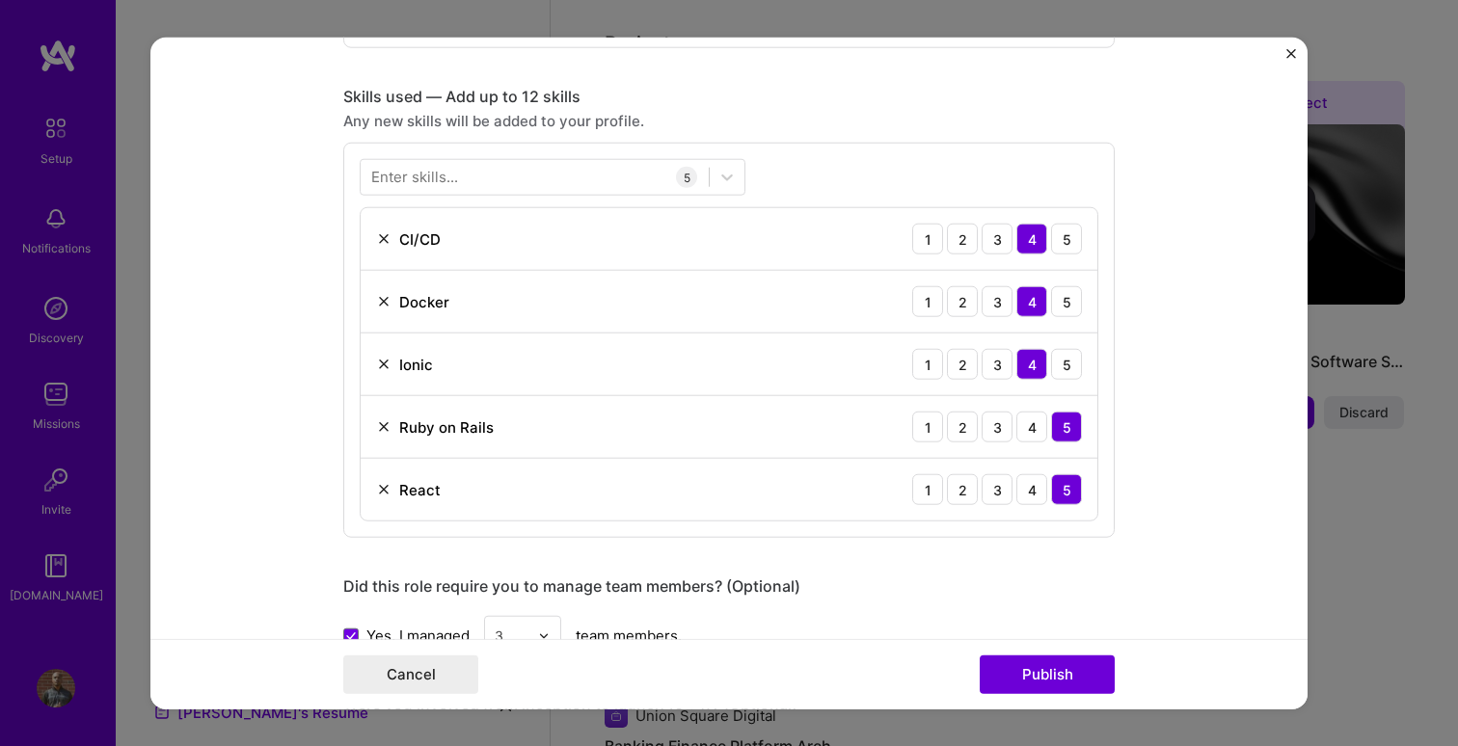
click at [320, 443] on form "Editing suggested project This project is suggested based on your LinkedIn, res…" at bounding box center [728, 374] width 1157 height 672
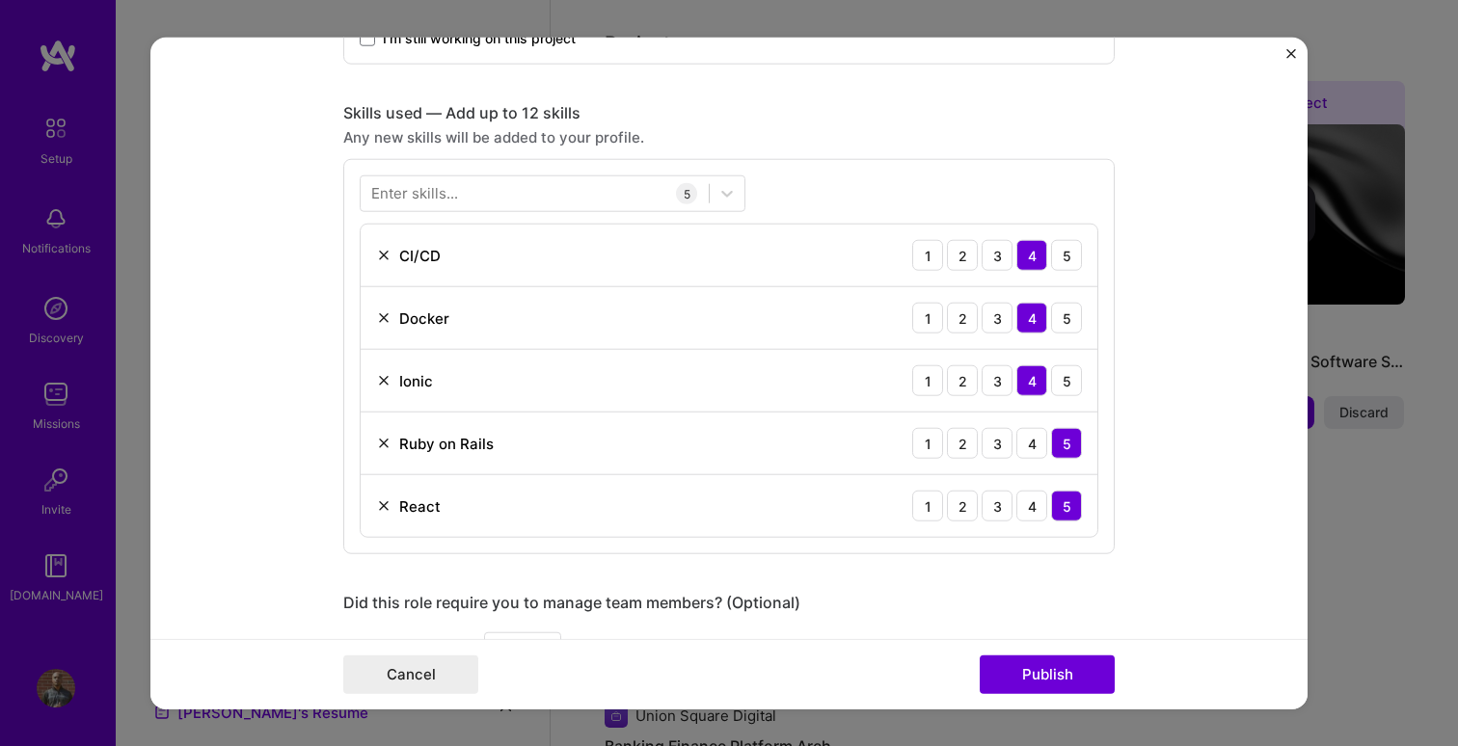
scroll to position [895, 0]
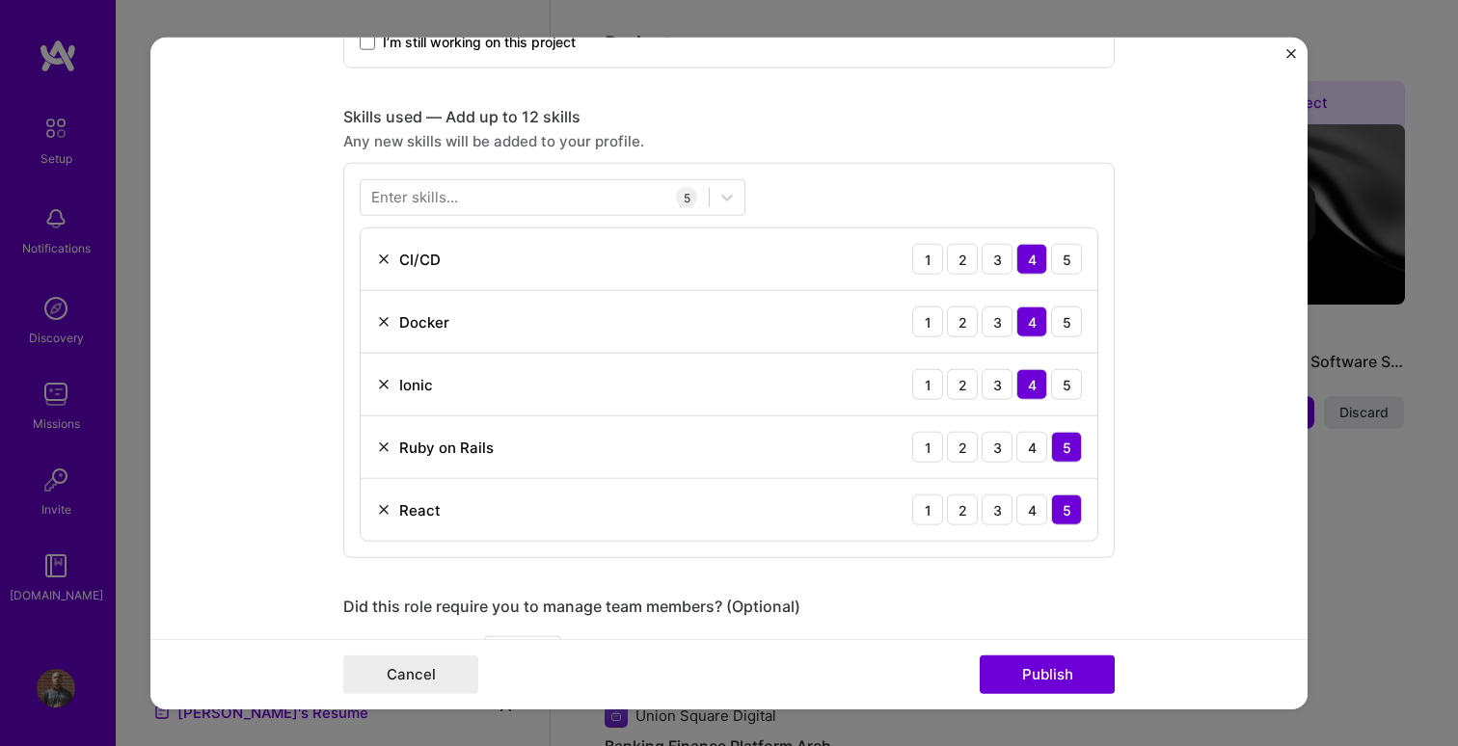
click at [384, 318] on img at bounding box center [383, 321] width 15 height 15
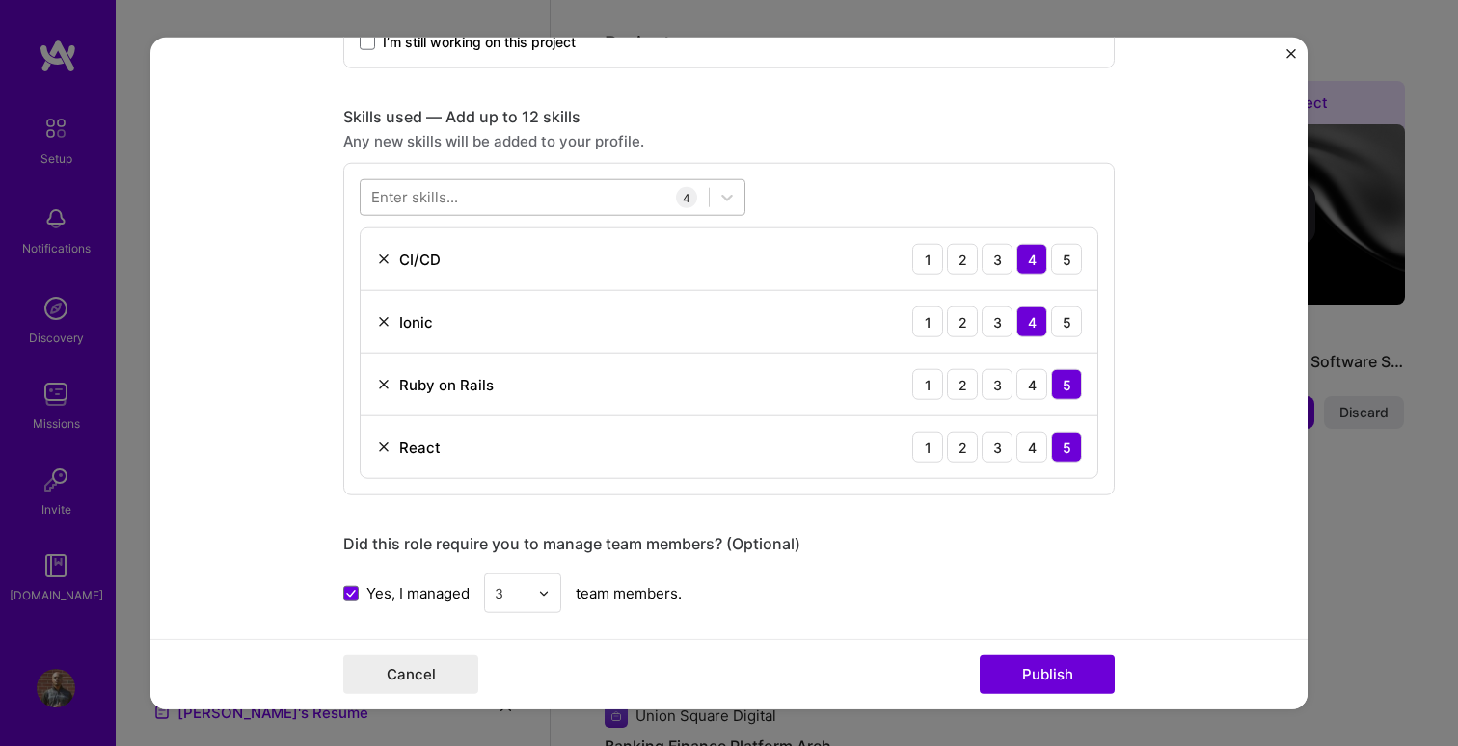
click at [541, 201] on div at bounding box center [535, 197] width 348 height 32
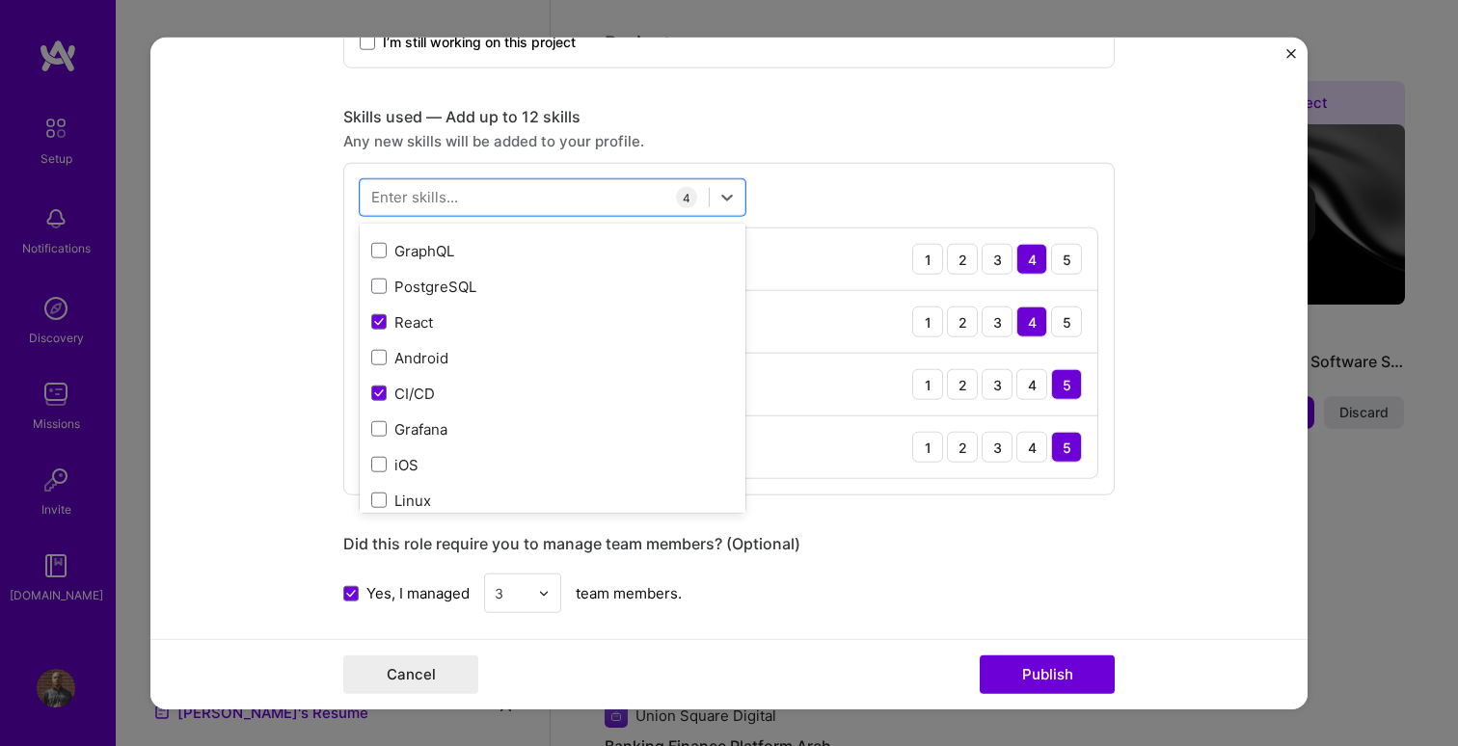
scroll to position [401, 0]
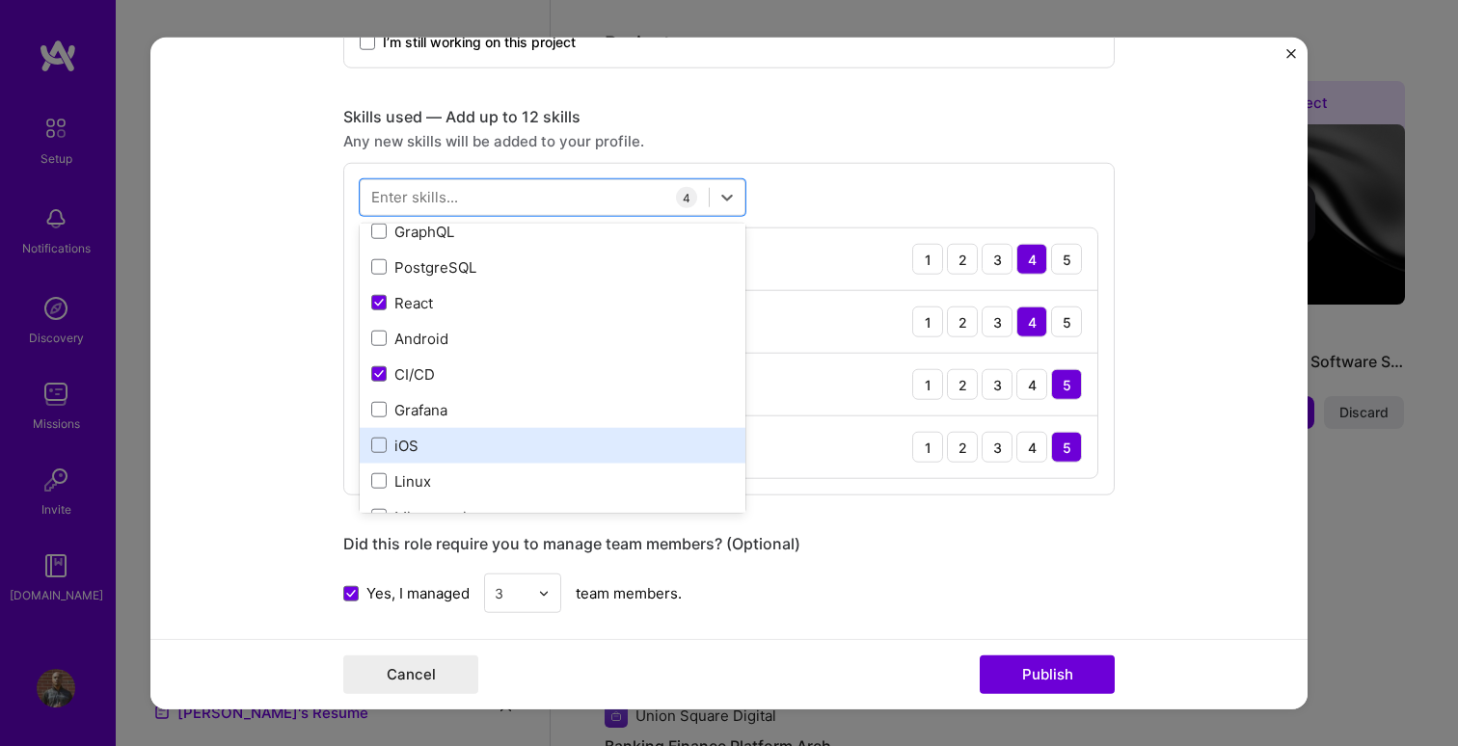
click at [435, 450] on div "iOS" at bounding box center [552, 446] width 363 height 20
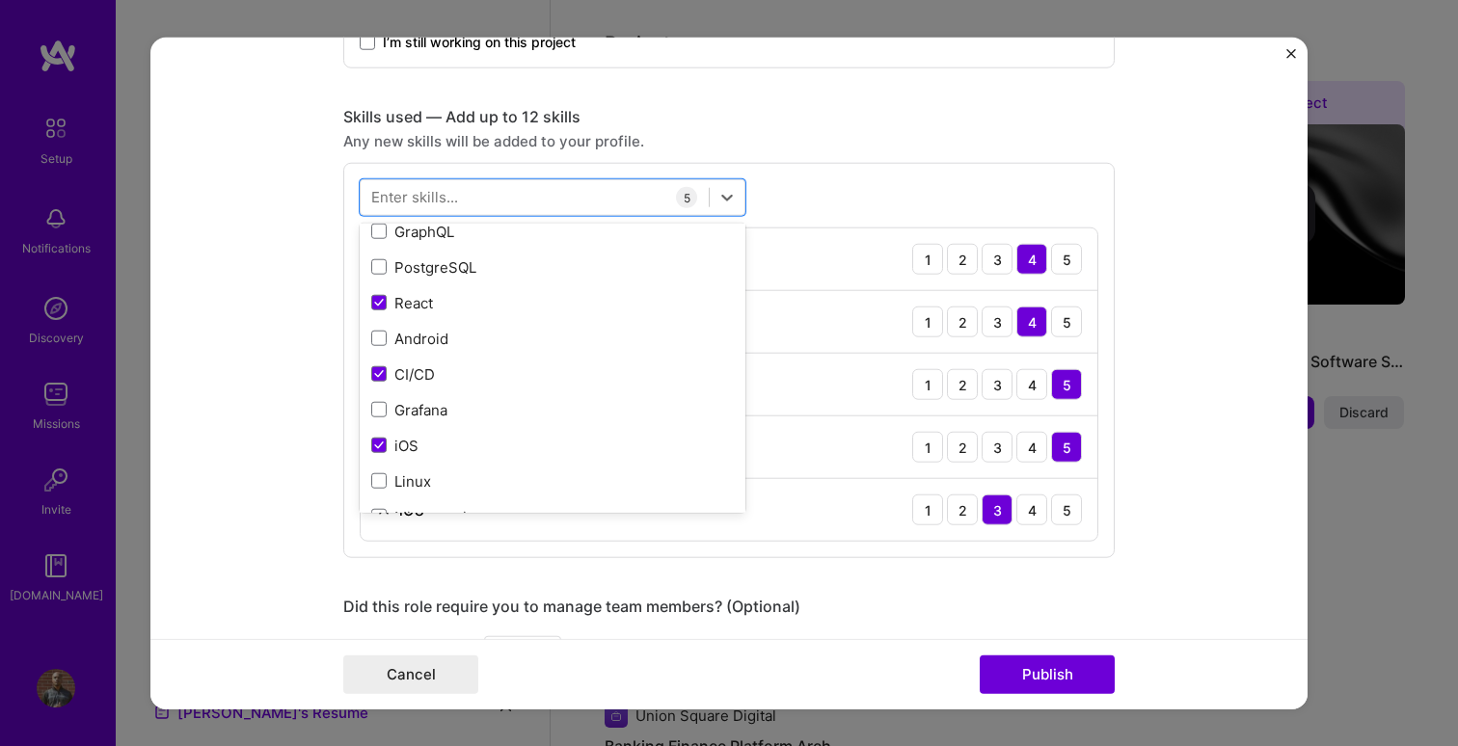
click at [299, 396] on form "Editing suggested project This project is suggested based on your LinkedIn, res…" at bounding box center [728, 374] width 1157 height 672
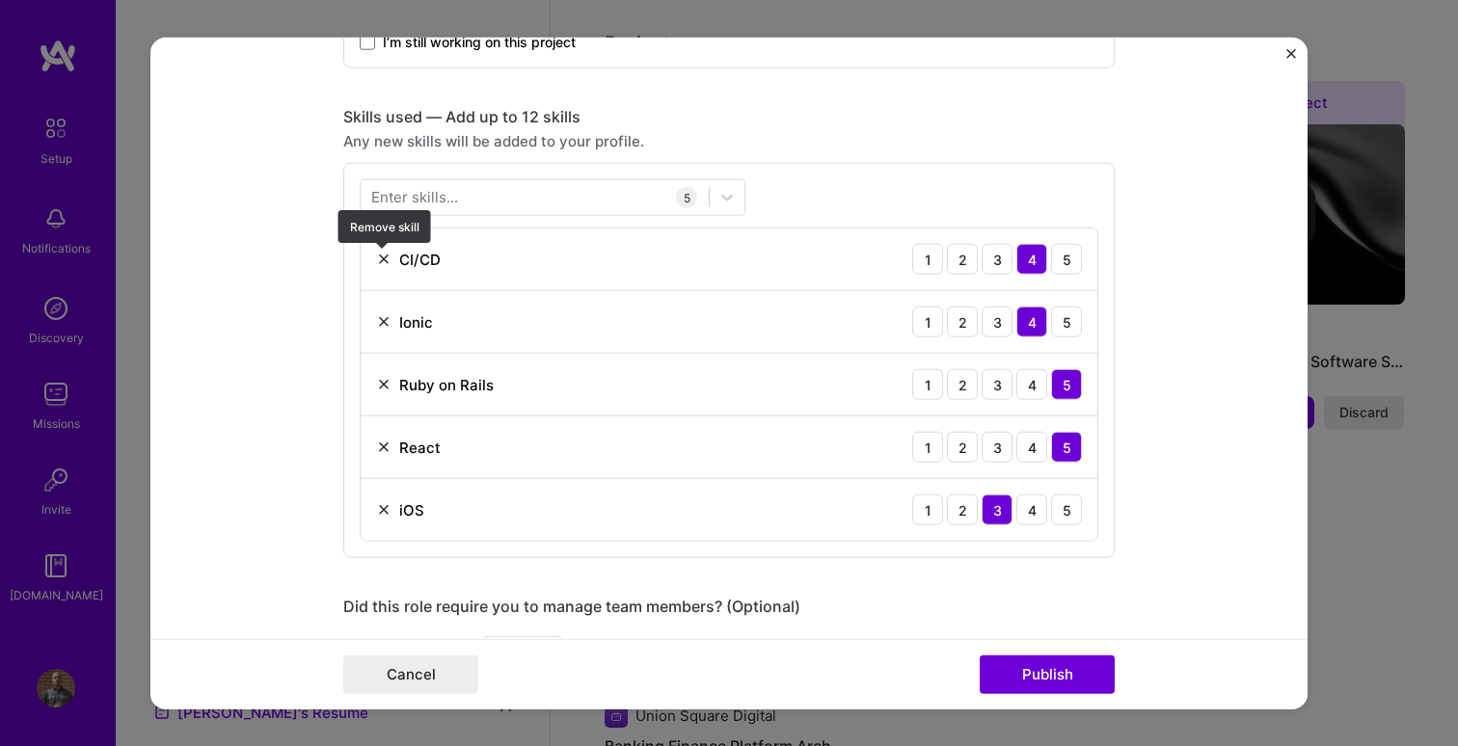
click at [386, 261] on img at bounding box center [383, 259] width 15 height 15
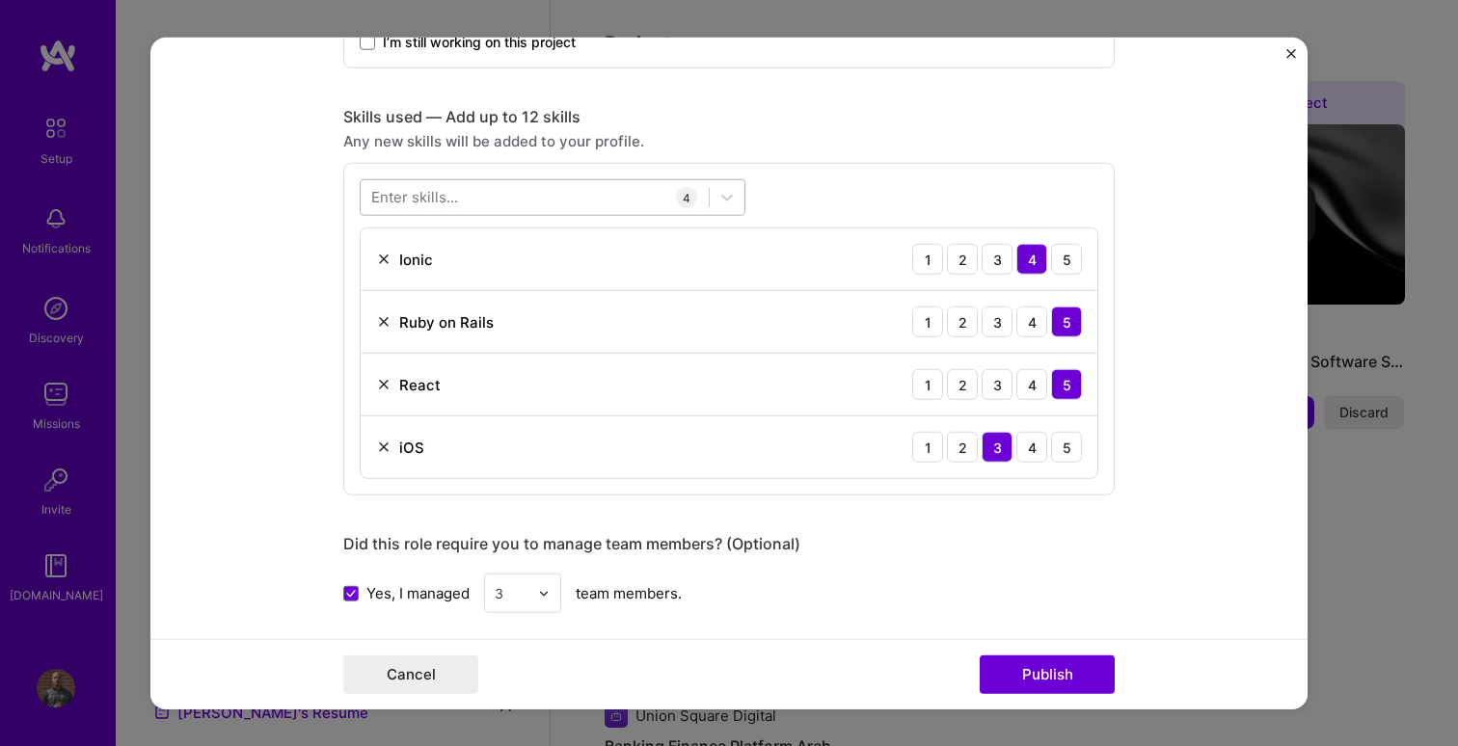
click at [514, 202] on div at bounding box center [535, 197] width 348 height 32
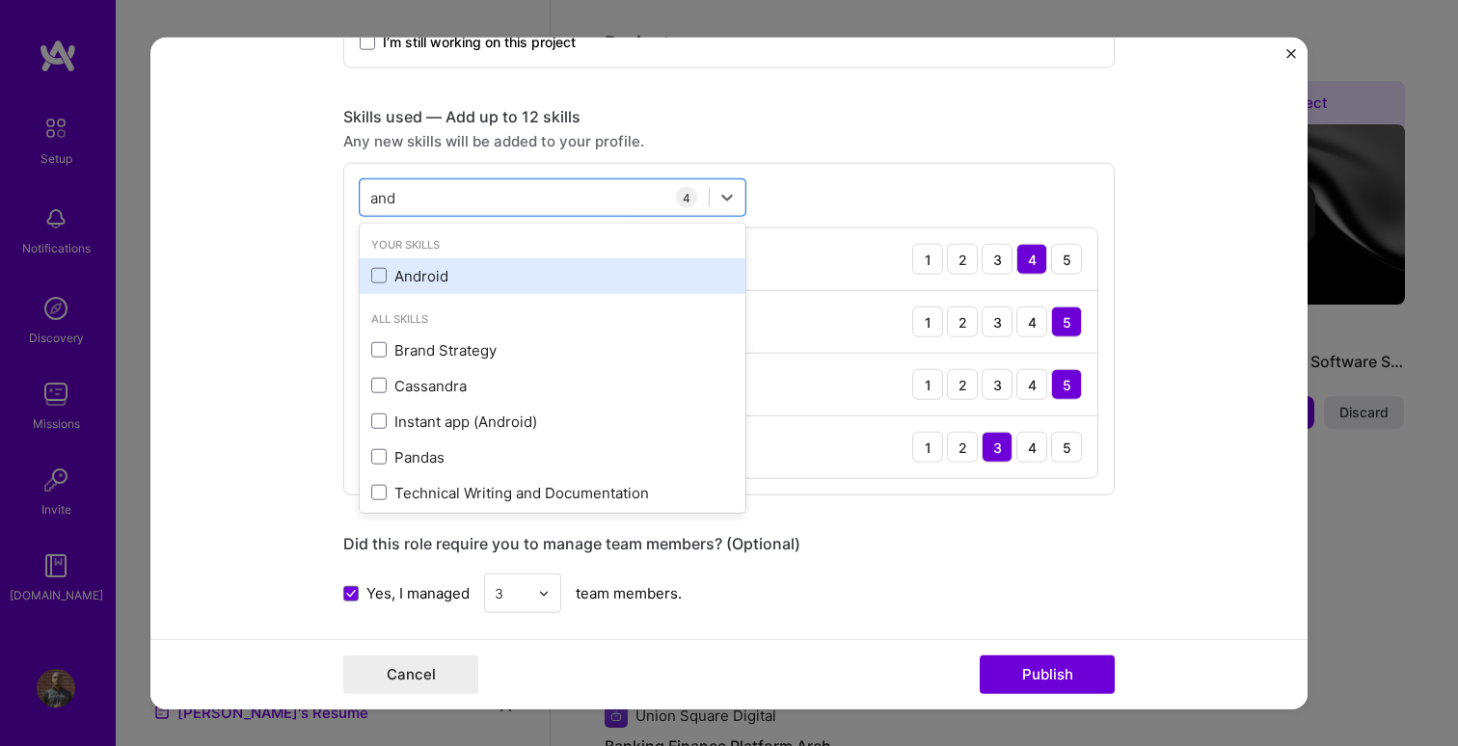
click at [408, 282] on div "Android" at bounding box center [552, 276] width 363 height 20
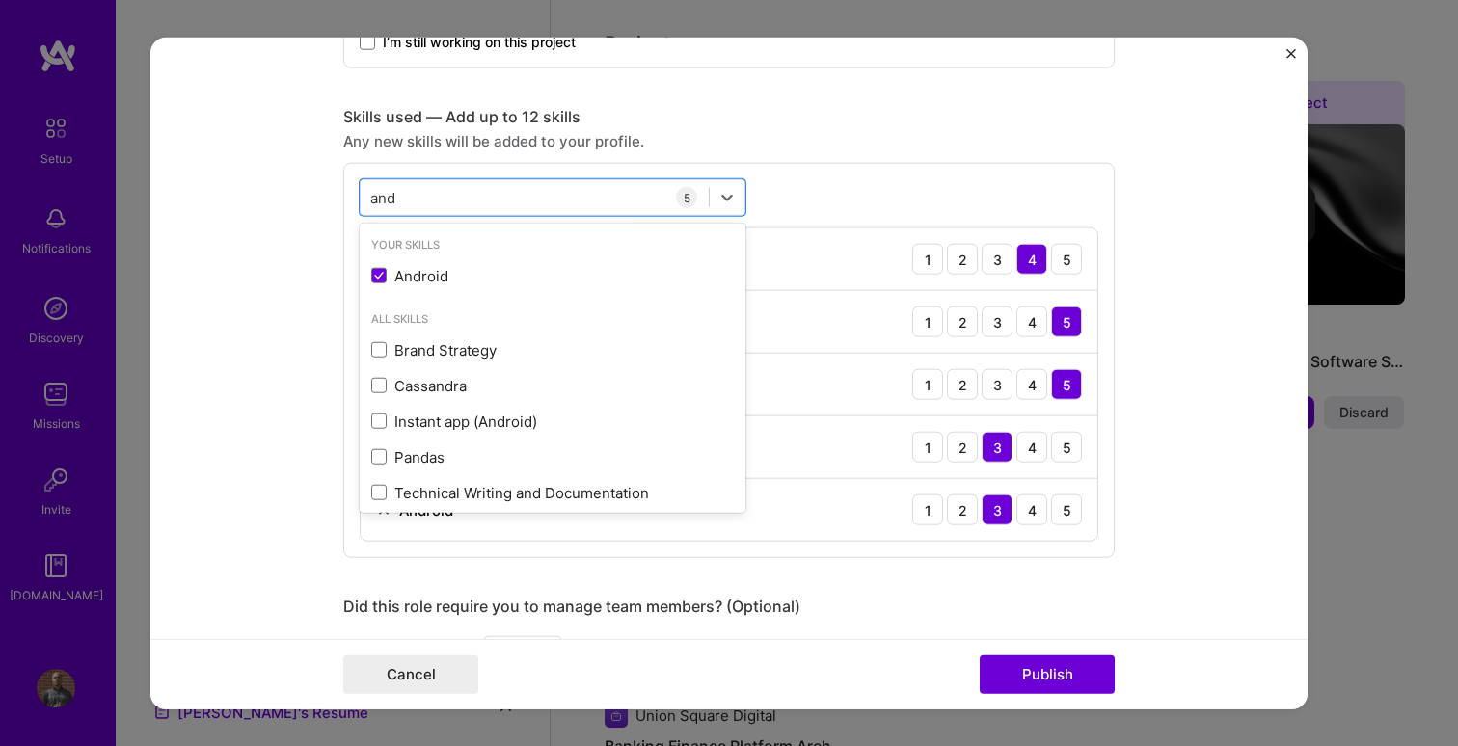
type input "and"
click at [276, 313] on form "Editing suggested project This project is suggested based on your LinkedIn, res…" at bounding box center [728, 374] width 1157 height 672
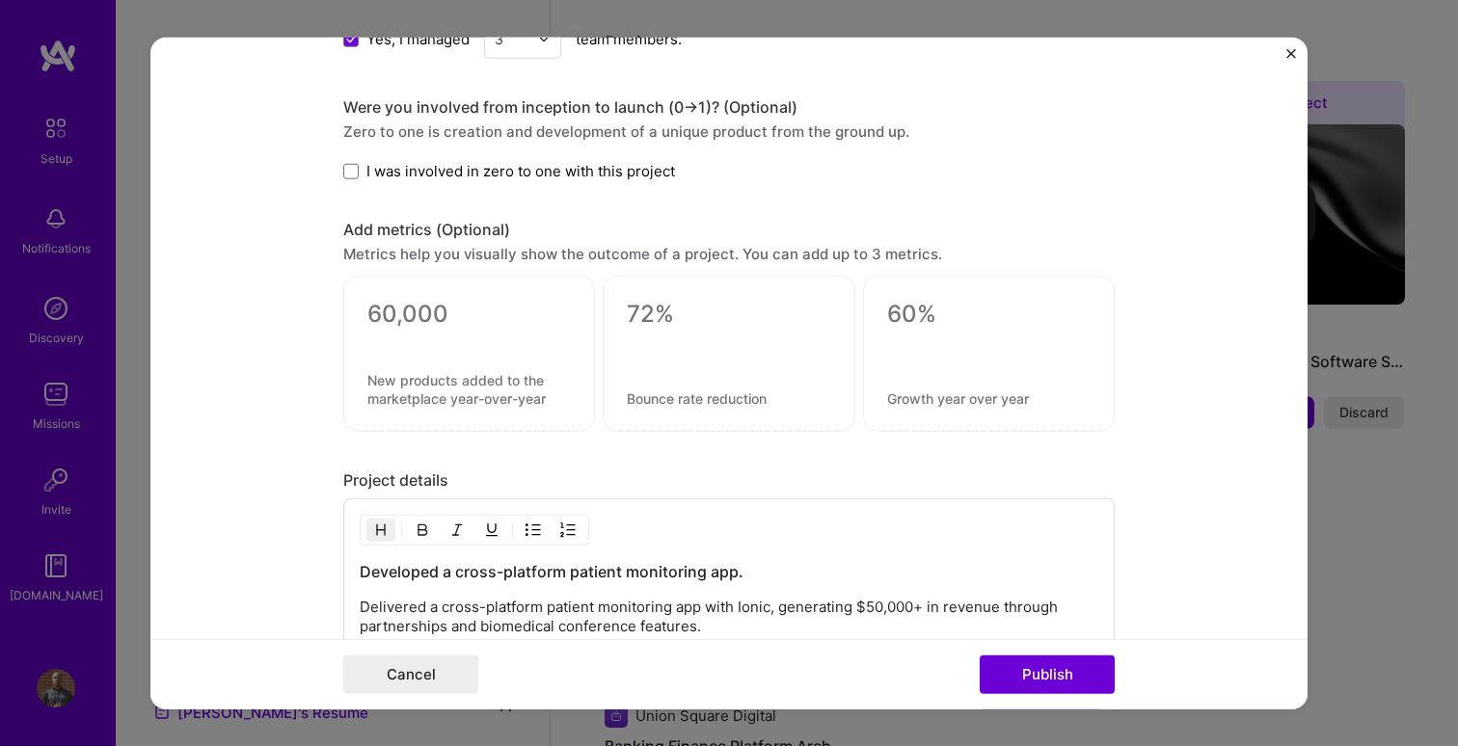
scroll to position [1477, 0]
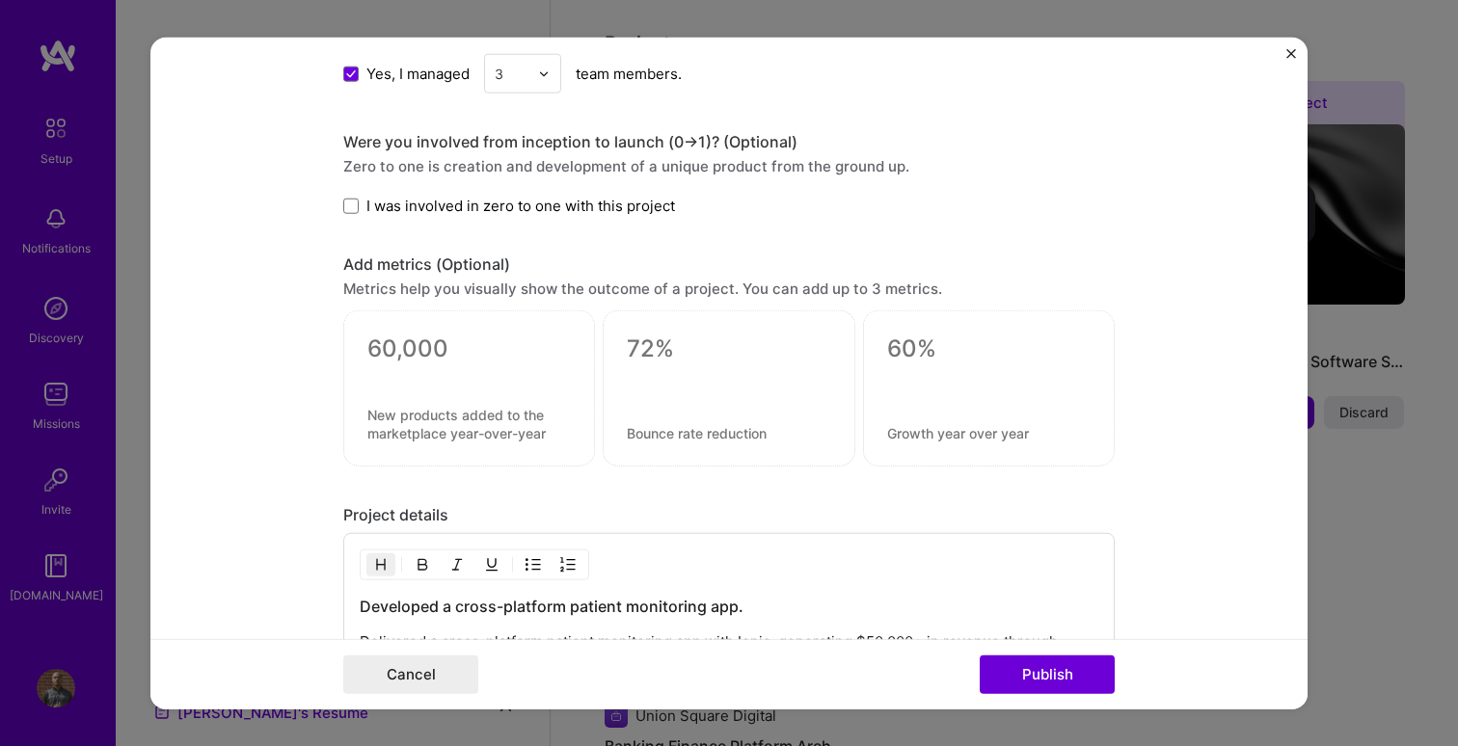
click at [421, 350] on textarea at bounding box center [468, 349] width 203 height 29
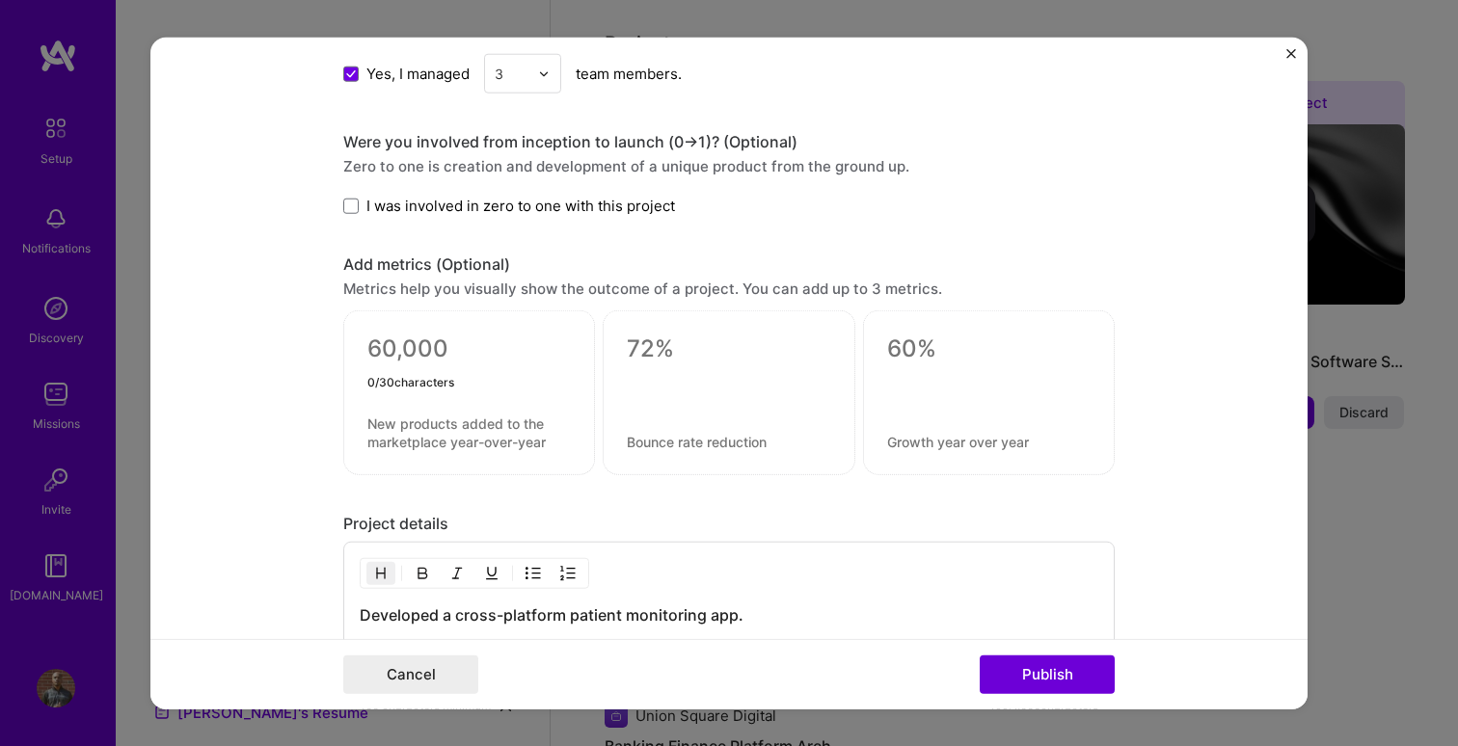
click at [424, 350] on textarea at bounding box center [468, 354] width 203 height 38
type textarea "3"
click at [421, 428] on textarea at bounding box center [468, 433] width 203 height 37
type textarea "B"
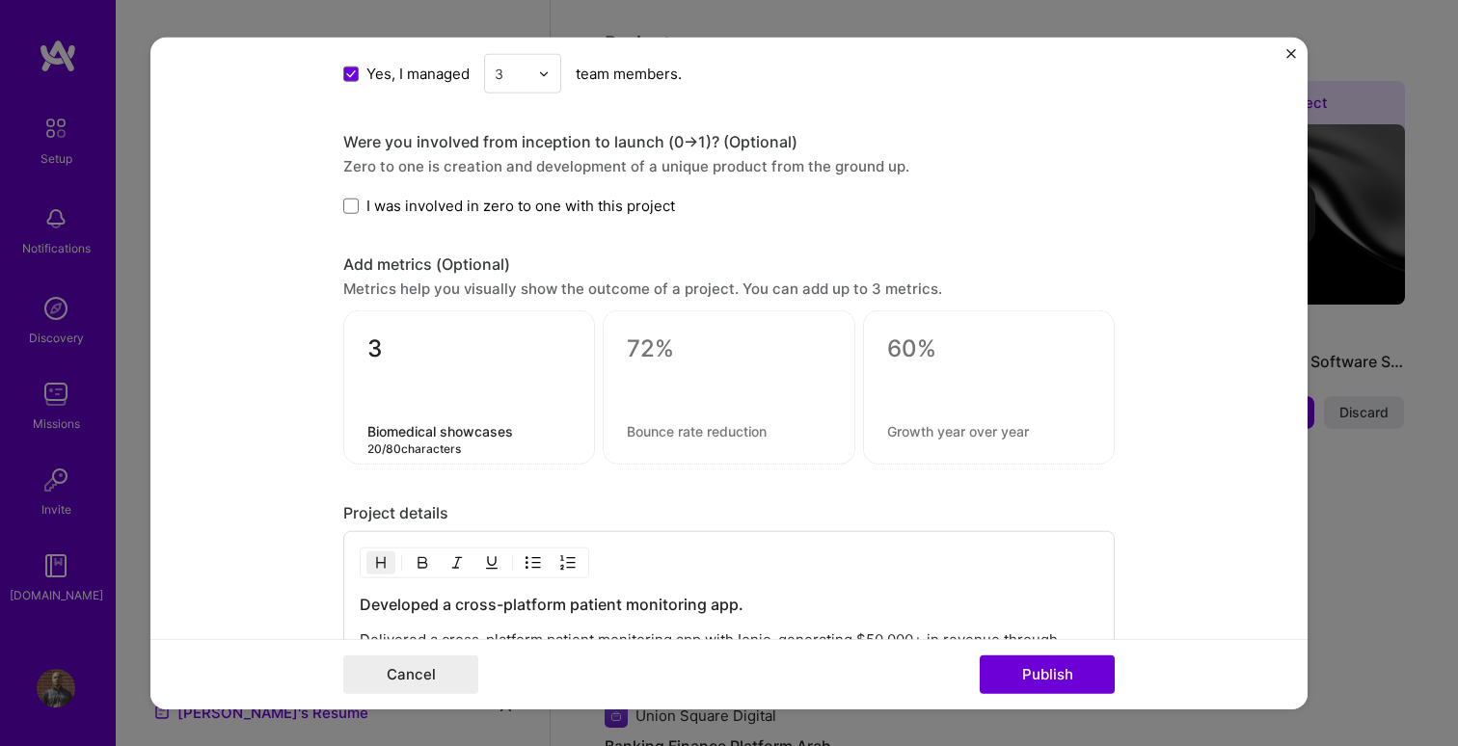
type textarea "Biomedical showcases"
click at [416, 351] on textarea "3" at bounding box center [468, 354] width 203 height 38
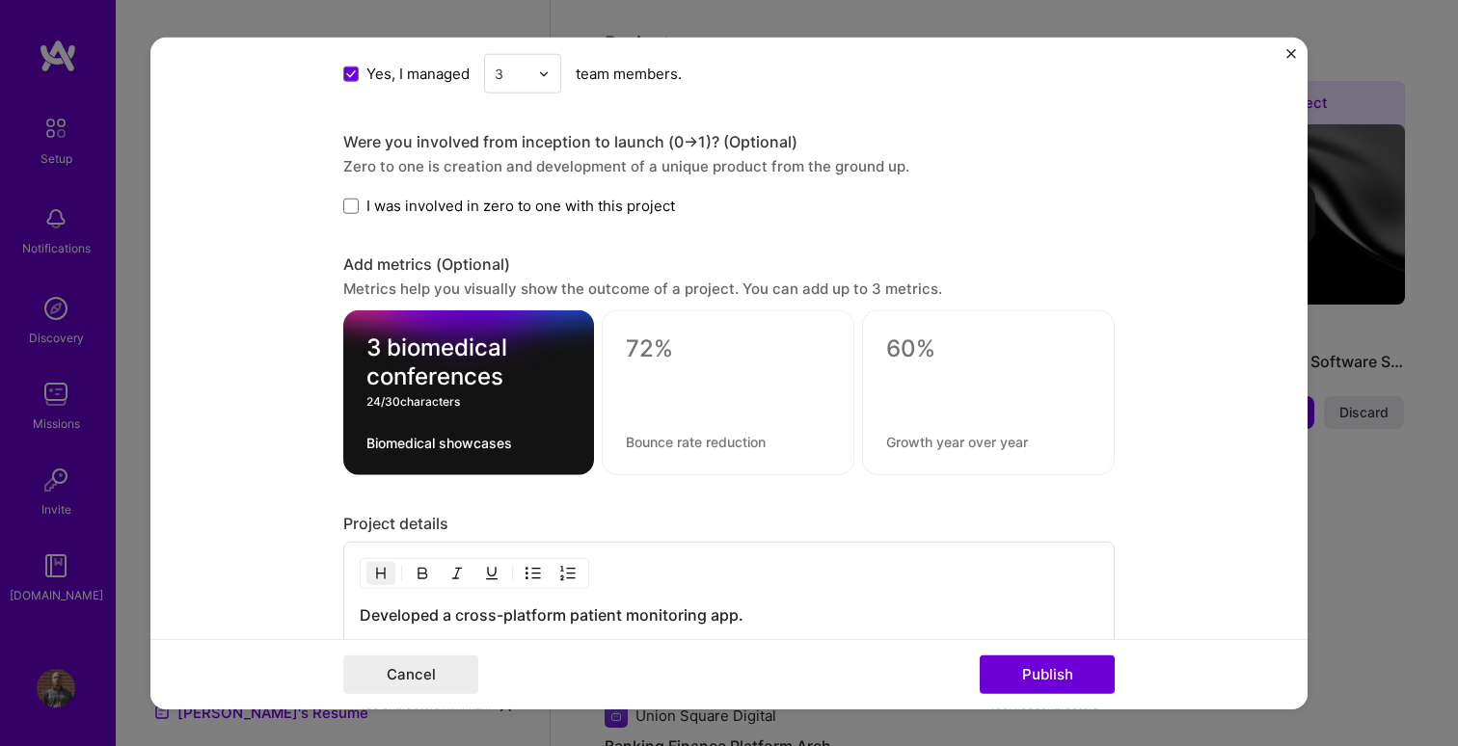
type textarea "3 biomedical conferences"
click at [484, 442] on textarea "Biomedical showcases" at bounding box center [468, 443] width 204 height 18
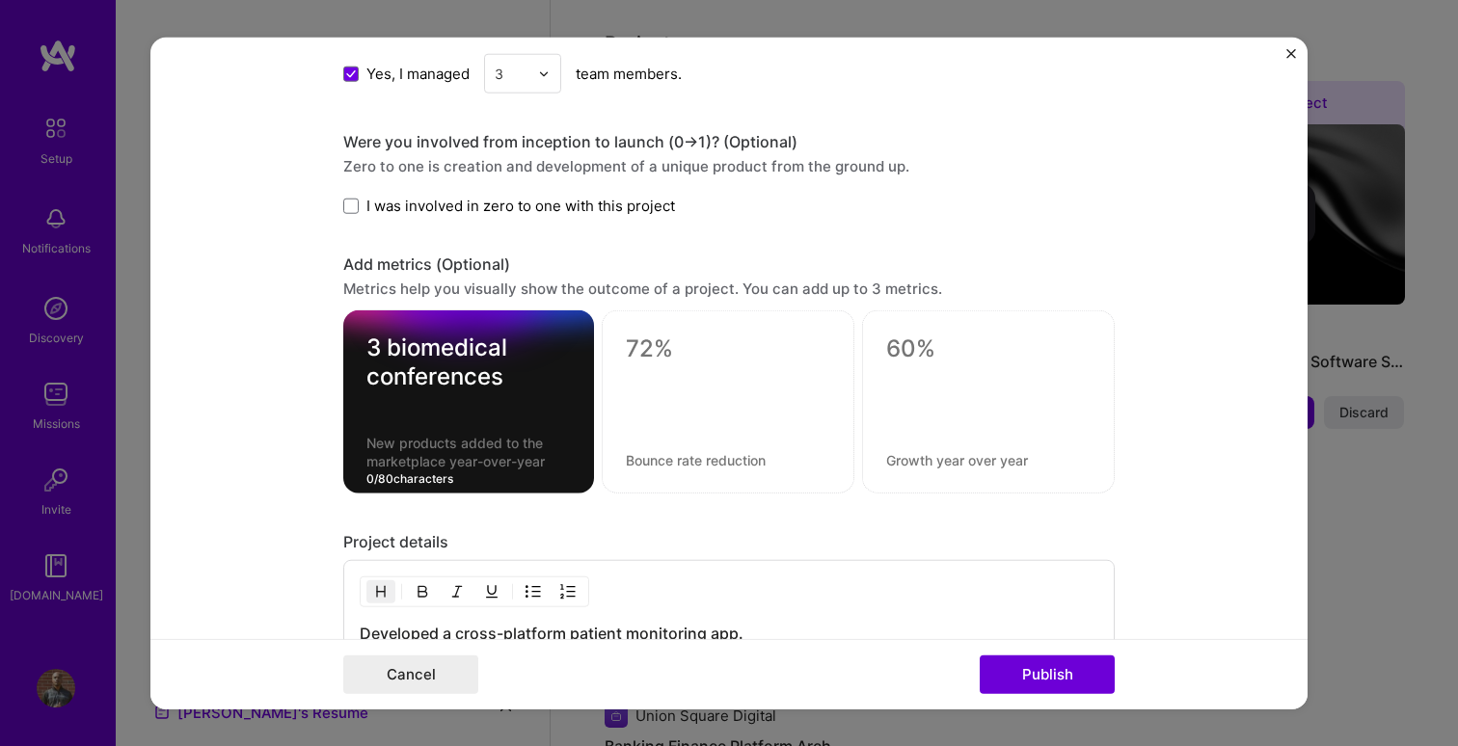
type textarea "b"
type textarea "Showcases at biomedical conferences"
click at [420, 375] on textarea "3 biomedical conferences" at bounding box center [468, 363] width 204 height 58
drag, startPoint x: 420, startPoint y: 375, endPoint x: 418, endPoint y: 358, distance: 17.5
click at [418, 358] on textarea "3 biomedical conferences" at bounding box center [468, 363] width 204 height 58
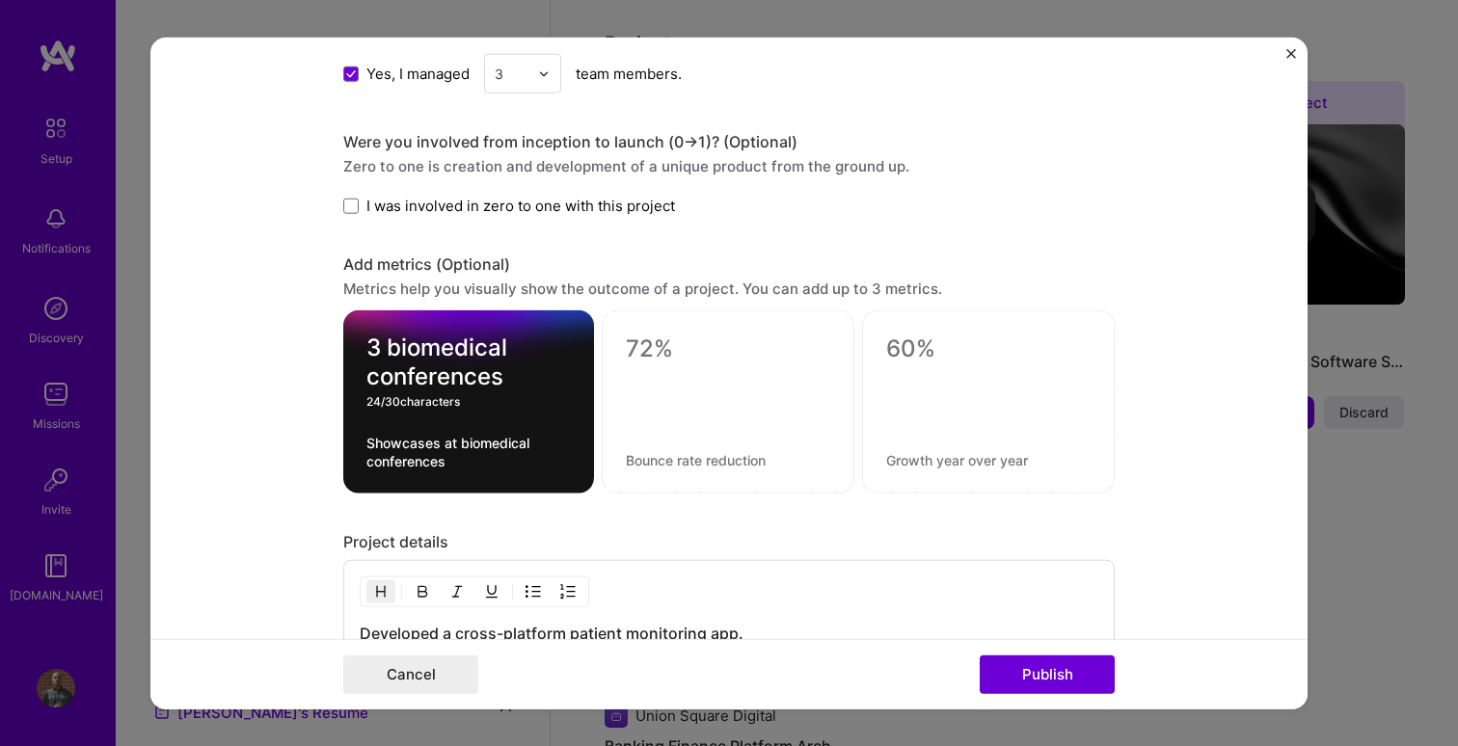
type textarea "3"
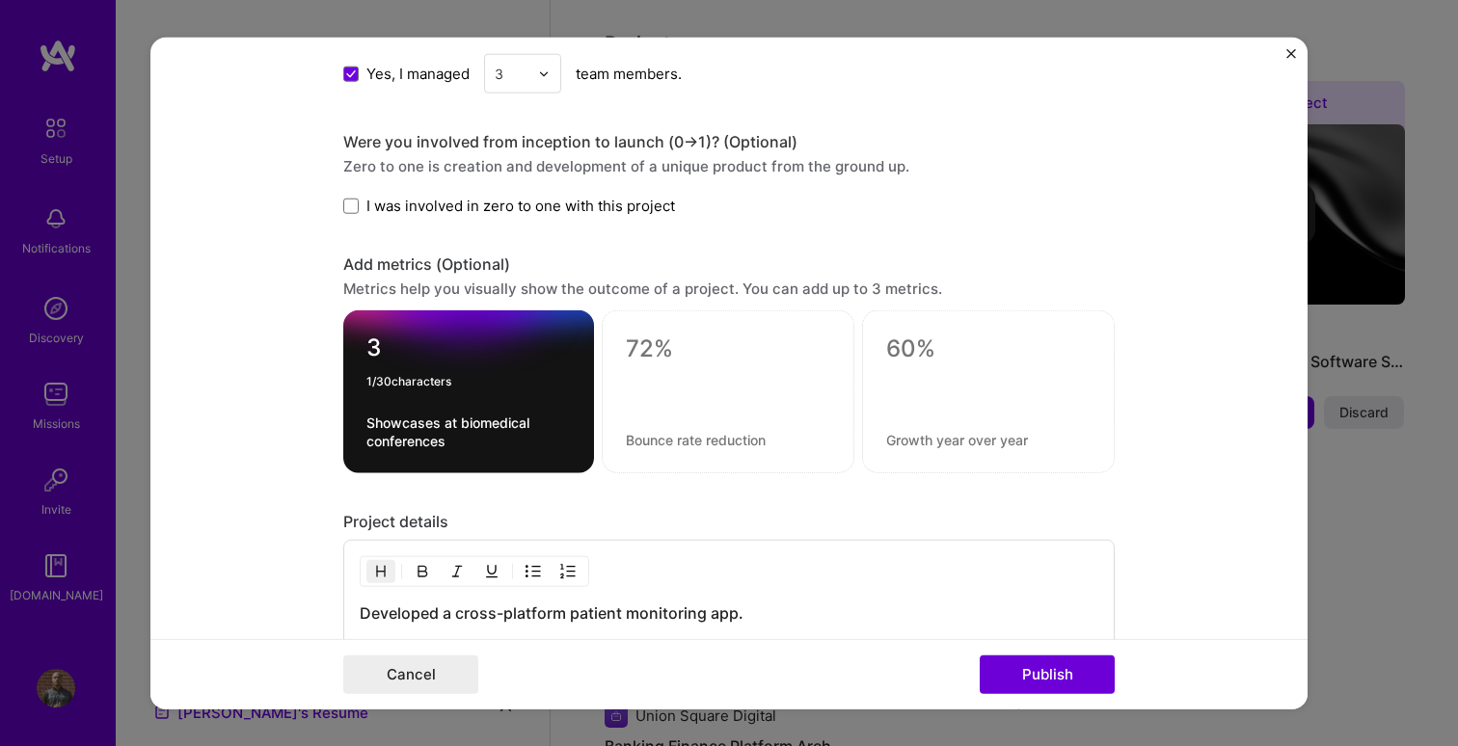
type textarea "3"
click at [659, 355] on textarea at bounding box center [728, 349] width 204 height 29
click at [450, 419] on textarea "Showcases at biomedical conferences" at bounding box center [468, 432] width 204 height 37
type textarea "Showcases at major biomedical conferences"
click at [651, 348] on textarea at bounding box center [728, 349] width 204 height 29
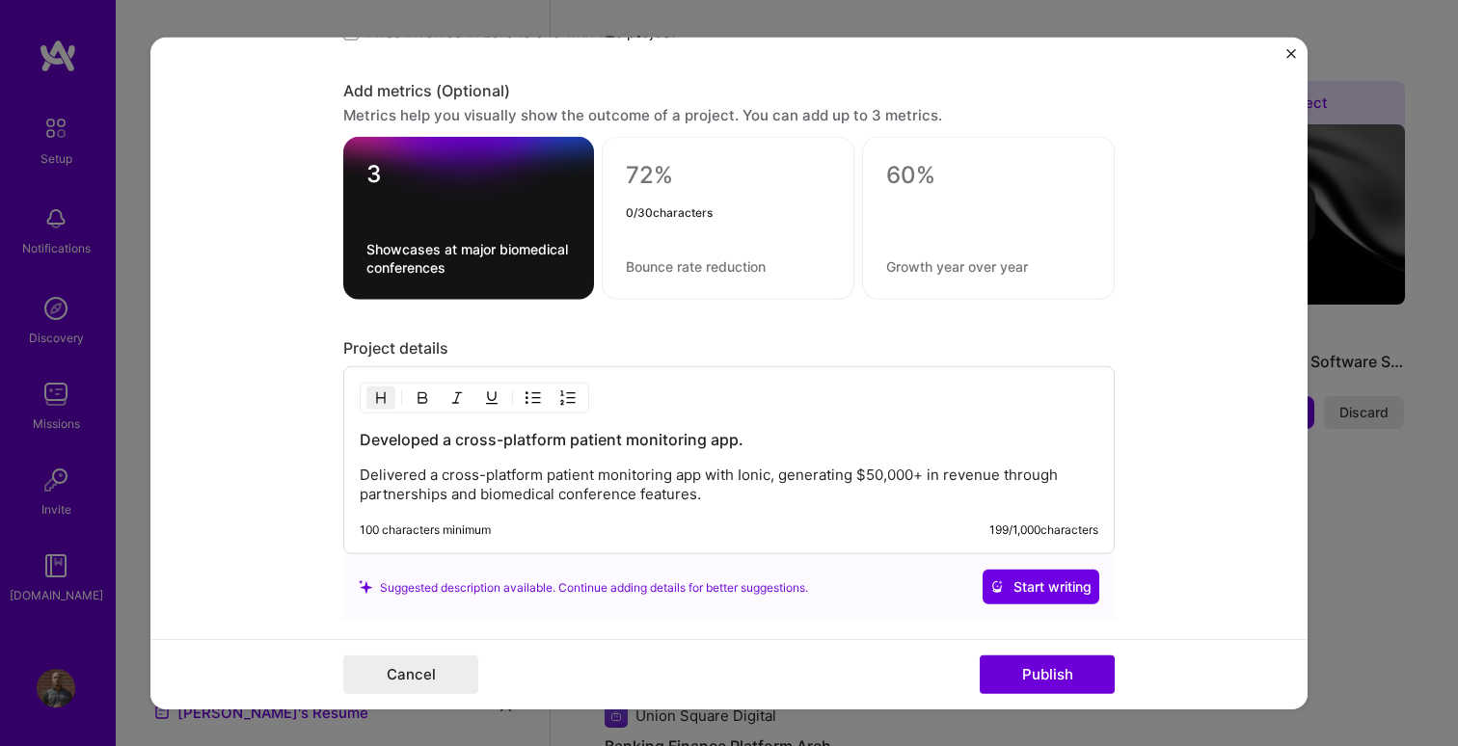
scroll to position [1655, 0]
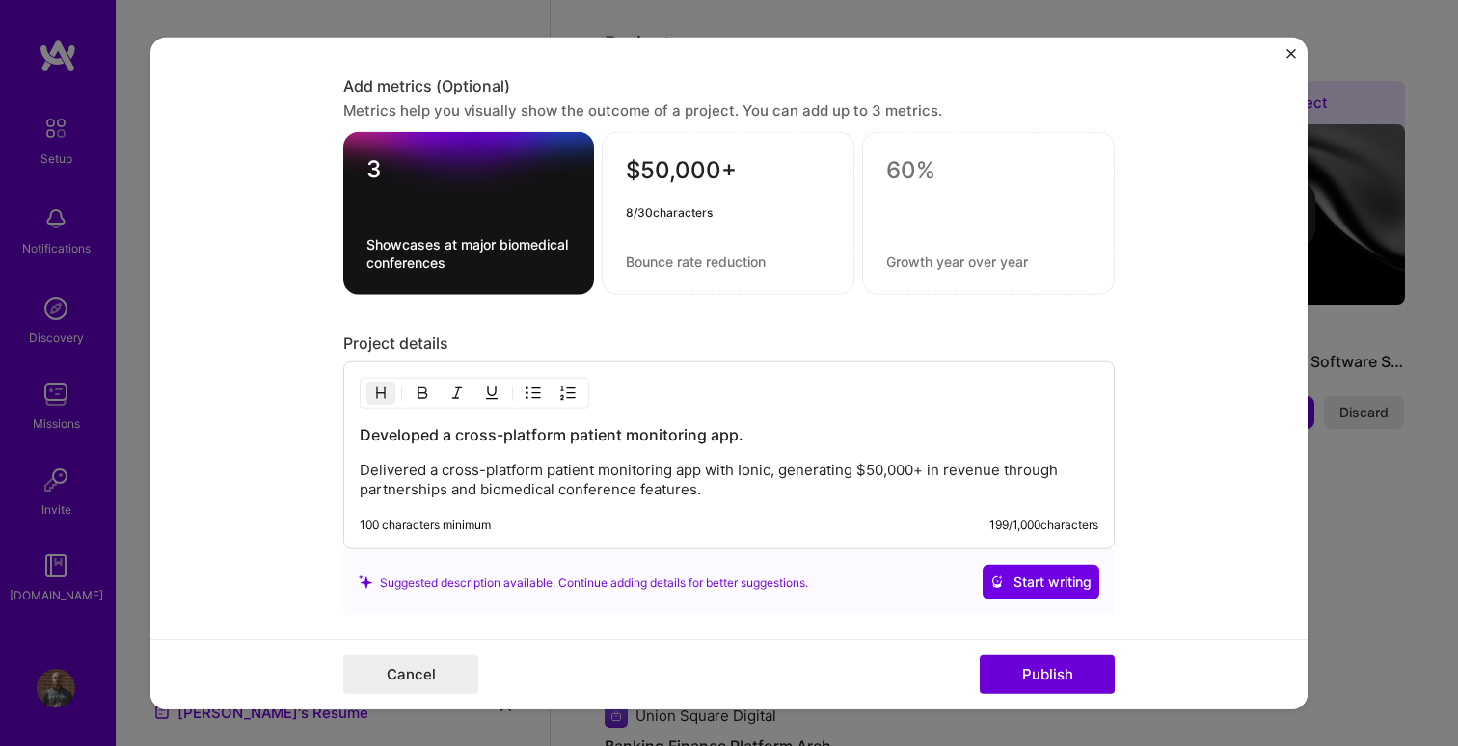
type textarea "$50,000+"
click at [677, 262] on textarea at bounding box center [728, 262] width 204 height 18
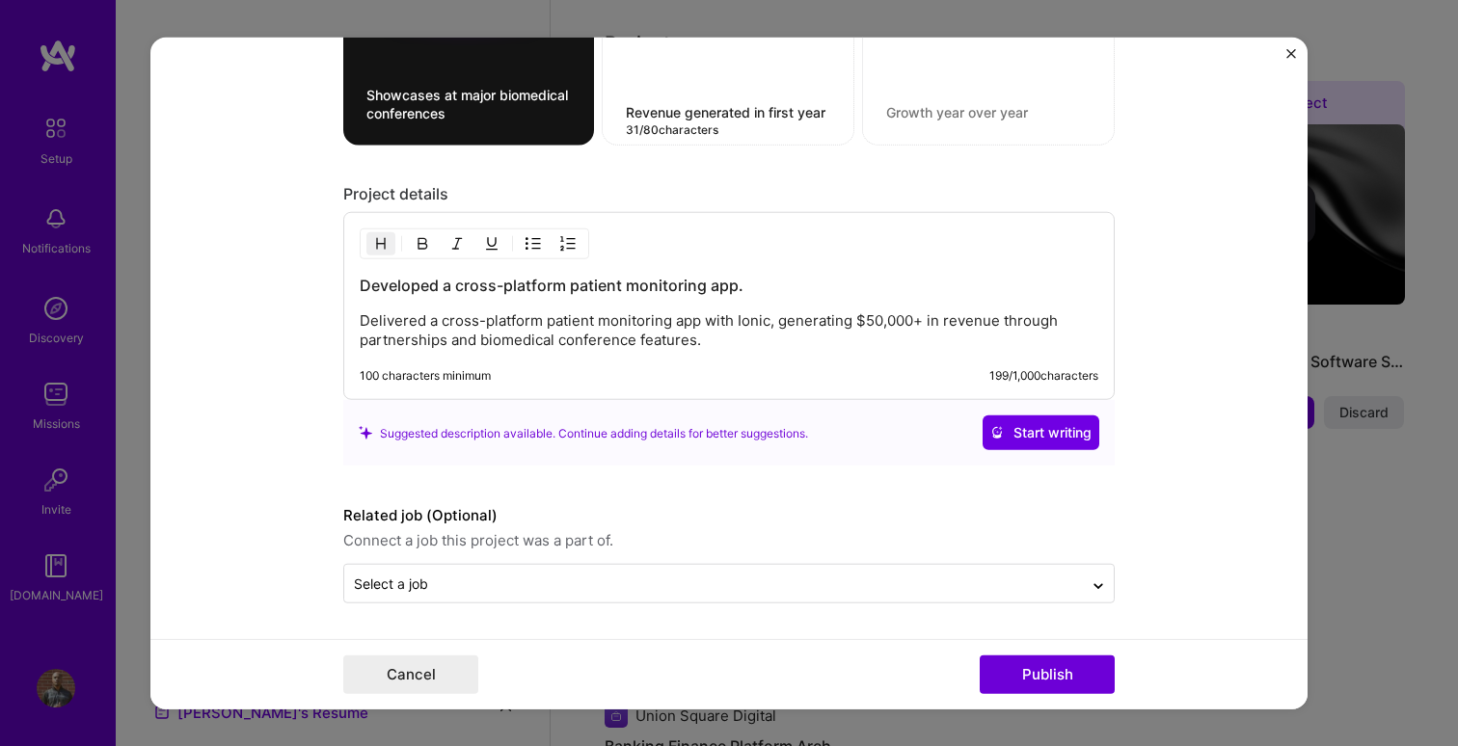
type textarea "Revenue generated in first year"
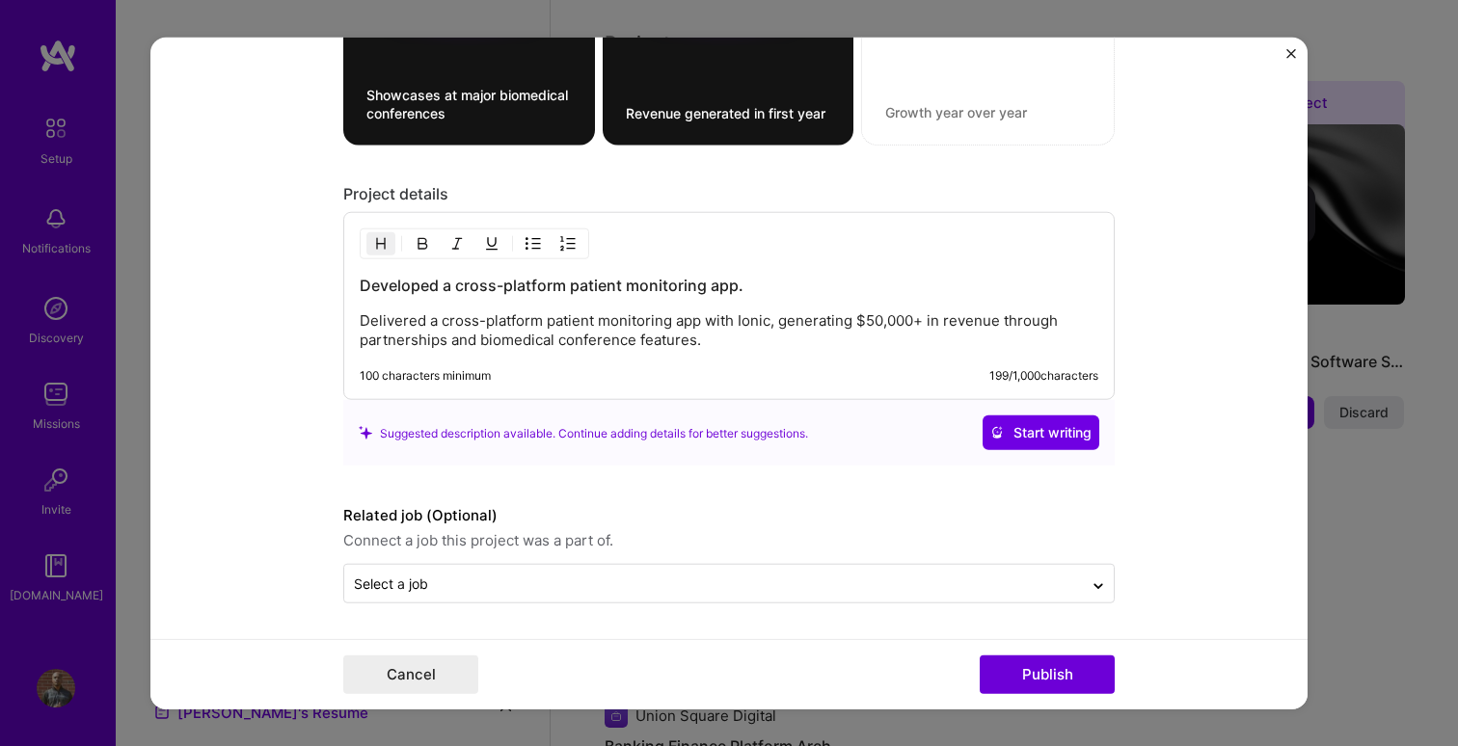
click at [745, 325] on p "Delivered a cross-platform patient monitoring app with Ionic, generating $50,00…" at bounding box center [729, 330] width 739 height 39
drag, startPoint x: 745, startPoint y: 325, endPoint x: 639, endPoint y: 314, distance: 106.6
click at [639, 314] on p "Delivered a cross-platform patient monitoring app with Ionic, generating $50,00…" at bounding box center [729, 330] width 739 height 39
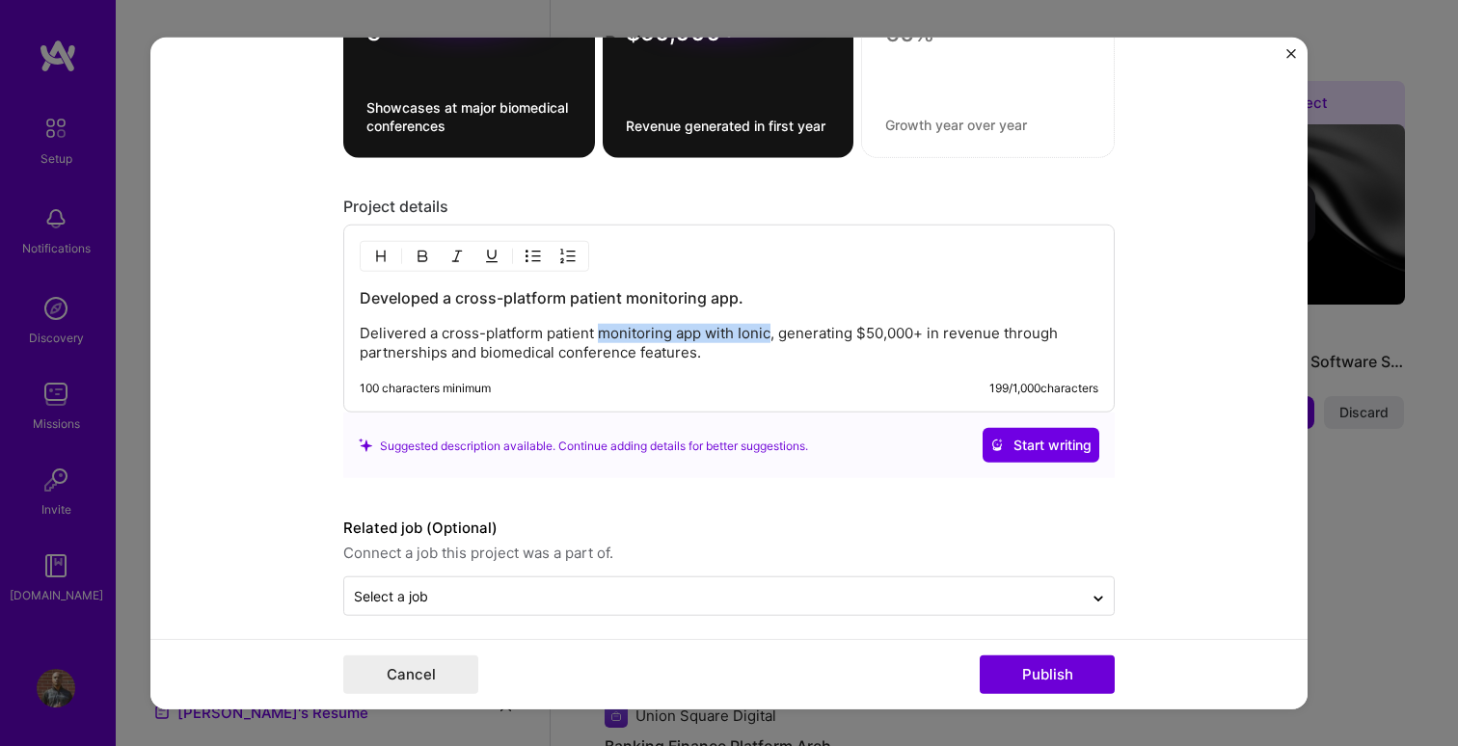
scroll to position [1791, 0]
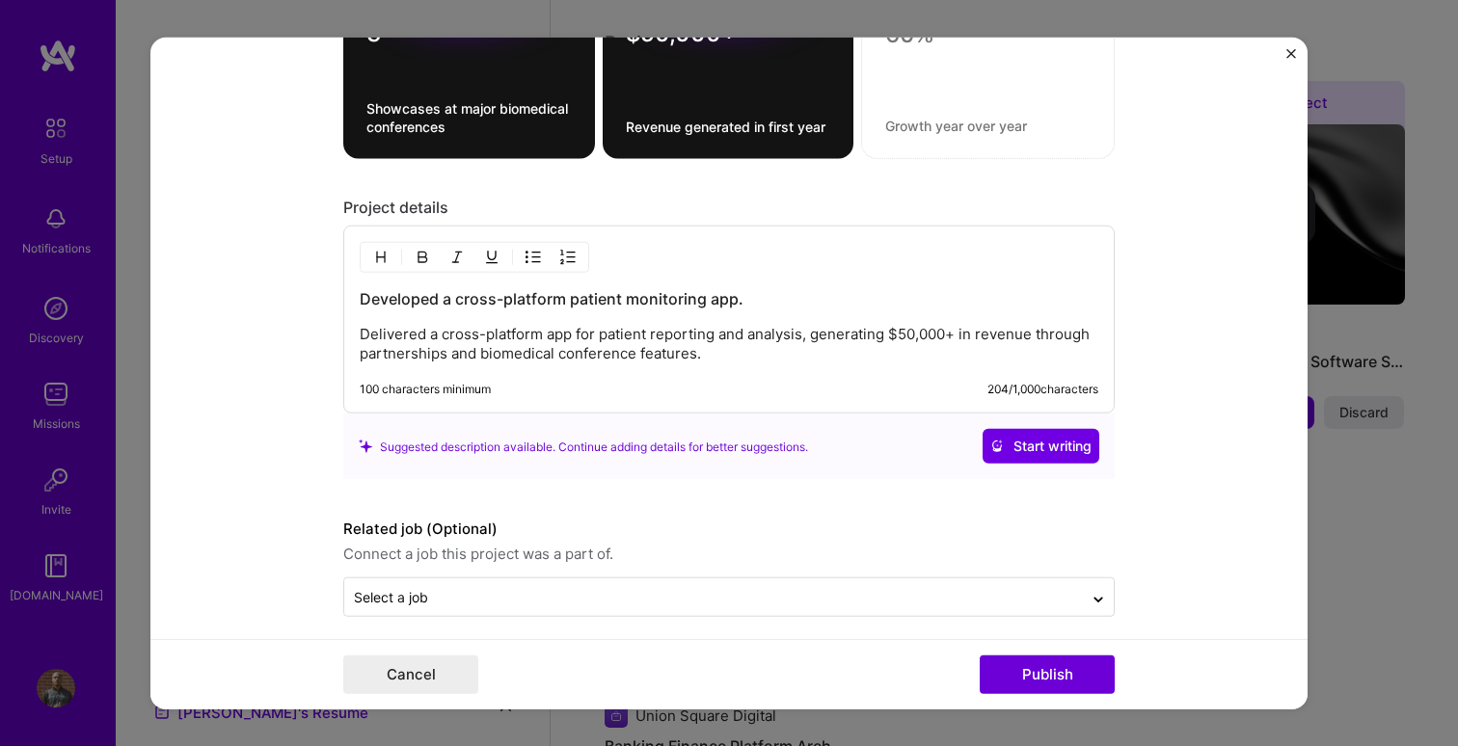
click at [755, 356] on p "Delivered a cross-platform app for patient reporting and analysis, generating $…" at bounding box center [729, 344] width 739 height 39
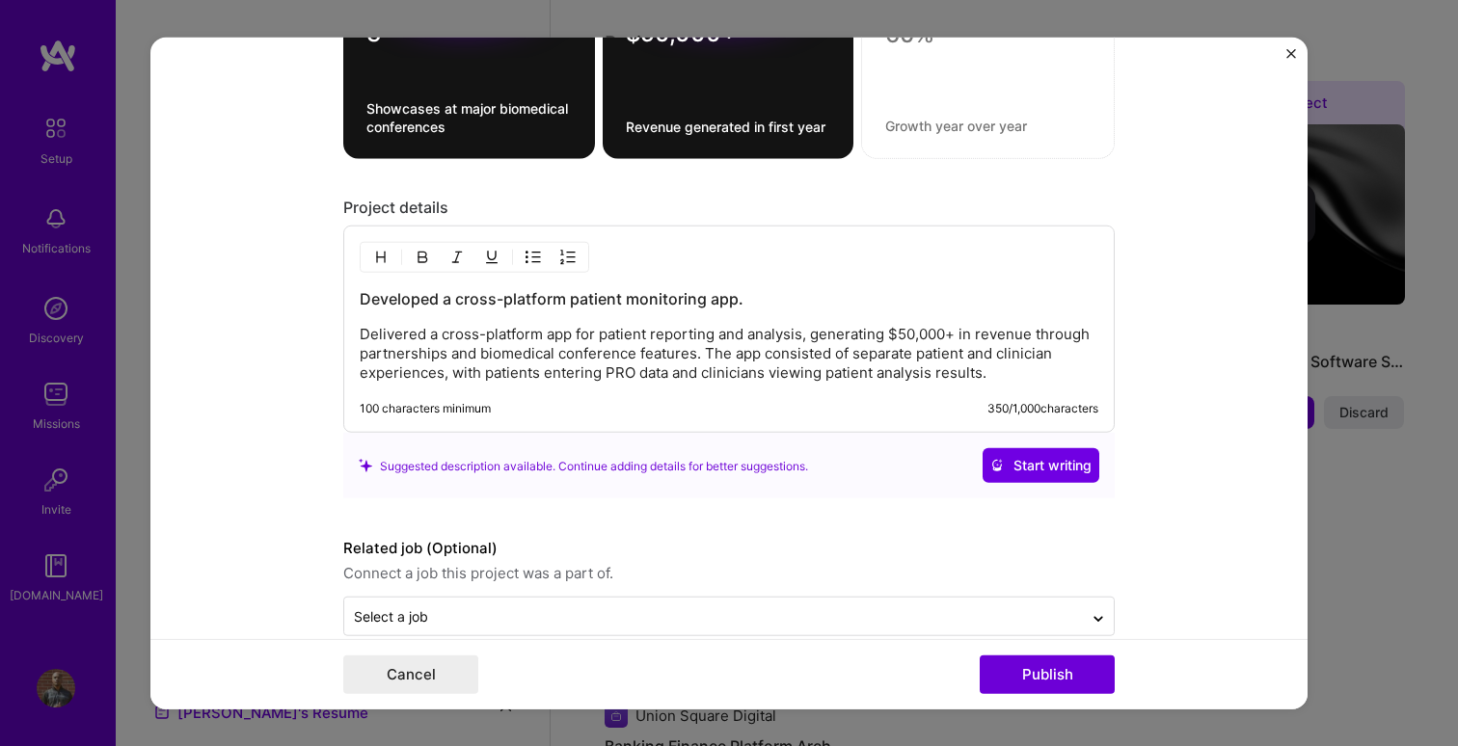
click at [704, 350] on p "Delivered a cross-platform app for patient reporting and analysis, generating $…" at bounding box center [729, 354] width 739 height 58
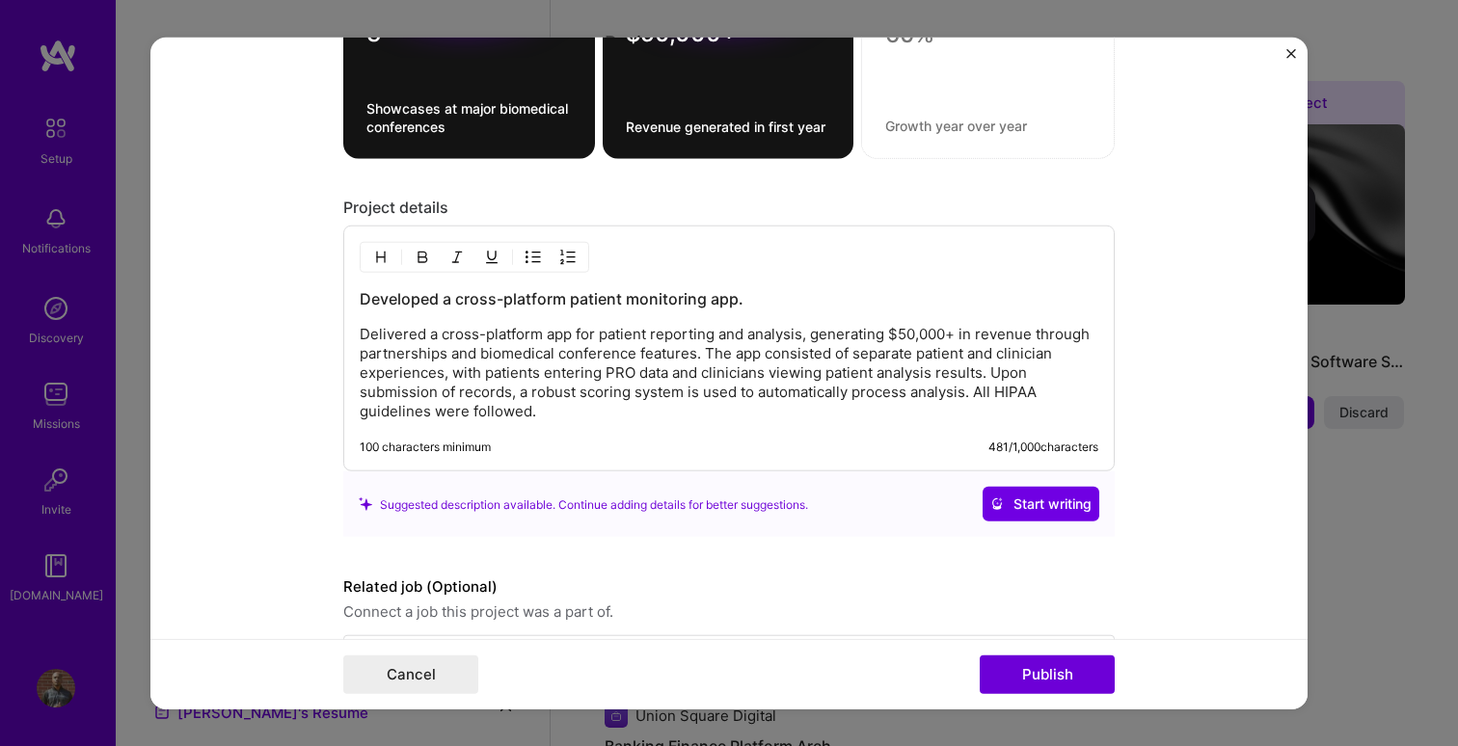
click at [618, 370] on p "Delivered a cross-platform app for patient reporting and analysis, generating $…" at bounding box center [729, 373] width 739 height 96
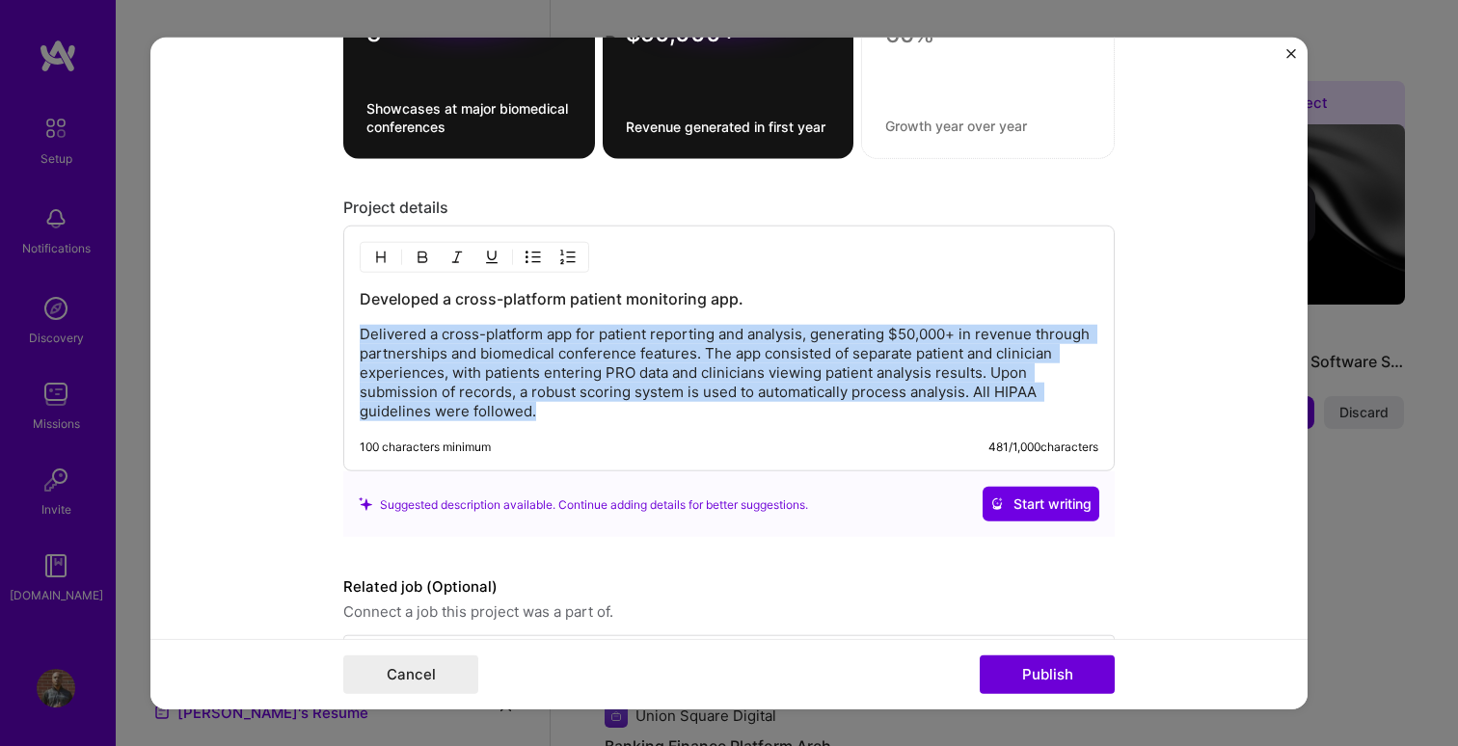
click at [618, 370] on p "Delivered a cross-platform app for patient reporting and analysis, generating $…" at bounding box center [729, 373] width 739 height 96
copy p "Delivered a cross-platform app for patient reporting and analysis, generating $…"
click at [719, 382] on p "Delivered a cross-platform app for patient reporting and analysis, generating $…" at bounding box center [729, 373] width 739 height 96
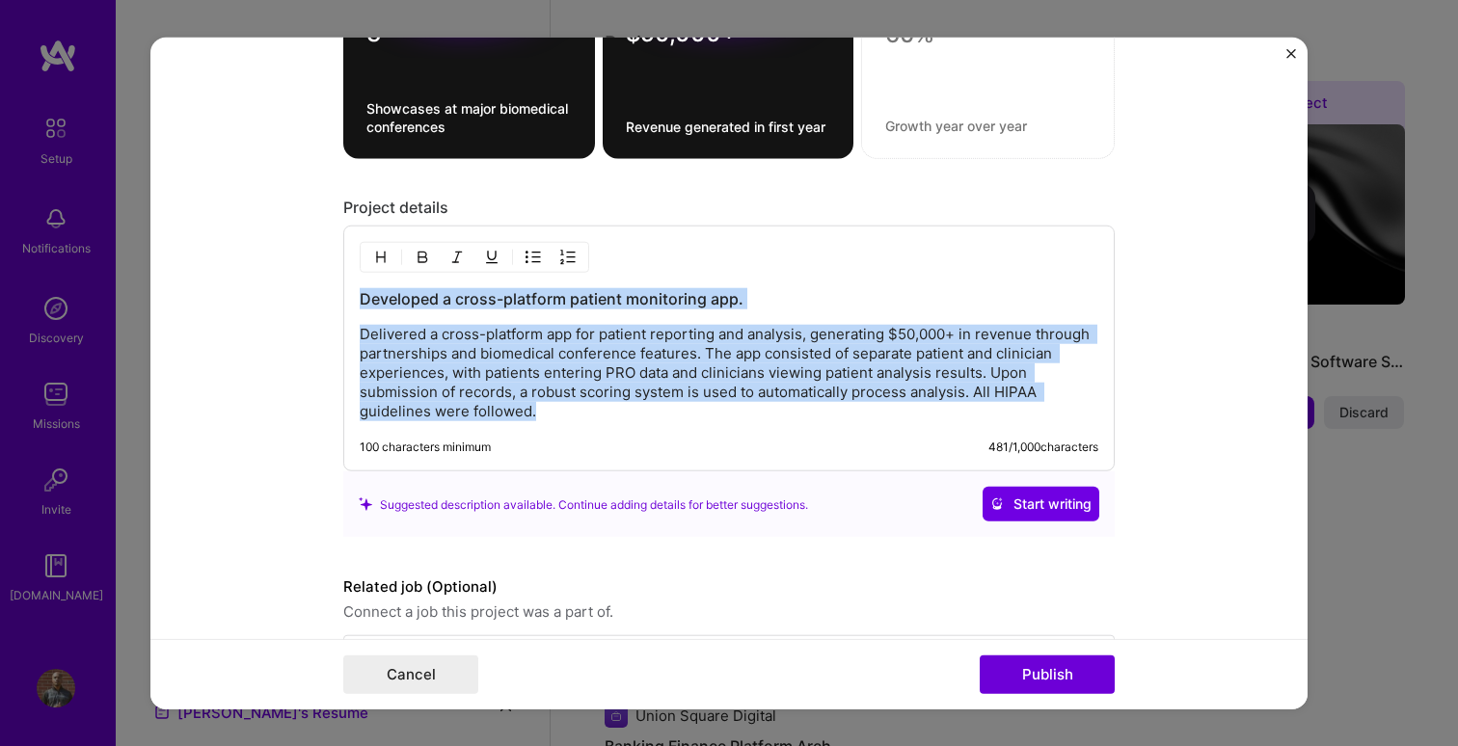
click at [687, 402] on p "Delivered a cross-platform app for patient reporting and analysis, generating $…" at bounding box center [729, 373] width 739 height 96
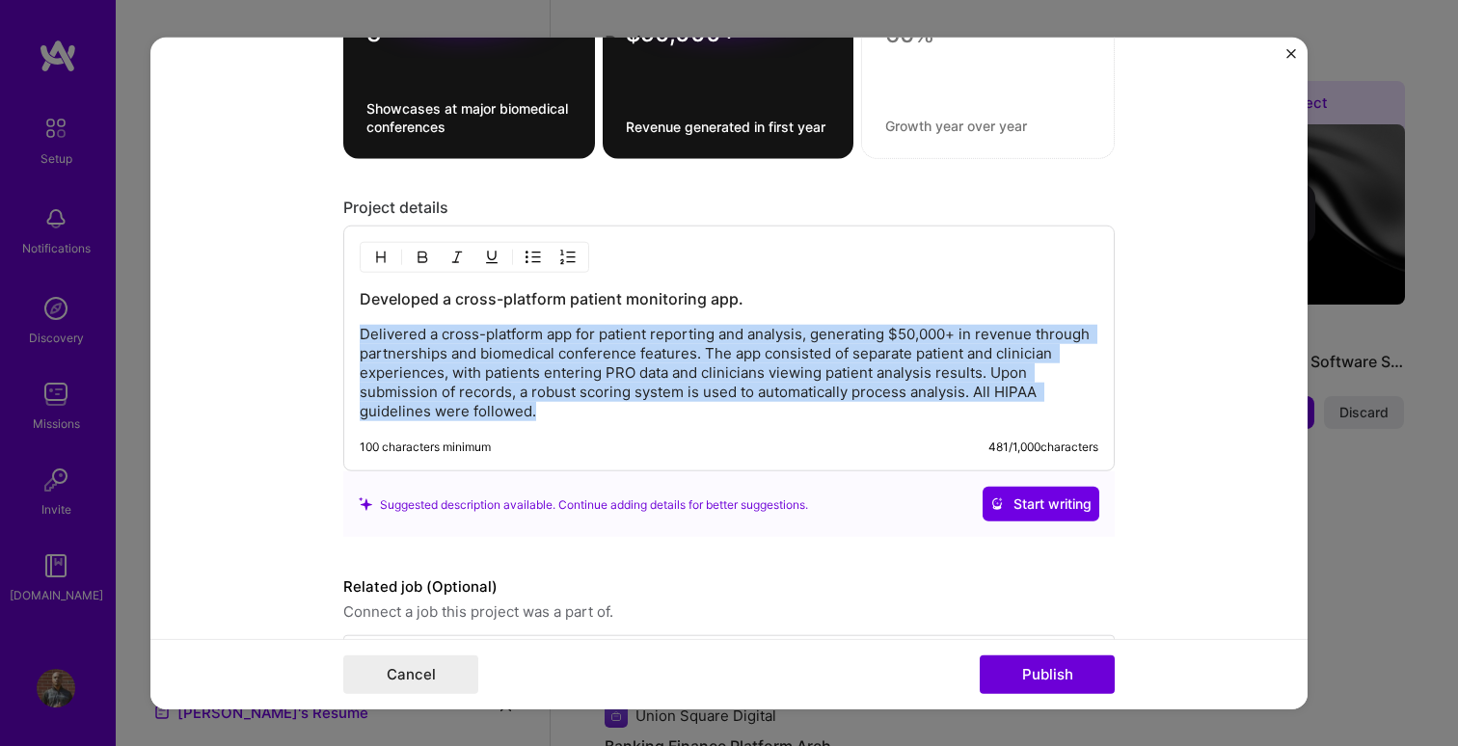
drag, startPoint x: 596, startPoint y: 419, endPoint x: 351, endPoint y: 337, distance: 258.2
click at [351, 337] on div "Developed a cross-platform patient monitoring app. Delivered a cross-platform a…" at bounding box center [728, 349] width 771 height 246
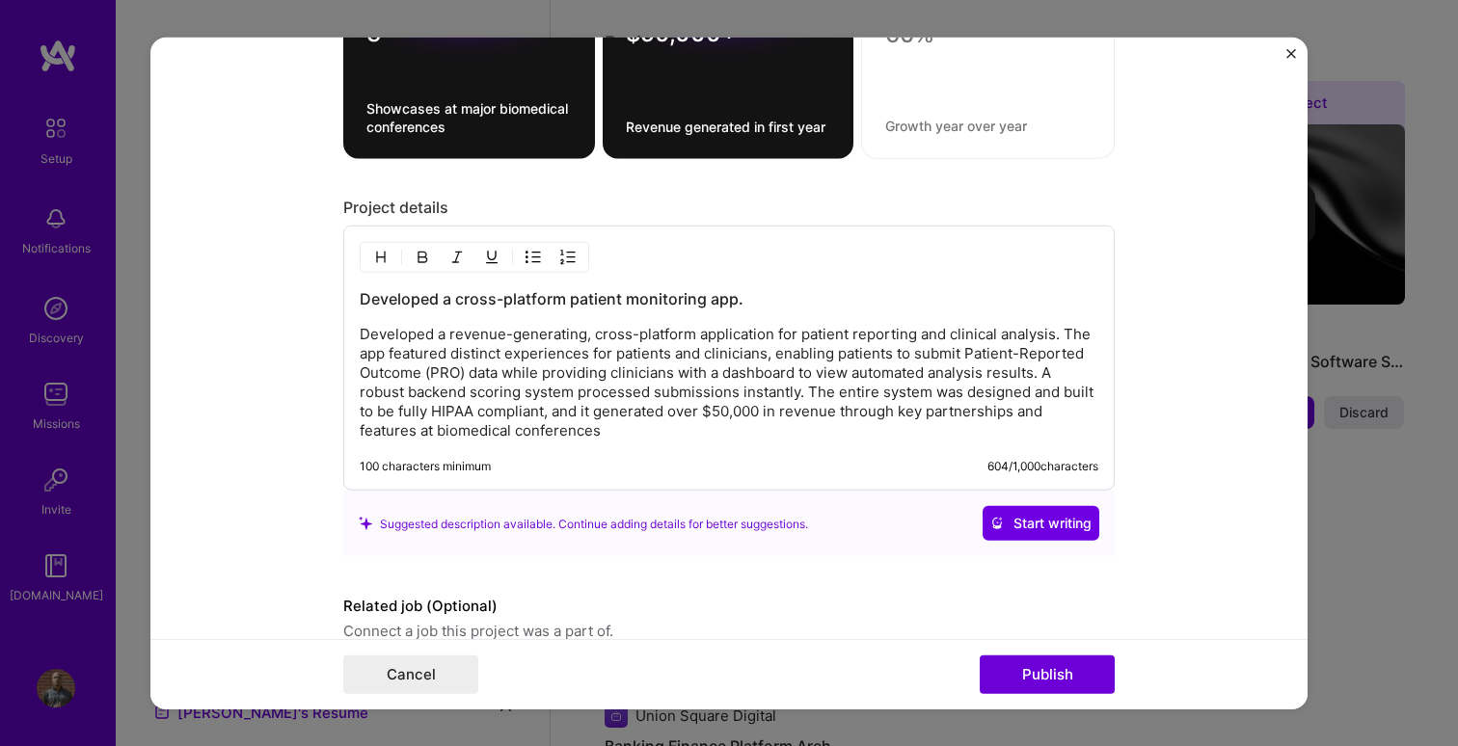
click at [590, 302] on h3 "Developed a cross-platform patient monitoring app." at bounding box center [729, 298] width 739 height 21
drag, startPoint x: 590, startPoint y: 302, endPoint x: 634, endPoint y: 301, distance: 44.4
click at [634, 302] on h3 "Developed a cross-platform patient monitoring app." at bounding box center [729, 298] width 739 height 21
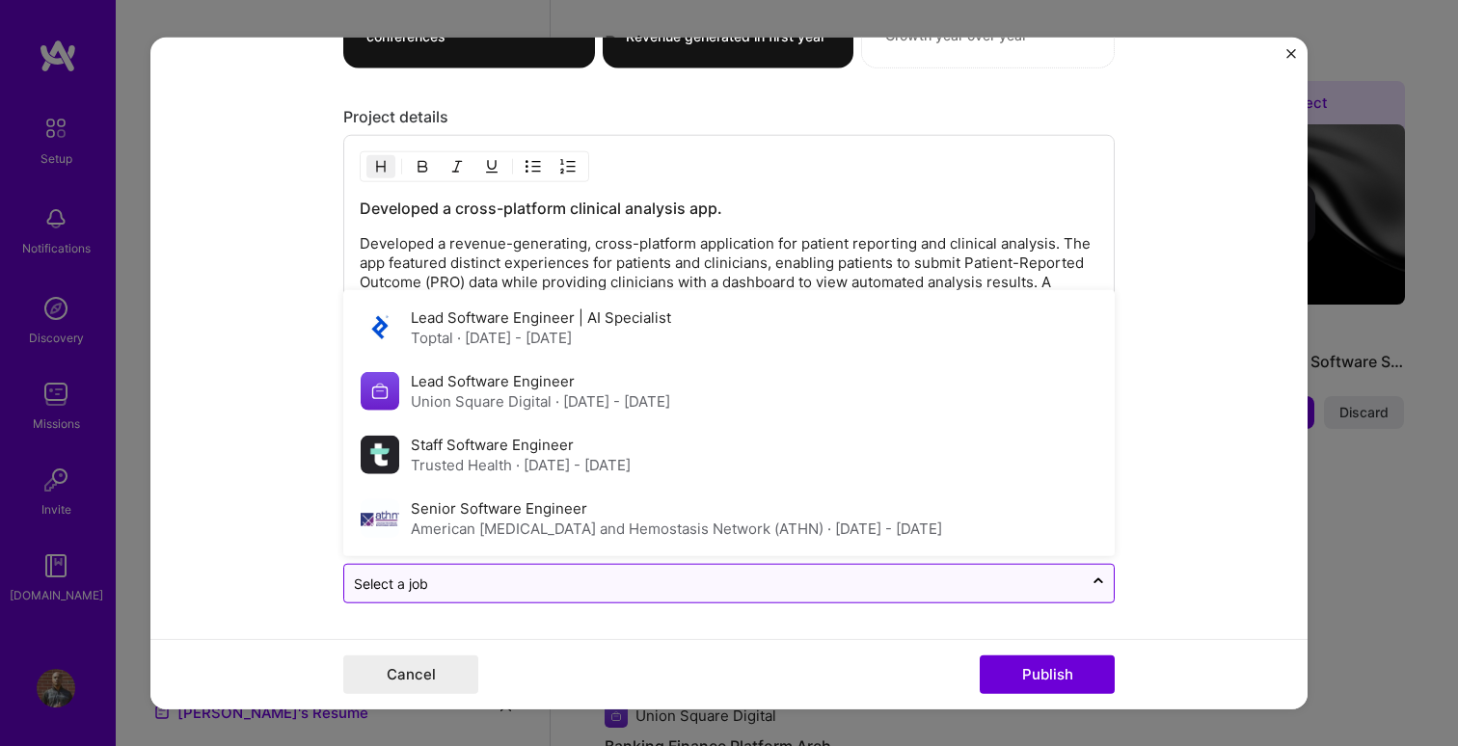
click at [892, 574] on input "text" at bounding box center [713, 584] width 719 height 20
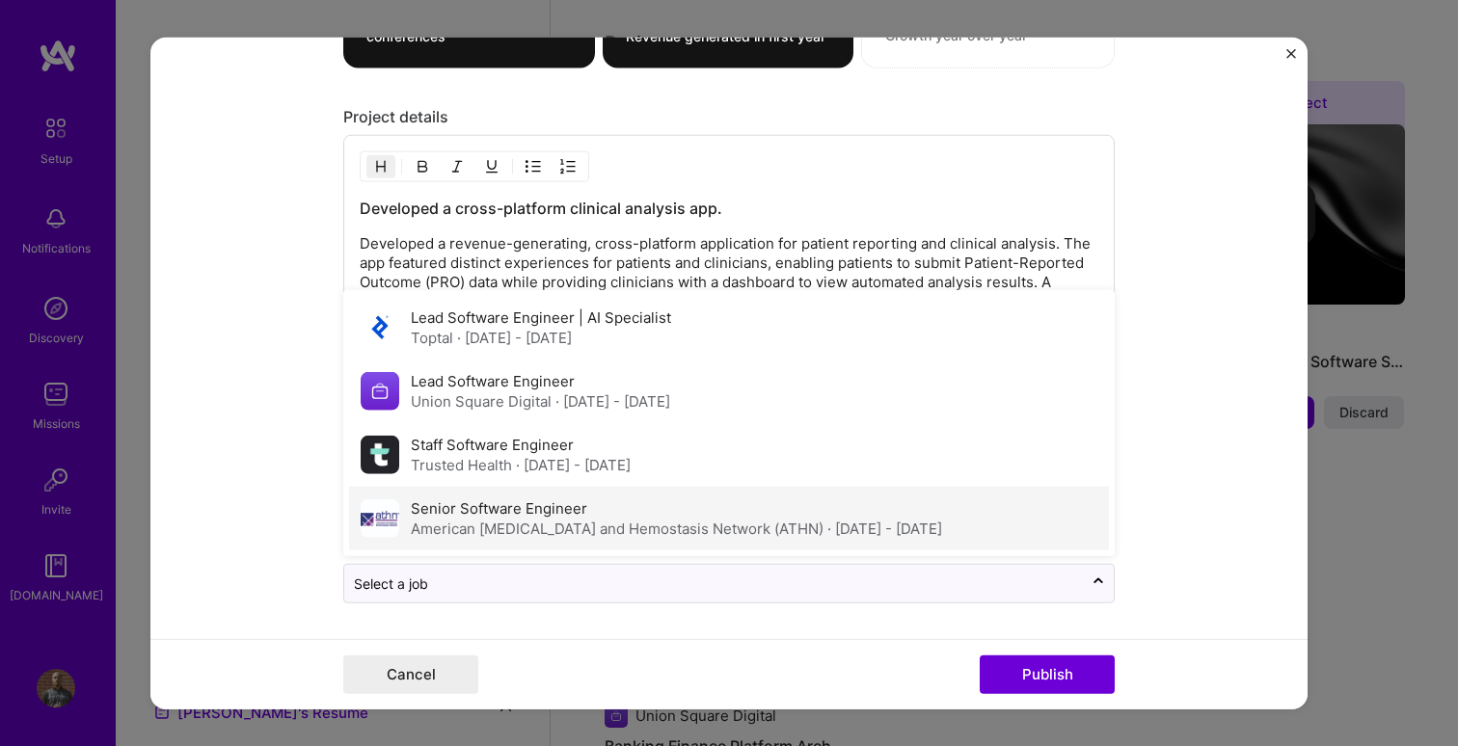
click at [731, 505] on div "Senior Software Engineer American [MEDICAL_DATA] and Hemostasis Network (ATHN) …" at bounding box center [676, 518] width 531 height 40
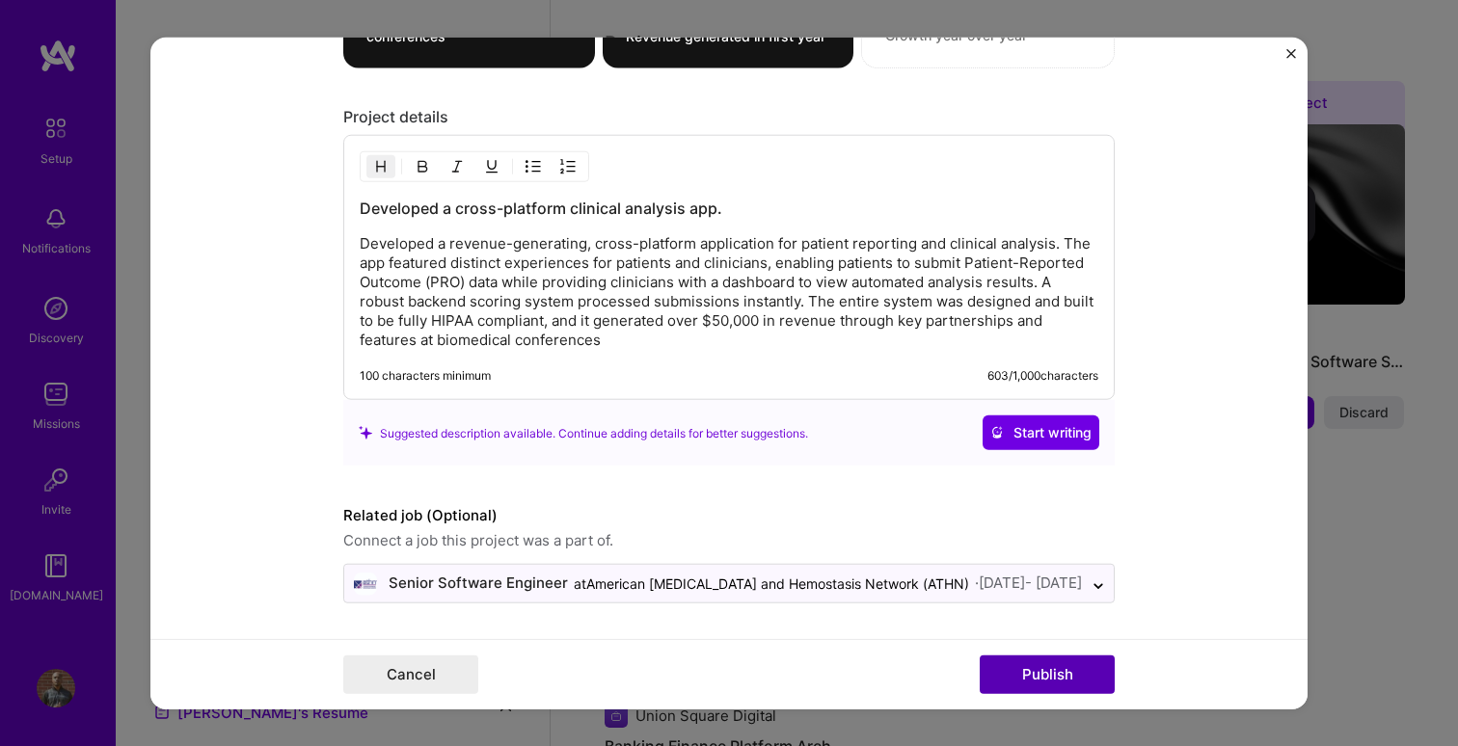
click at [1055, 673] on button "Publish" at bounding box center [1047, 674] width 135 height 39
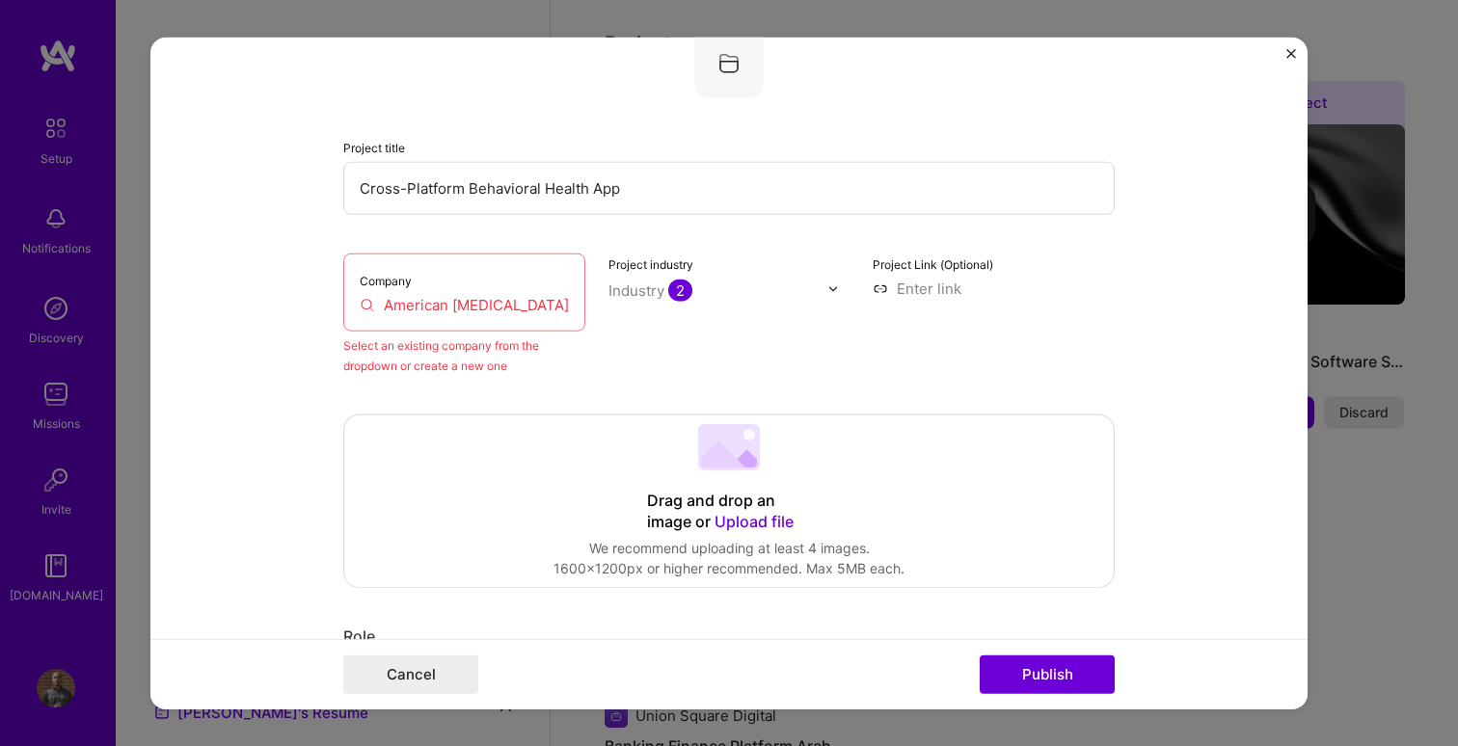
scroll to position [126, 0]
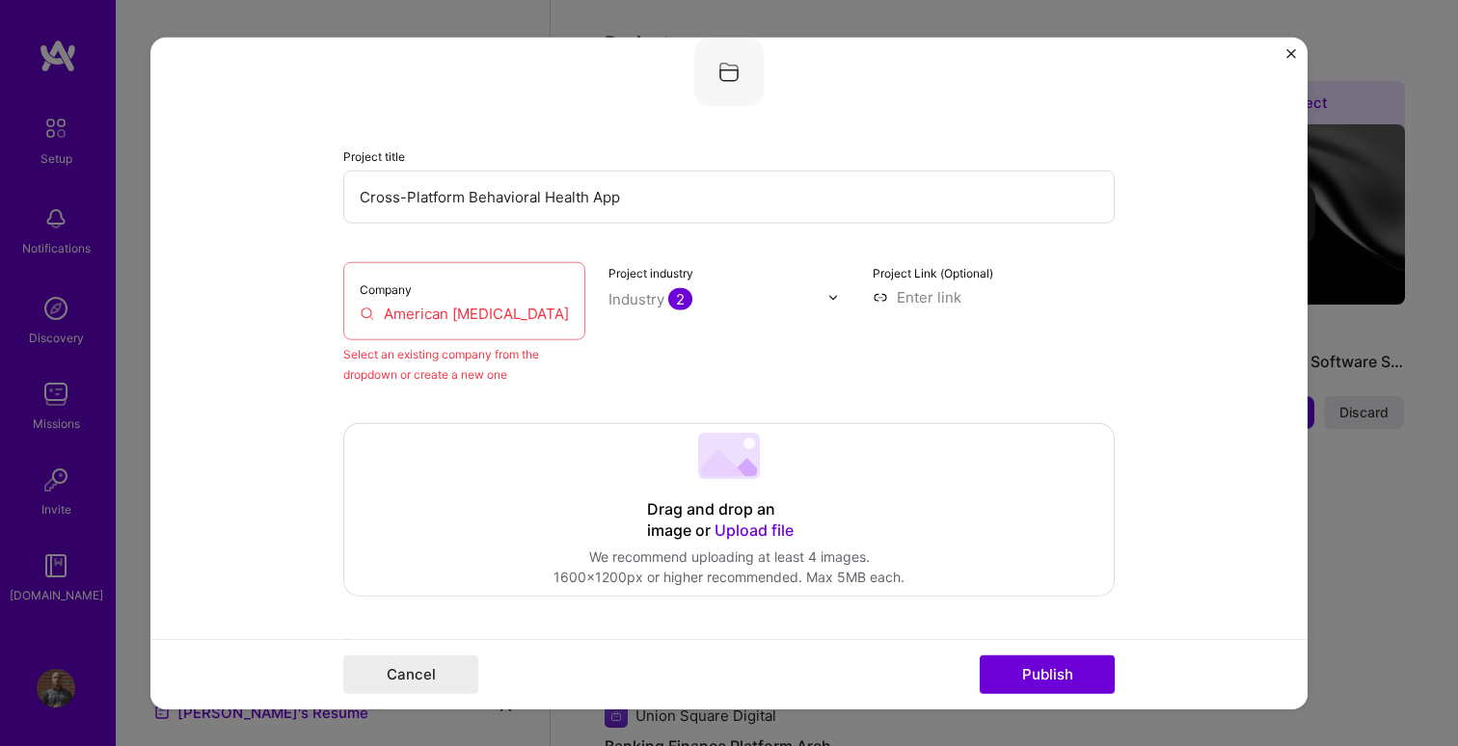
click at [505, 310] on input "American [MEDICAL_DATA] and Hemostasis Network (ATHN)" at bounding box center [464, 314] width 209 height 20
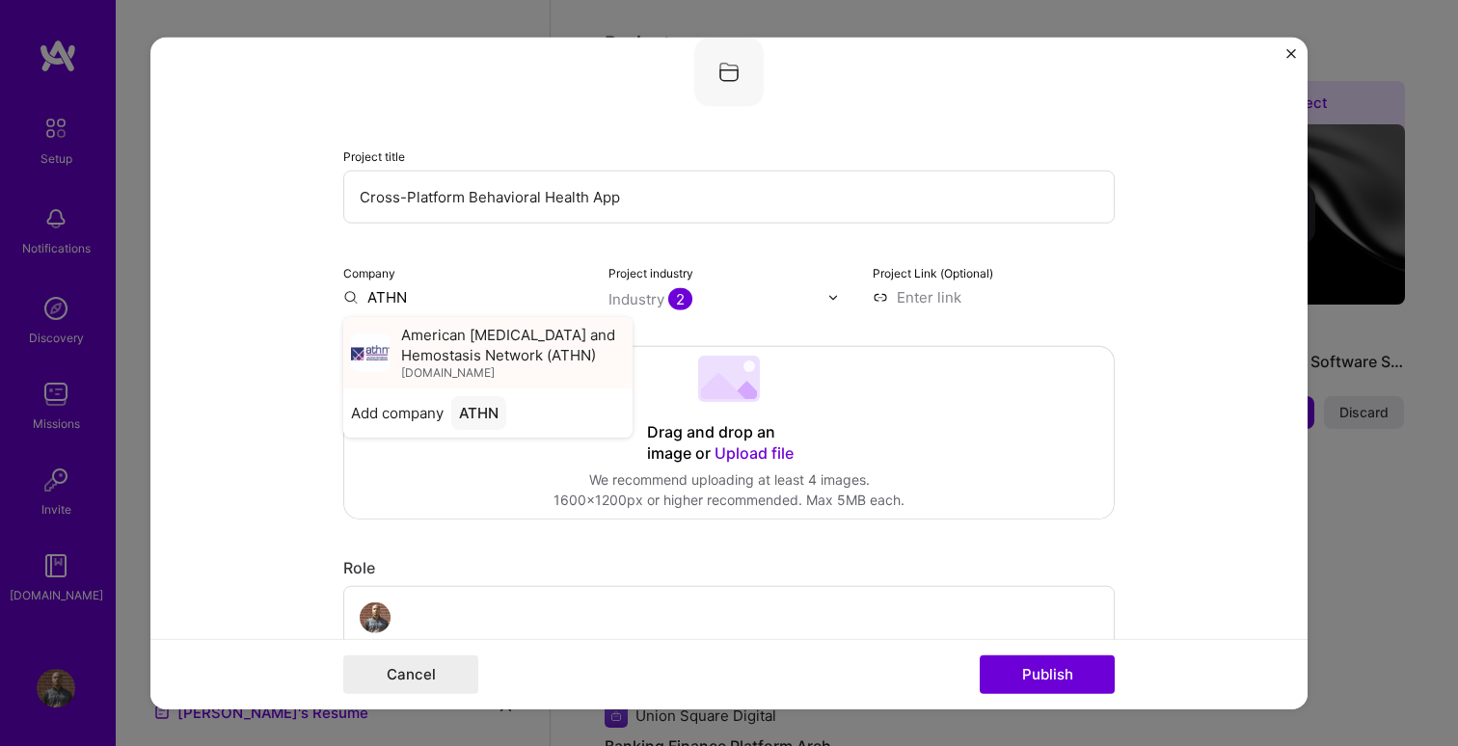
click at [469, 346] on span "American [MEDICAL_DATA] and Hemostasis Network (ATHN)" at bounding box center [513, 345] width 224 height 40
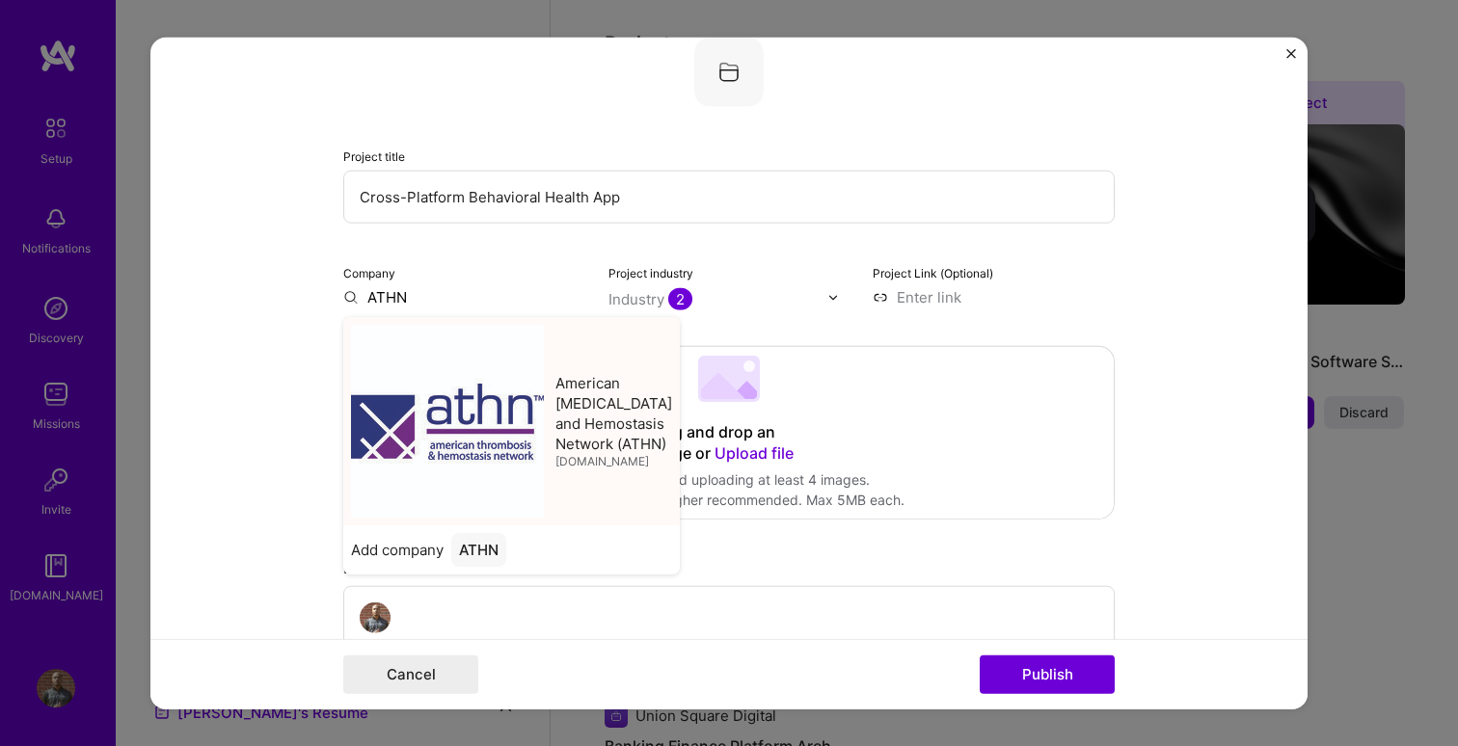
type input "American [MEDICAL_DATA] and Hemostasis Network (ATHN)"
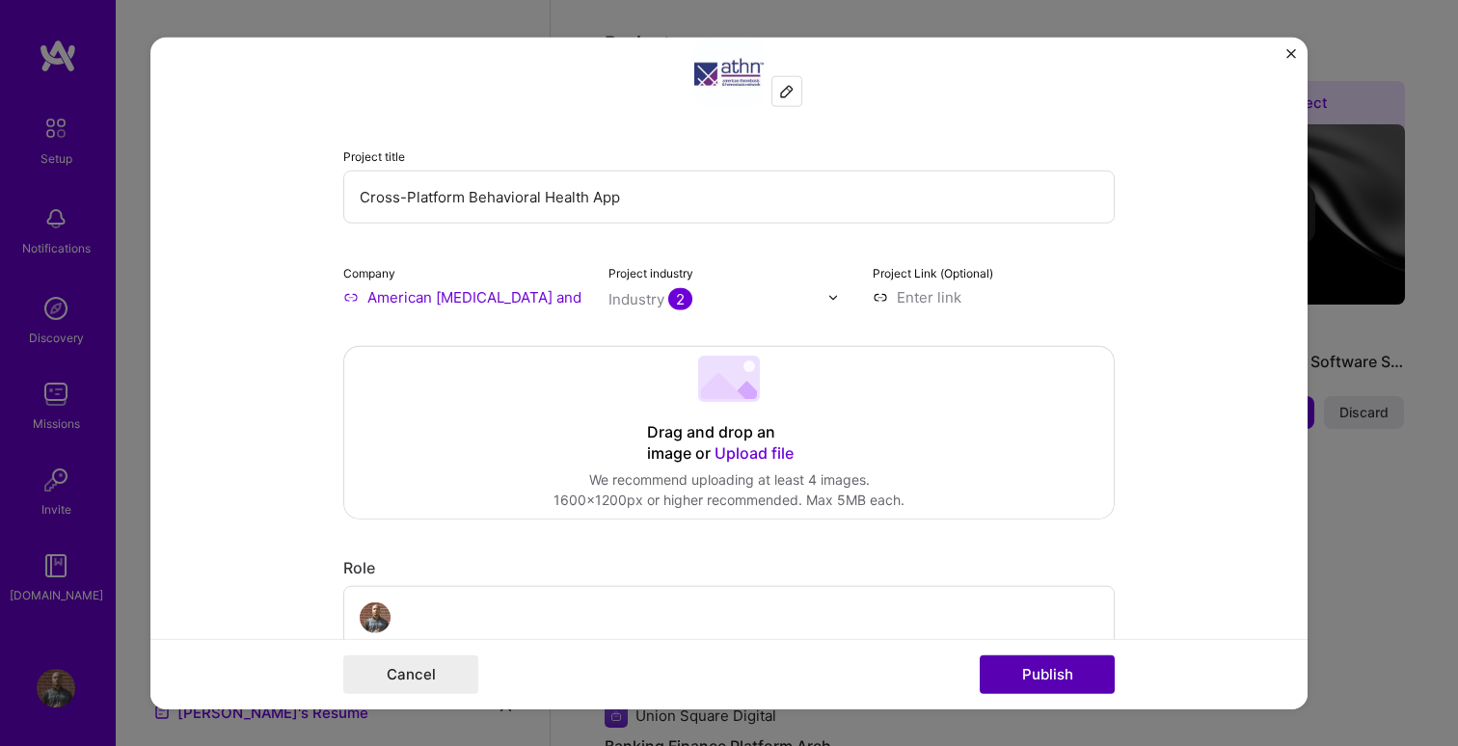
click at [1056, 678] on button "Publish" at bounding box center [1047, 674] width 135 height 39
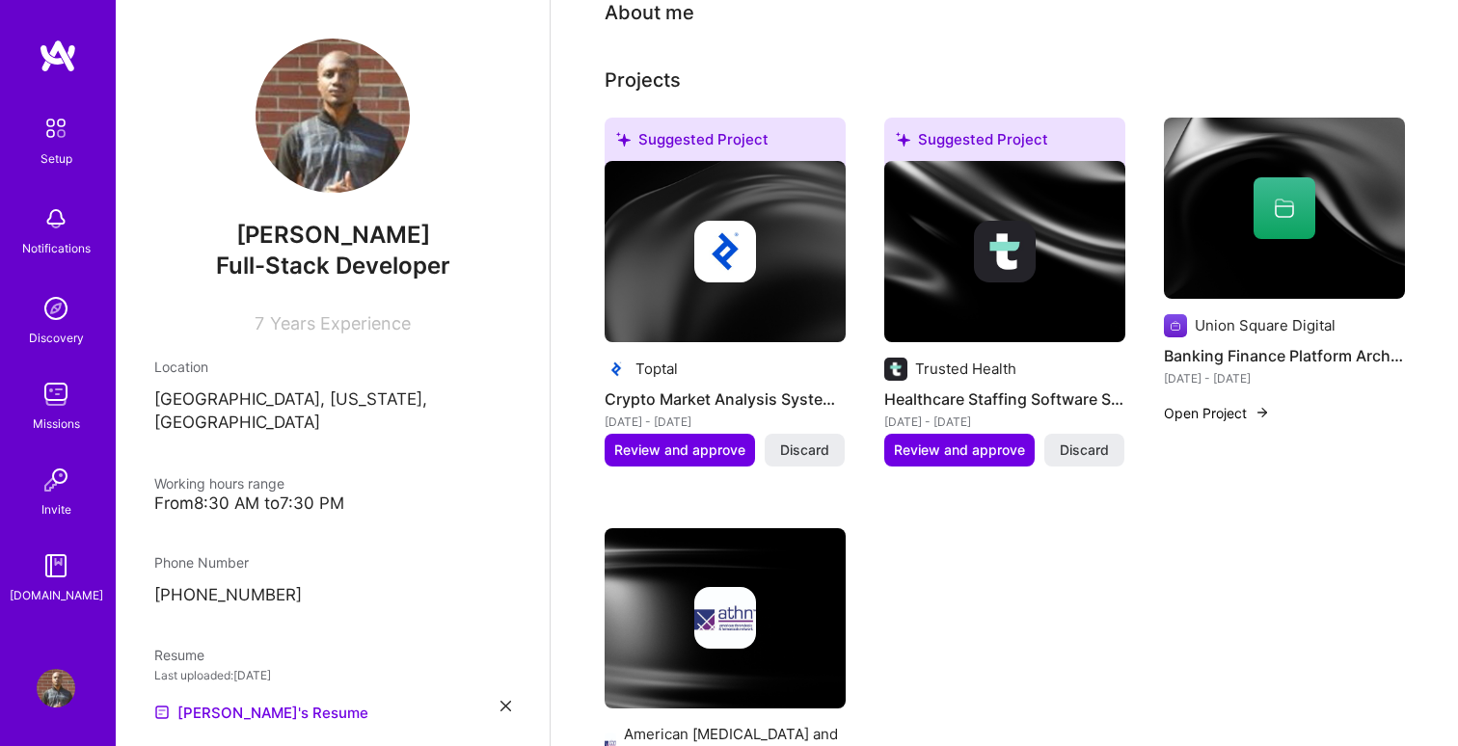
scroll to position [435, 0]
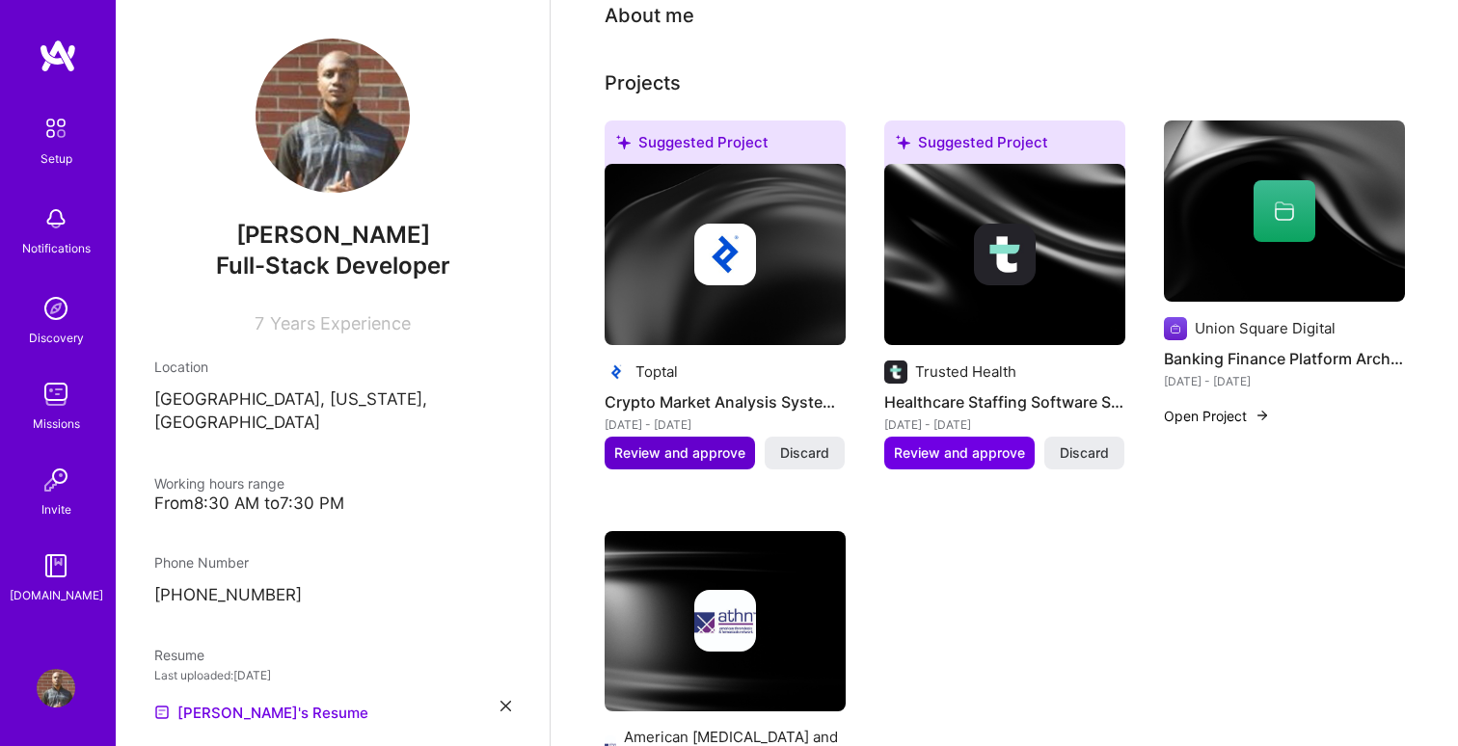
click at [691, 443] on span "Review and approve" at bounding box center [679, 452] width 131 height 19
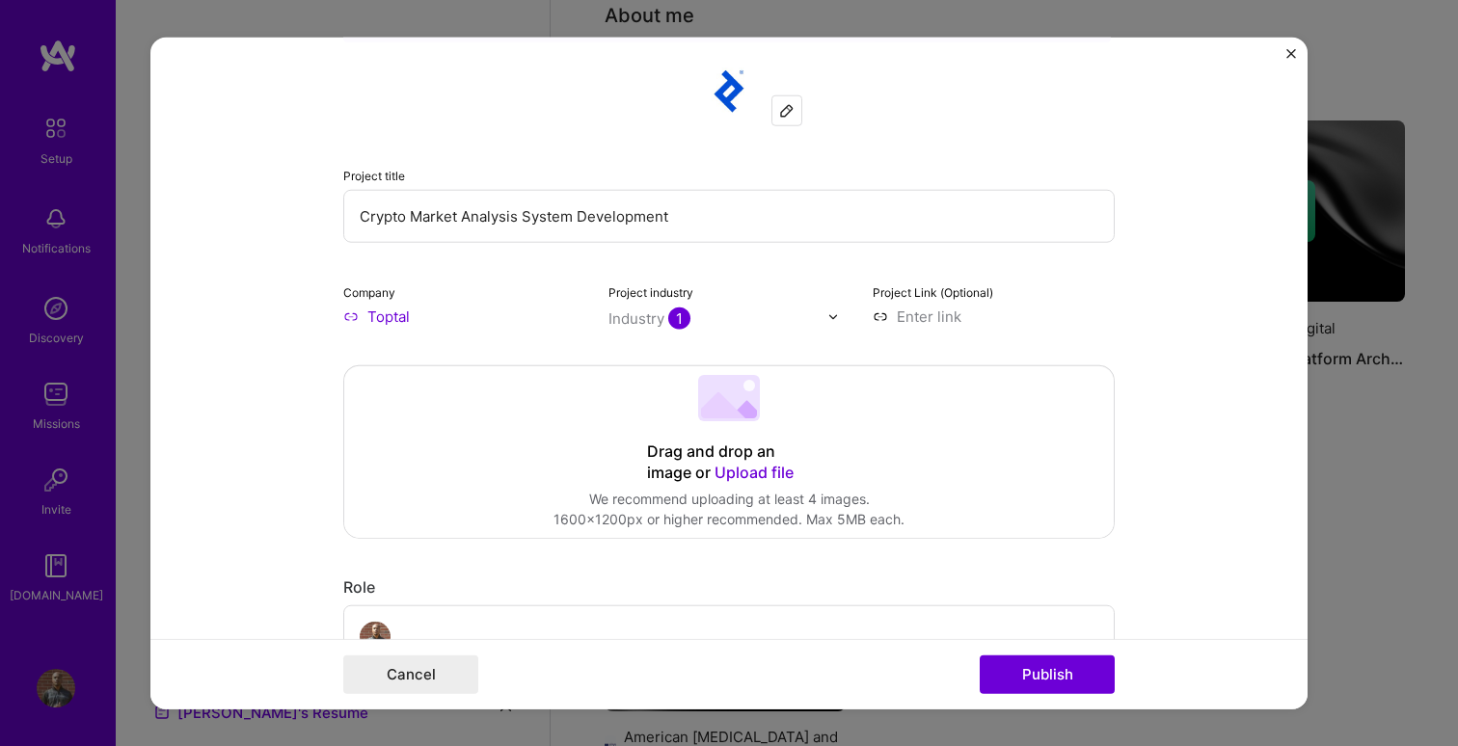
scroll to position [129, 0]
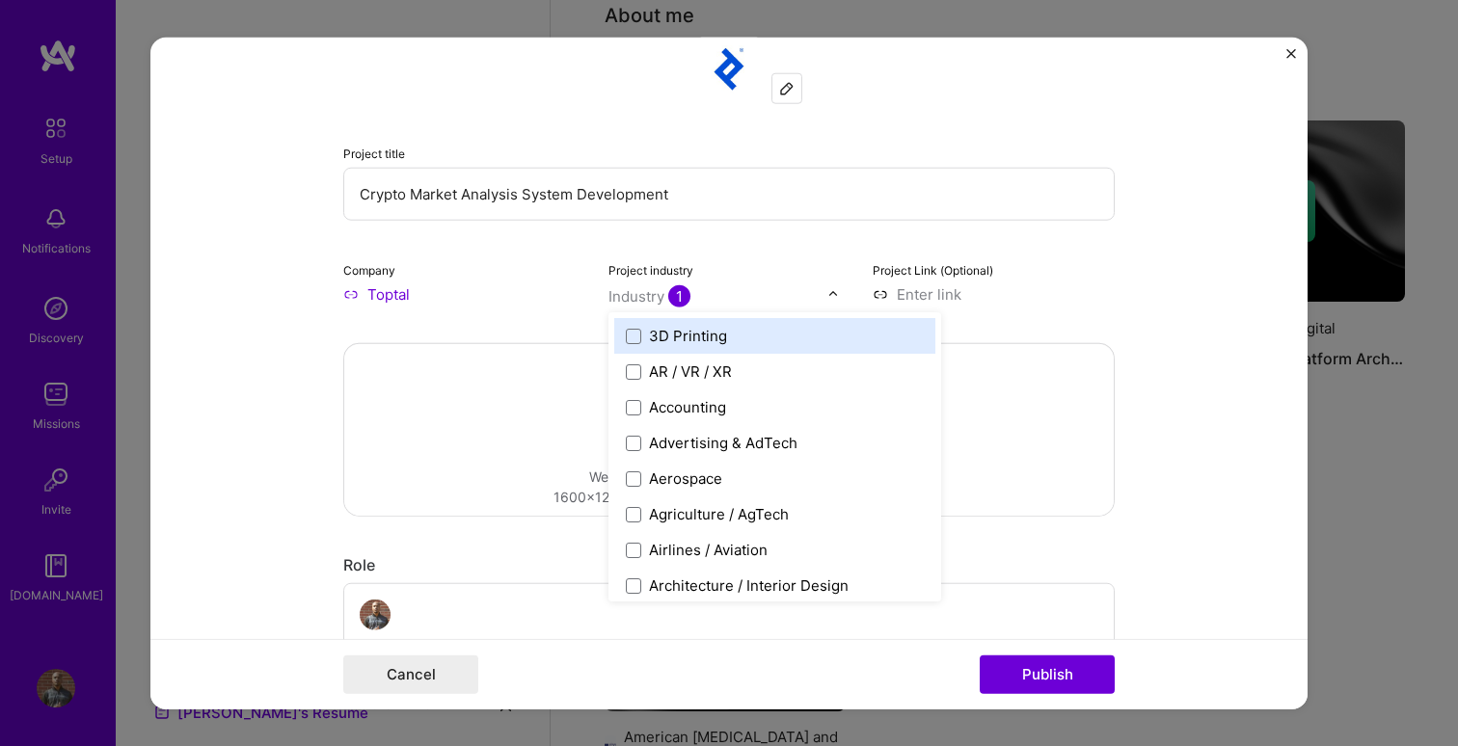
click at [737, 298] on input "text" at bounding box center [718, 296] width 220 height 20
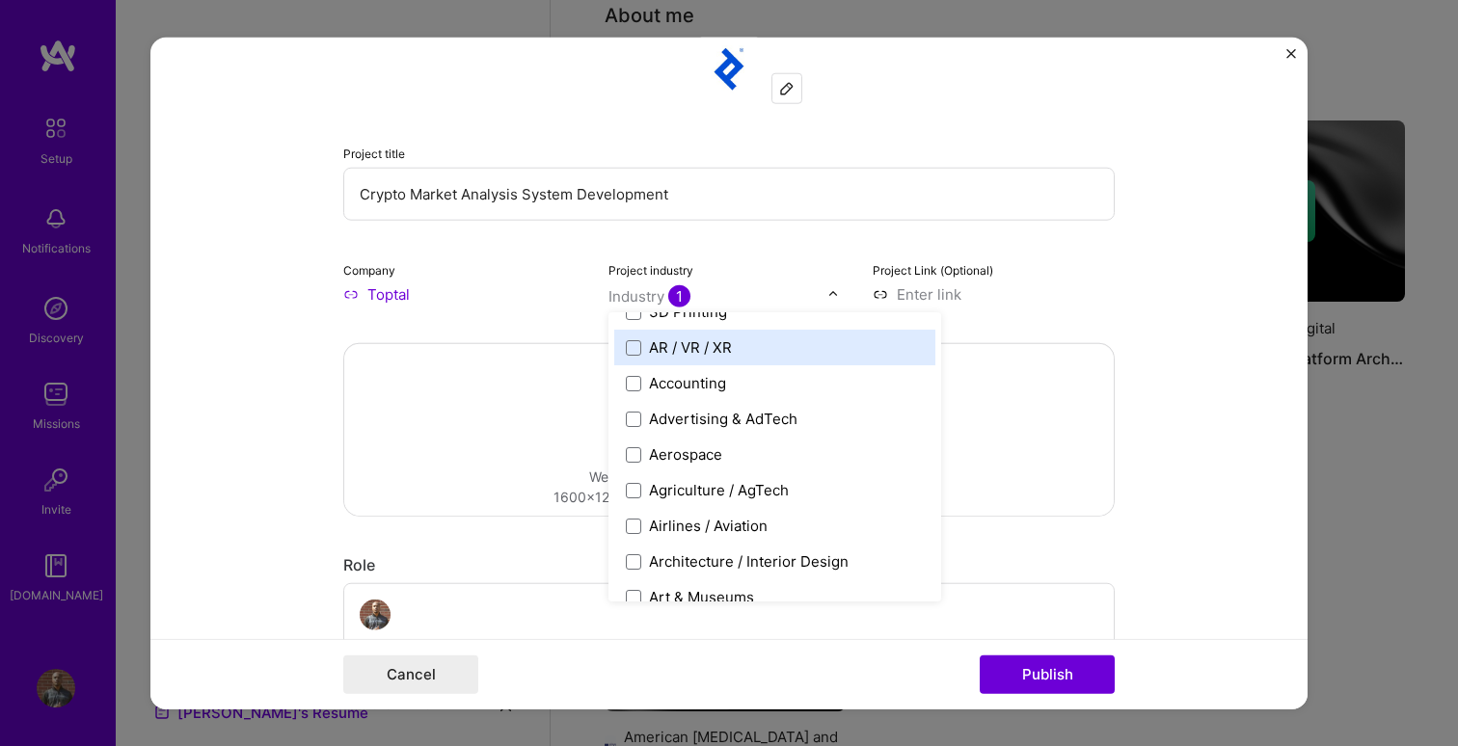
scroll to position [0, 0]
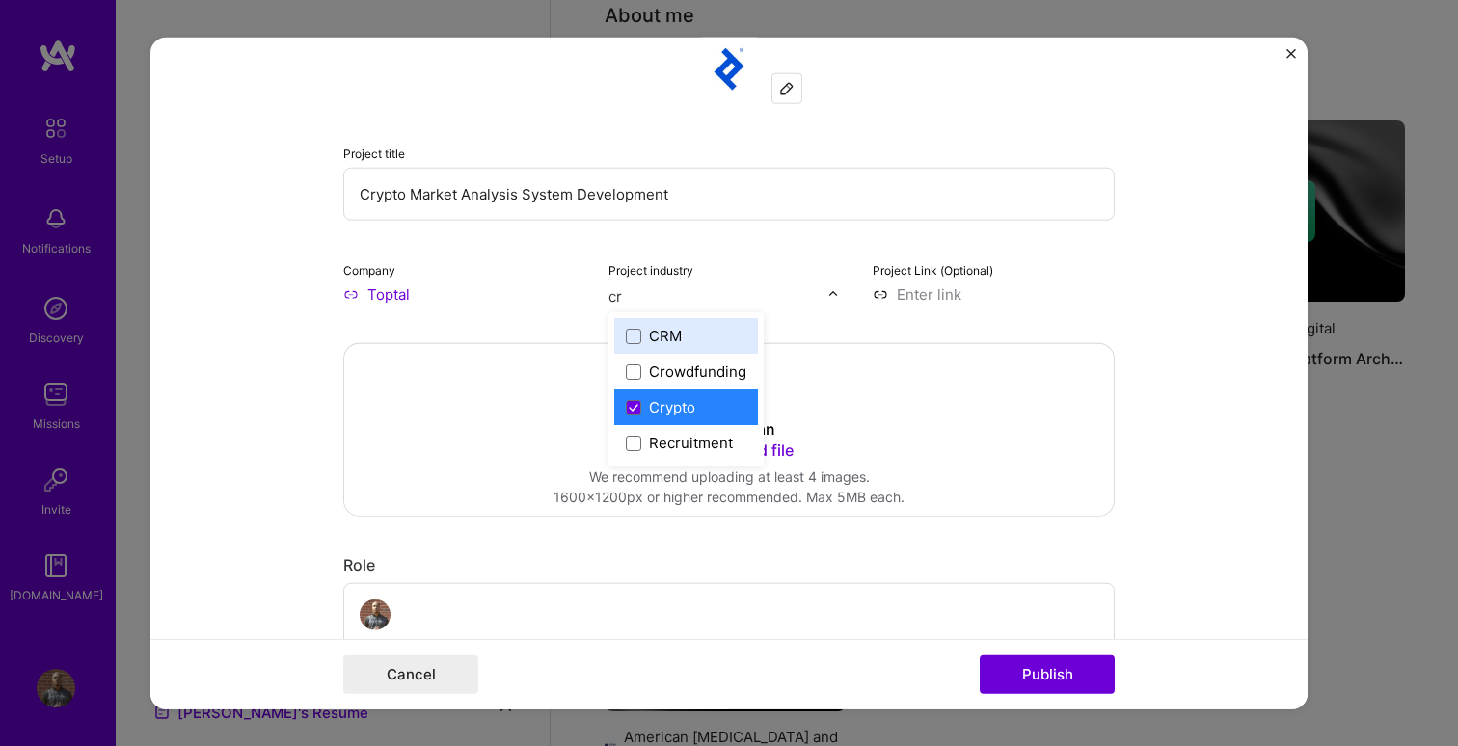
type input "c"
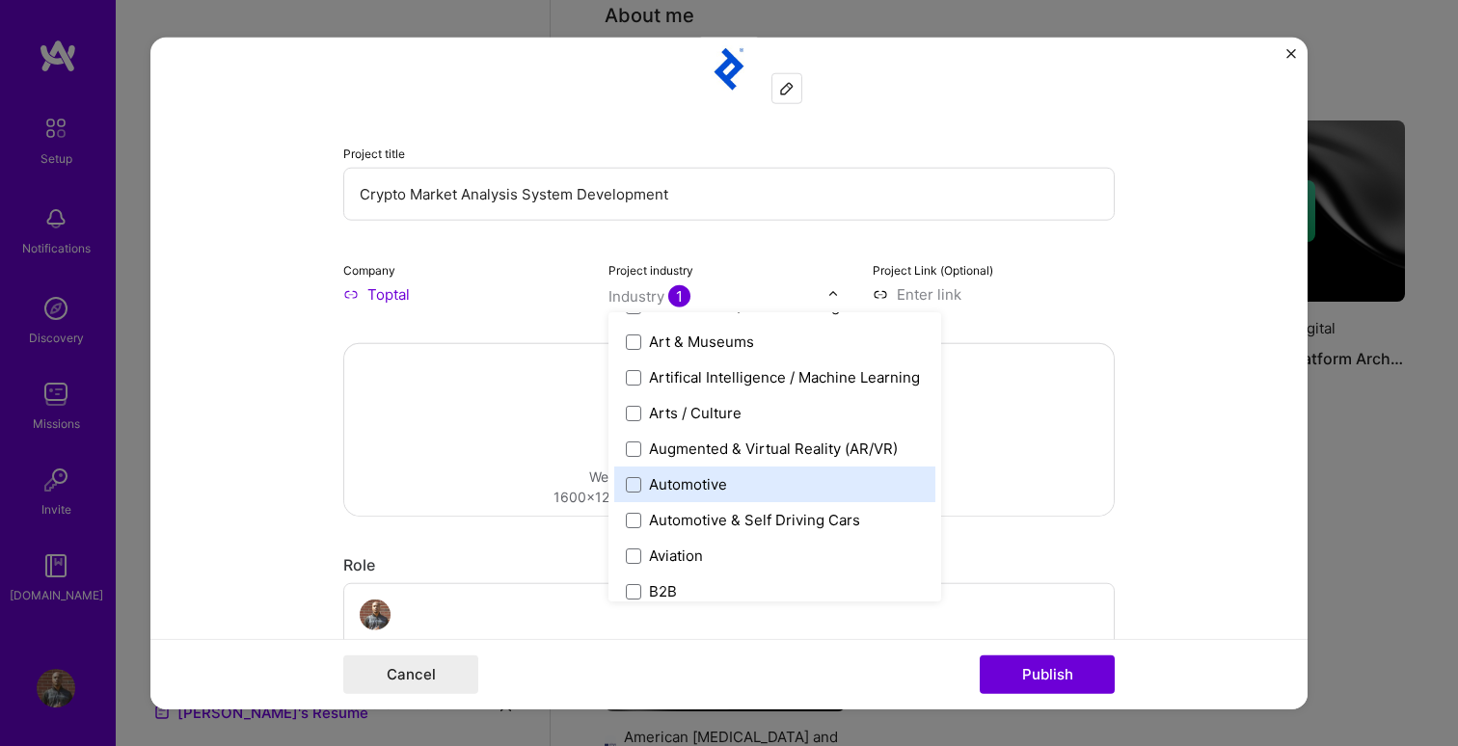
scroll to position [279, 0]
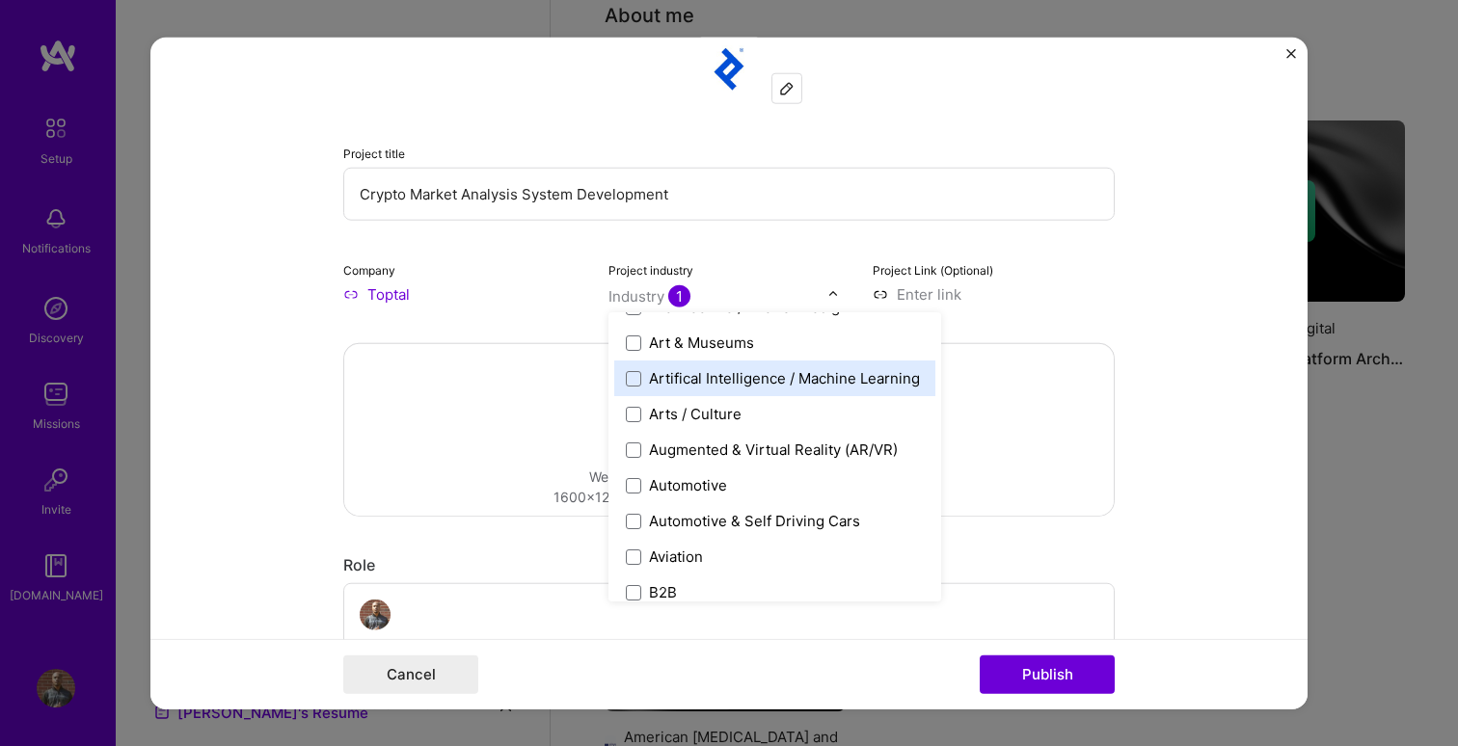
click at [696, 372] on div "Artifical Intelligence / Machine Learning" at bounding box center [784, 378] width 271 height 20
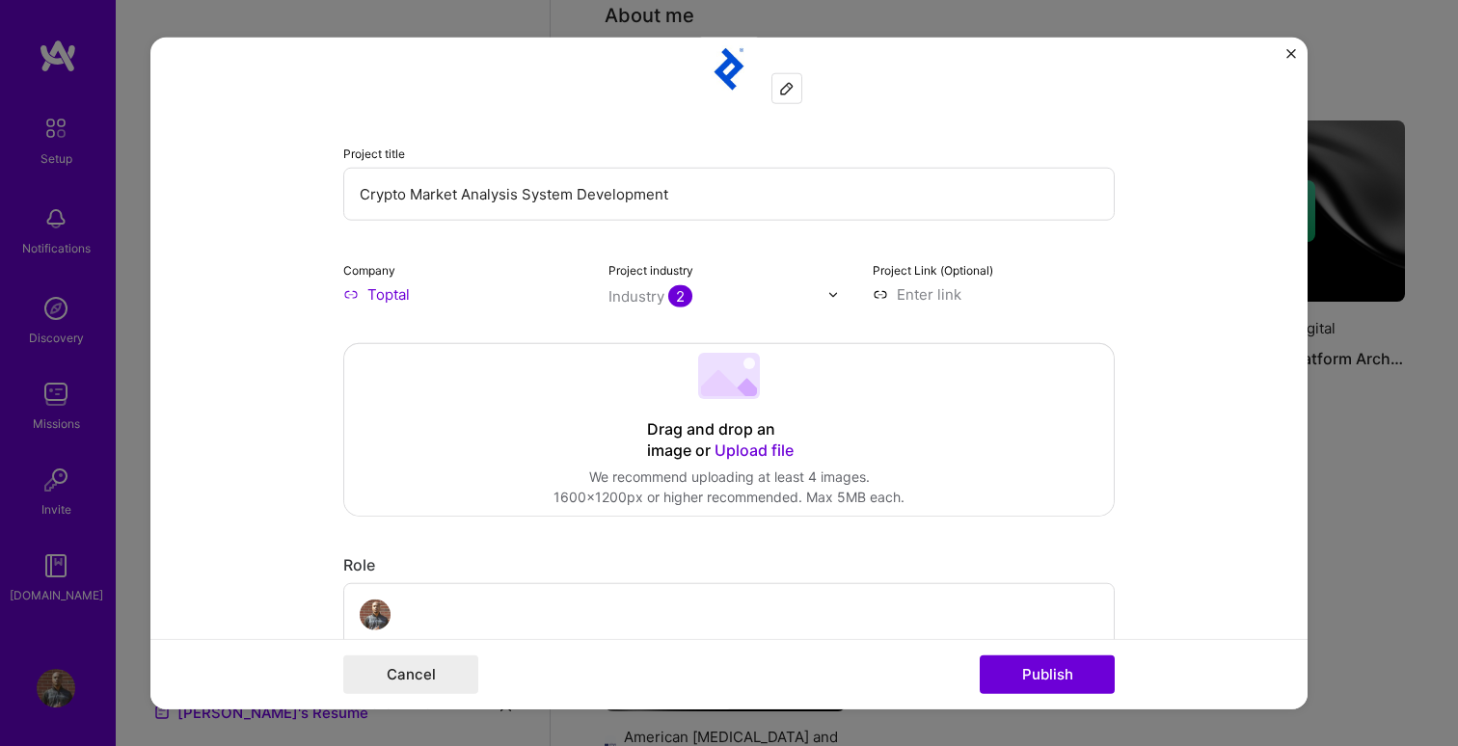
click at [1217, 383] on form "Editing suggested project This project is suggested based on your LinkedIn, res…" at bounding box center [728, 374] width 1157 height 672
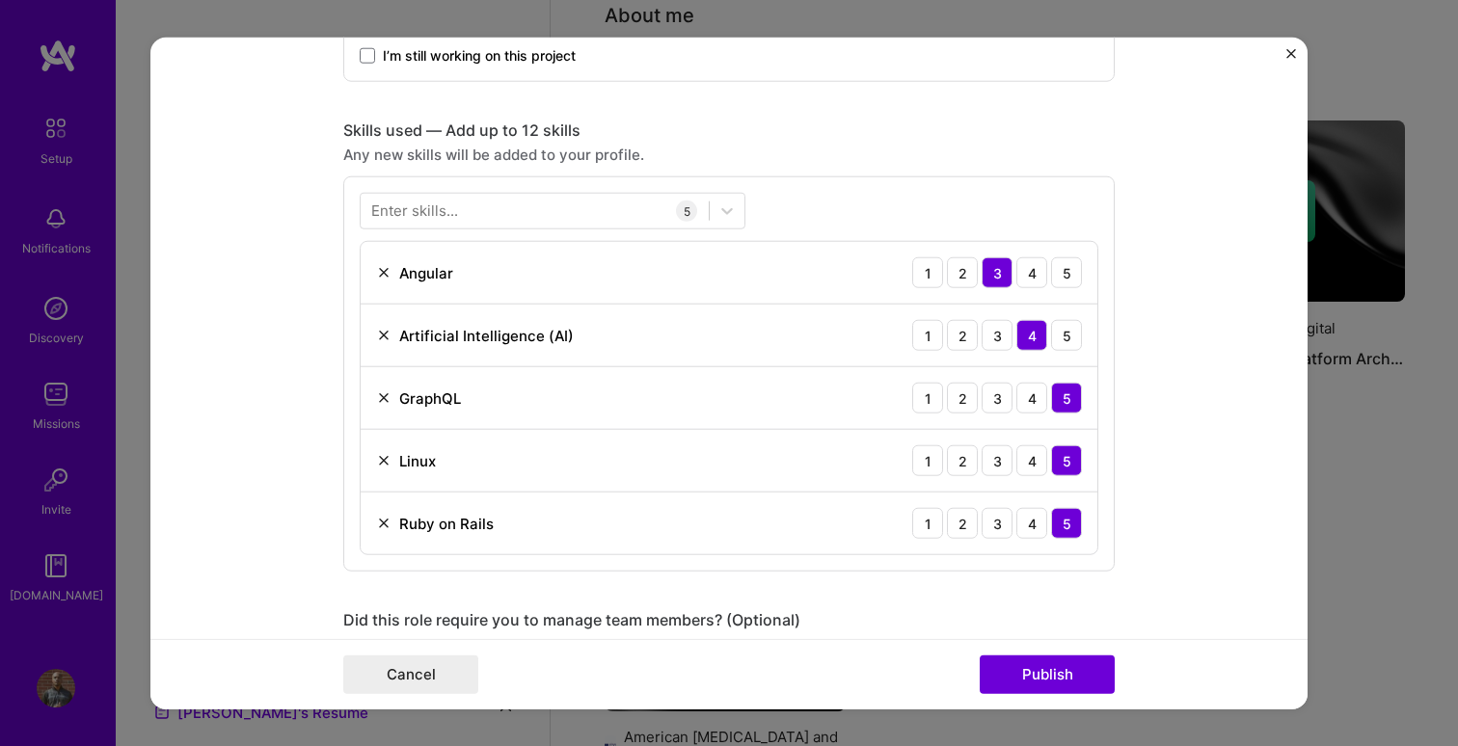
scroll to position [892, 0]
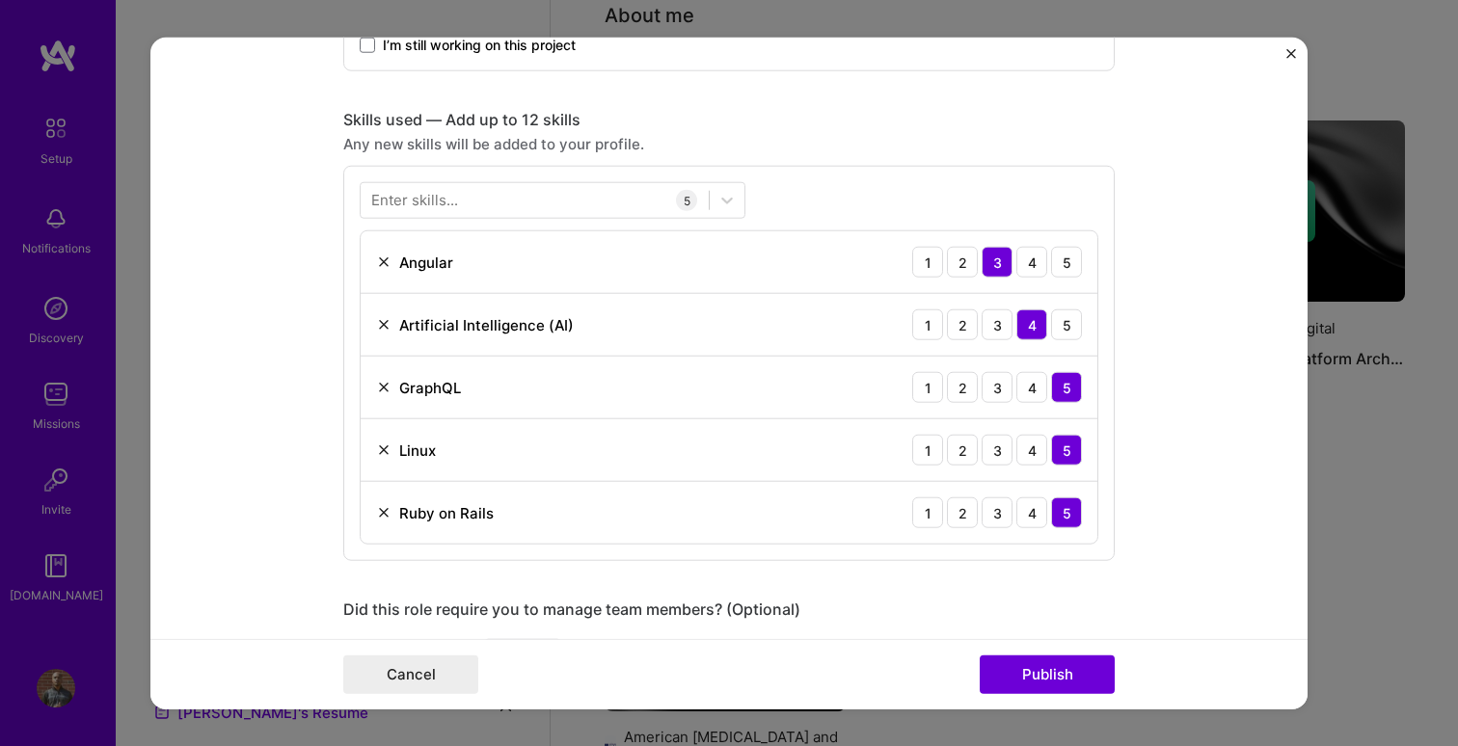
click at [380, 510] on img at bounding box center [383, 512] width 15 height 15
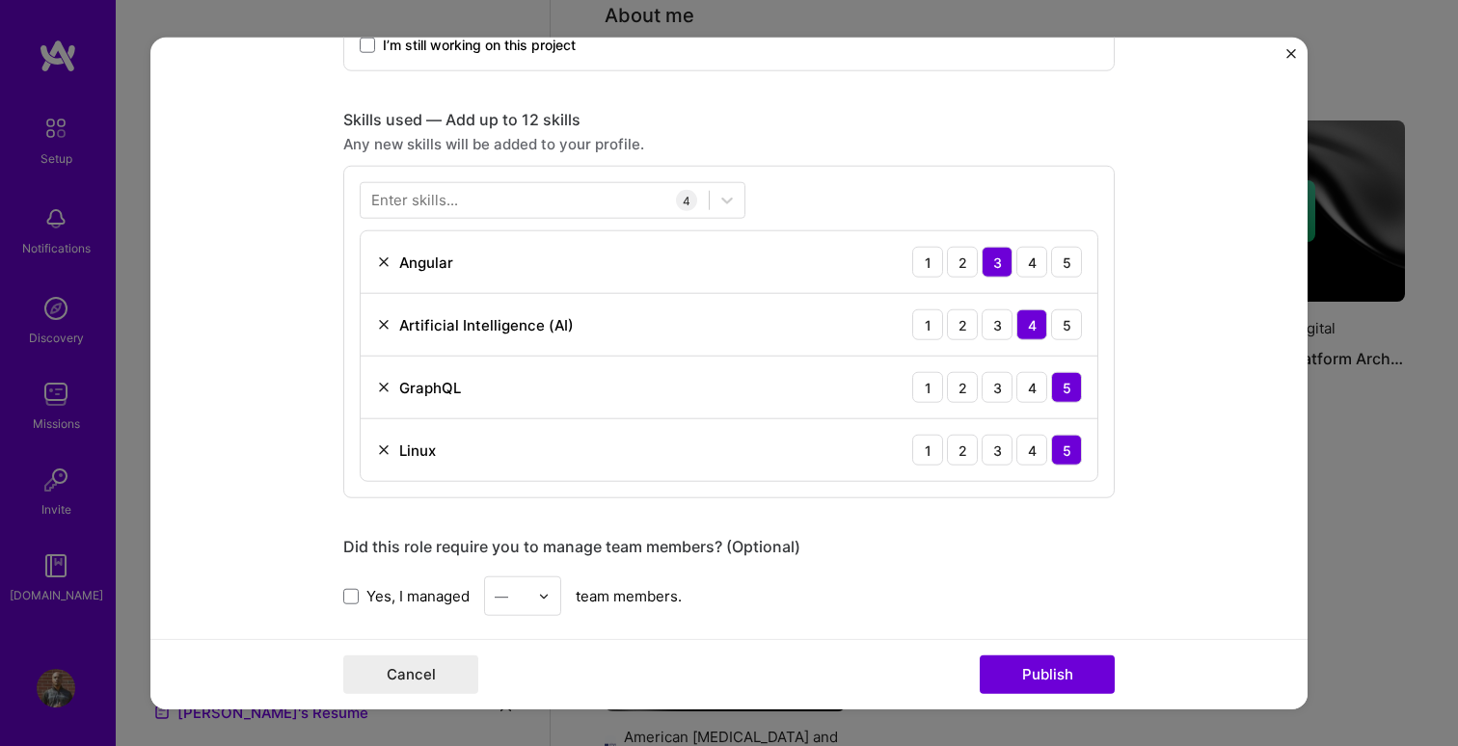
click at [384, 447] on img at bounding box center [383, 450] width 15 height 15
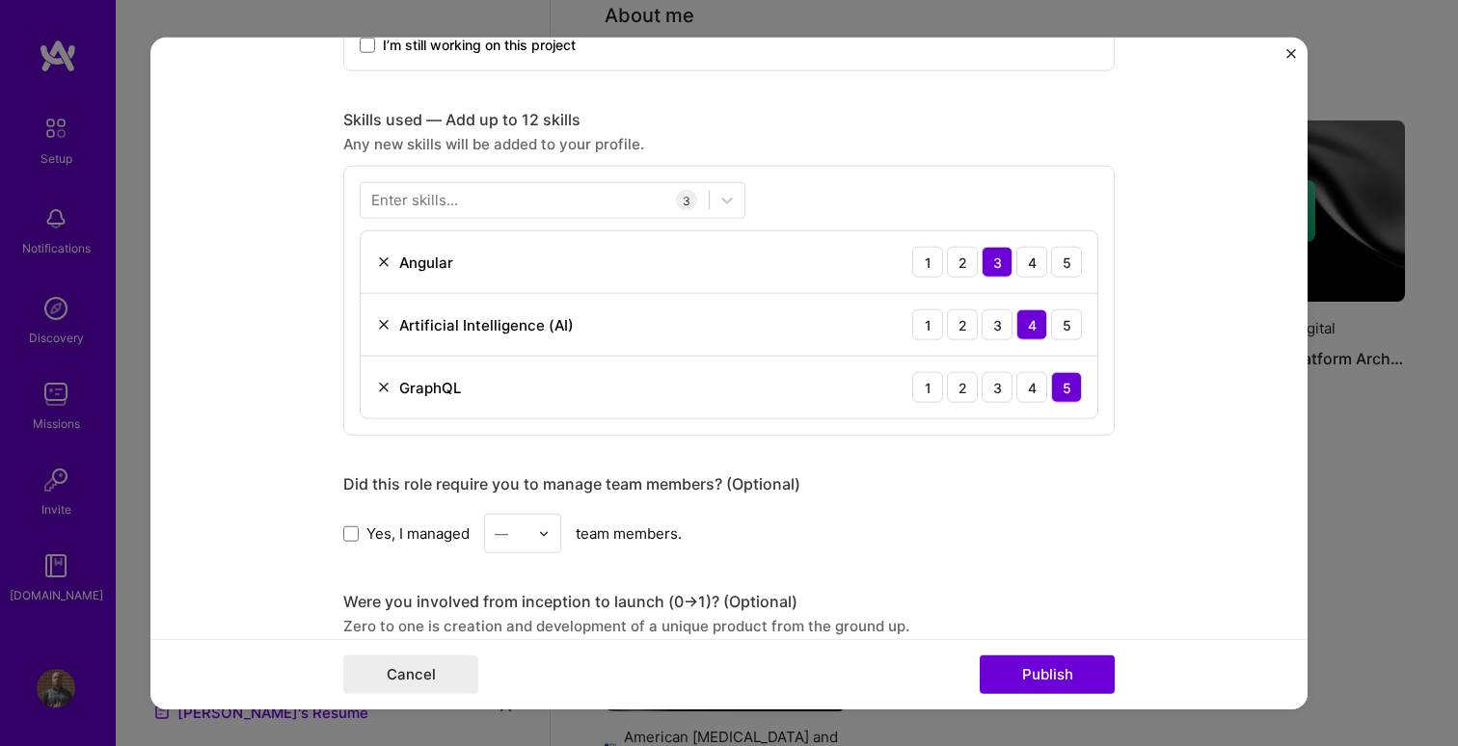
click at [449, 197] on div "Enter skills..." at bounding box center [414, 200] width 87 height 20
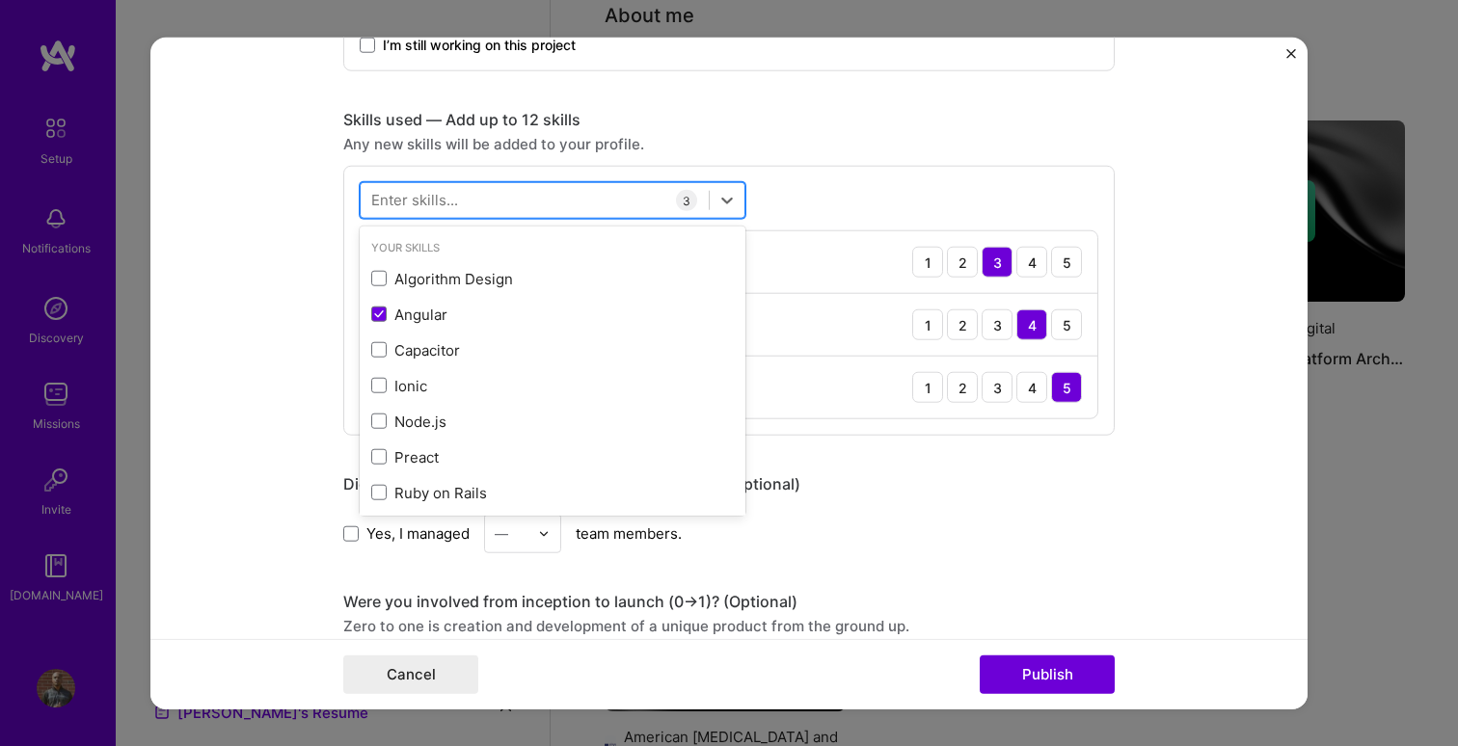
click at [495, 197] on div at bounding box center [535, 200] width 348 height 32
type input "AI"
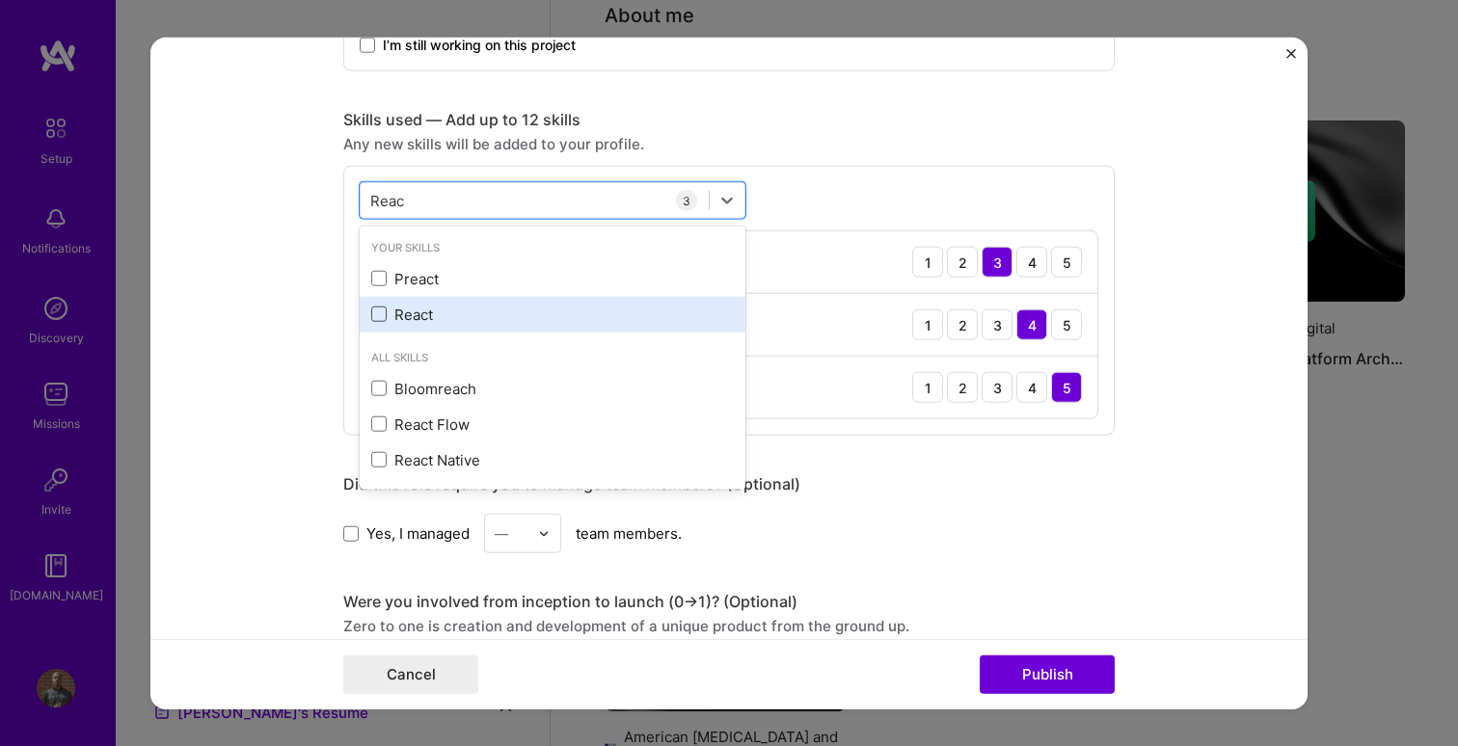
click at [385, 316] on span at bounding box center [378, 314] width 15 height 15
click at [0, 0] on input "checkbox" at bounding box center [0, 0] width 0 height 0
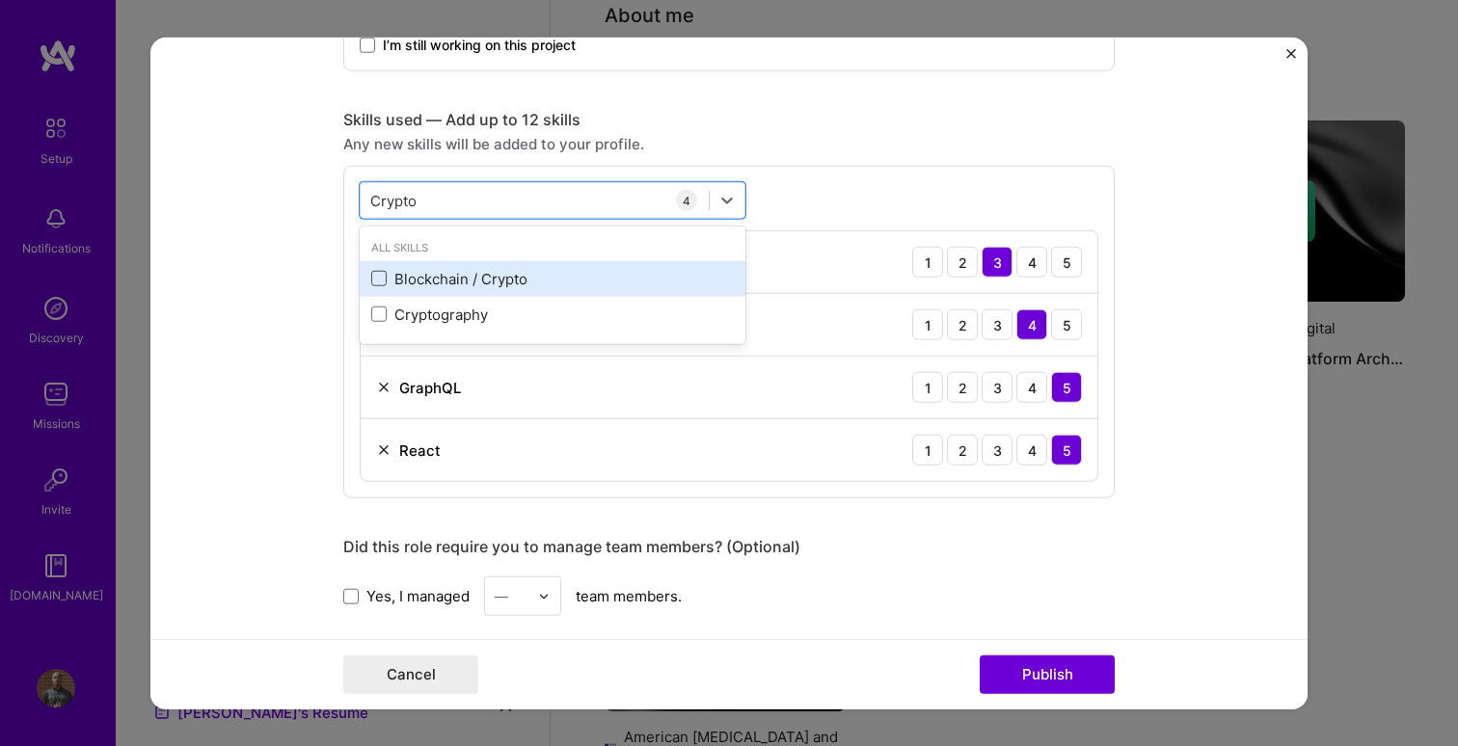
click at [384, 281] on span at bounding box center [378, 278] width 15 height 15
click at [0, 0] on input "checkbox" at bounding box center [0, 0] width 0 height 0
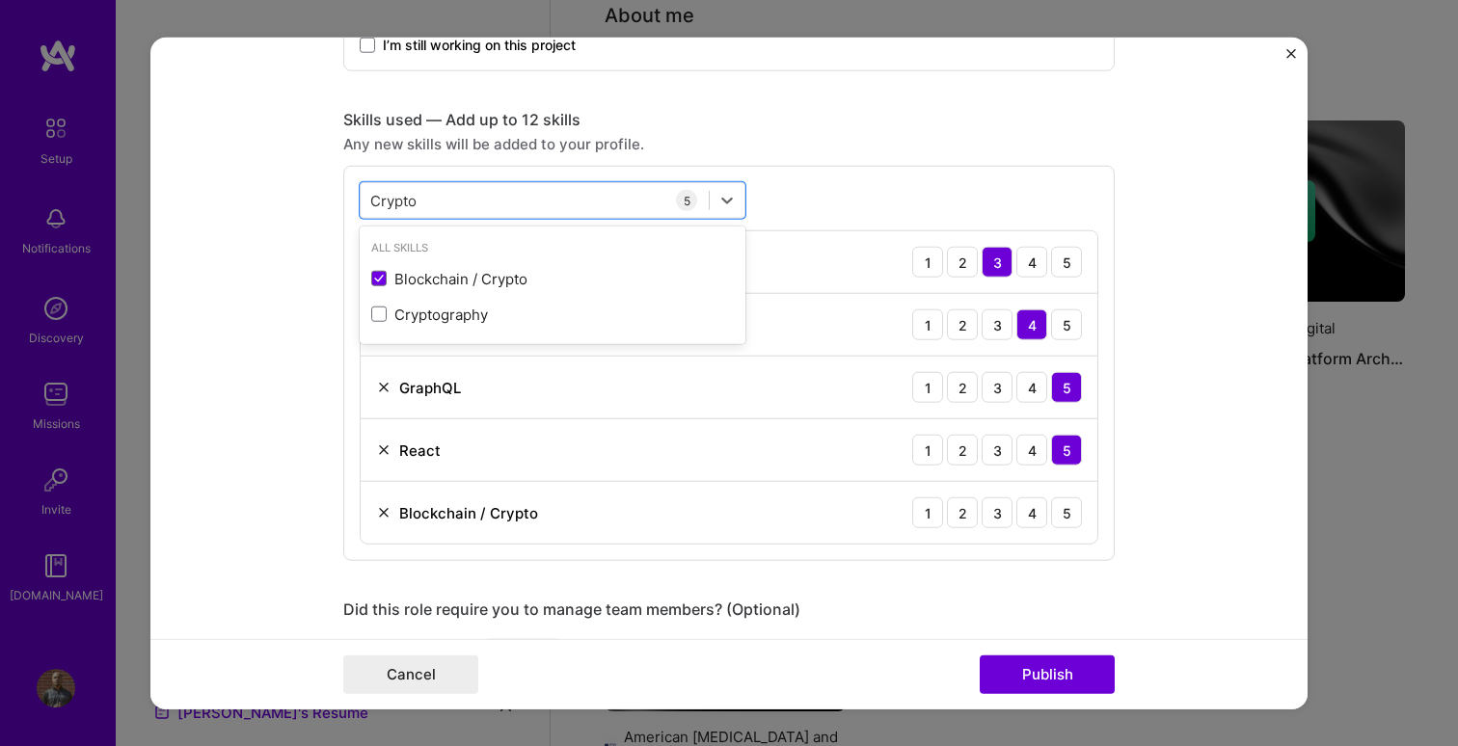
type input "Crypto"
click at [1199, 250] on form "Editing suggested project This project is suggested based on your LinkedIn, res…" at bounding box center [728, 374] width 1157 height 672
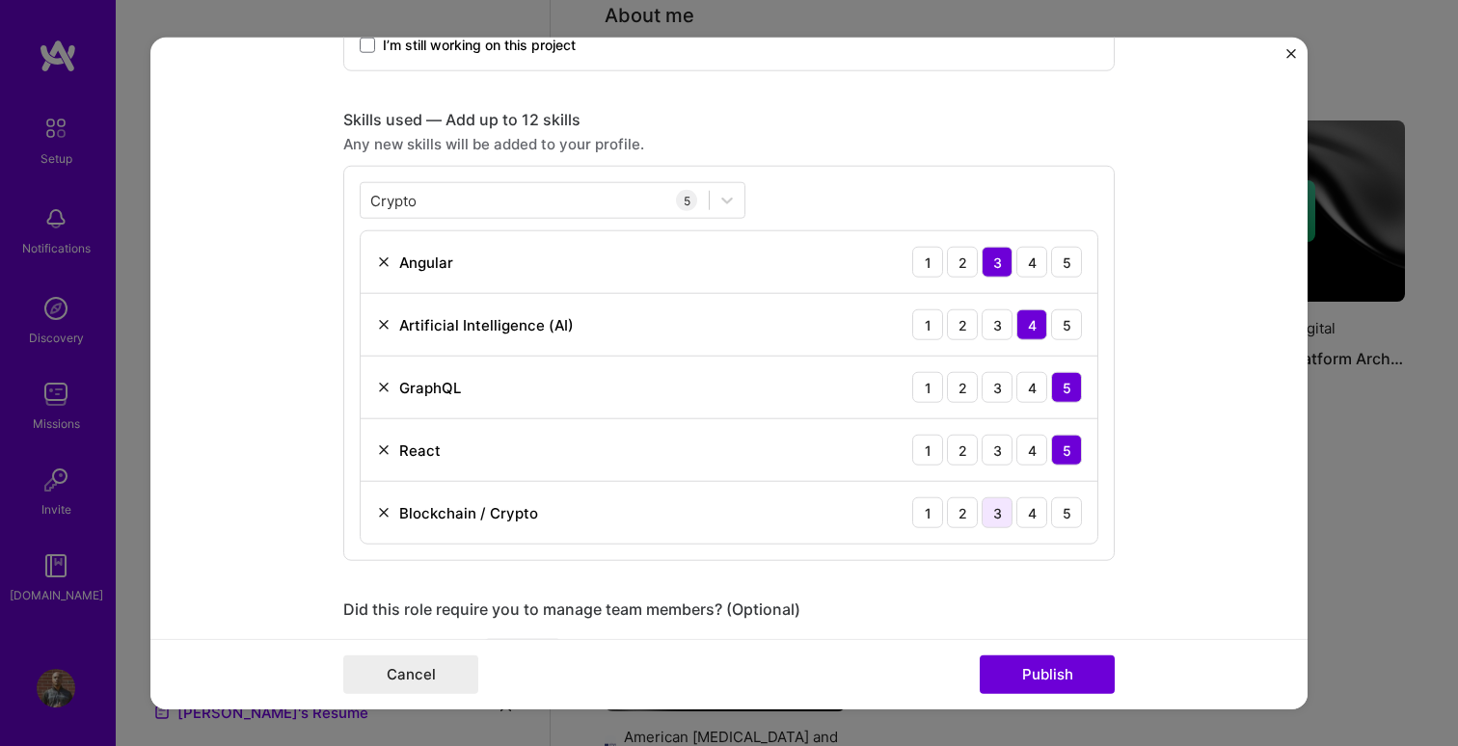
click at [1005, 511] on div "3" at bounding box center [996, 512] width 31 height 31
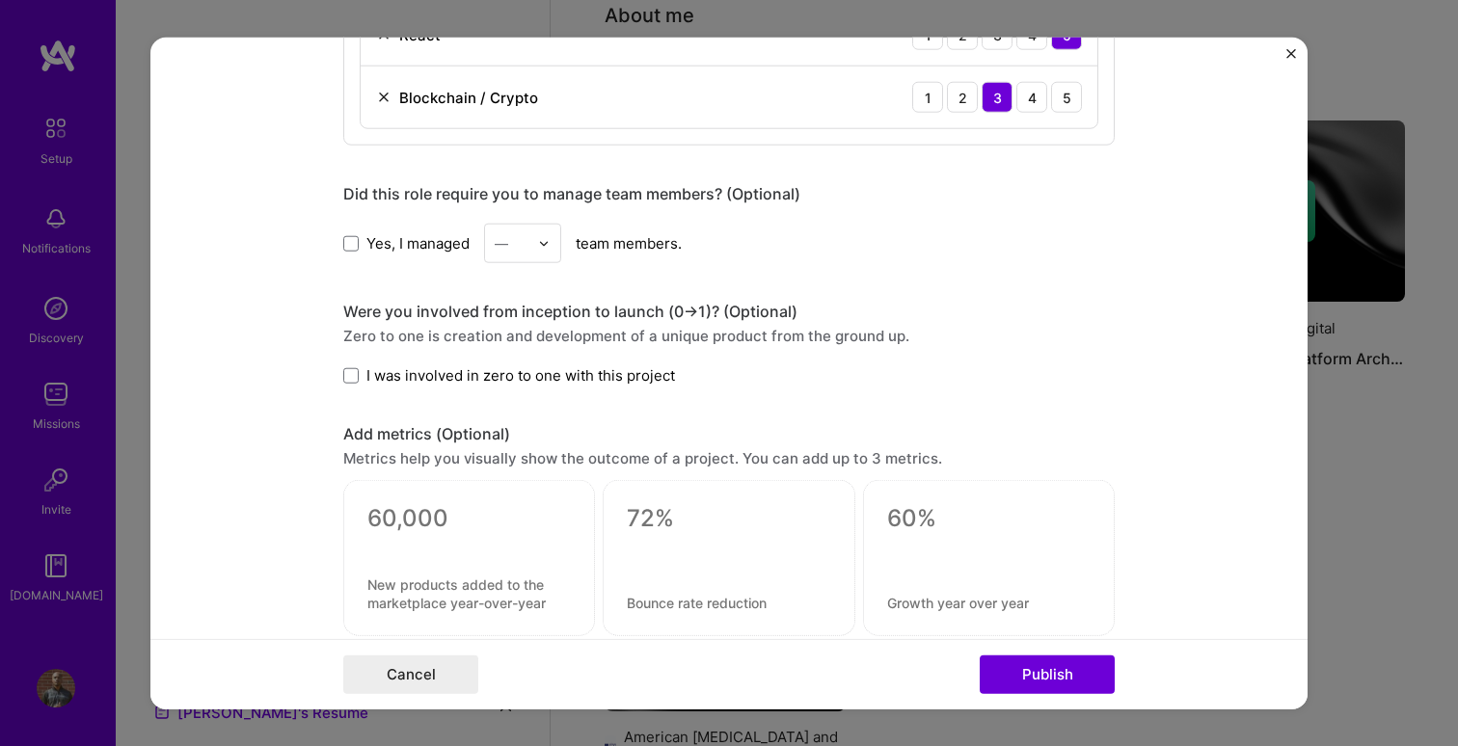
scroll to position [1323, 0]
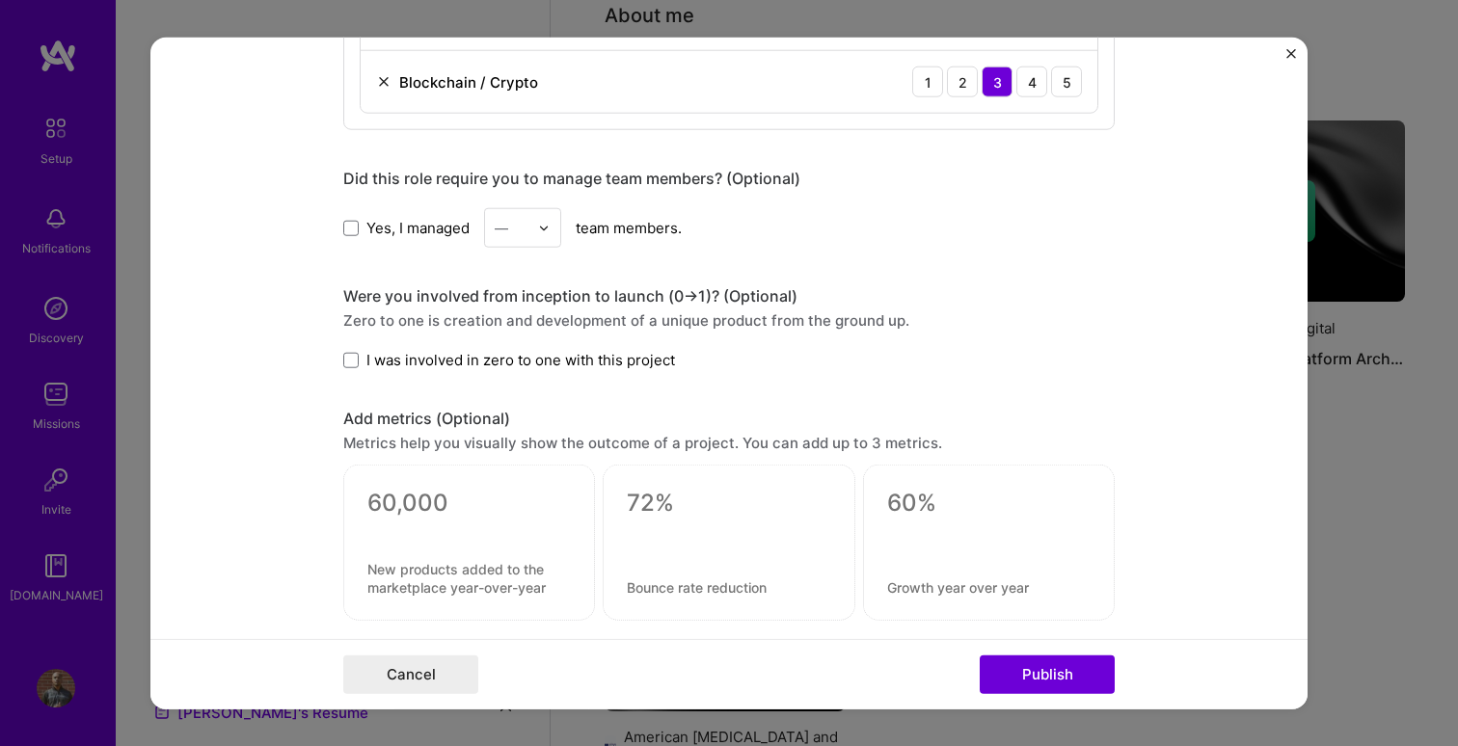
click at [359, 358] on label "I was involved in zero to one with this project" at bounding box center [509, 360] width 332 height 20
click at [0, 0] on input "I was involved in zero to one with this project" at bounding box center [0, 0] width 0 height 0
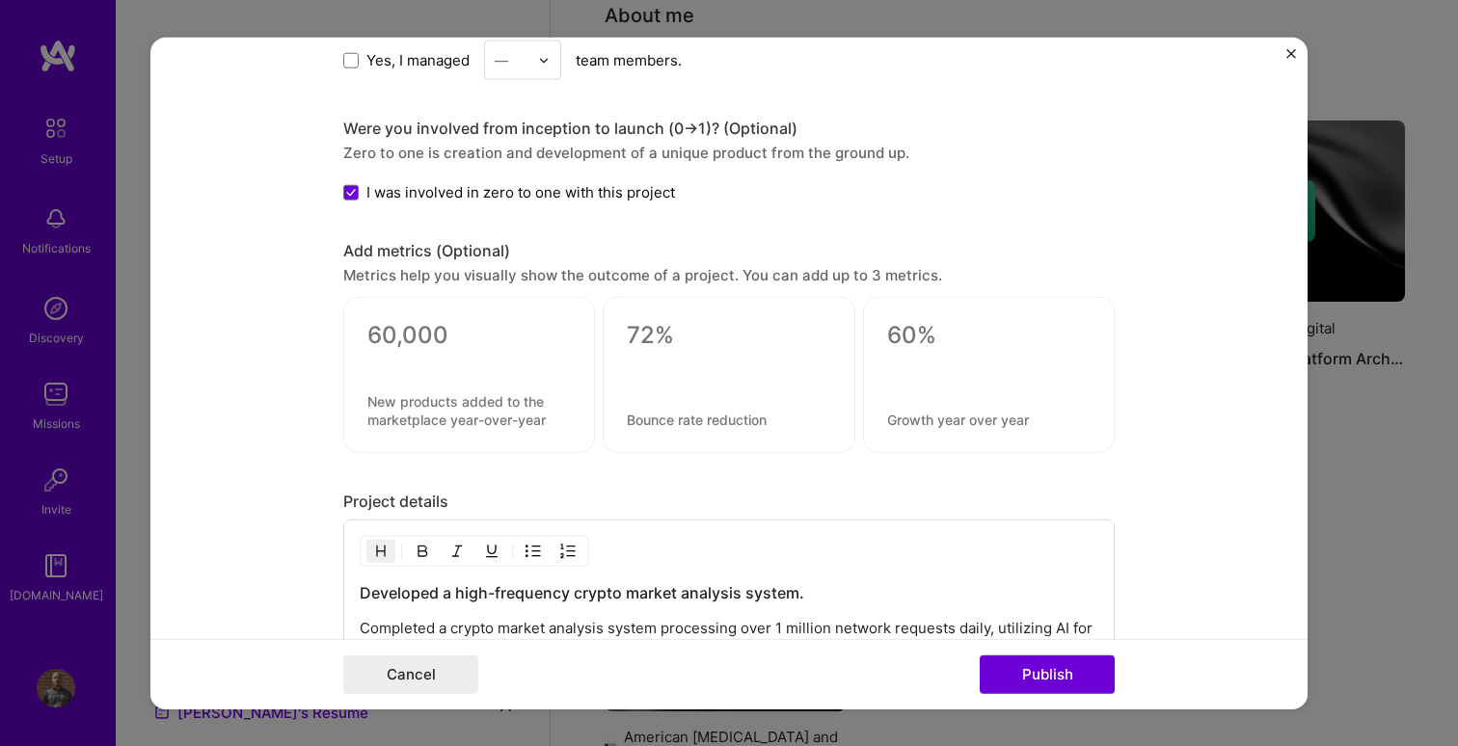
scroll to position [1492, 0]
click at [425, 336] on textarea at bounding box center [468, 333] width 203 height 29
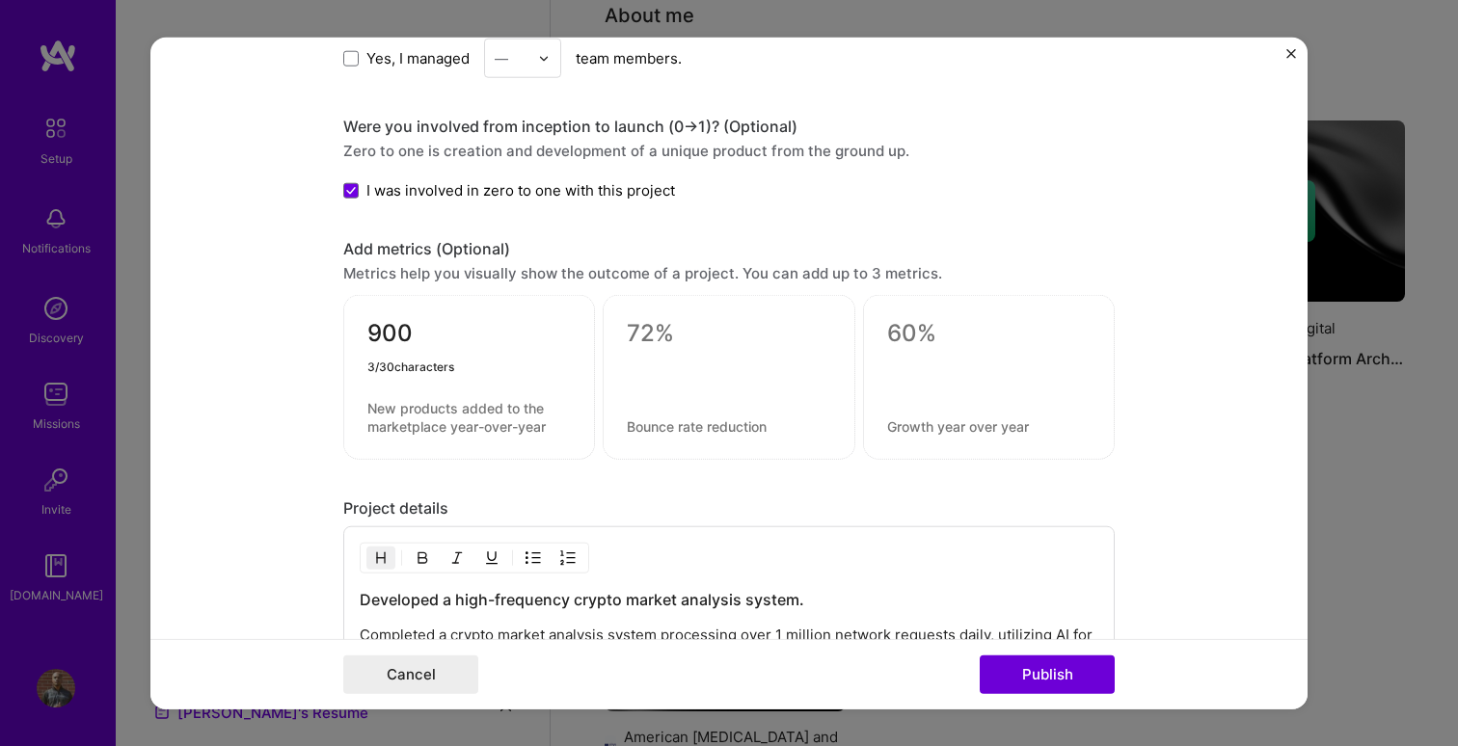
type textarea "900"
click at [395, 418] on textarea at bounding box center [468, 417] width 203 height 37
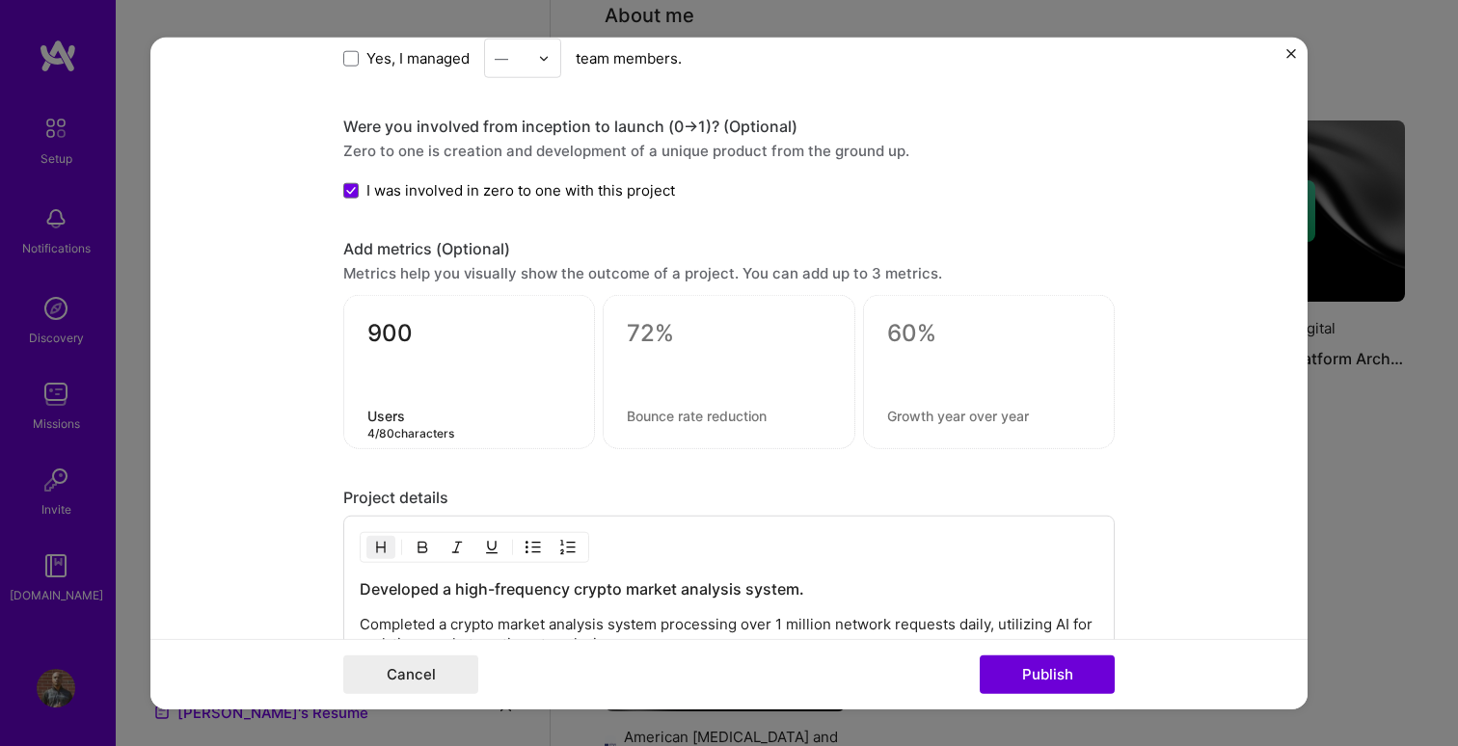
type textarea "Users"
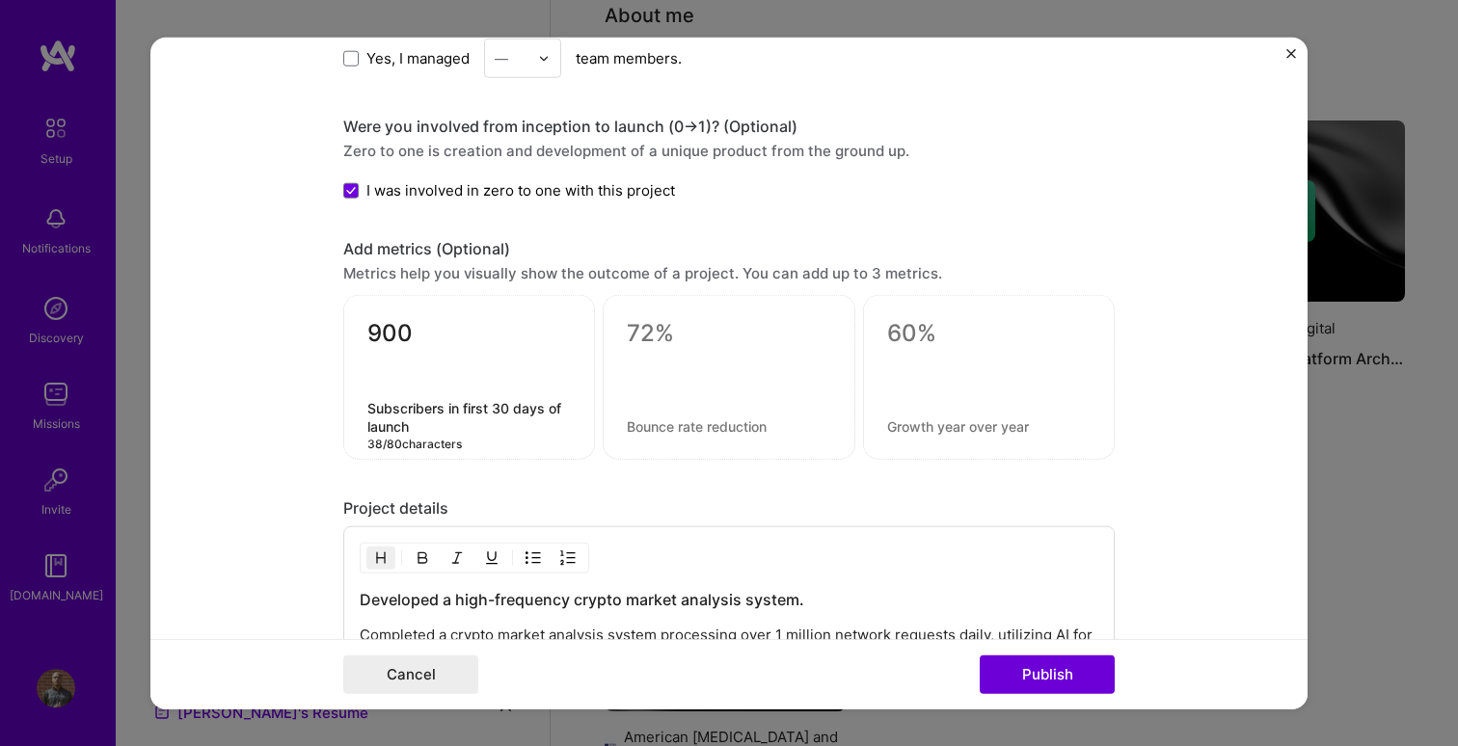
type textarea "Subscribers in first 30 days of launch"
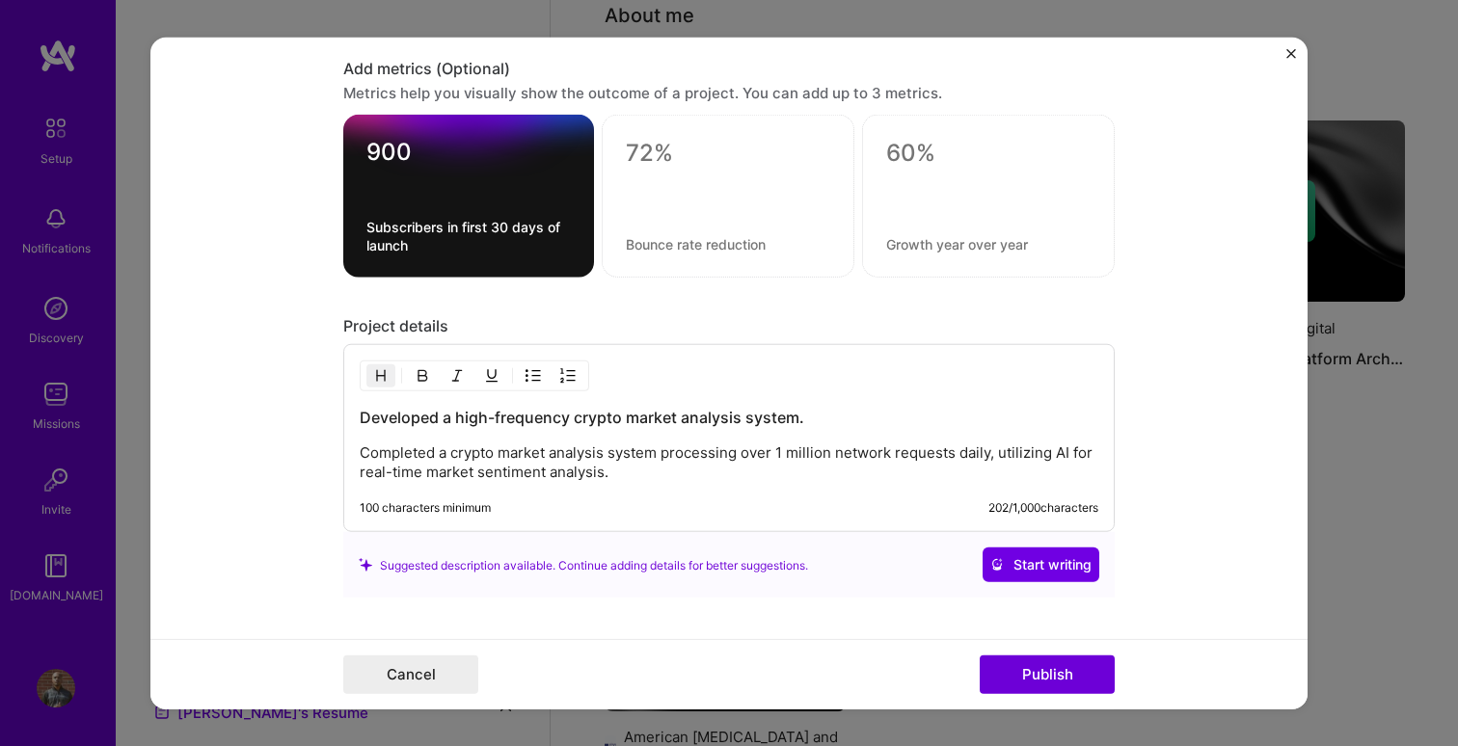
scroll to position [1675, 0]
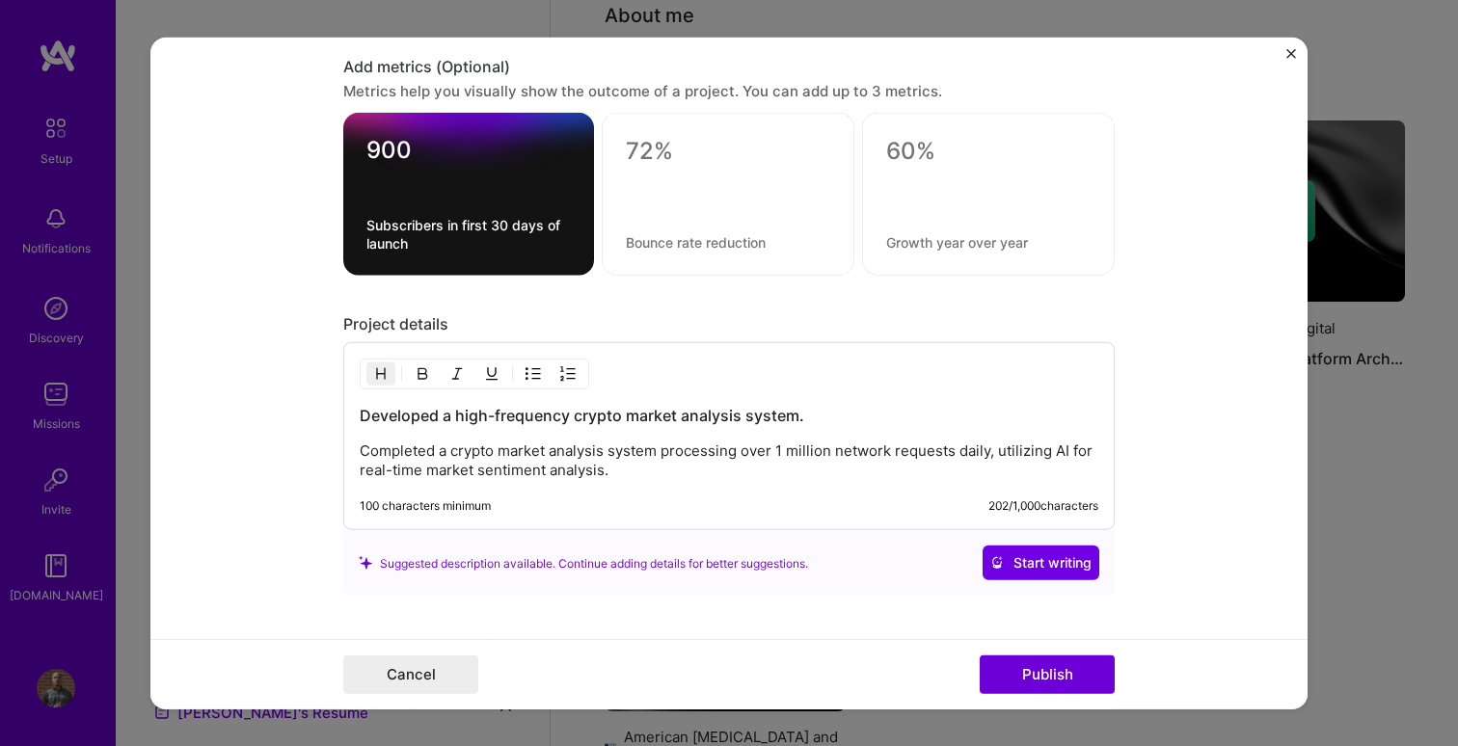
click at [668, 151] on textarea at bounding box center [728, 151] width 204 height 29
type textarea "20"
click at [686, 245] on textarea at bounding box center [728, 242] width 204 height 18
type textarea "Tokens analyzed"
click at [694, 151] on textarea "20" at bounding box center [728, 156] width 204 height 38
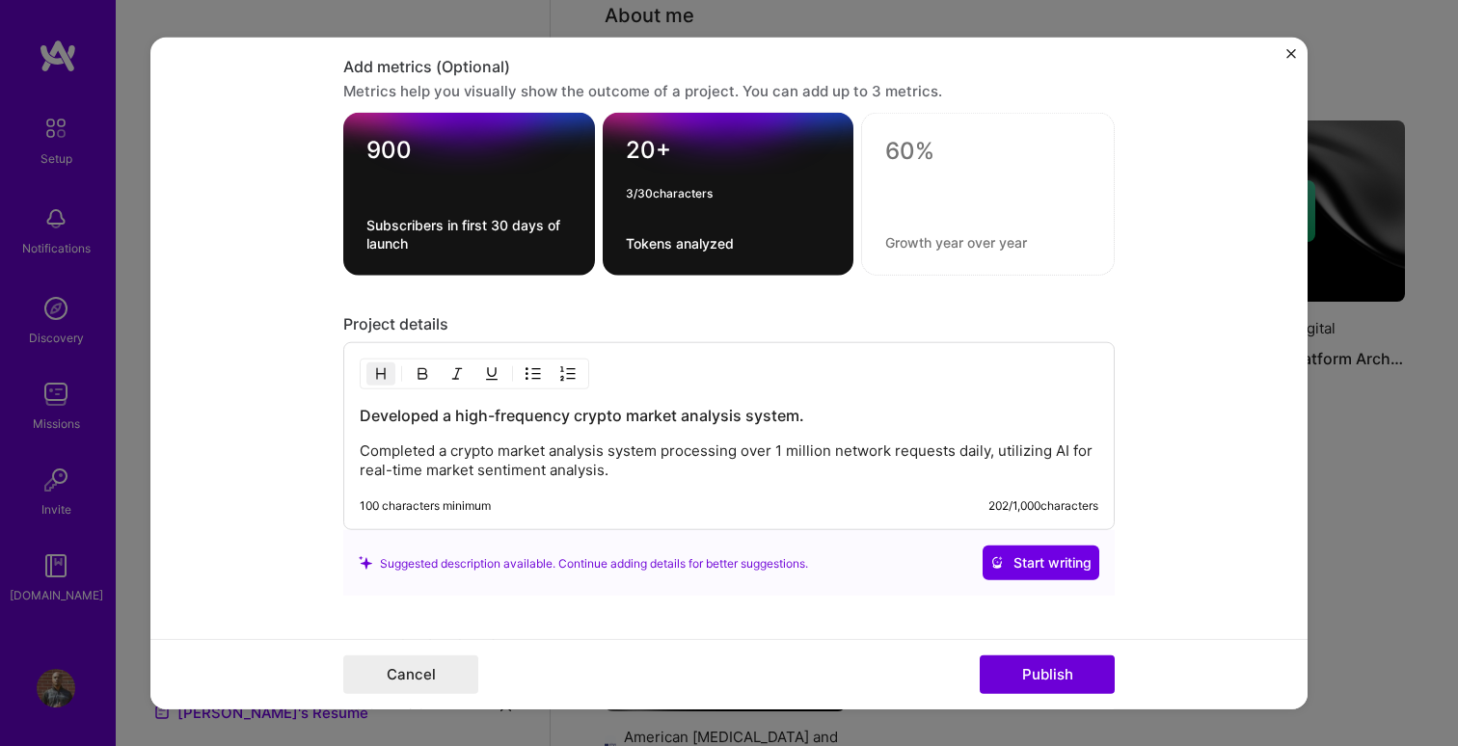
type textarea "20+"
click at [685, 245] on textarea "Tokens analyzed" at bounding box center [728, 243] width 205 height 18
type textarea "Tokens analyzed per day"
click at [941, 148] on textarea at bounding box center [987, 151] width 205 height 29
type textarea "1,000,000+"
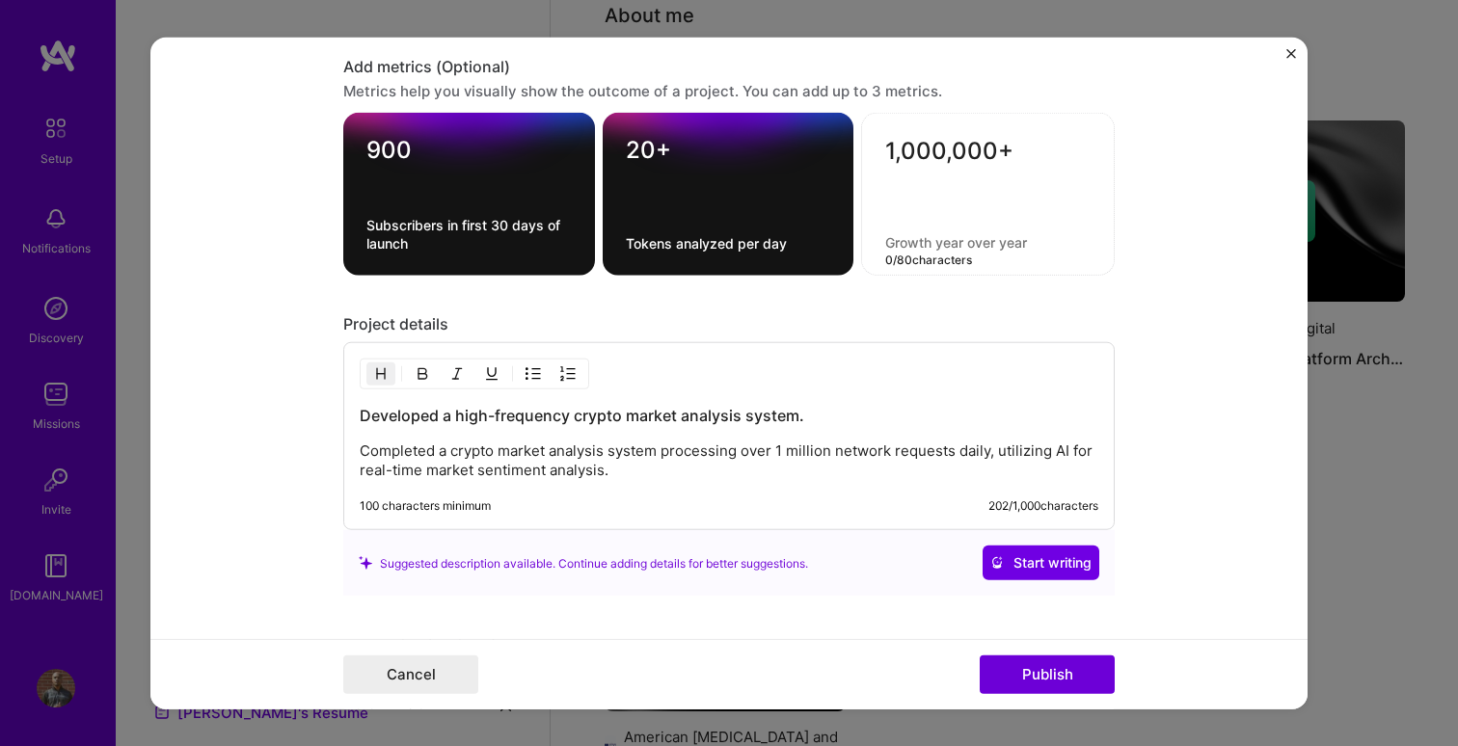
click at [943, 240] on textarea at bounding box center [987, 242] width 205 height 18
type textarea "N"
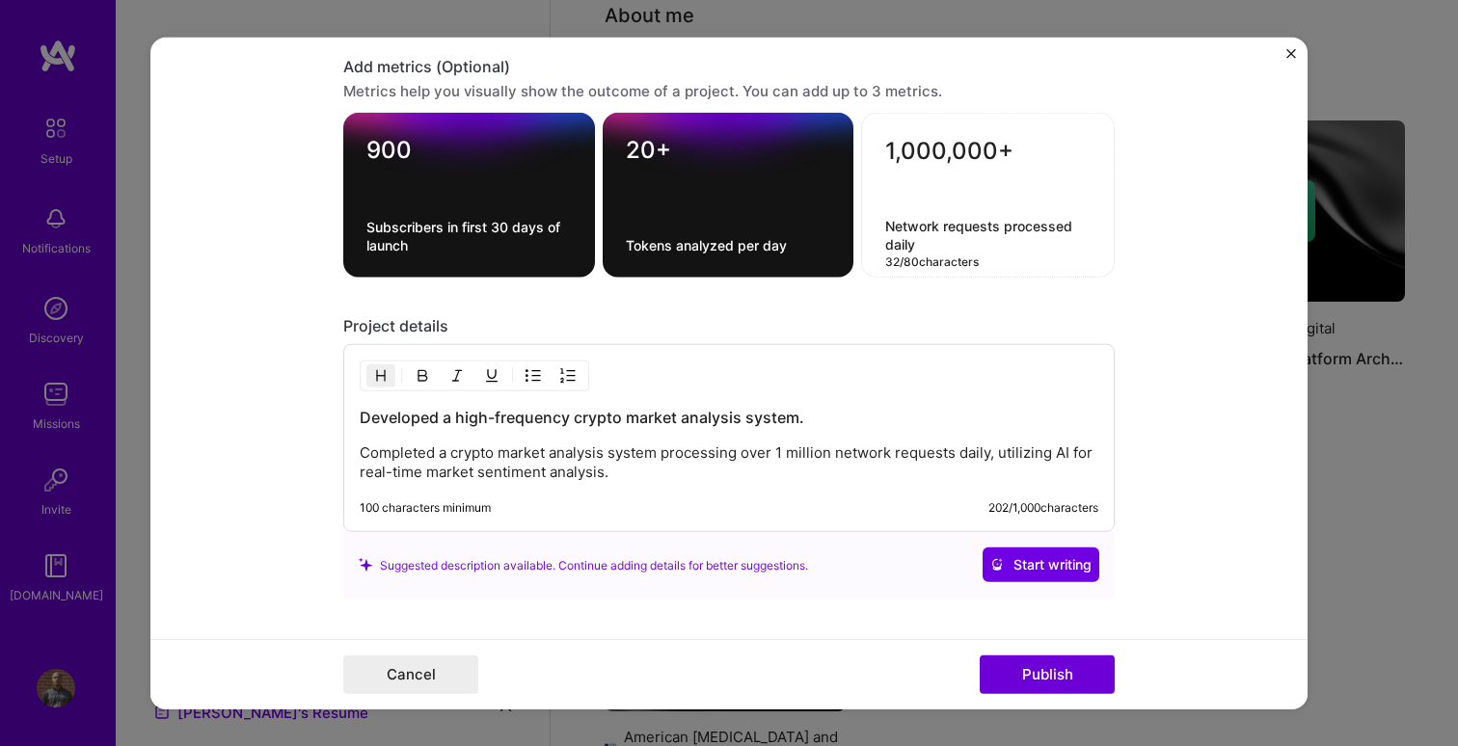
type textarea "Network requests processed daily"
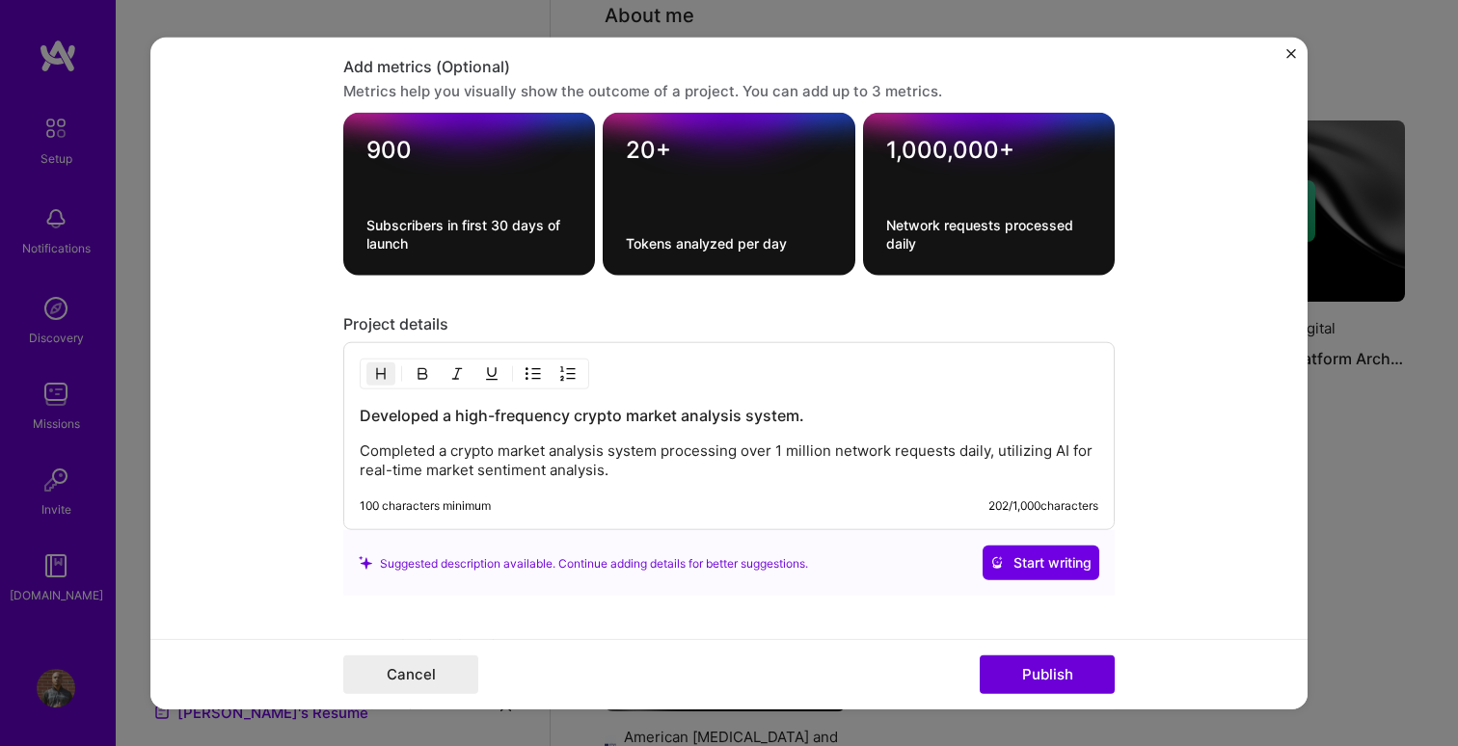
click at [907, 324] on div "Project details" at bounding box center [728, 324] width 771 height 20
click at [796, 473] on p "Completed a crypto market analysis system processing over 1 million network req…" at bounding box center [729, 461] width 739 height 39
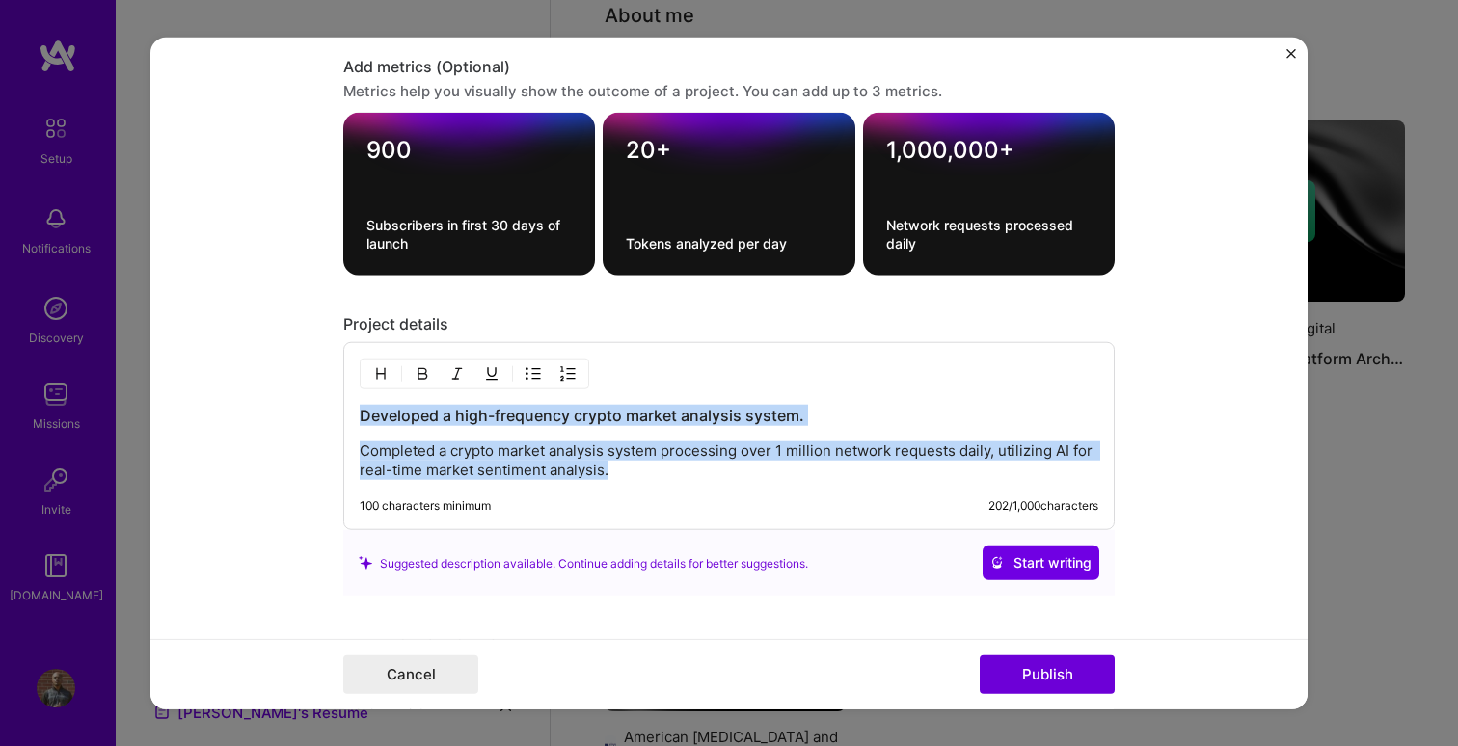
copy div "Developed a high-frequency crypto market analysis system. Completed a crypto ma…"
click at [519, 454] on p "Completed a crypto market analysis system processing over 1 million network req…" at bounding box center [729, 461] width 739 height 39
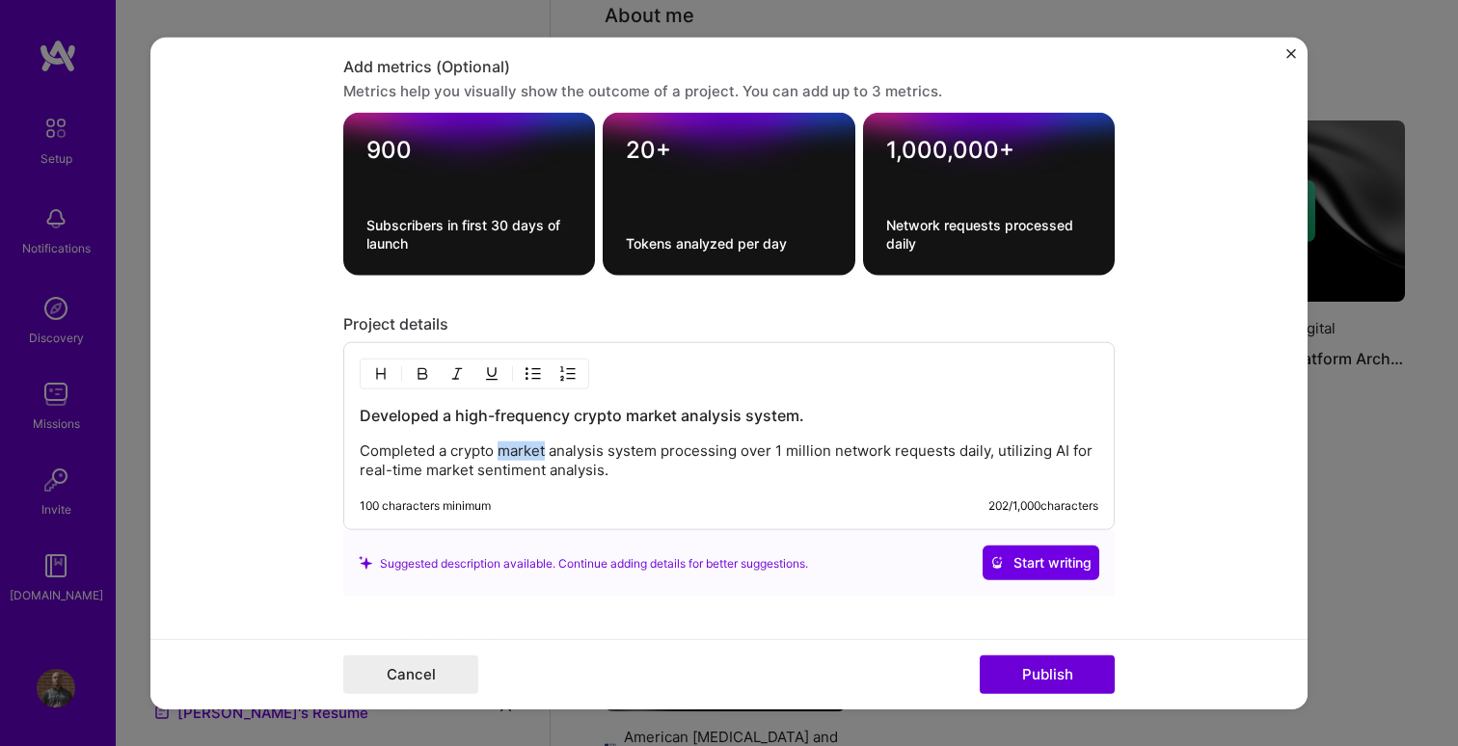
click at [519, 454] on p "Completed a crypto market analysis system processing over 1 million network req…" at bounding box center [729, 461] width 739 height 39
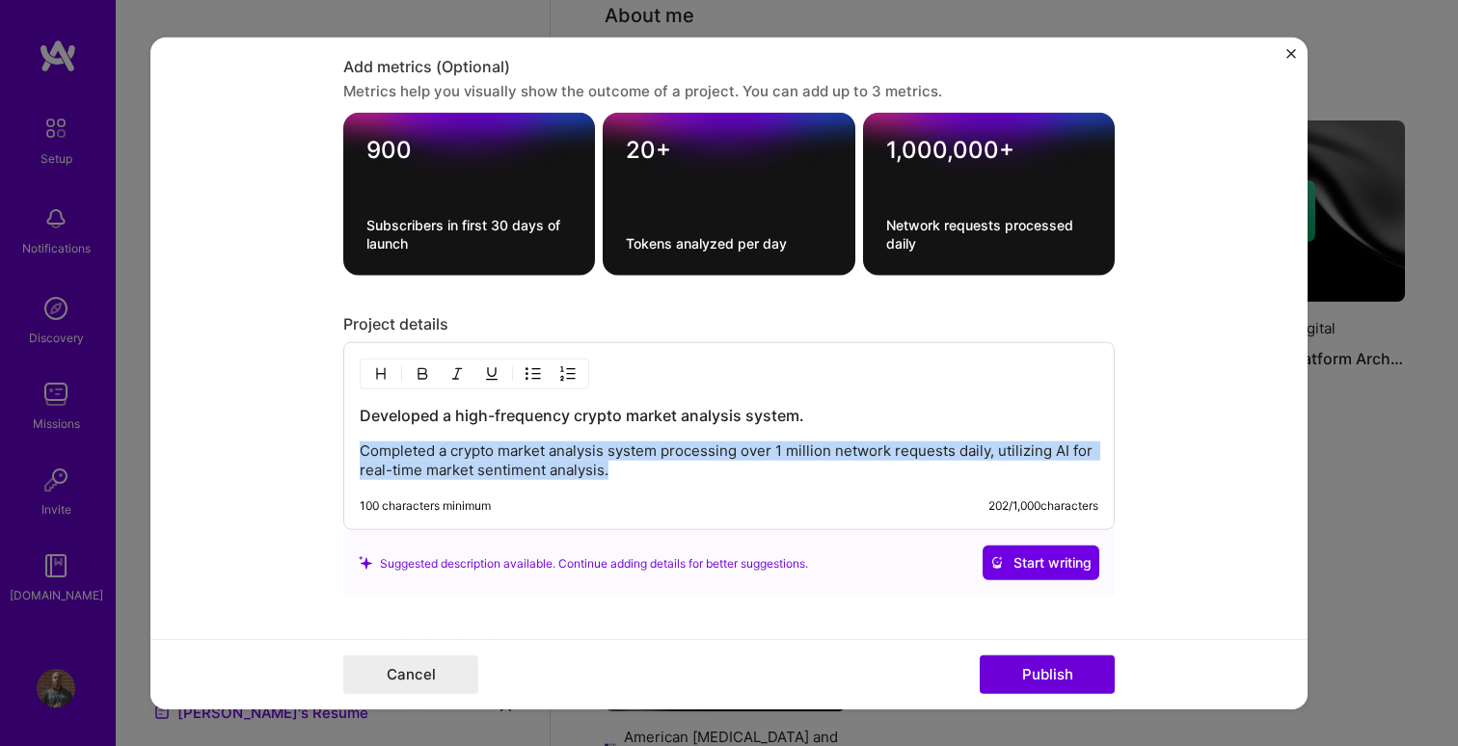
click at [519, 454] on p "Completed a crypto market analysis system processing over 1 million network req…" at bounding box center [729, 461] width 739 height 39
paste div
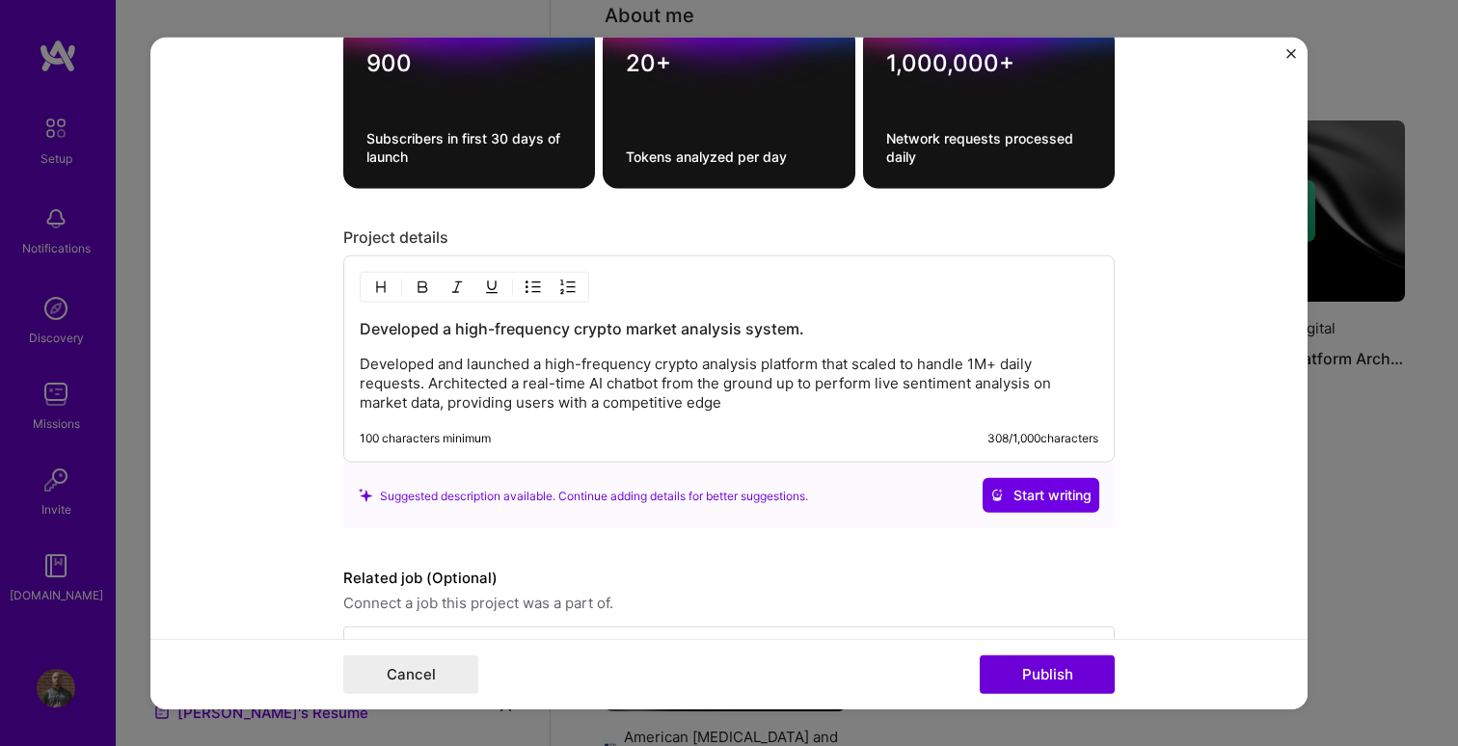
scroll to position [1826, 0]
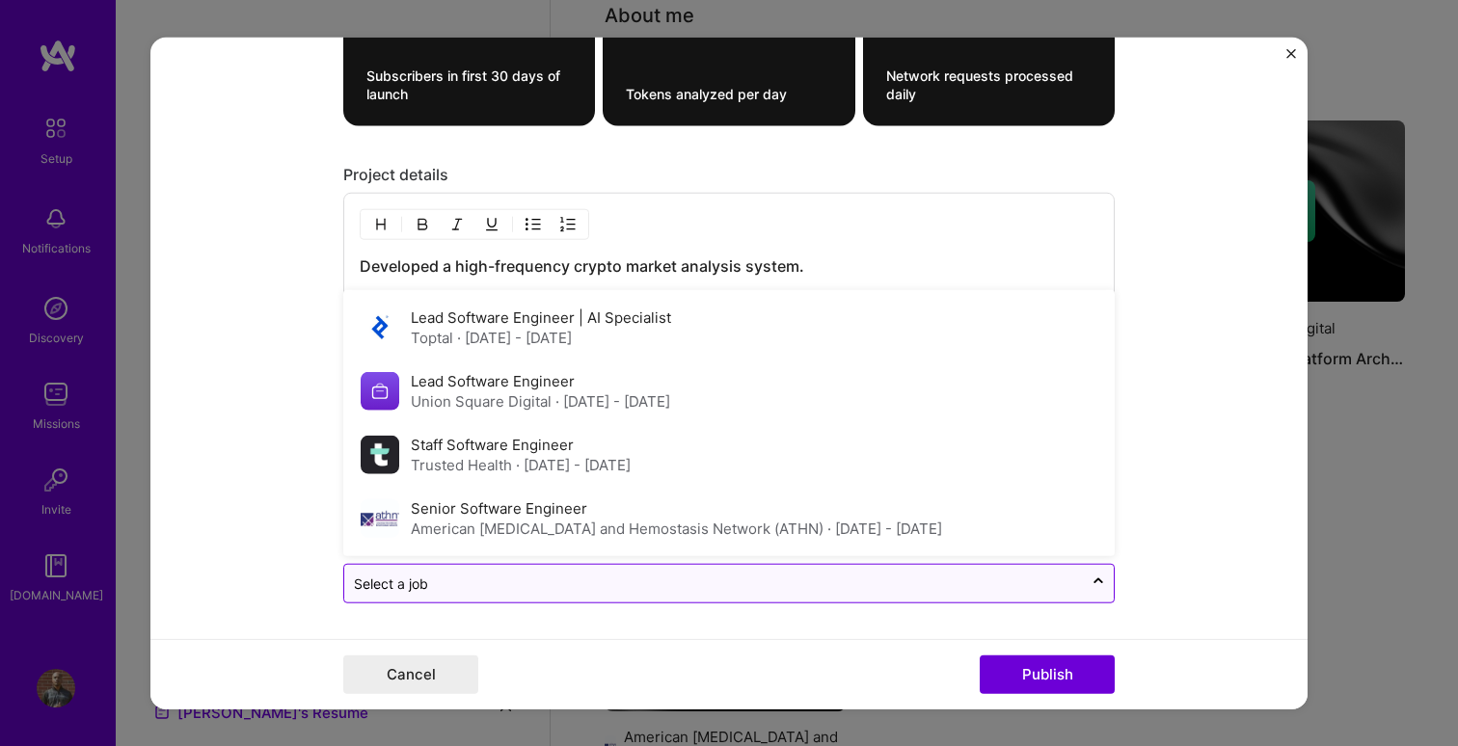
click at [881, 586] on input "text" at bounding box center [713, 584] width 719 height 20
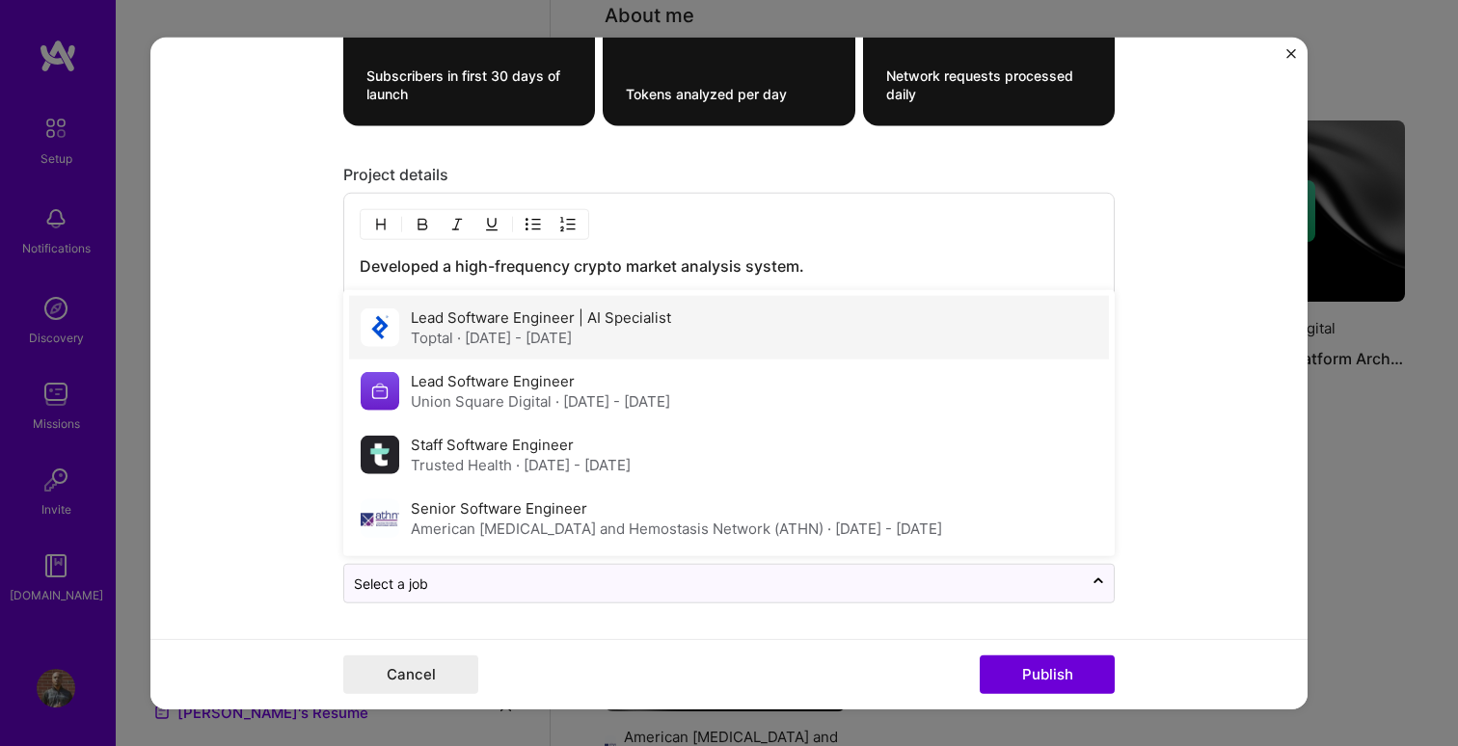
click at [640, 321] on label "Lead Software Engineer | AI Specialist" at bounding box center [541, 318] width 260 height 18
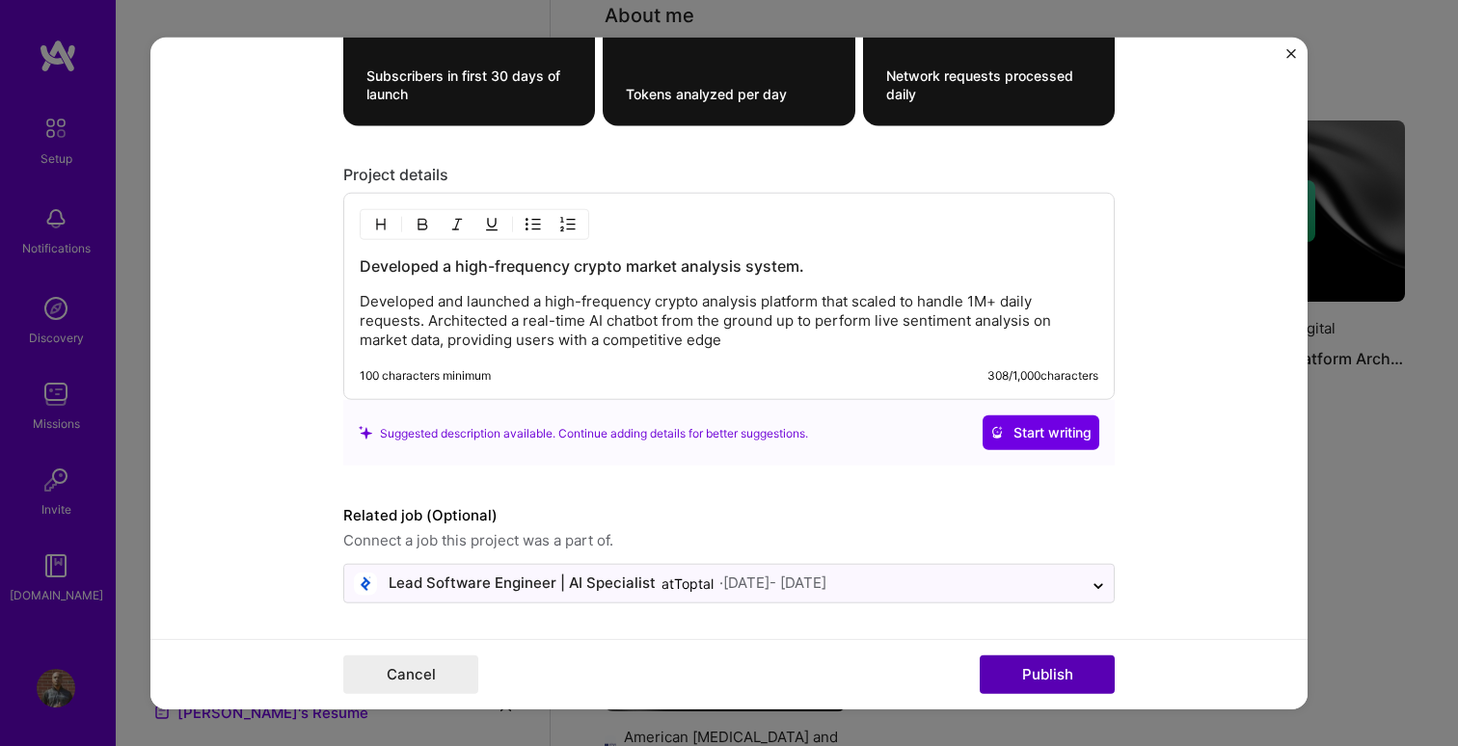
click at [1057, 671] on button "Publish" at bounding box center [1047, 674] width 135 height 39
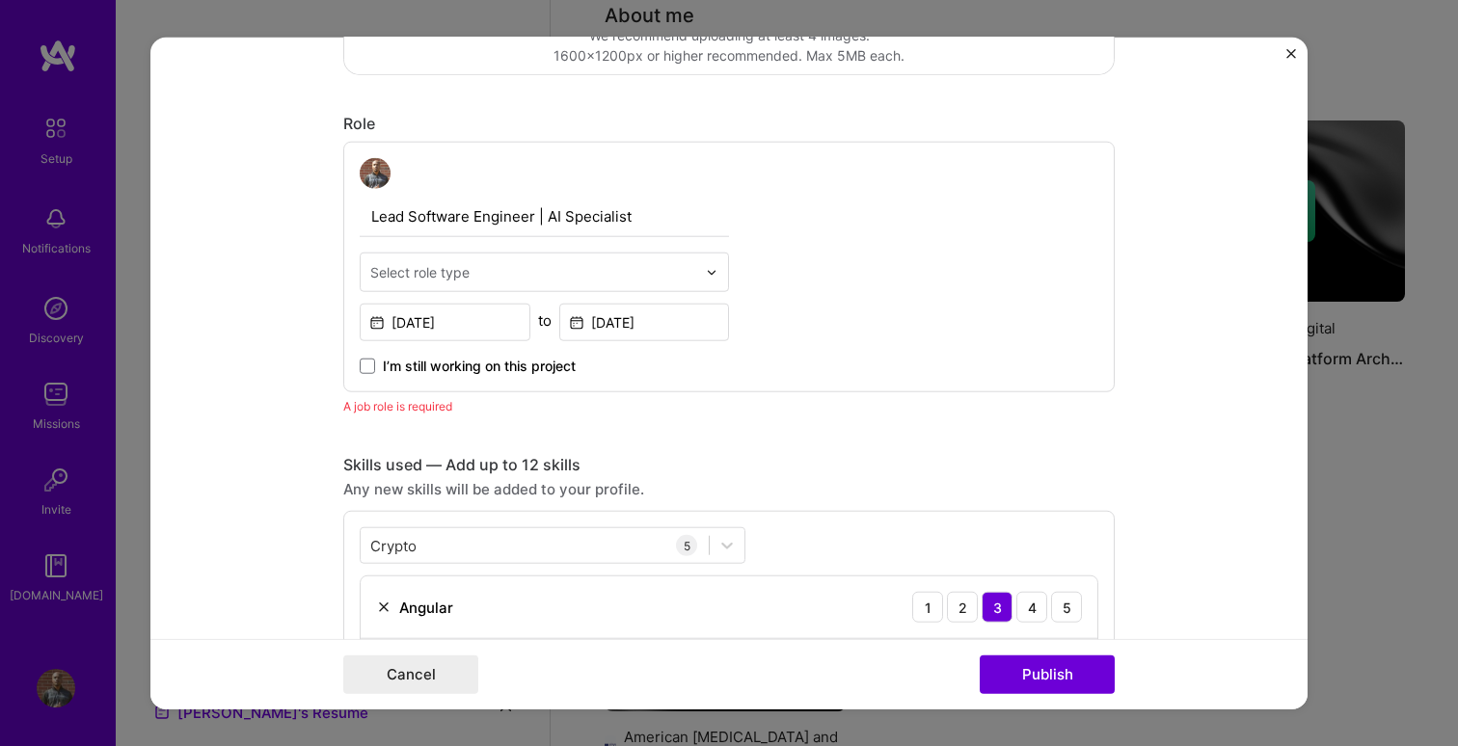
scroll to position [569, 0]
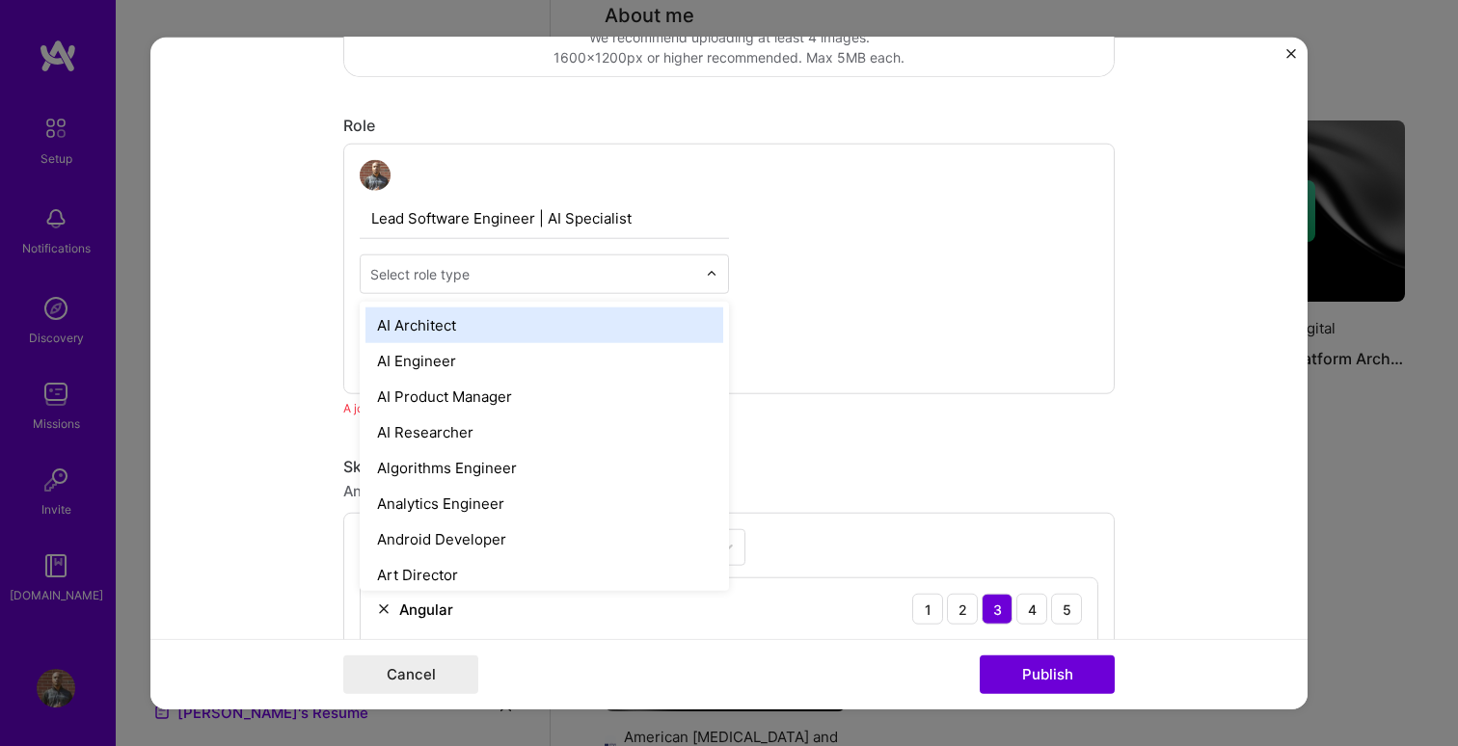
click at [542, 274] on input "text" at bounding box center [533, 274] width 326 height 20
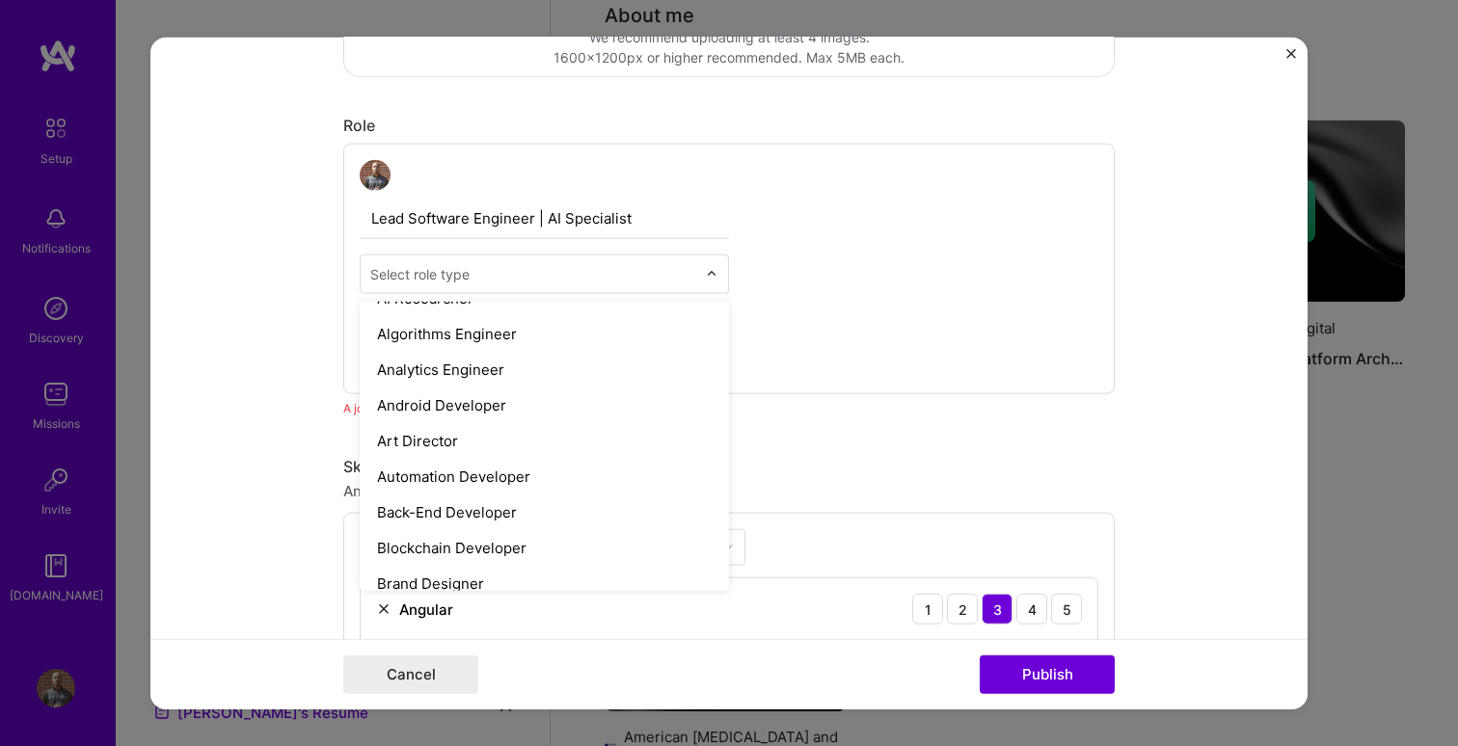
scroll to position [0, 0]
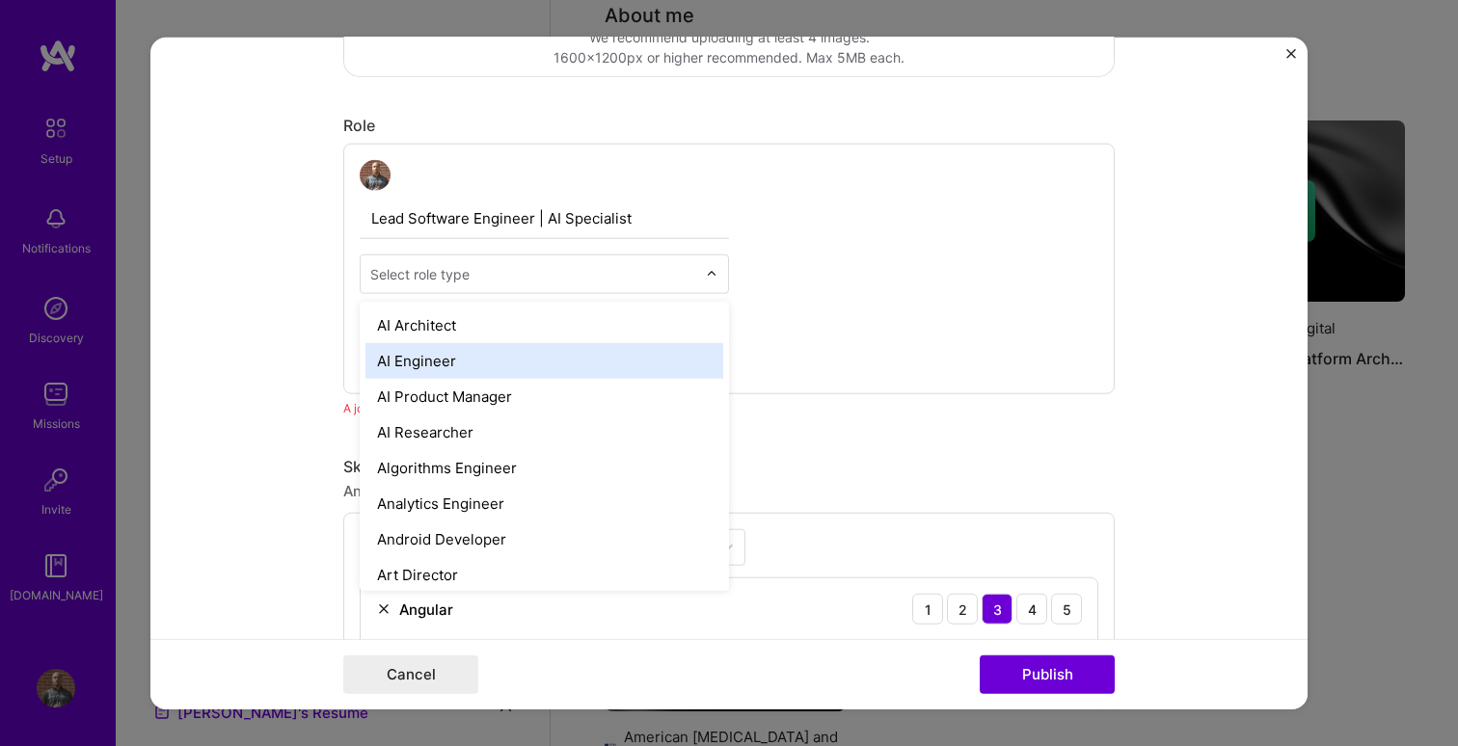
click at [475, 357] on div "AI Engineer" at bounding box center [544, 361] width 358 height 36
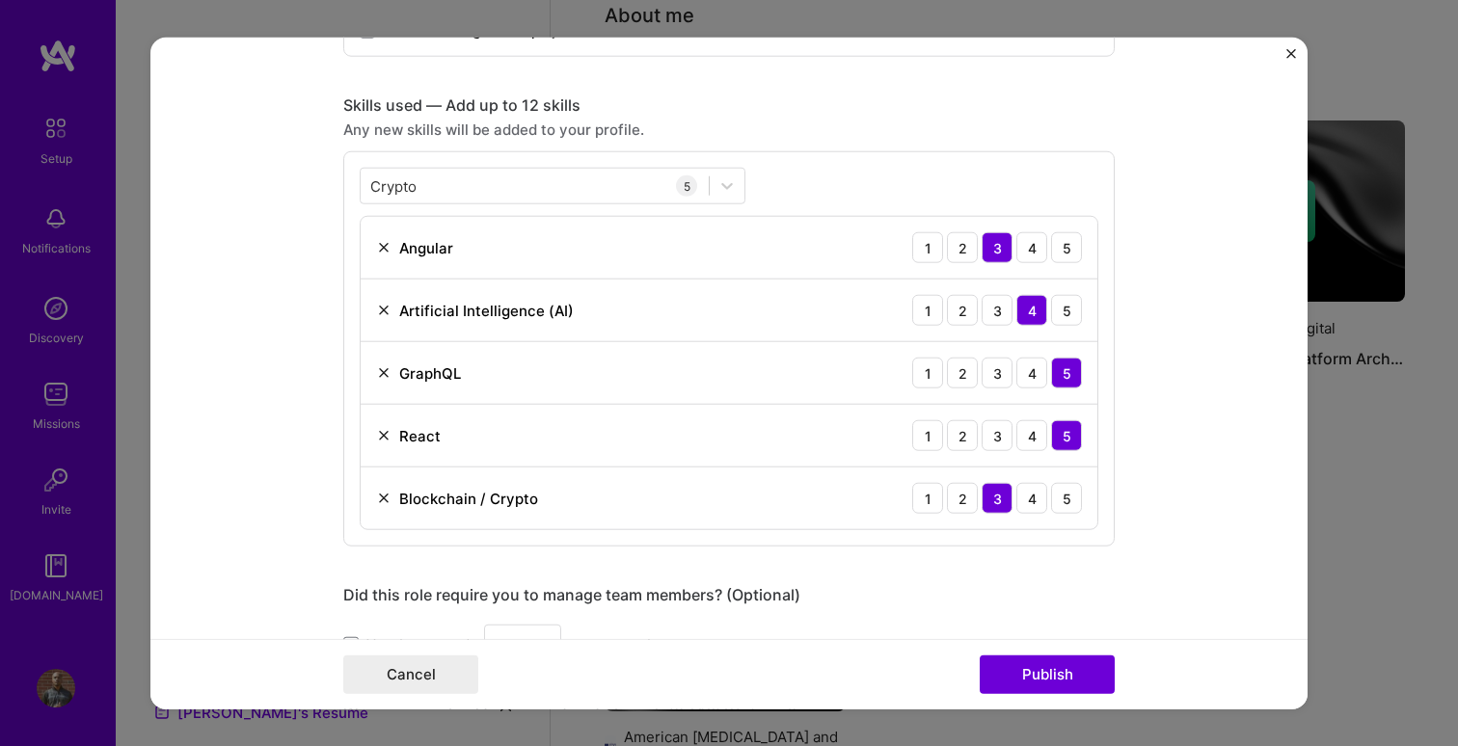
scroll to position [907, 0]
click at [379, 244] on img at bounding box center [383, 246] width 15 height 15
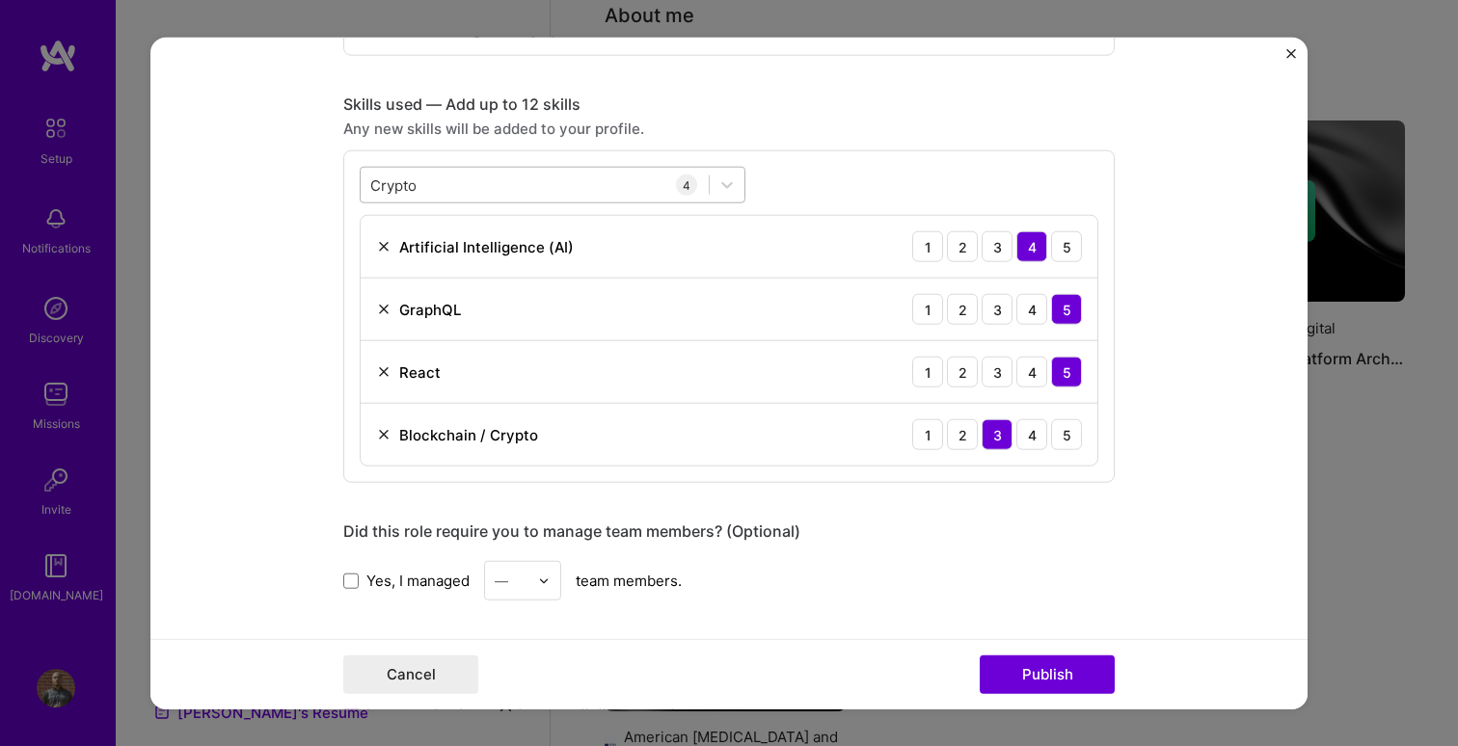
click at [551, 189] on div "Crypto Crypto" at bounding box center [535, 185] width 348 height 32
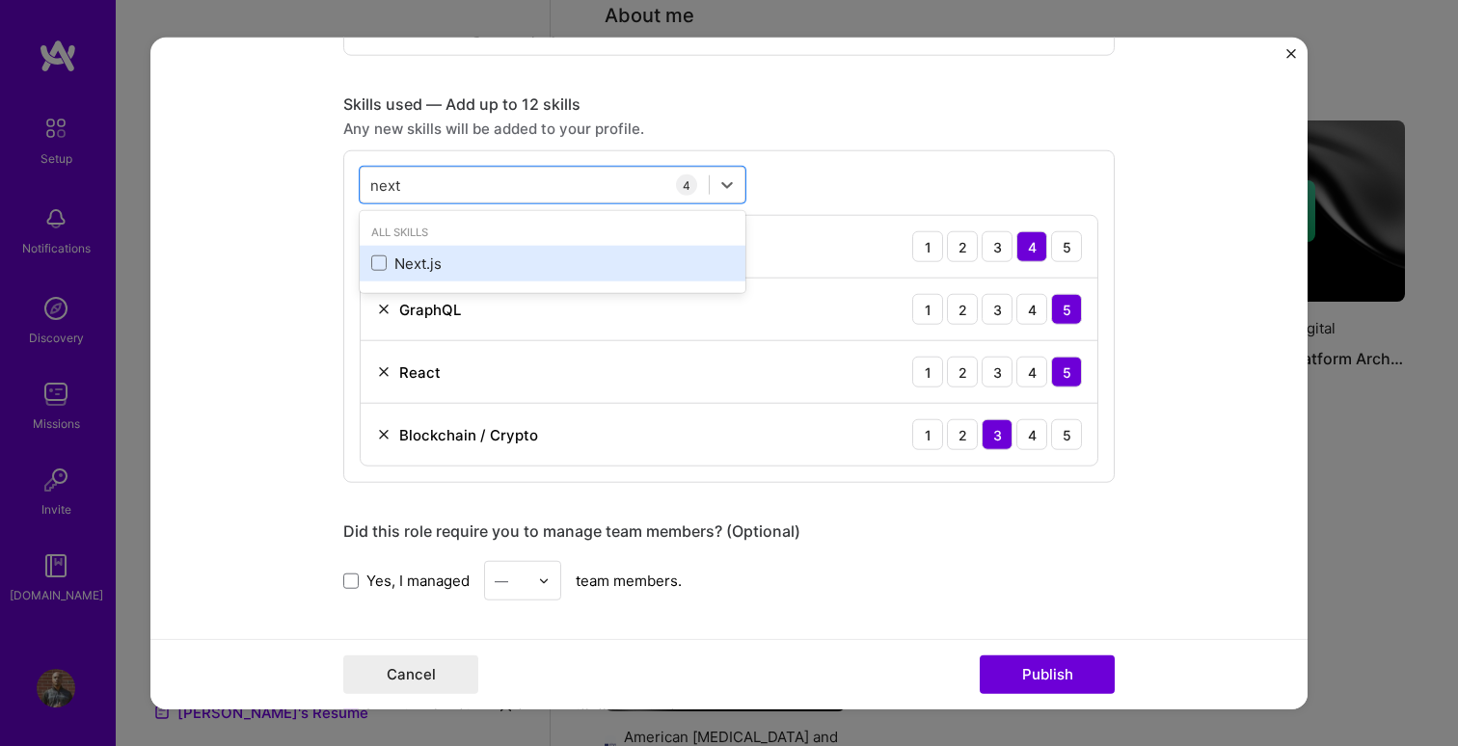
click at [409, 265] on div "Next.js" at bounding box center [552, 264] width 363 height 20
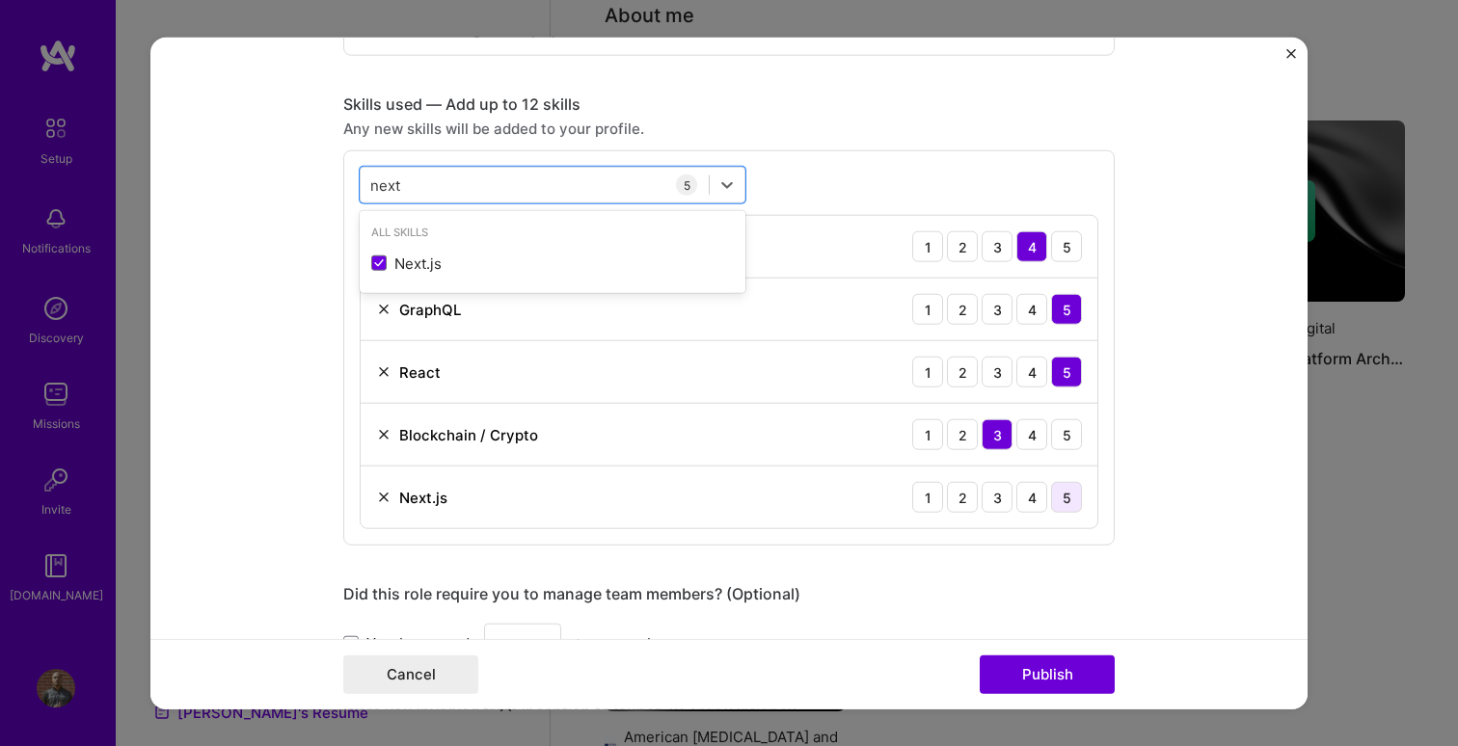
type input "next"
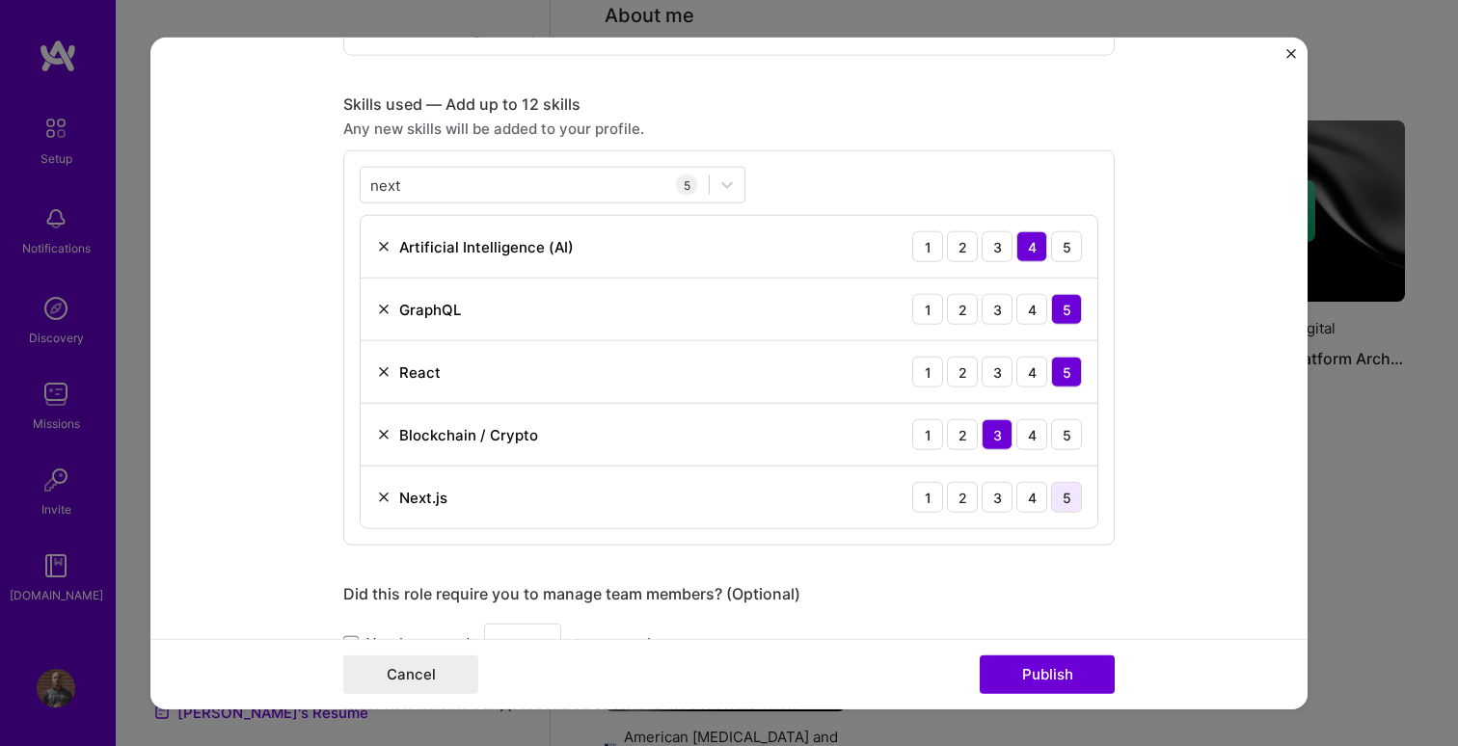
click at [1066, 500] on div "5" at bounding box center [1066, 497] width 31 height 31
click at [1037, 685] on button "Publish" at bounding box center [1047, 674] width 135 height 39
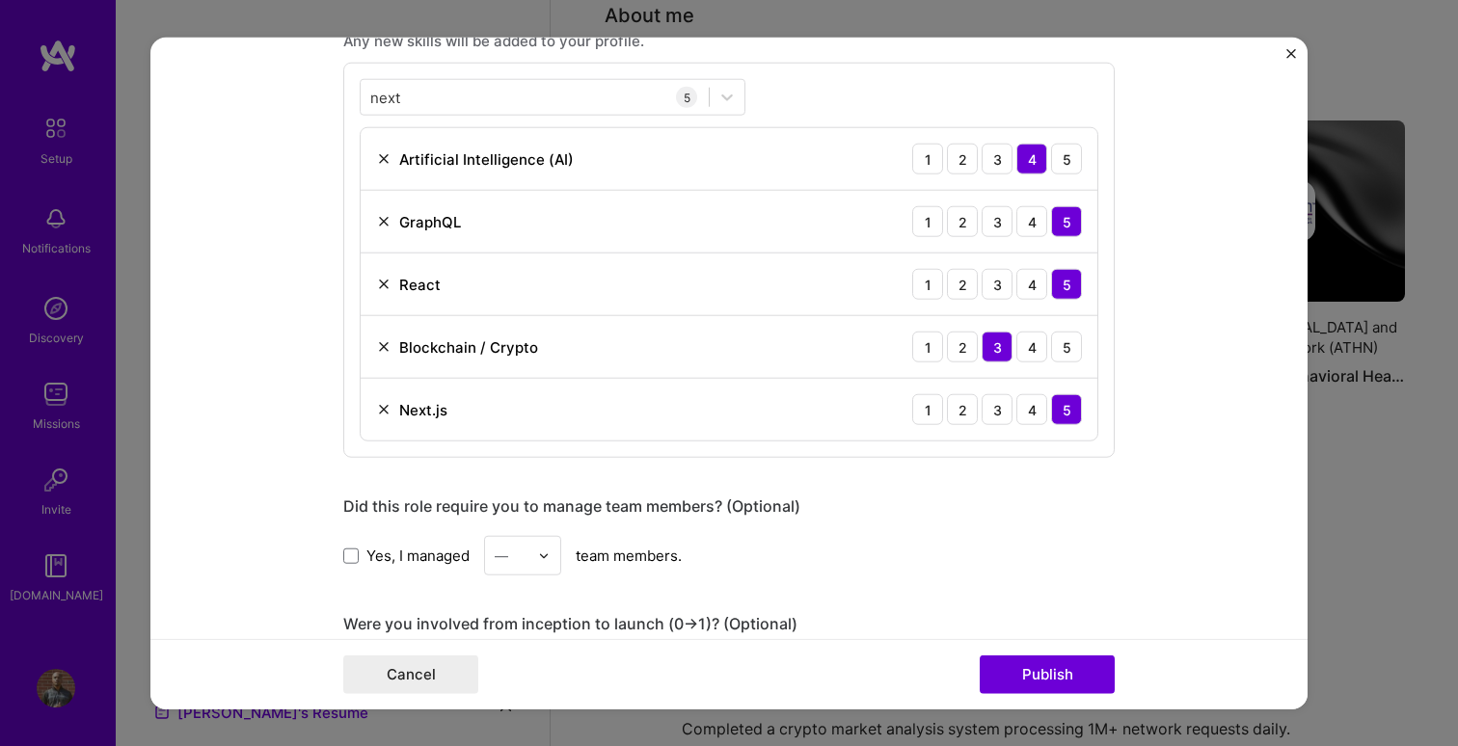
scroll to position [820, 0]
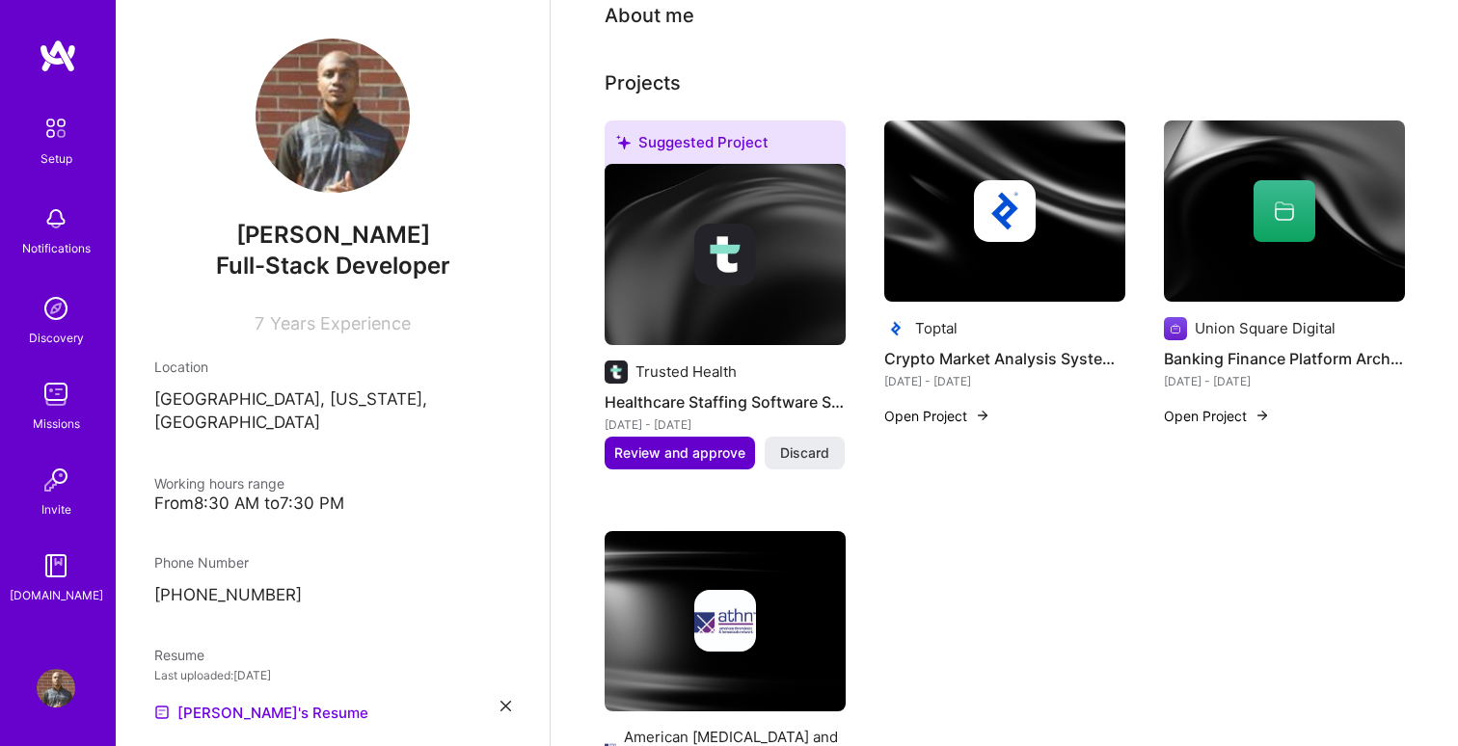
click at [647, 443] on span "Review and approve" at bounding box center [679, 452] width 131 height 19
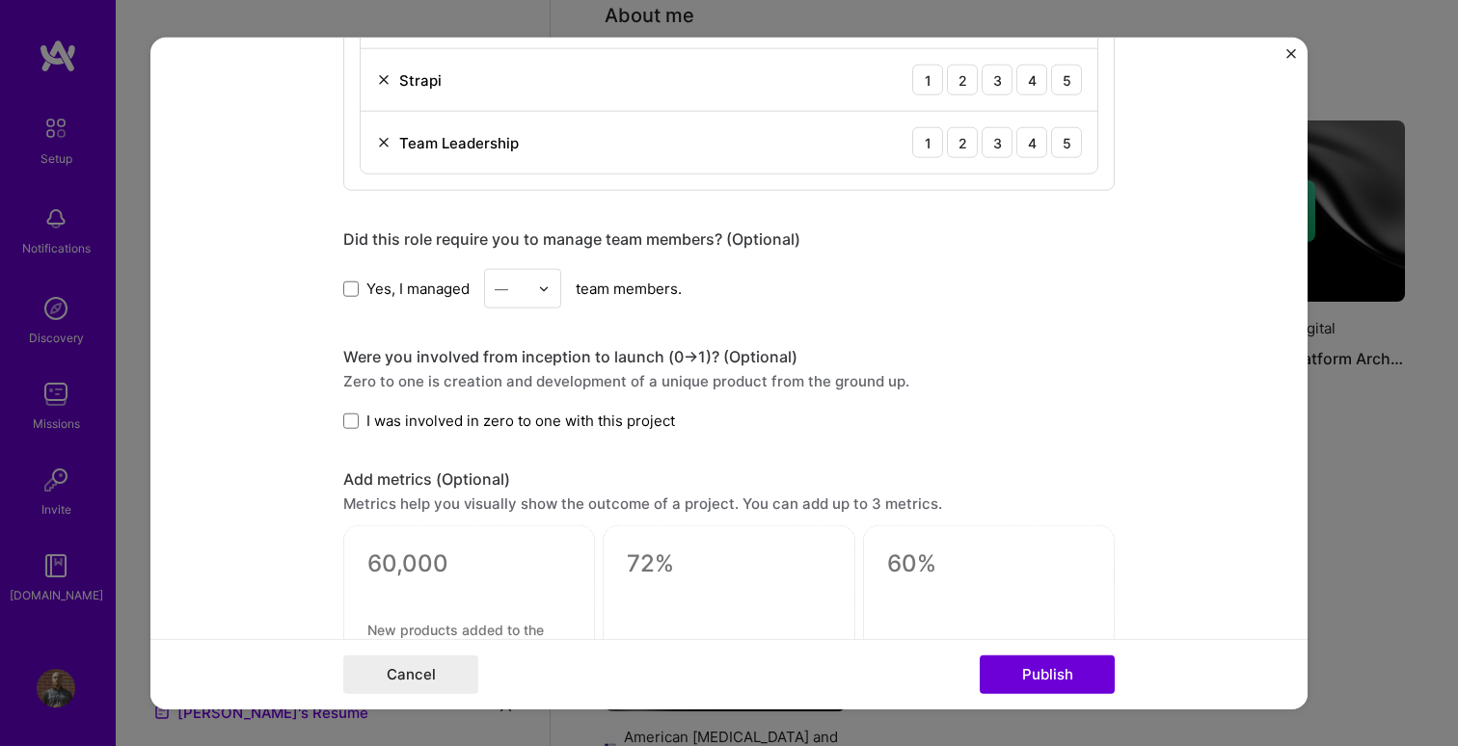
scroll to position [1200, 0]
click at [415, 667] on button "Cancel" at bounding box center [410, 674] width 135 height 39
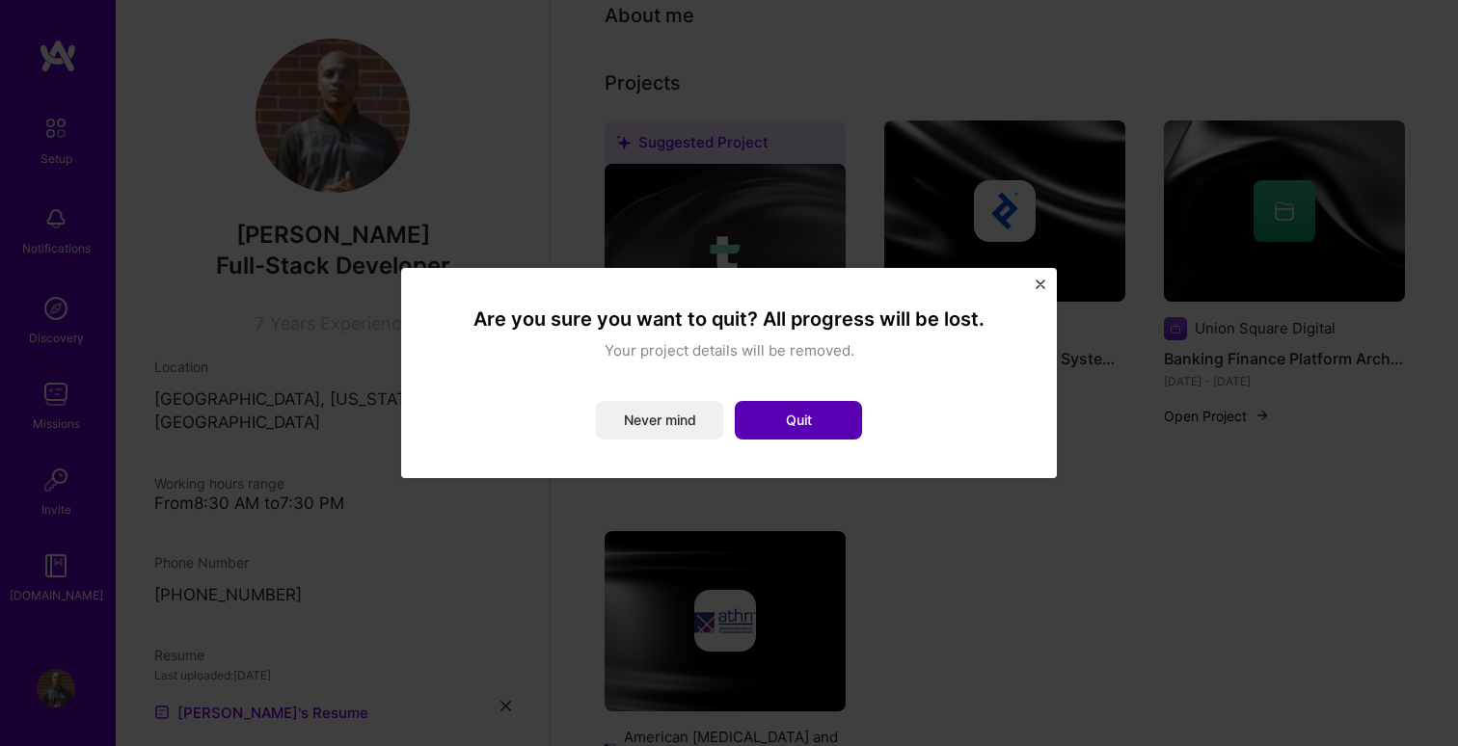
click at [803, 421] on button "Quit" at bounding box center [798, 420] width 127 height 39
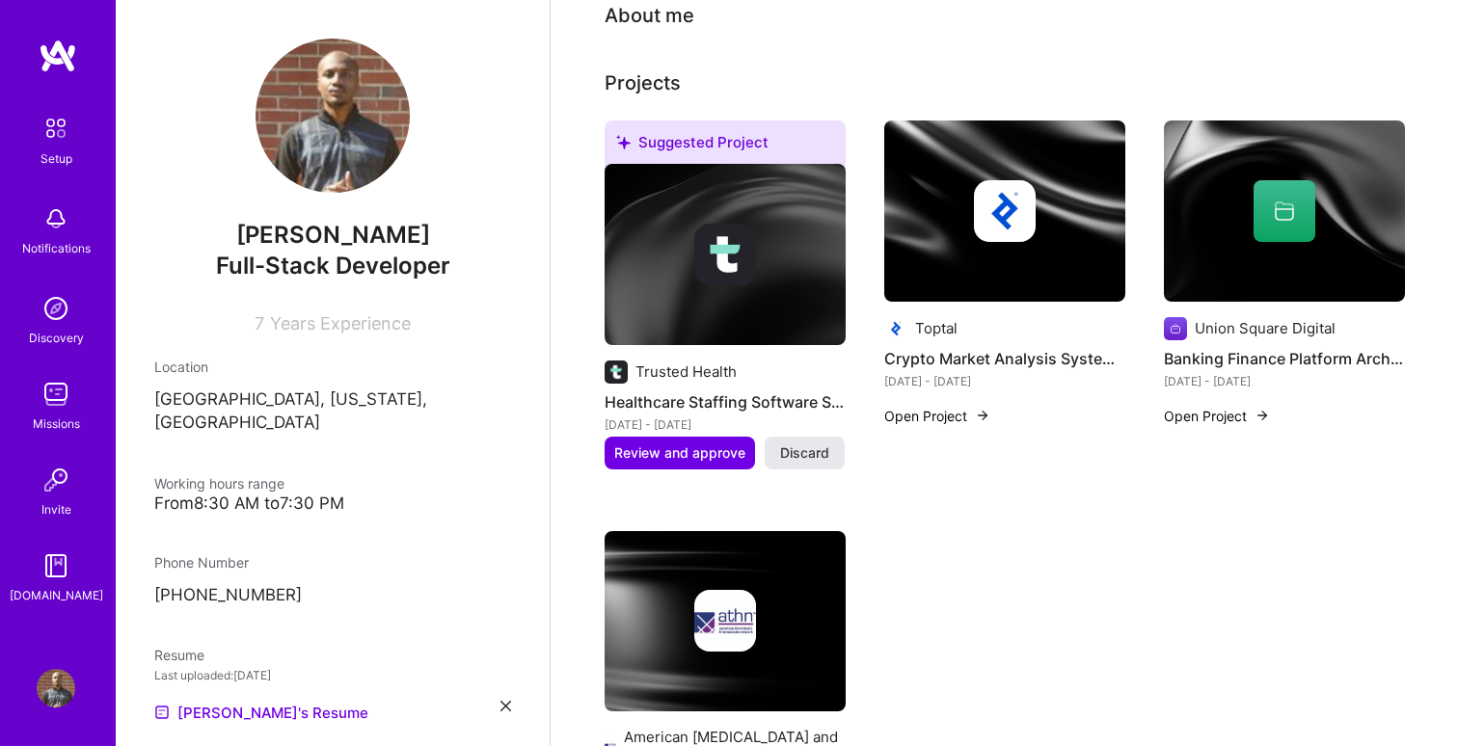
click at [808, 443] on span "Discard" at bounding box center [804, 452] width 49 height 19
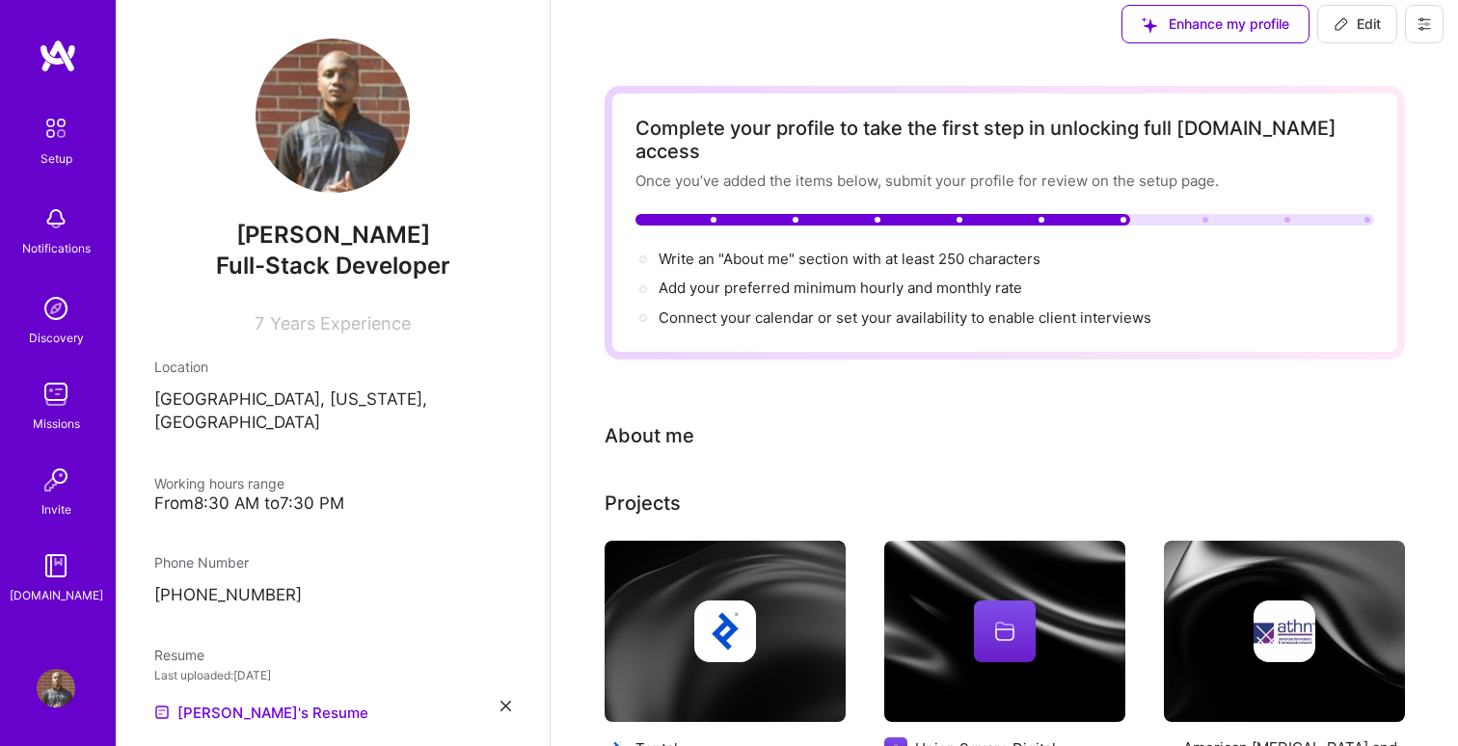
scroll to position [16, 0]
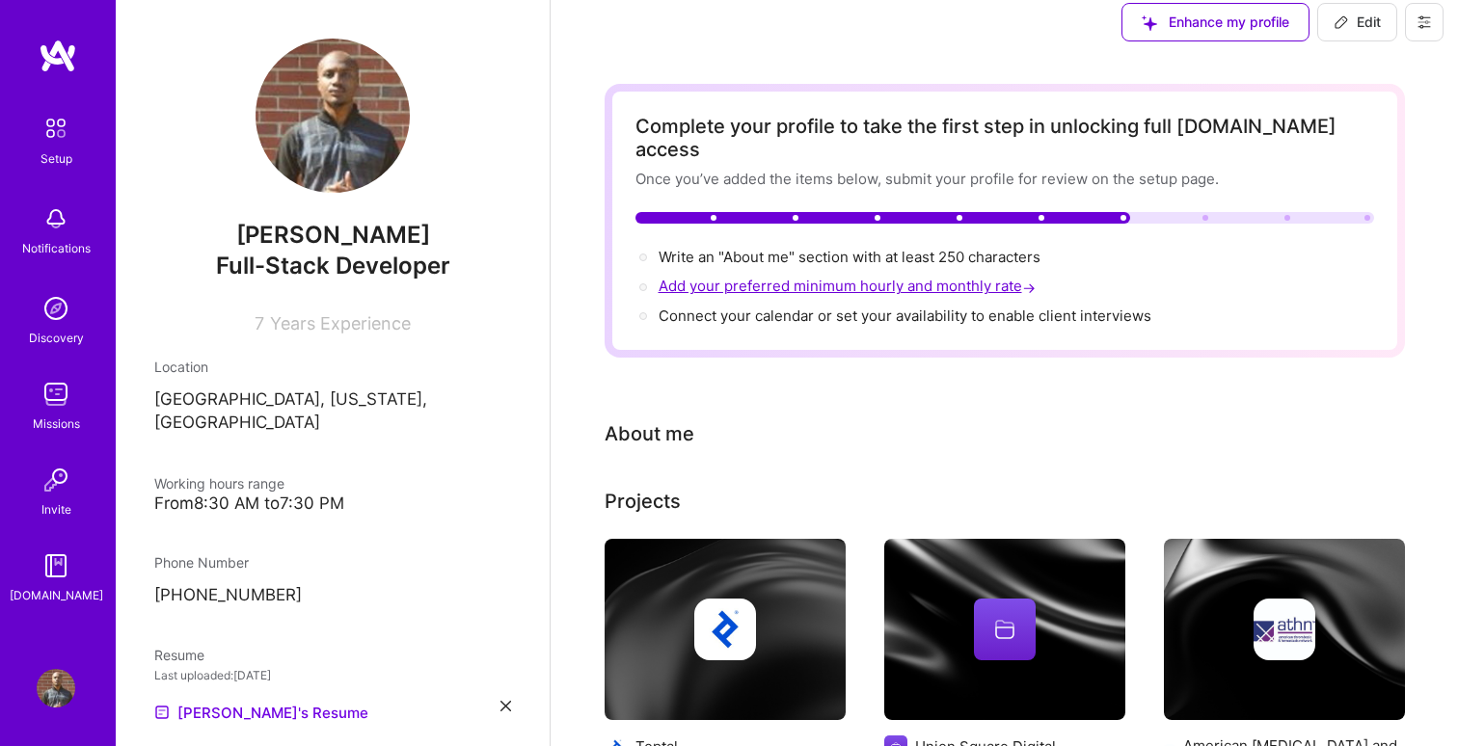
click at [825, 277] on span "Add your preferred minimum hourly and monthly rate →" at bounding box center [848, 286] width 381 height 18
select select "US"
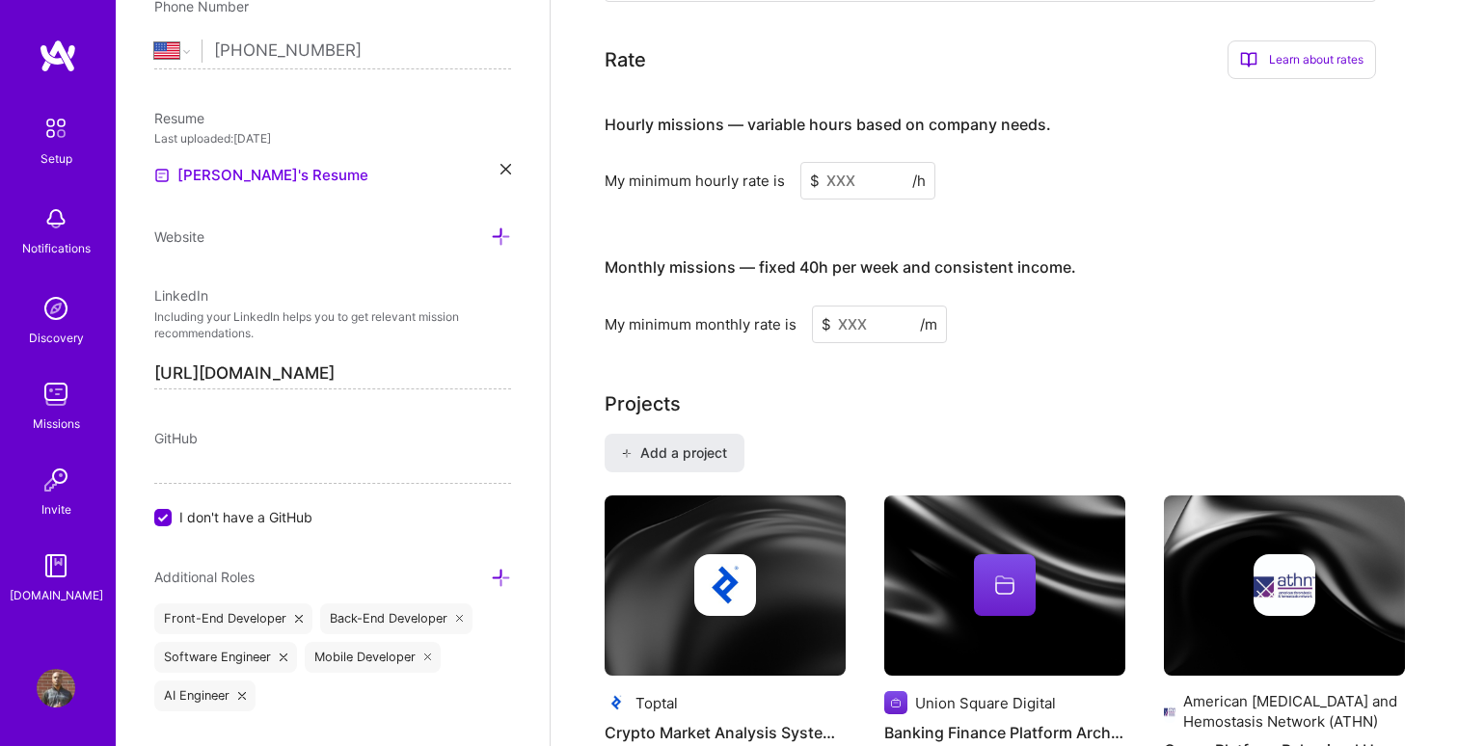
scroll to position [1063, 0]
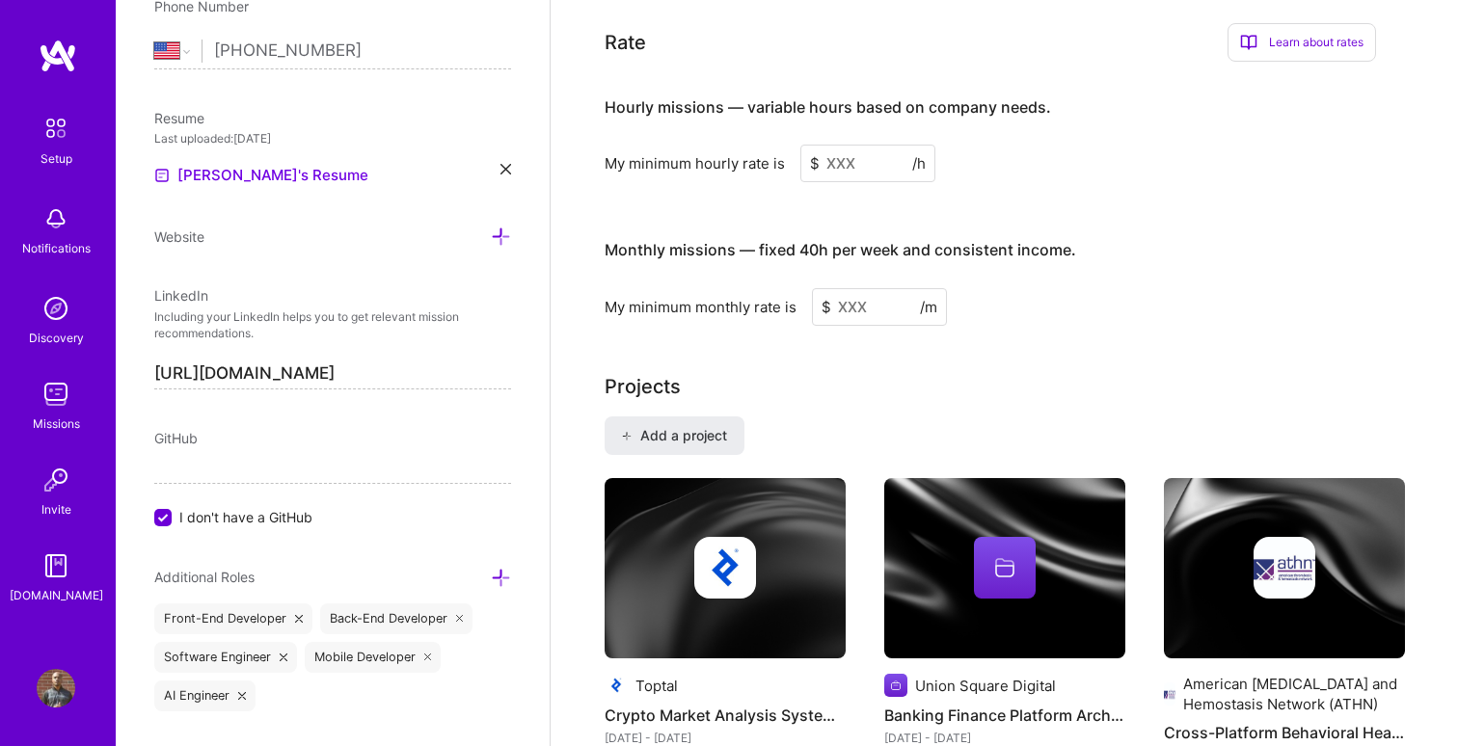
click at [861, 145] on input at bounding box center [867, 164] width 135 height 38
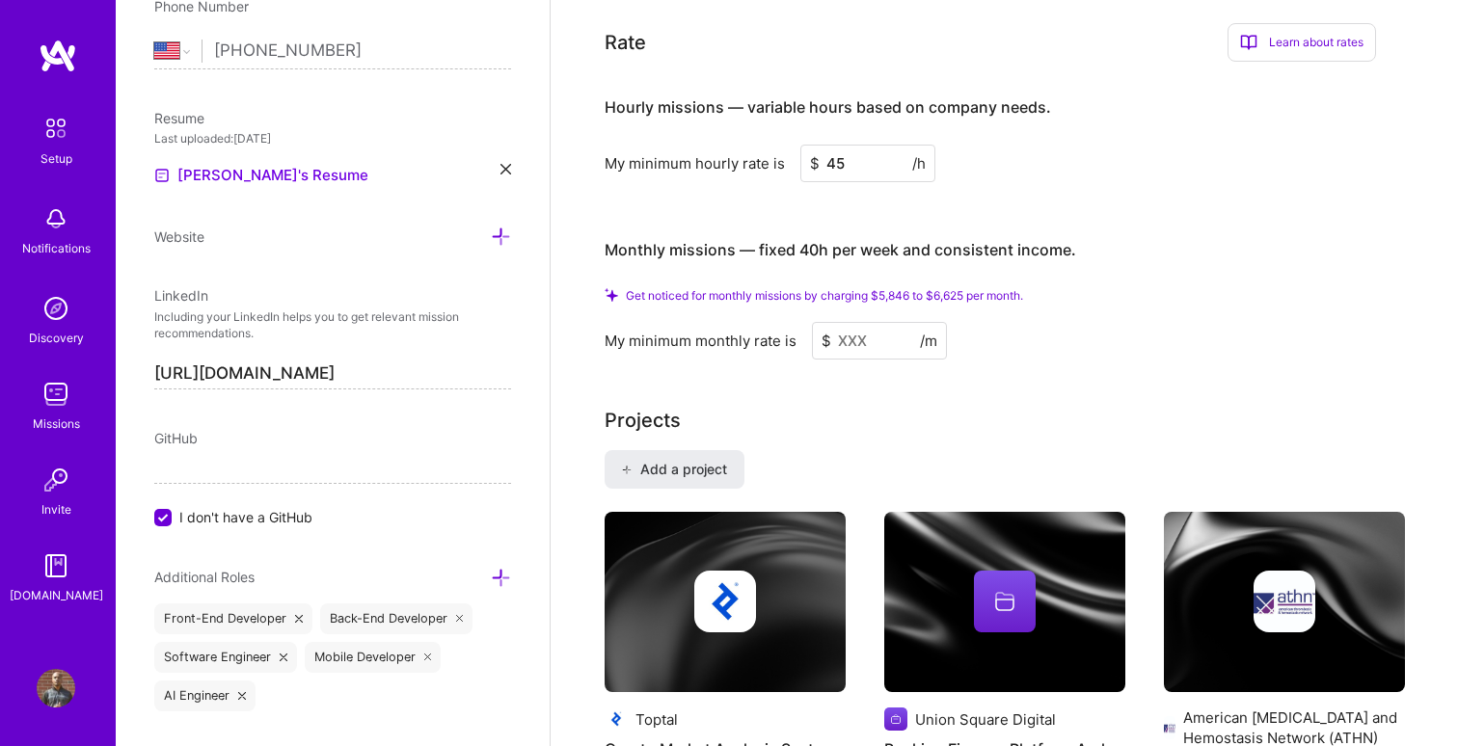
type input "45"
click at [867, 322] on input at bounding box center [879, 341] width 135 height 38
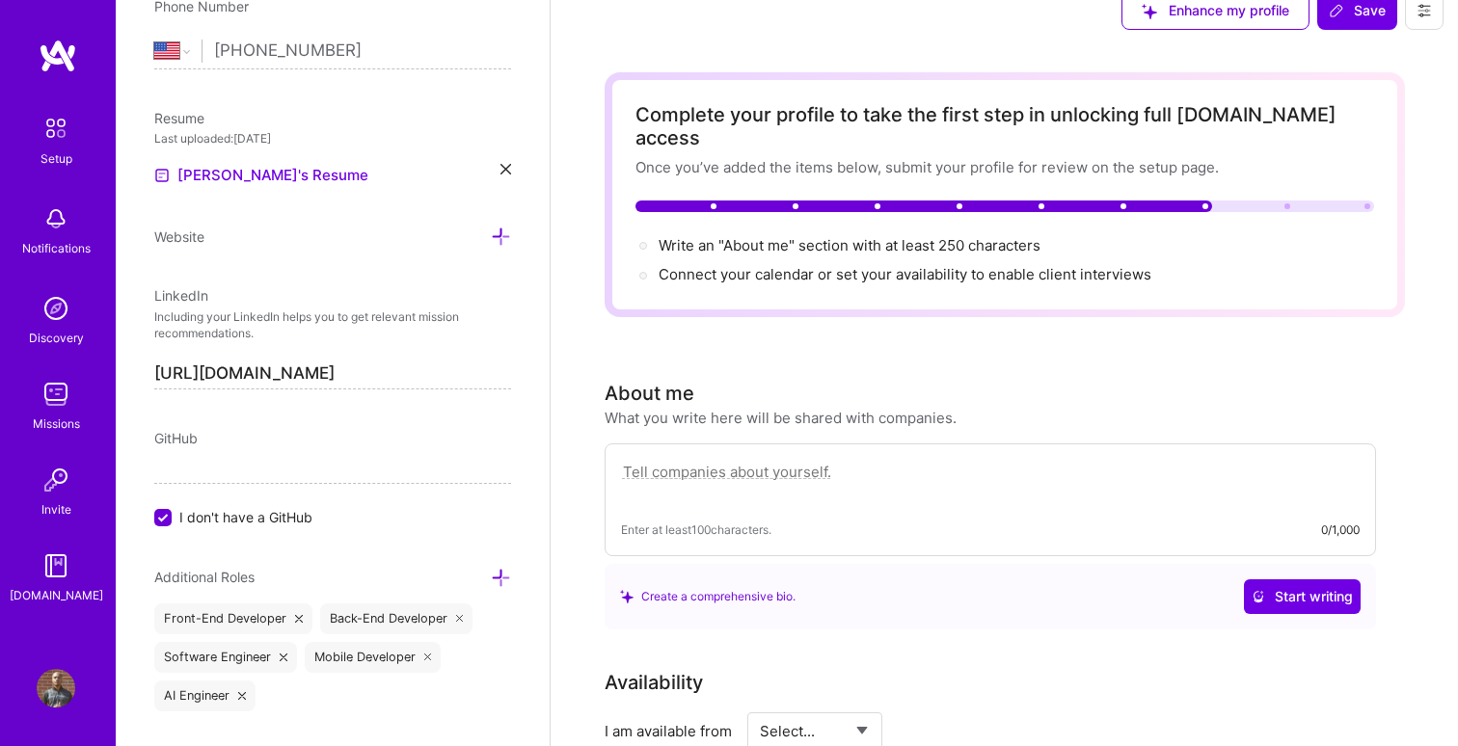
scroll to position [0, 0]
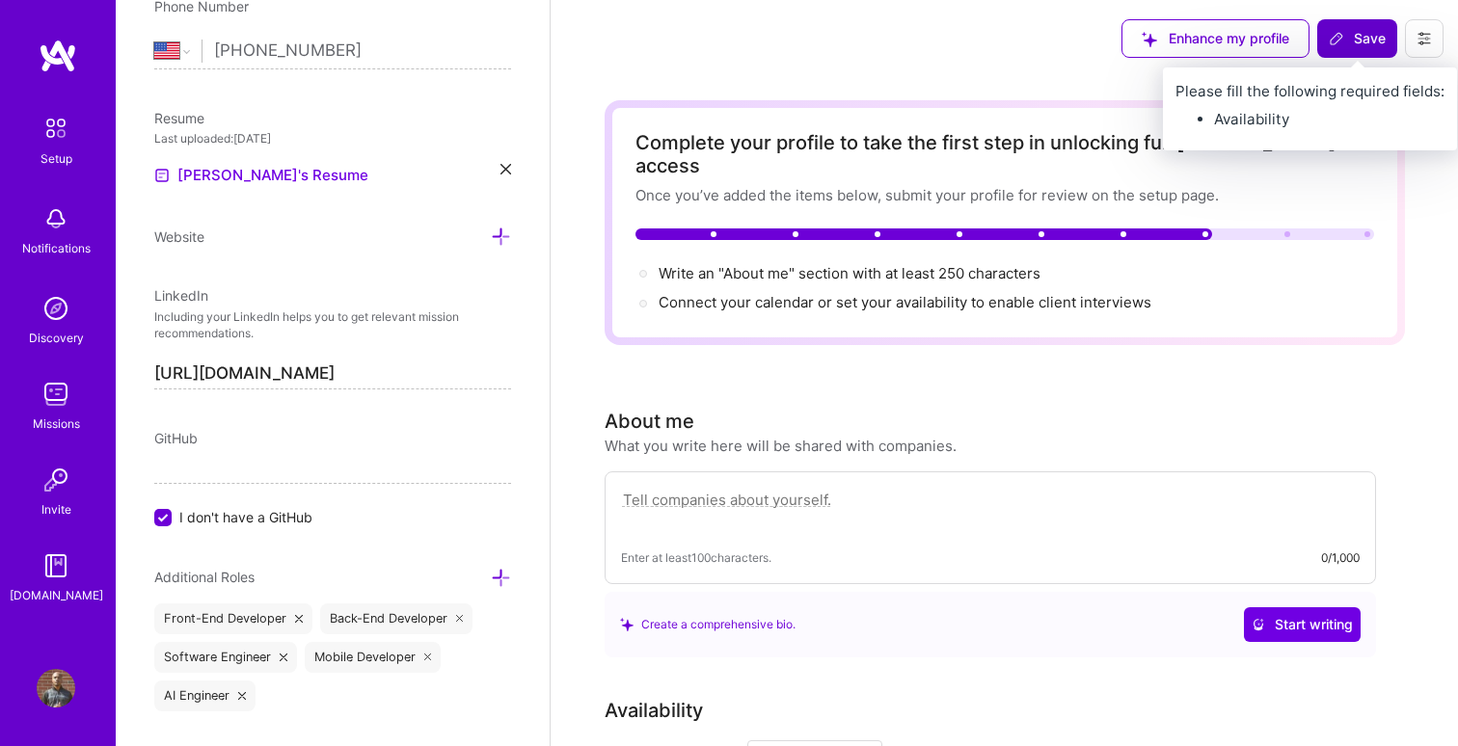
type input "6000"
click at [1374, 31] on span "Save" at bounding box center [1357, 38] width 57 height 19
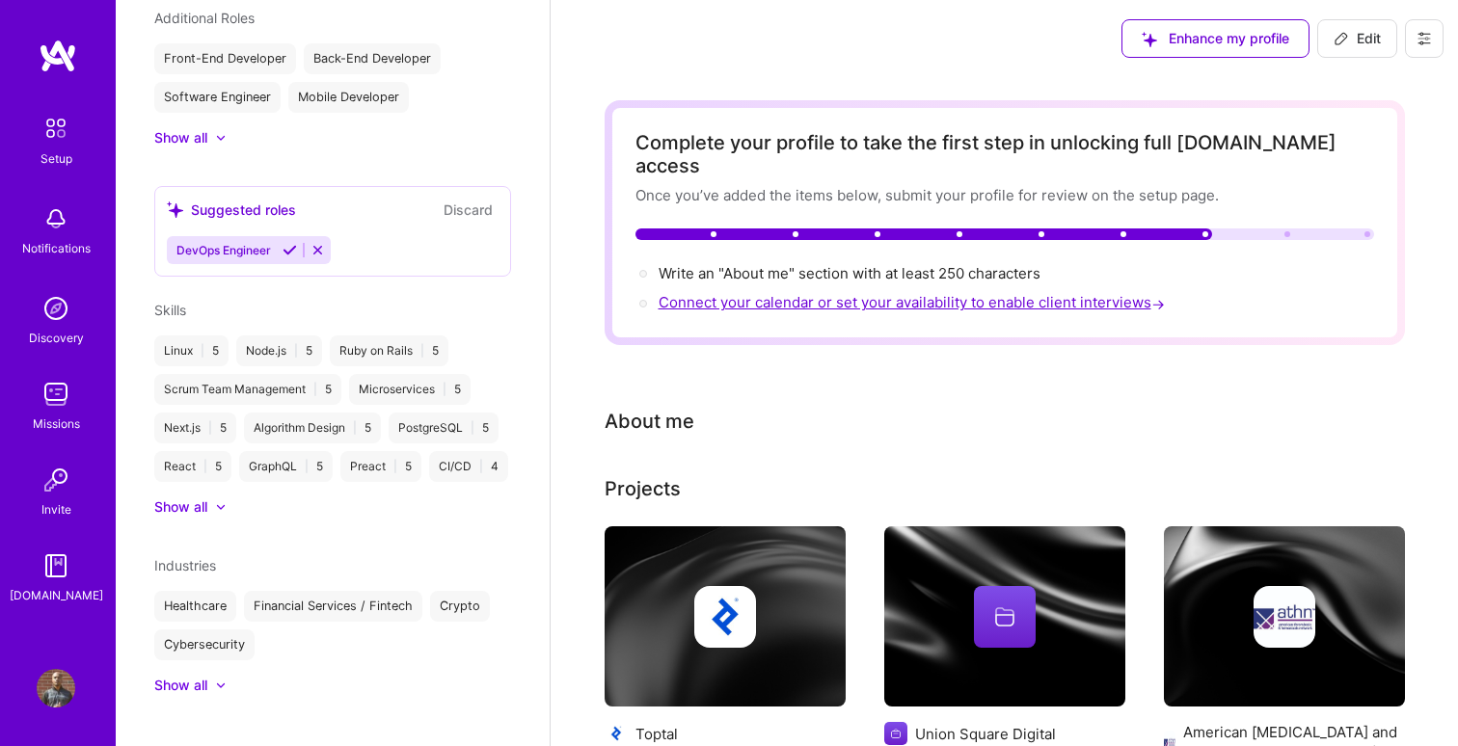
scroll to position [533, 0]
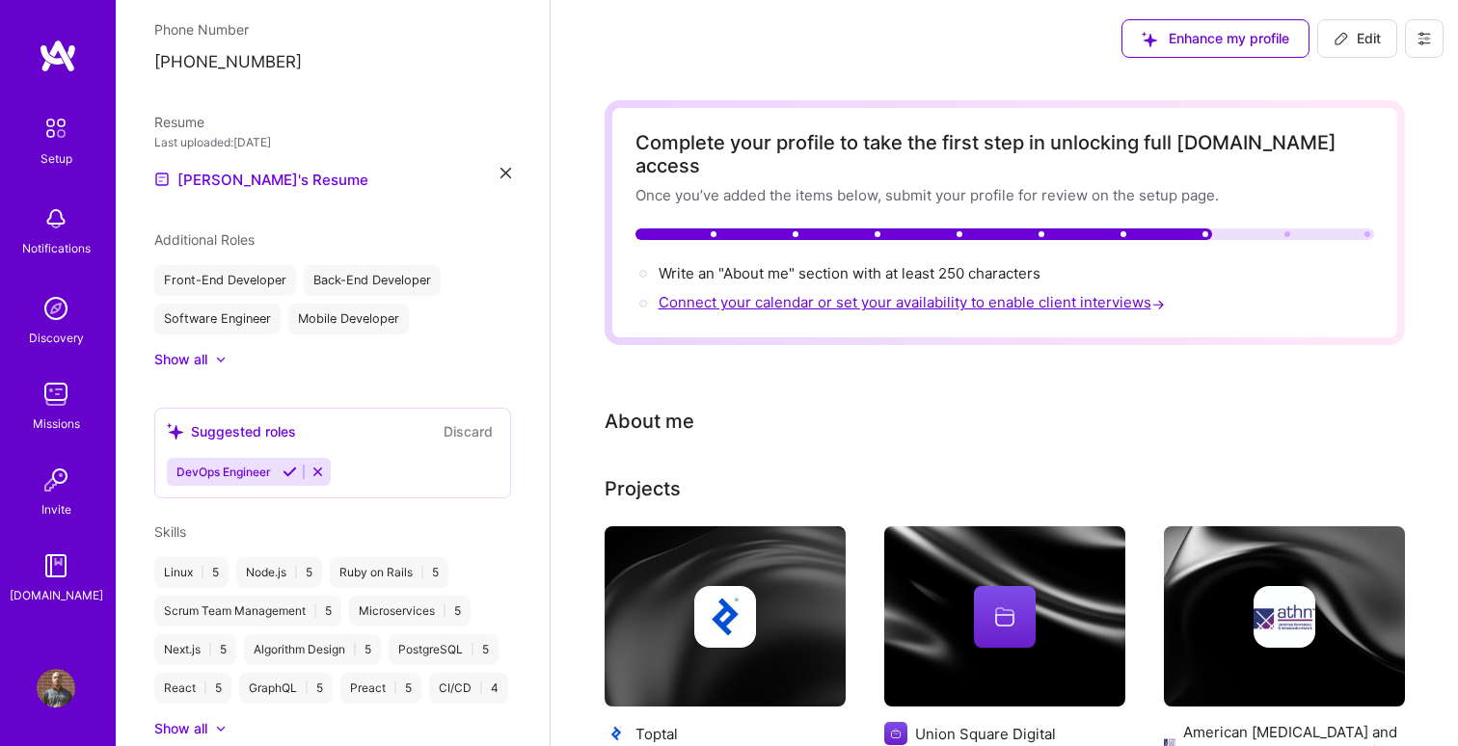
click at [816, 293] on span "Connect your calendar or set your availability to enable client interviews →" at bounding box center [913, 302] width 510 height 18
select select "US"
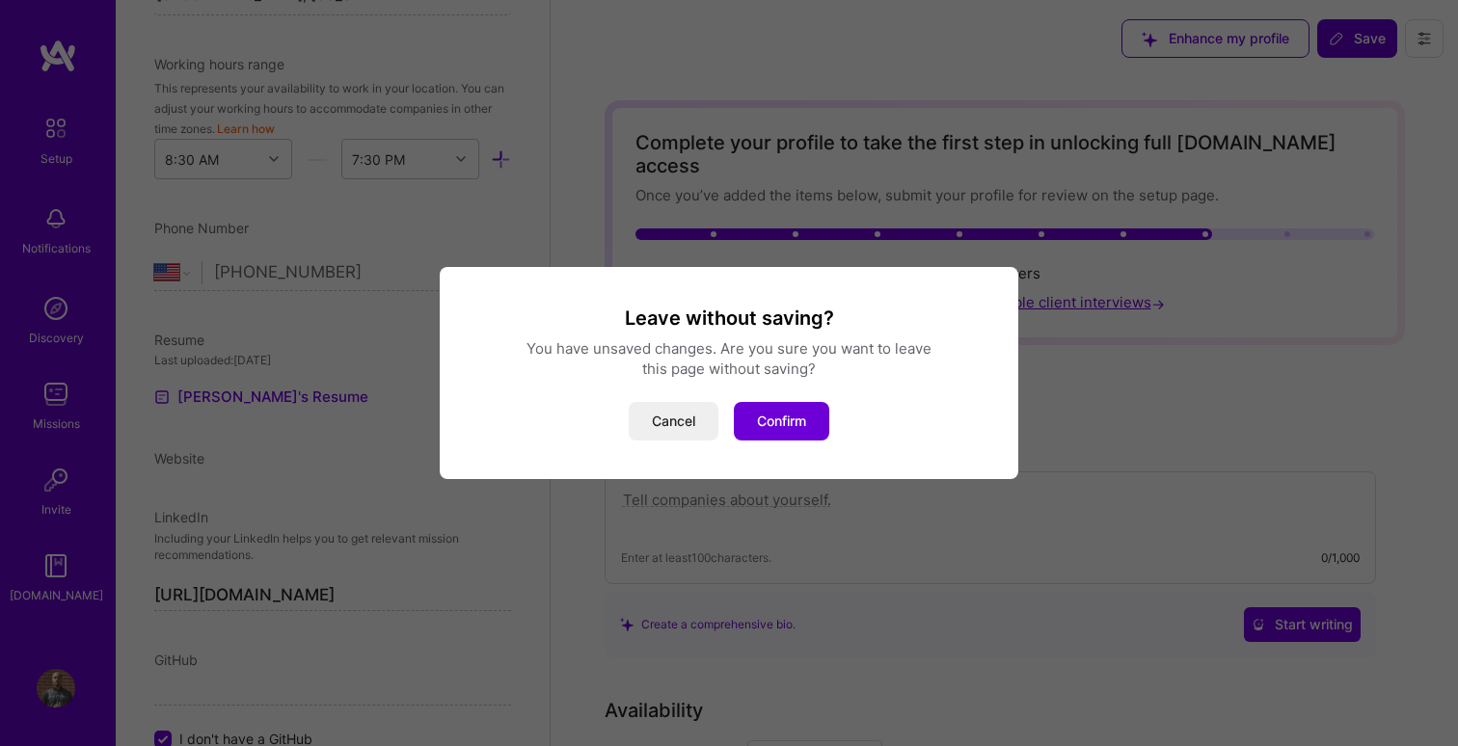
scroll to position [755, 0]
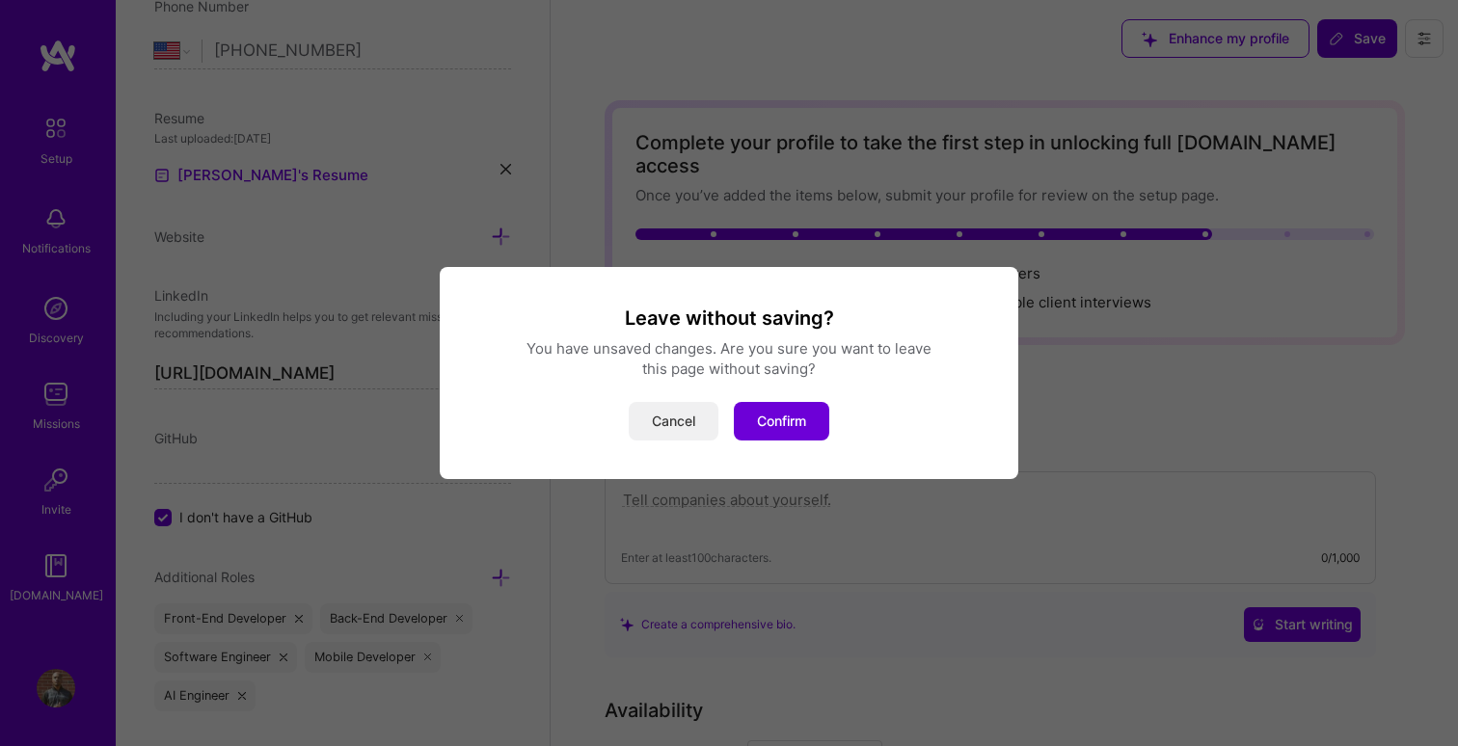
click at [684, 424] on button "Cancel" at bounding box center [674, 421] width 90 height 39
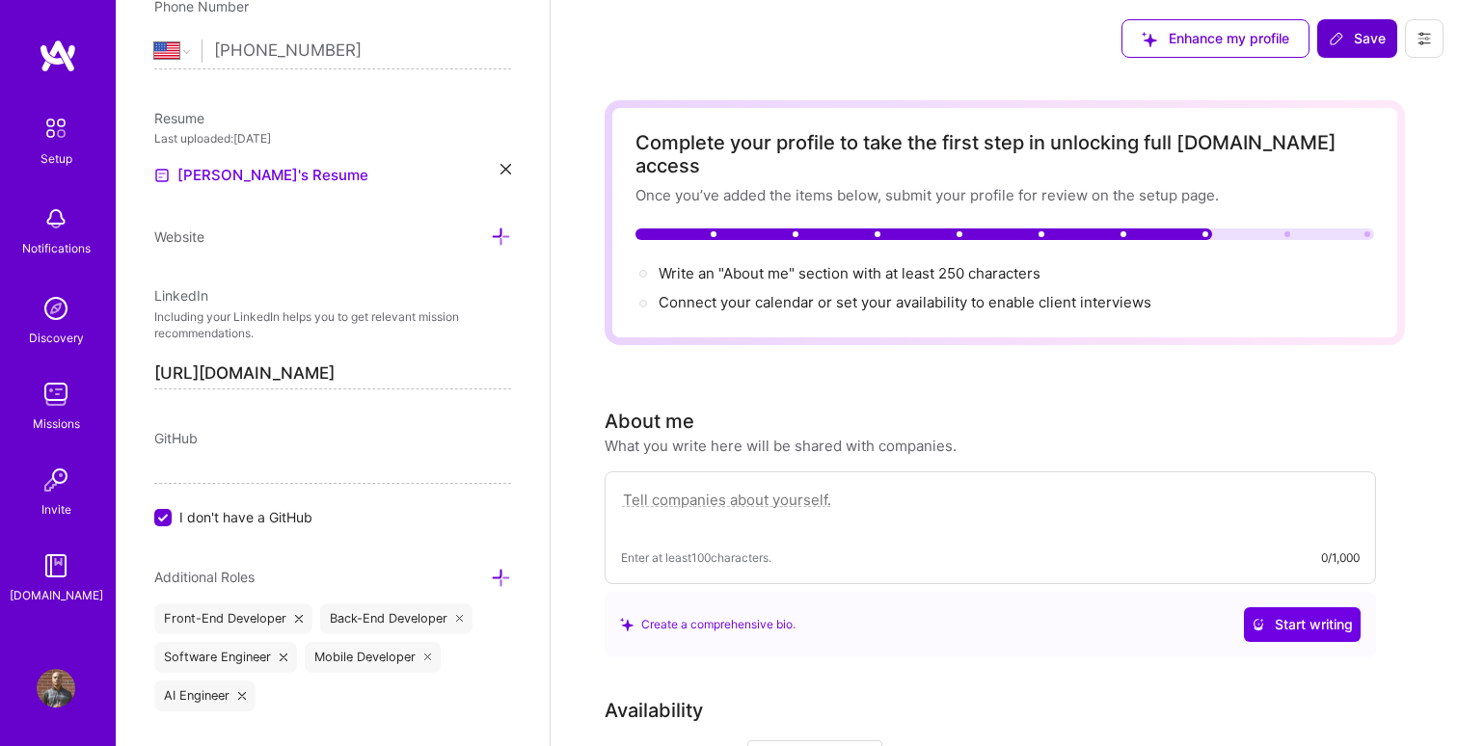
click at [867, 488] on textarea at bounding box center [990, 510] width 739 height 44
click at [854, 488] on textarea at bounding box center [990, 510] width 739 height 44
paste textarea "I'm a Lead Software Engineer and AI Specialist who builds and scales high-impac…"
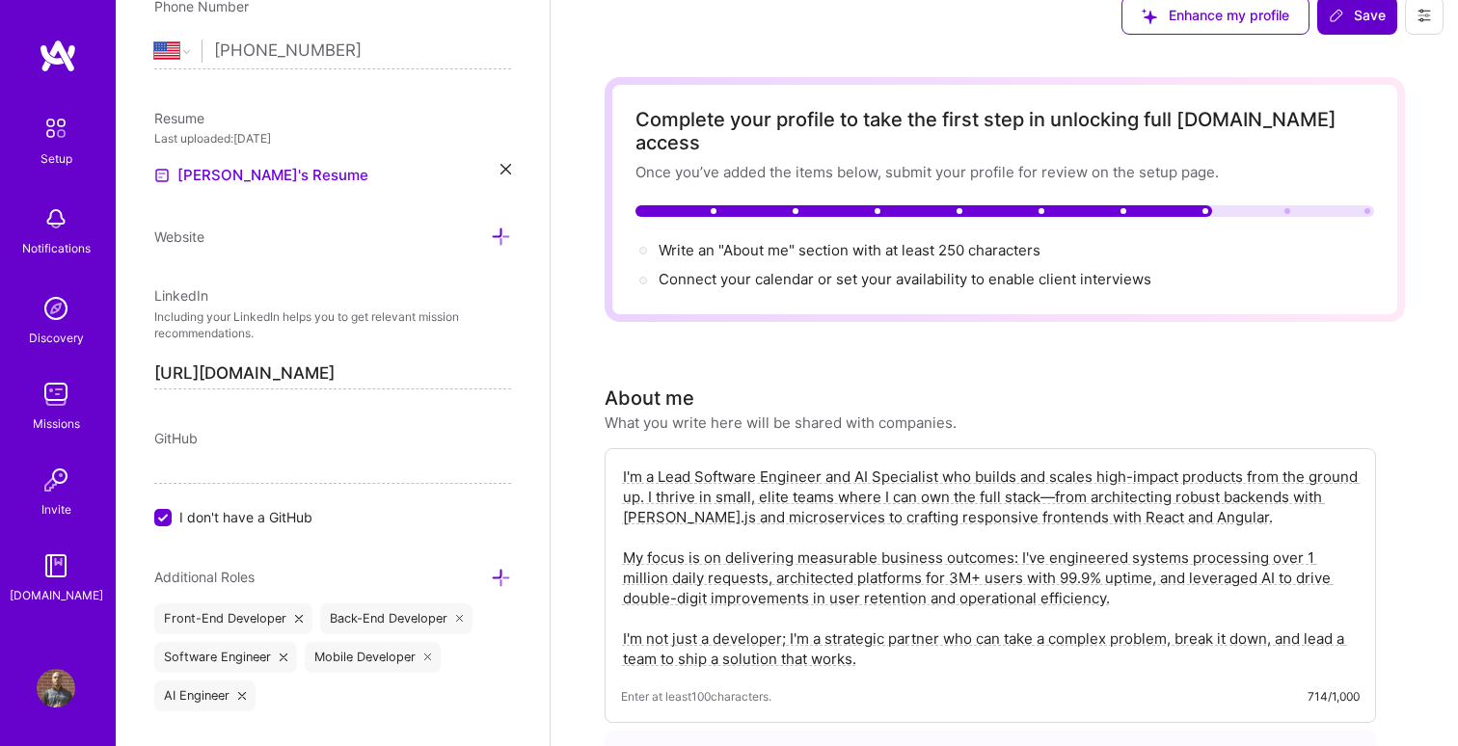
scroll to position [0, 0]
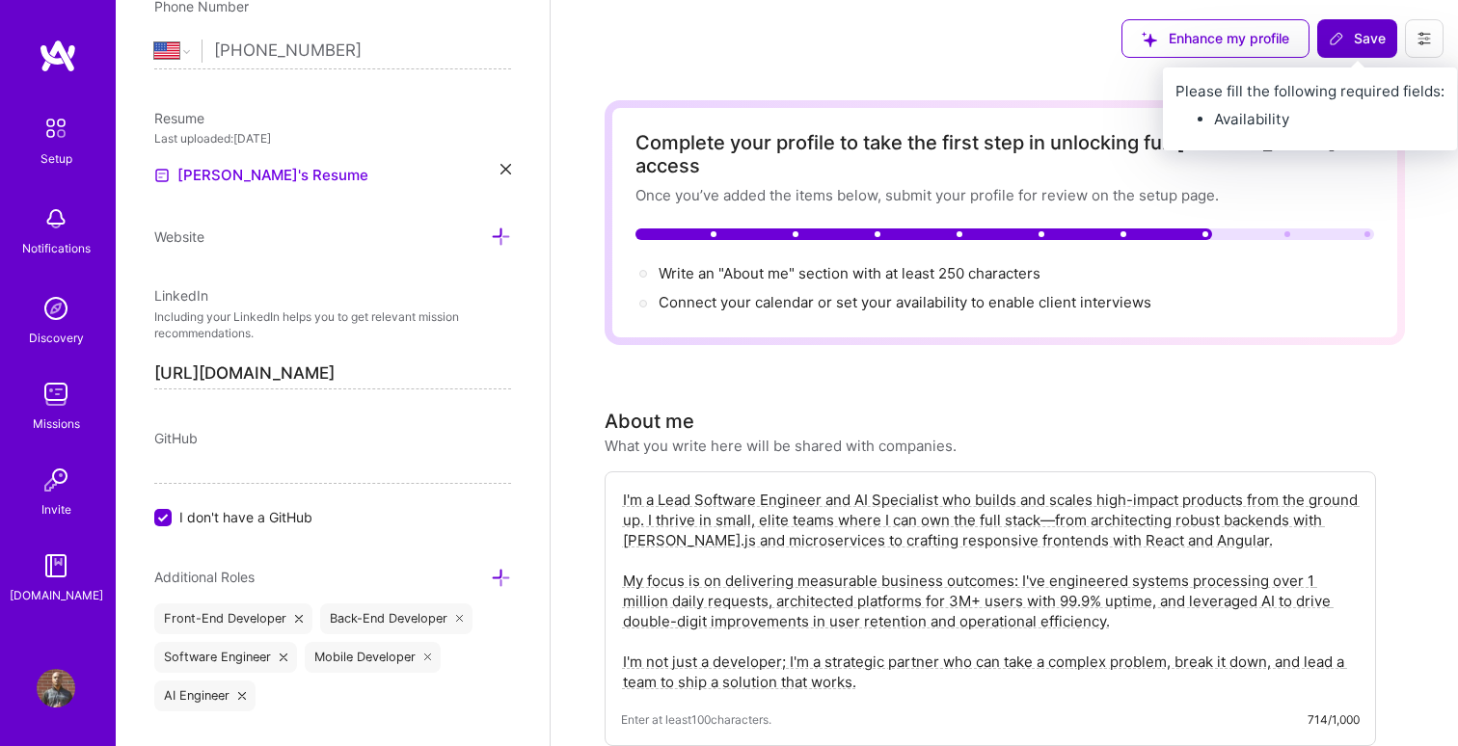
type textarea "I'm a Lead Software Engineer and AI Specialist who builds and scales high-impac…"
click at [1345, 45] on span "Save" at bounding box center [1357, 38] width 57 height 19
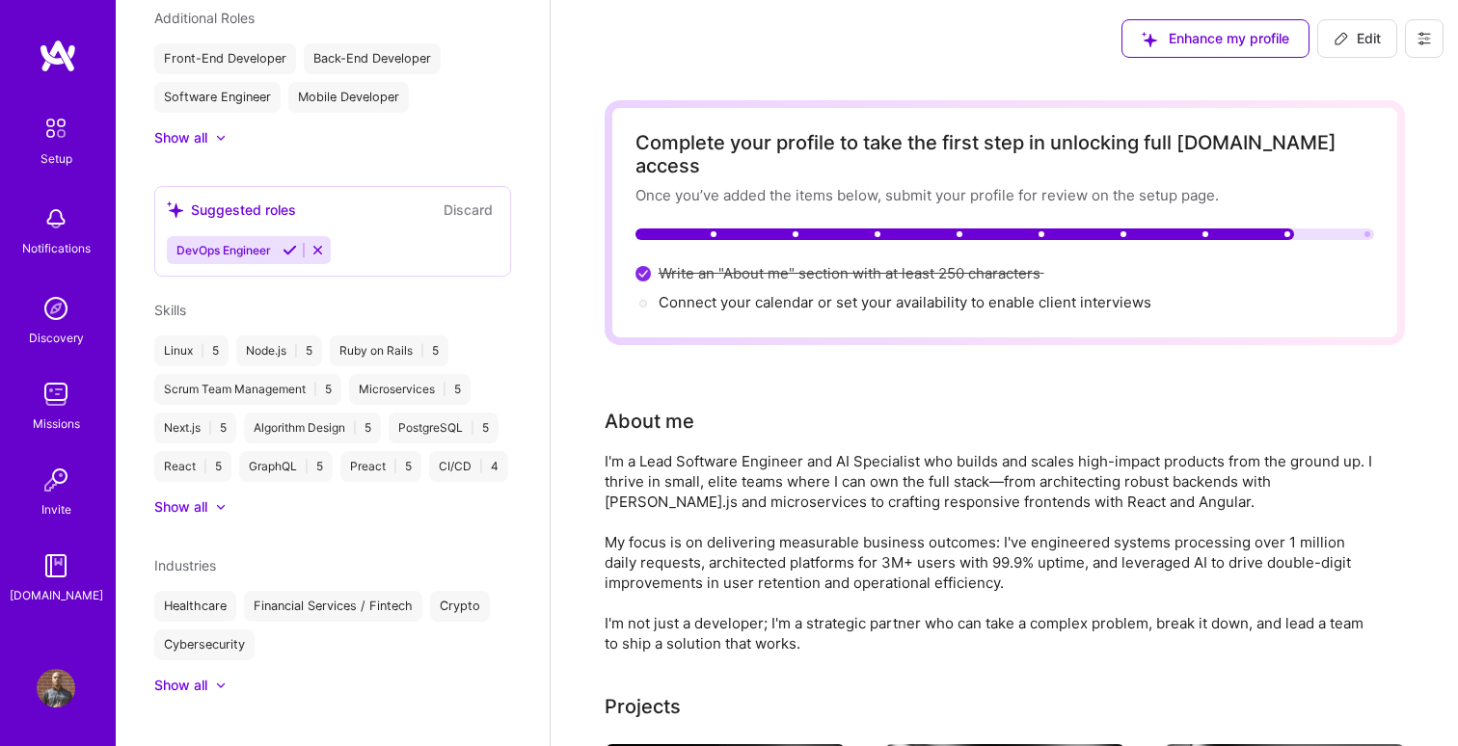
scroll to position [533, 0]
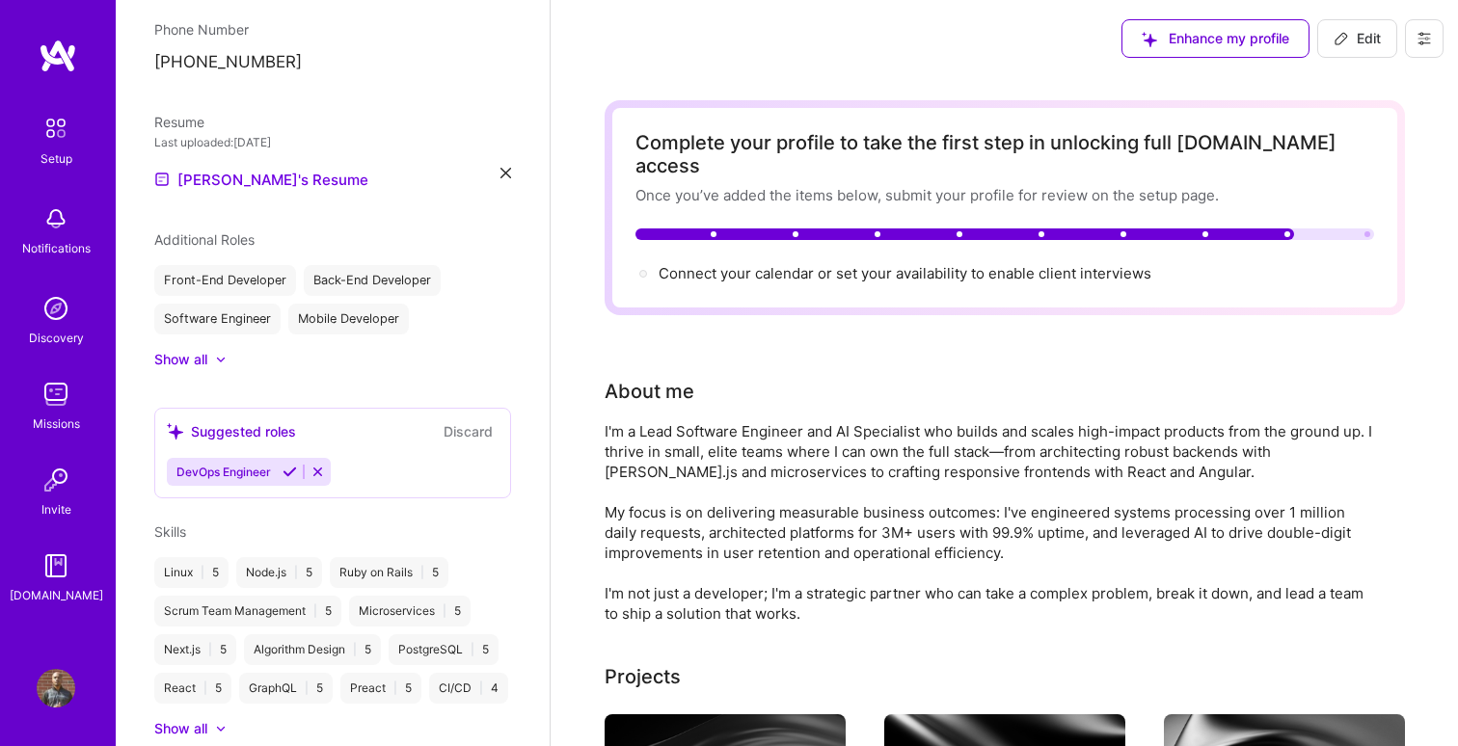
click at [318, 465] on icon at bounding box center [317, 472] width 14 height 14
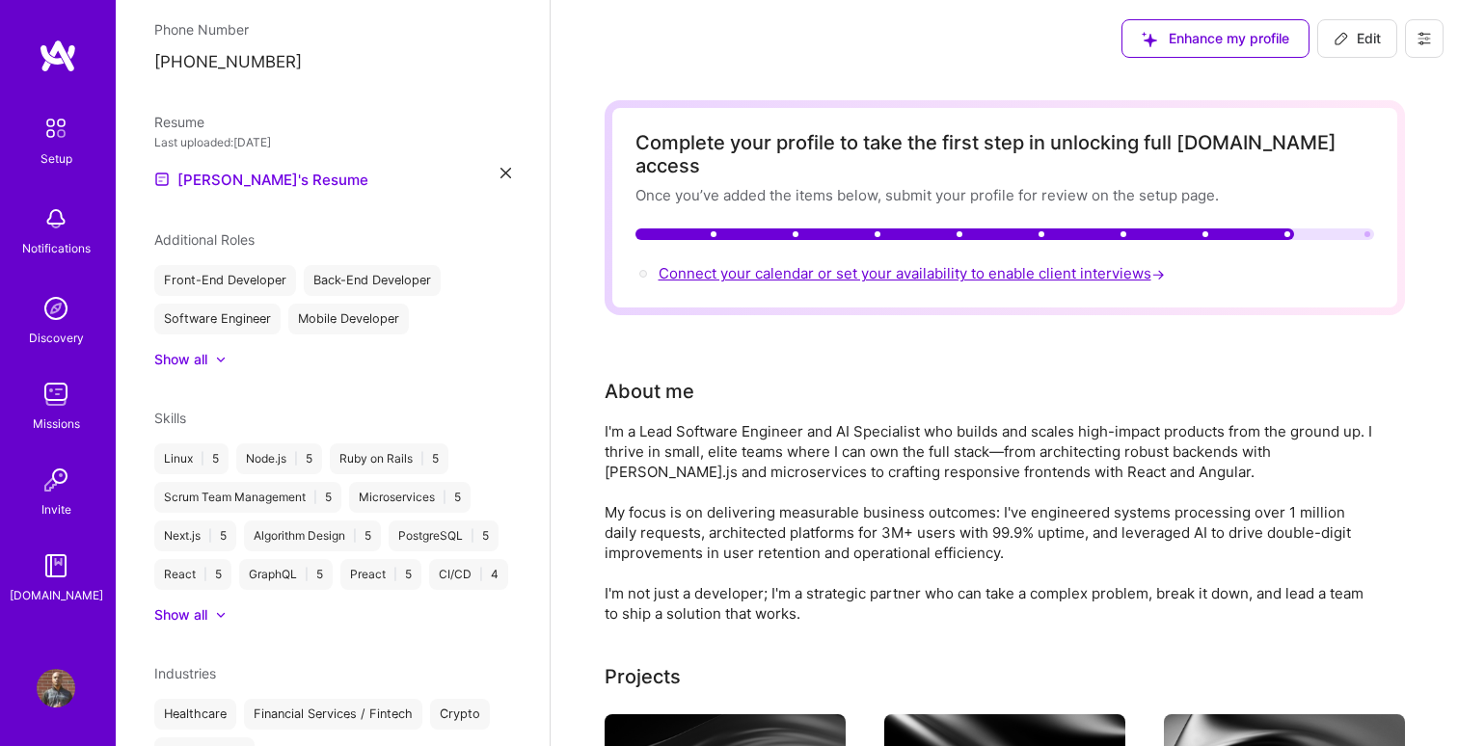
click at [862, 264] on span "Connect your calendar or set your availability to enable client interviews →" at bounding box center [913, 273] width 510 height 18
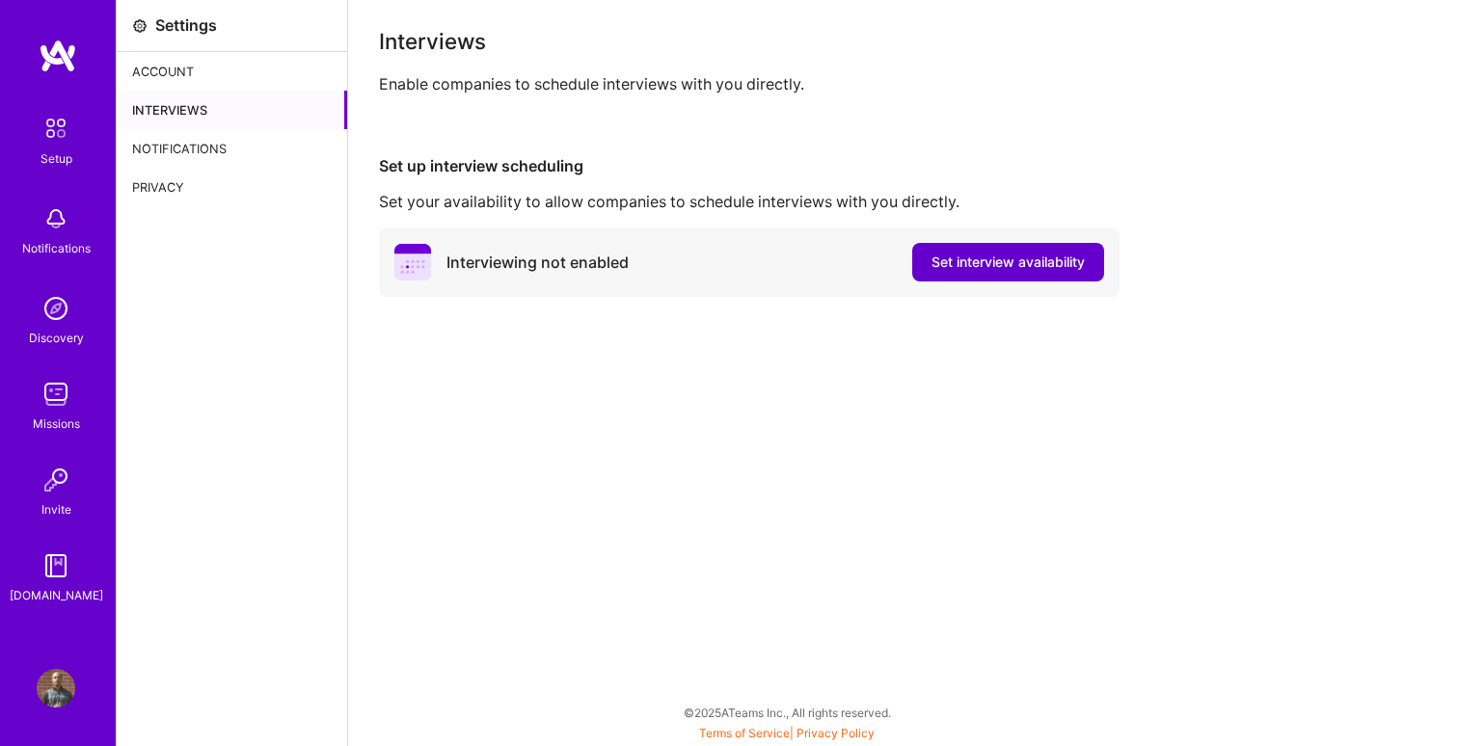
click at [960, 262] on span "Set interview availability" at bounding box center [1007, 262] width 153 height 19
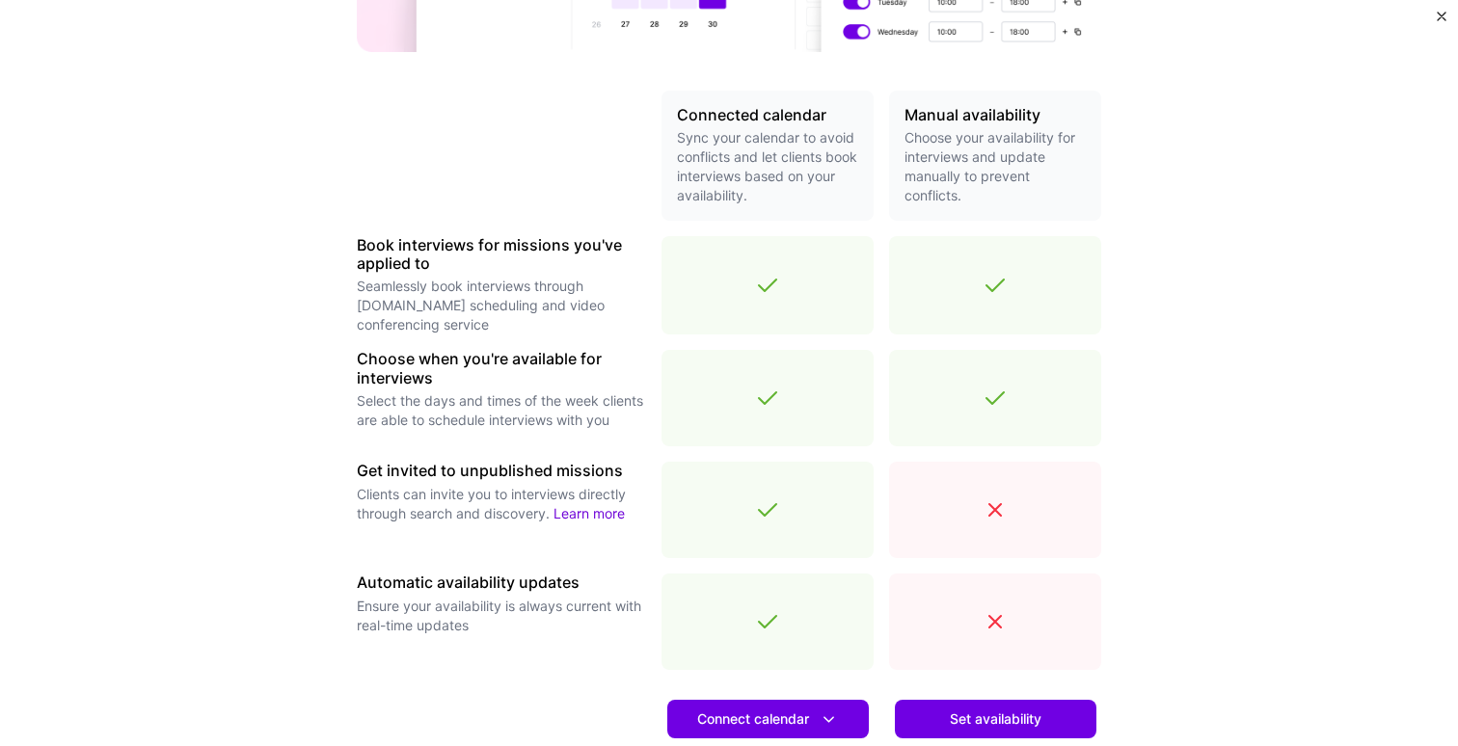
scroll to position [598, 0]
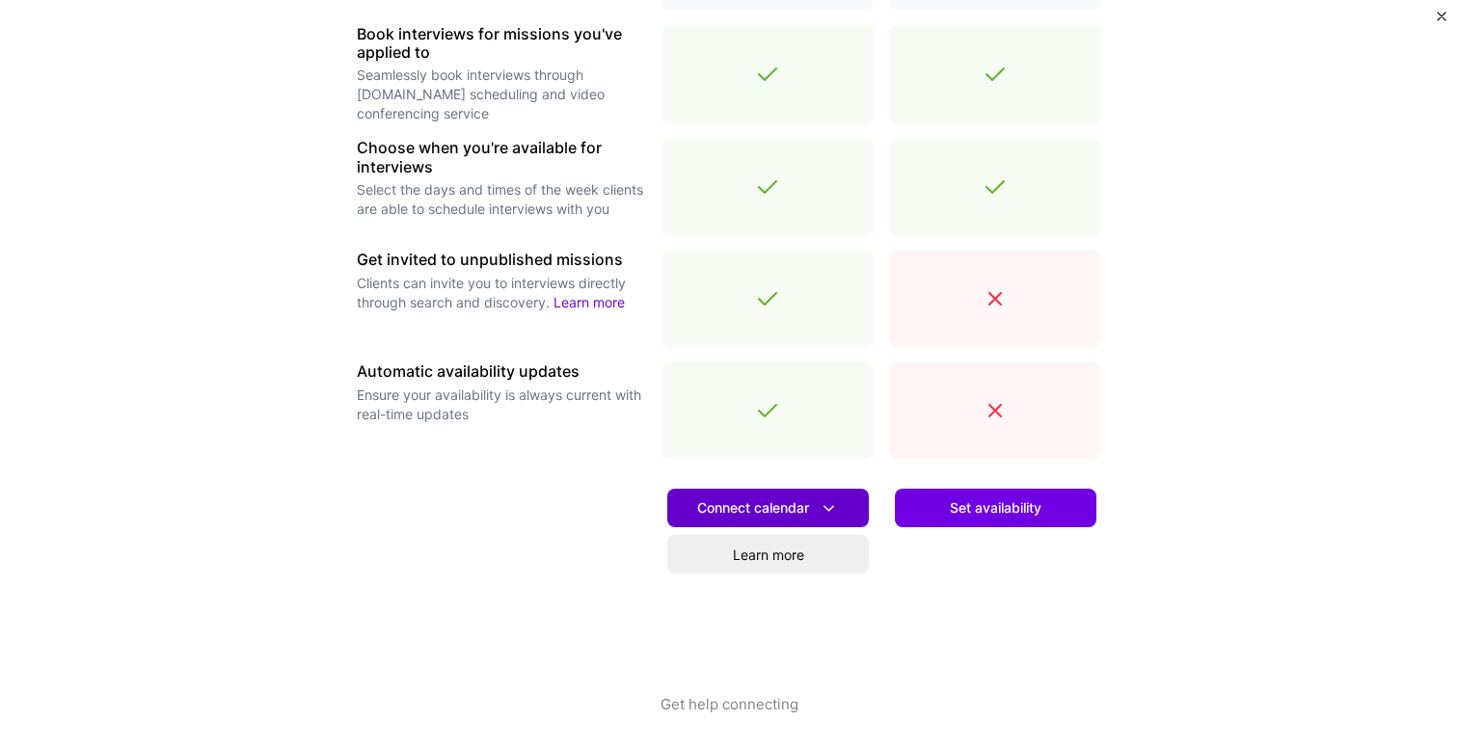
click at [748, 506] on span "Connect calendar" at bounding box center [768, 508] width 142 height 20
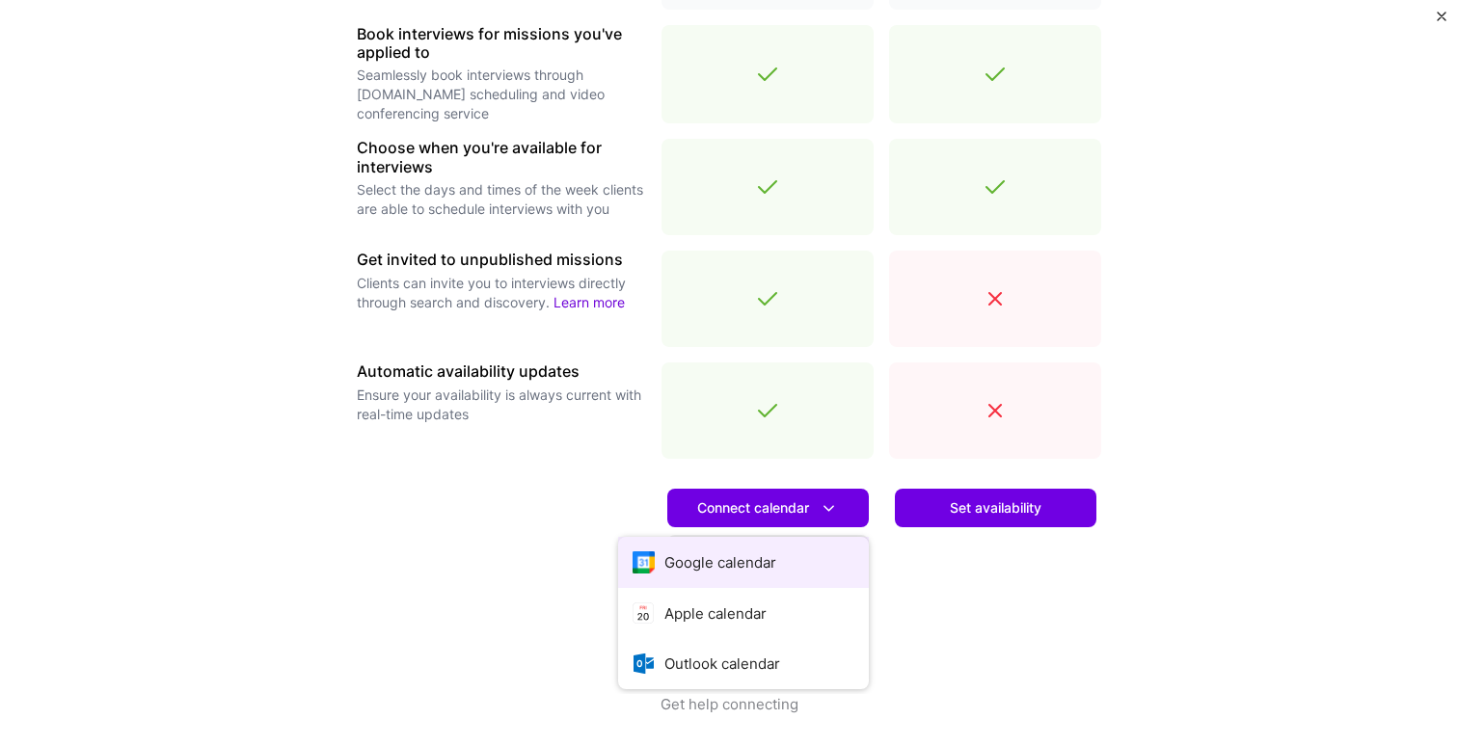
click at [729, 556] on button "Google calendar" at bounding box center [743, 562] width 251 height 51
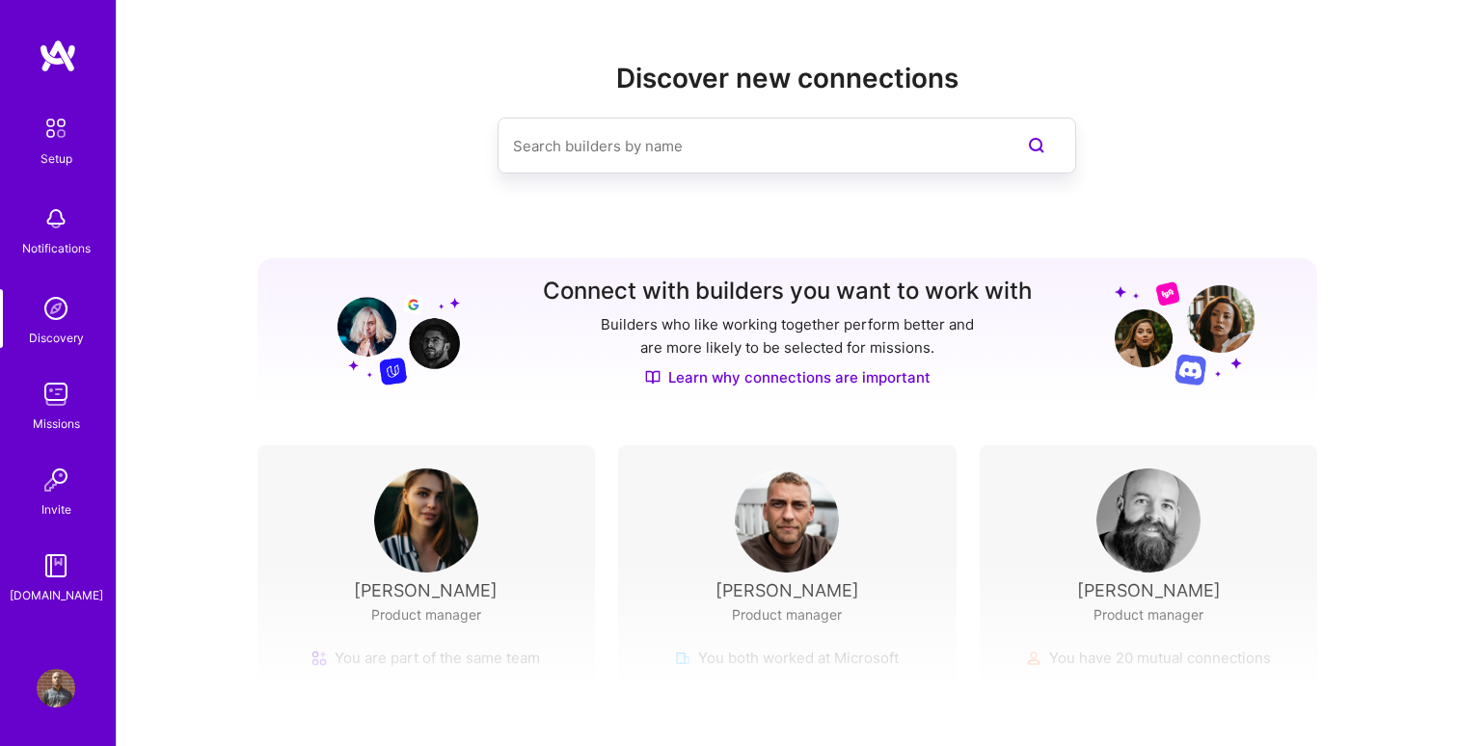
click at [61, 397] on img at bounding box center [56, 394] width 39 height 39
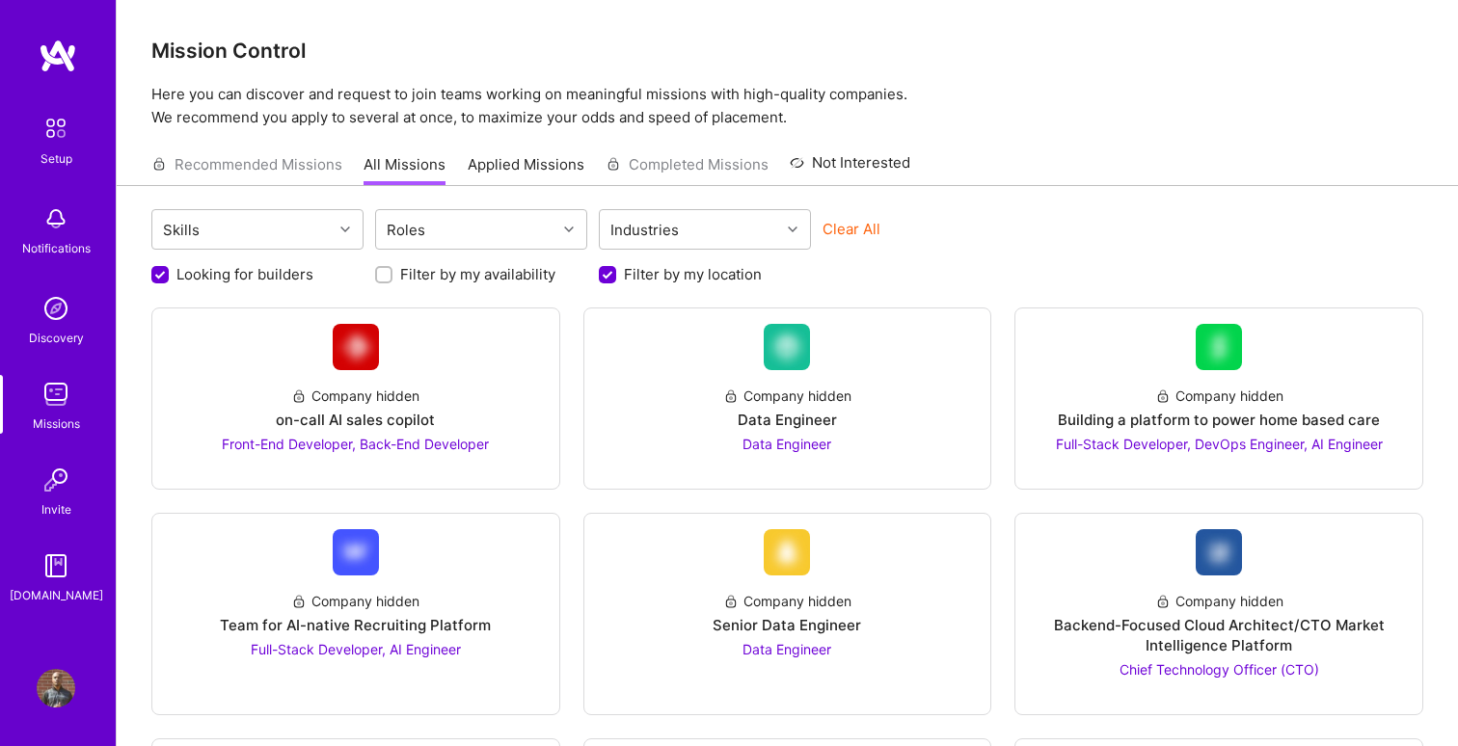
click at [54, 157] on div "Setup" at bounding box center [56, 158] width 32 height 20
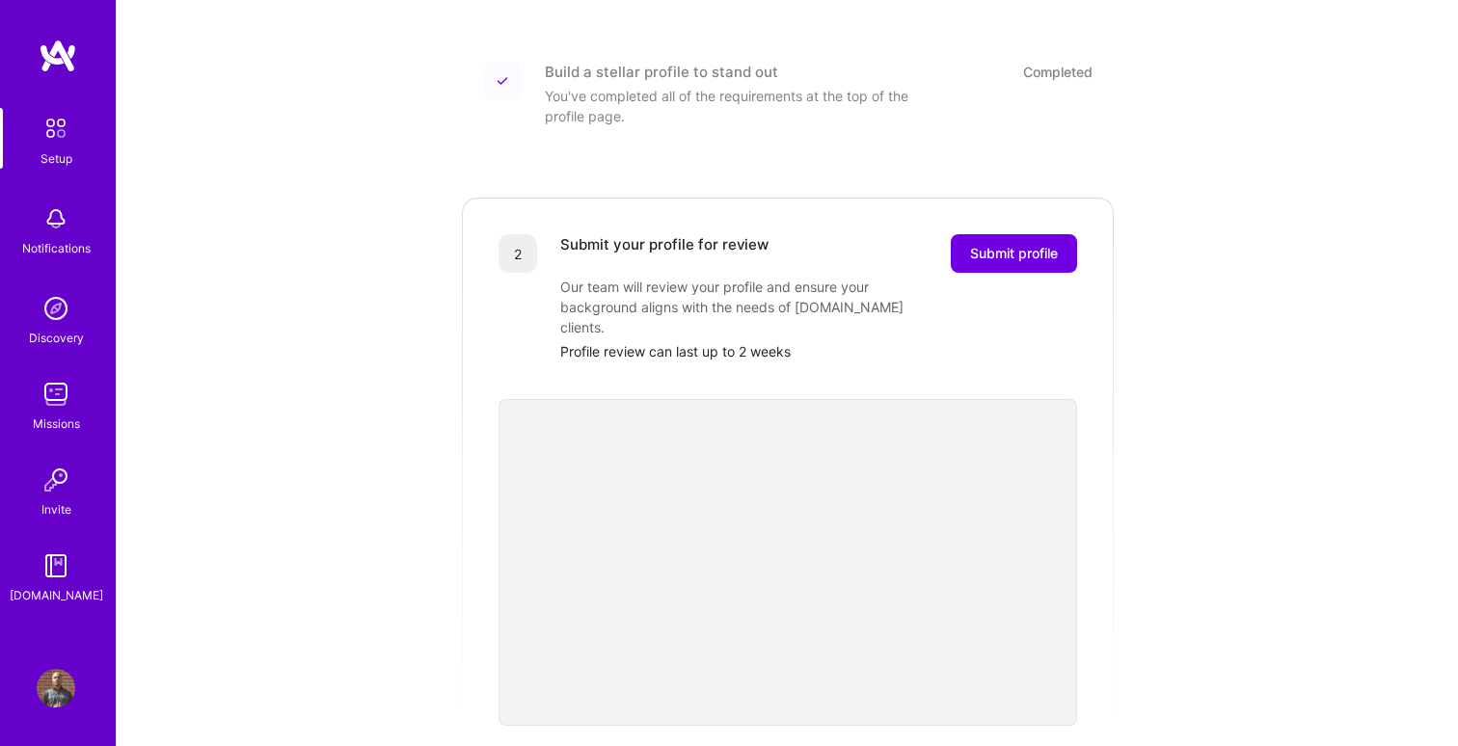
scroll to position [253, 0]
click at [1007, 241] on span "Submit profile" at bounding box center [1014, 250] width 88 height 19
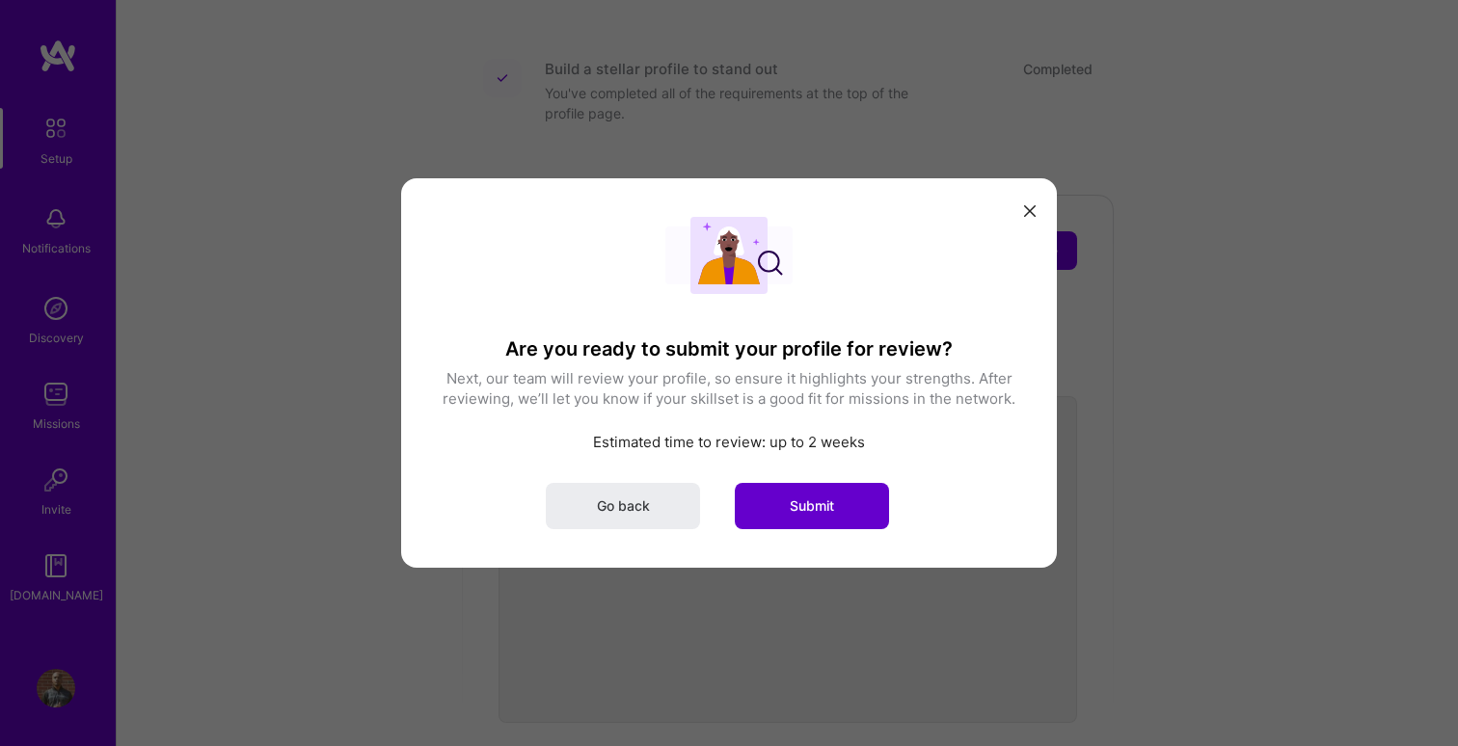
click at [835, 502] on button "Submit" at bounding box center [812, 506] width 154 height 46
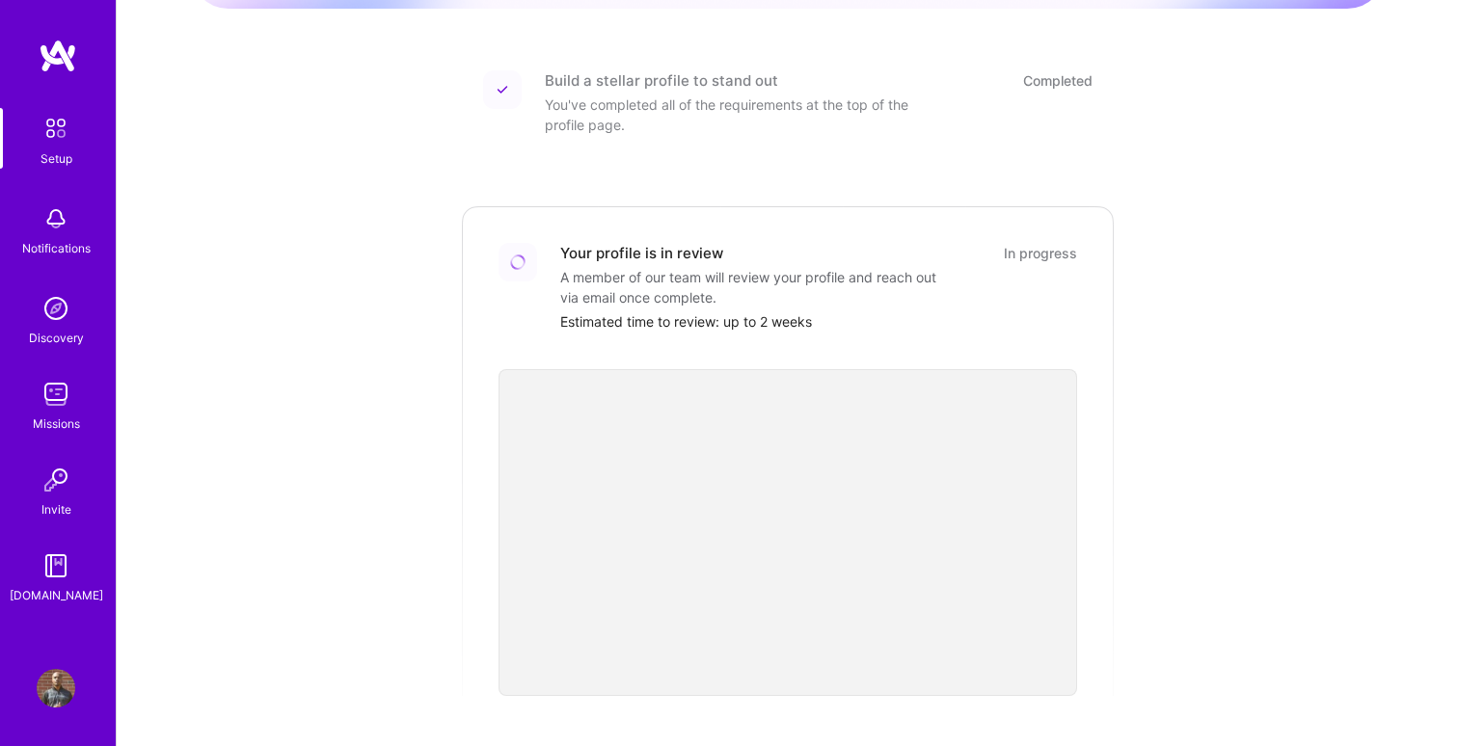
scroll to position [231, 0]
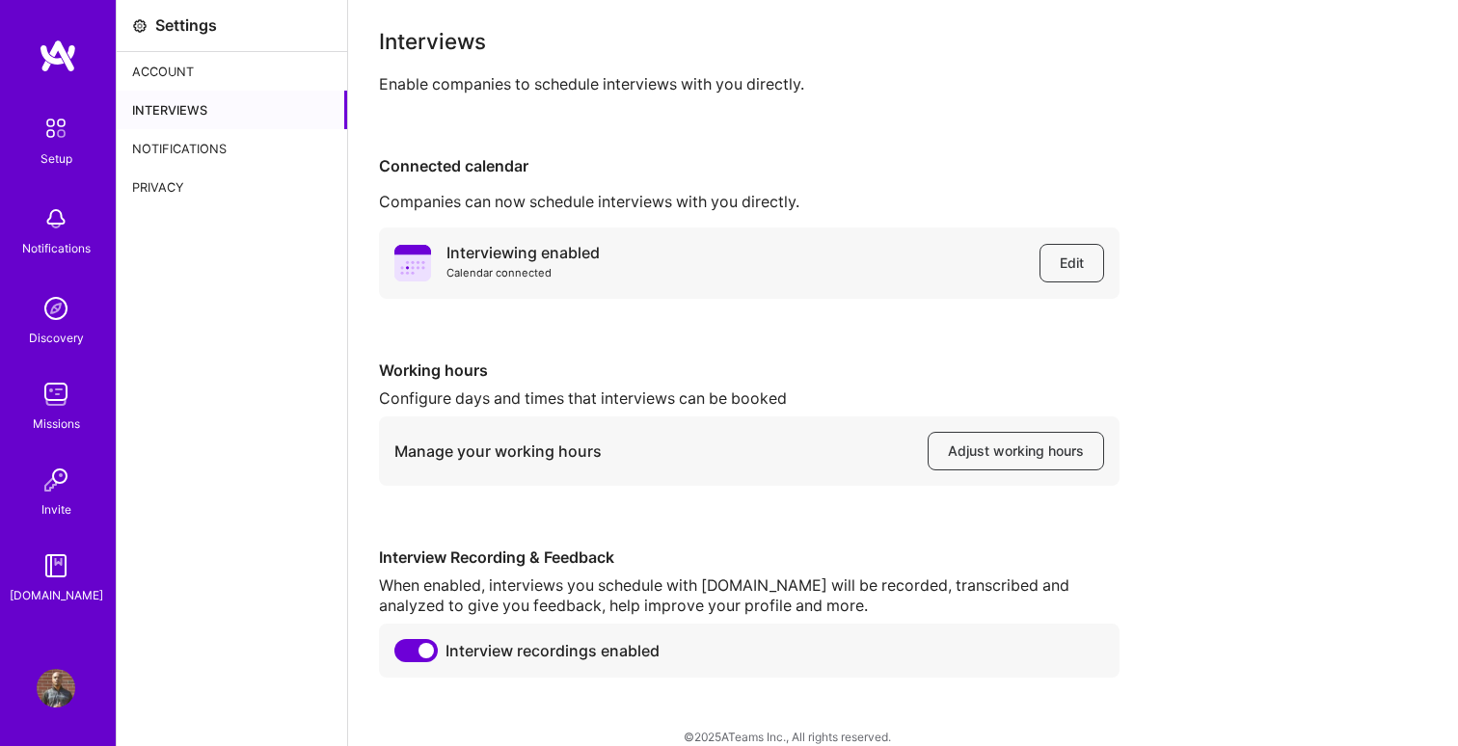
click at [215, 146] on div "Notifications" at bounding box center [232, 148] width 230 height 39
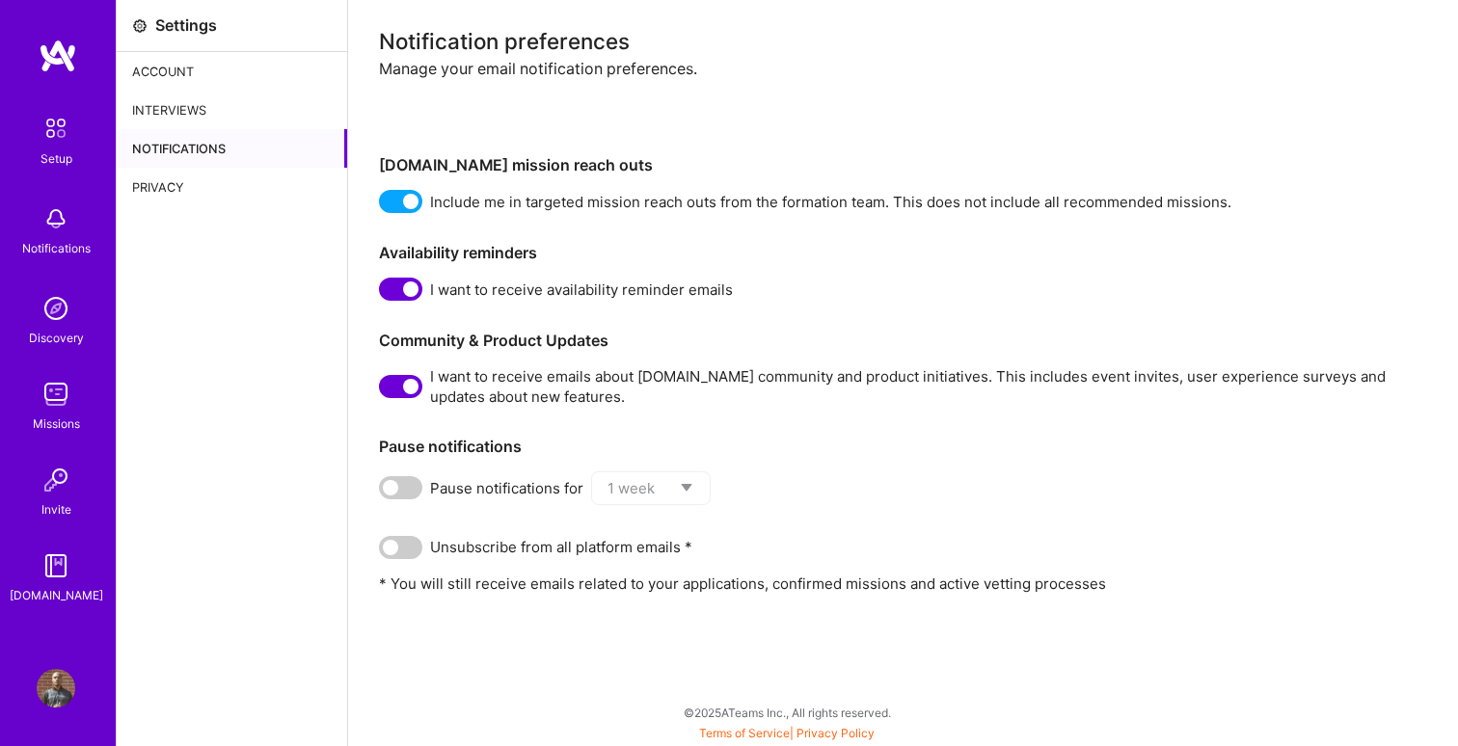
click at [196, 178] on div "Privacy" at bounding box center [232, 187] width 230 height 39
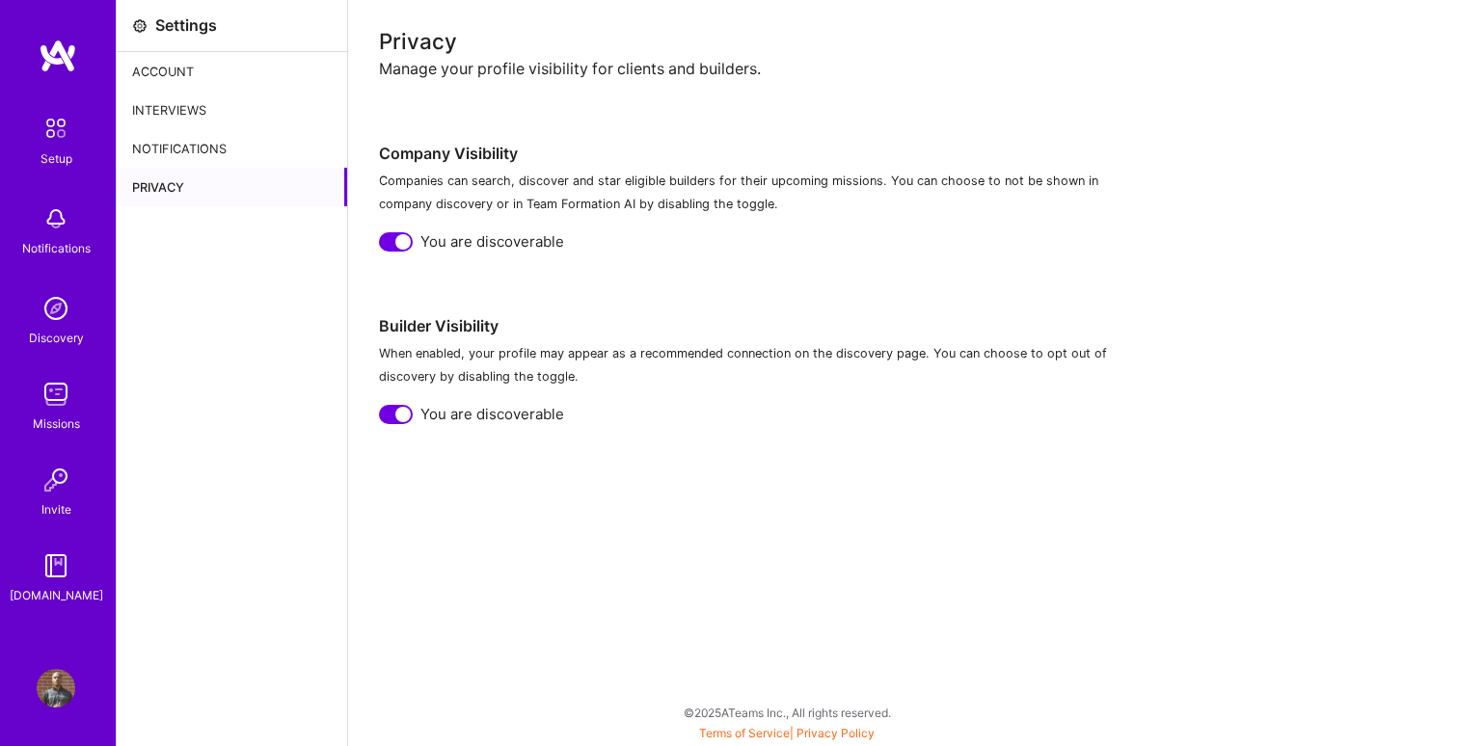
click at [58, 150] on div "Setup" at bounding box center [56, 158] width 32 height 20
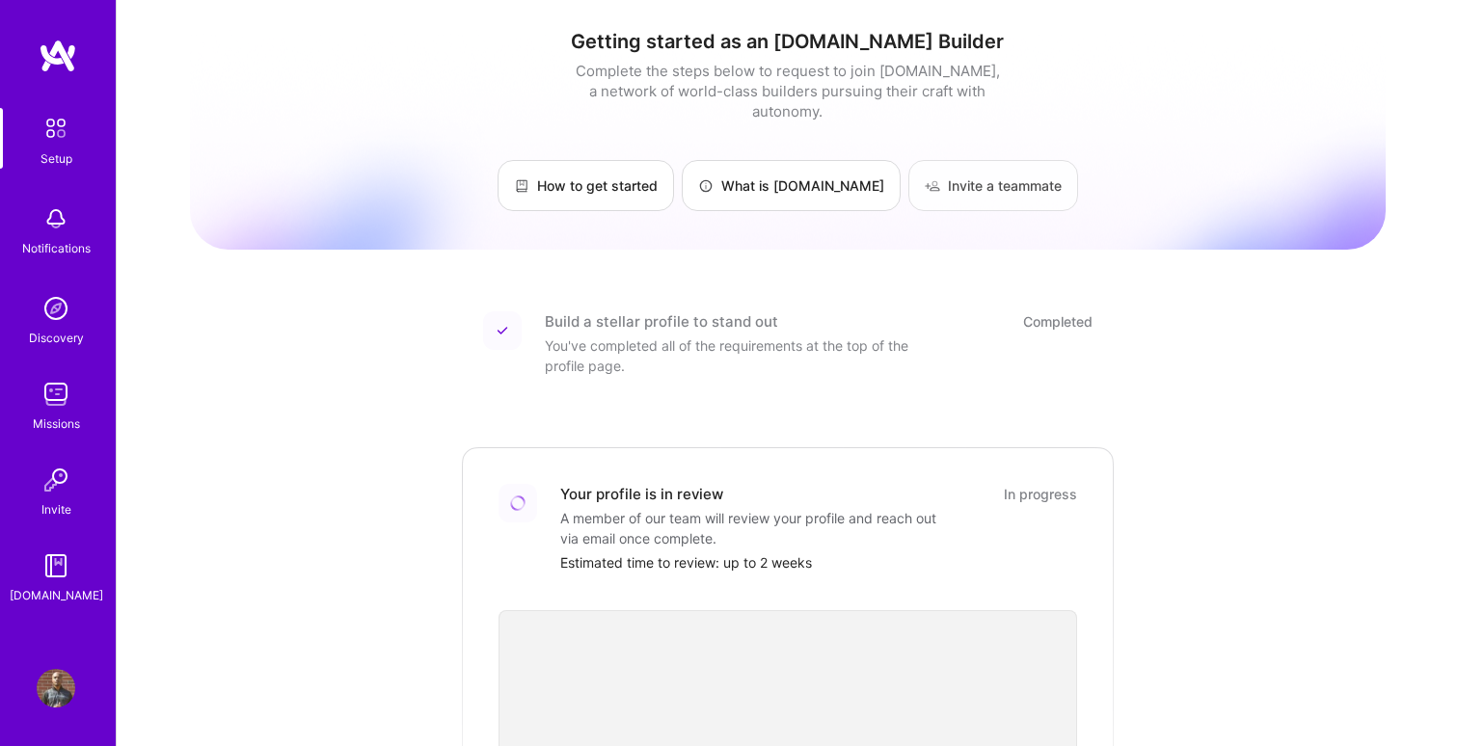
click at [930, 167] on link "Invite a teammate" at bounding box center [993, 185] width 170 height 51
